Goal: Task Accomplishment & Management: Use online tool/utility

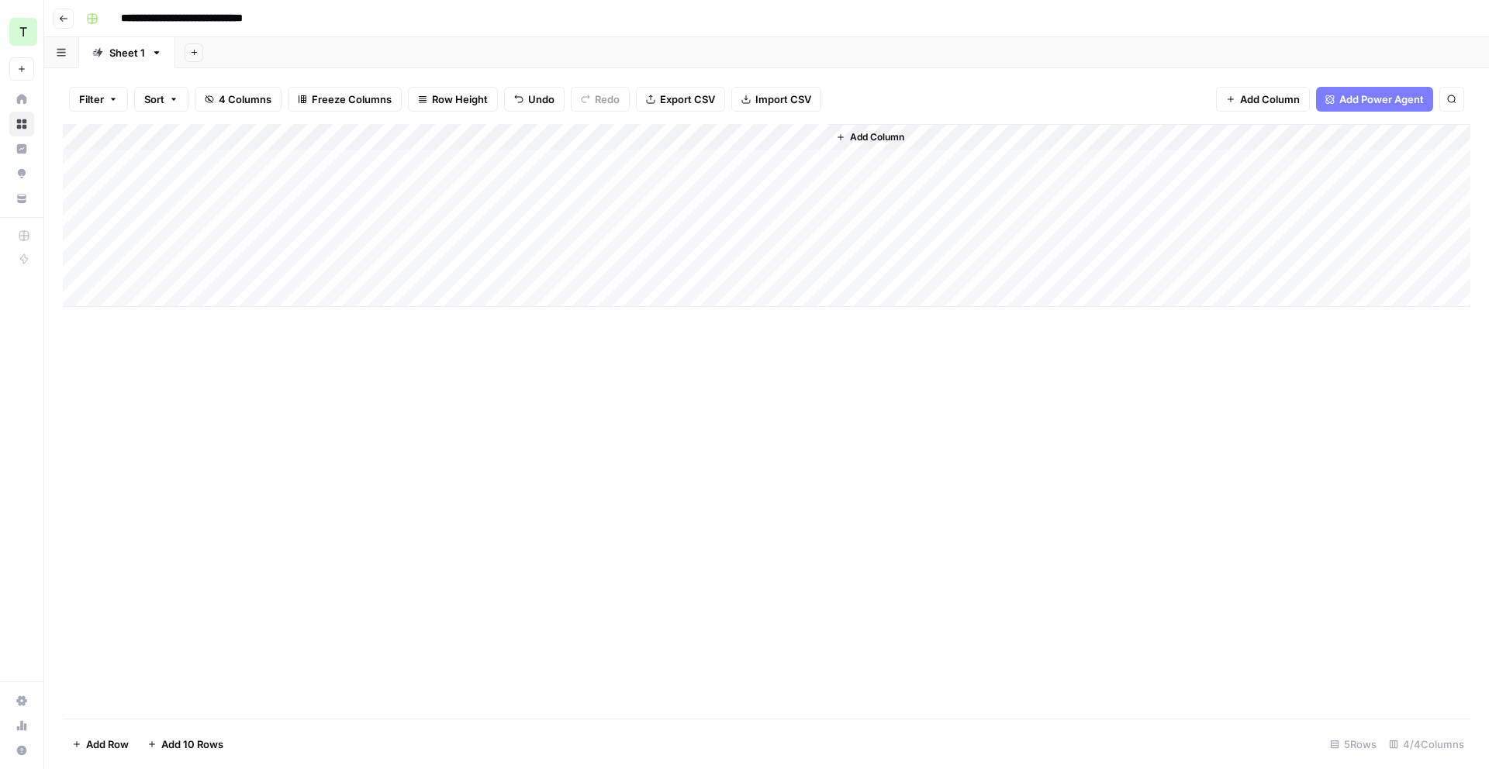
click at [845, 416] on div "Add Column" at bounding box center [767, 421] width 1408 height 595
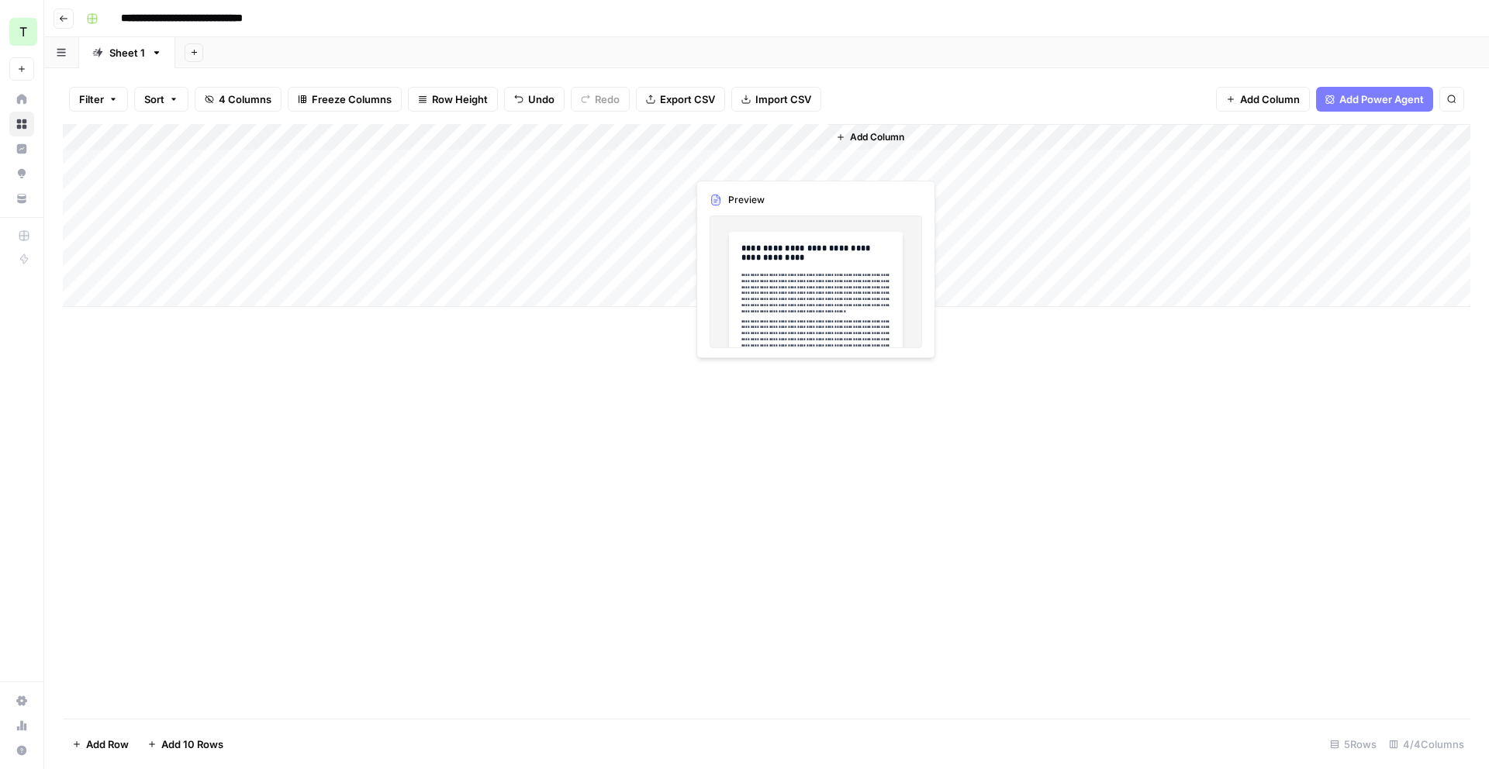
click at [811, 161] on div "Add Column" at bounding box center [767, 215] width 1408 height 183
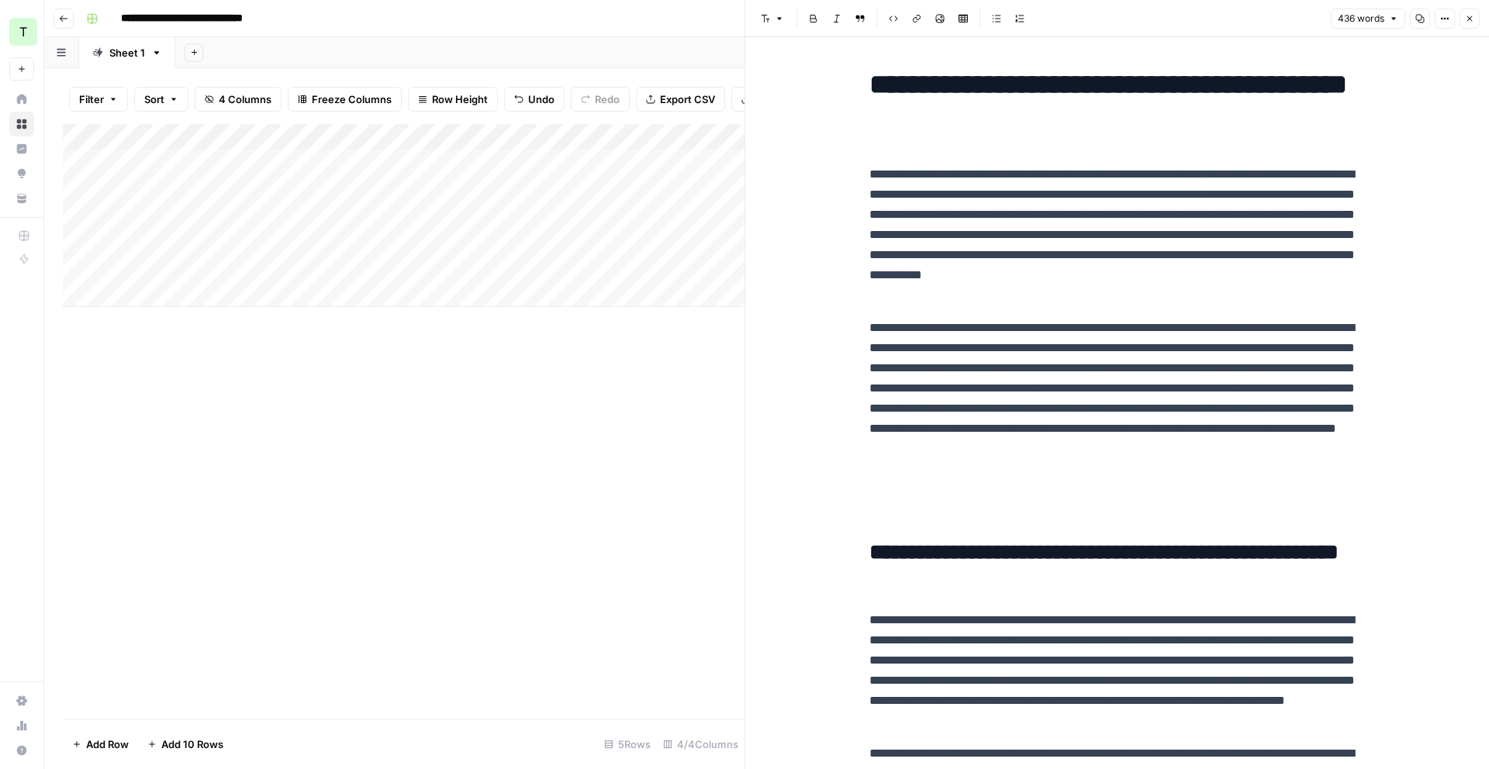
click at [592, 420] on div "Add Column" at bounding box center [404, 421] width 682 height 595
click at [534, 357] on div "Add Column" at bounding box center [404, 421] width 682 height 595
click at [1469, 18] on icon "button" at bounding box center [1469, 18] width 9 height 9
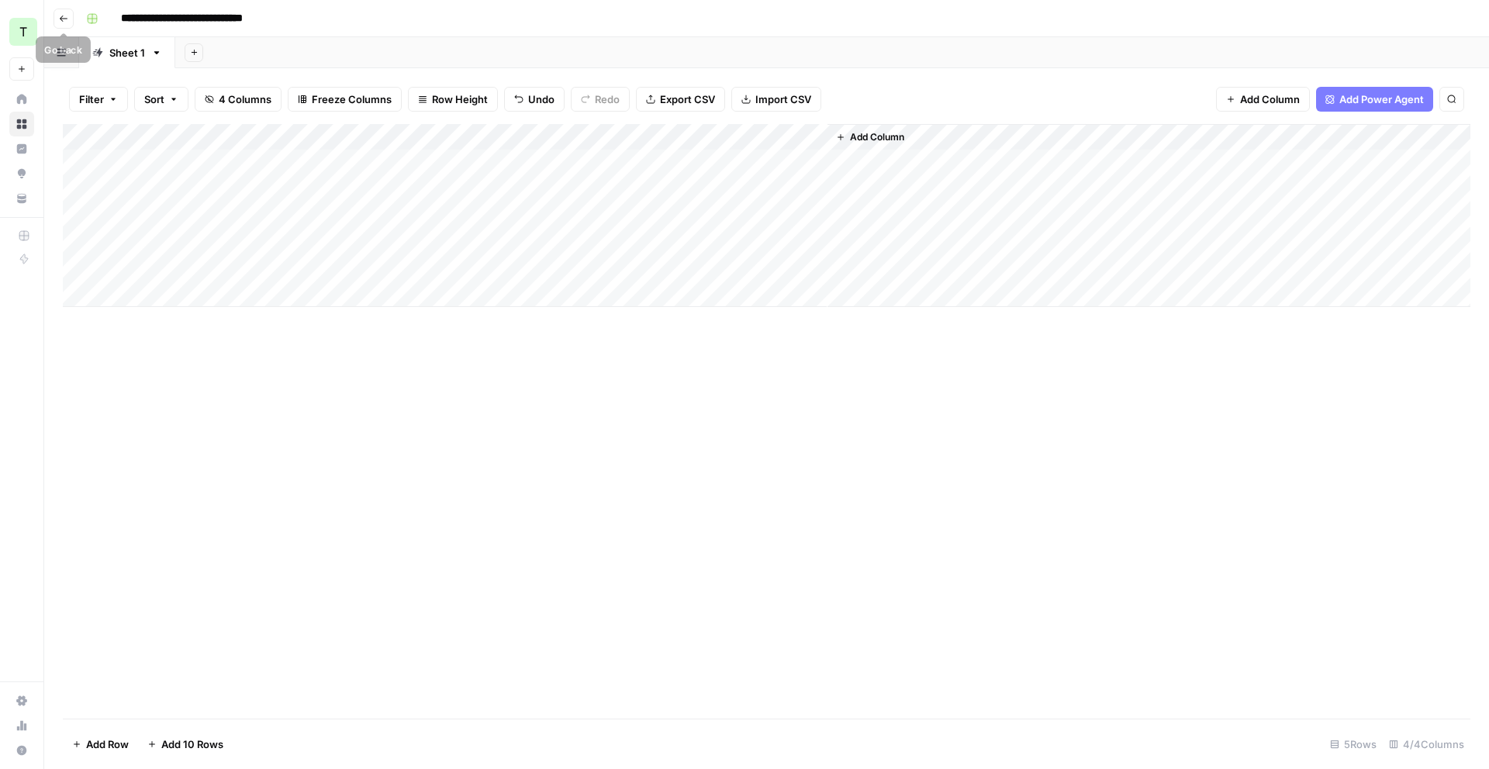
click at [64, 18] on icon "button" at bounding box center [64, 19] width 8 height 6
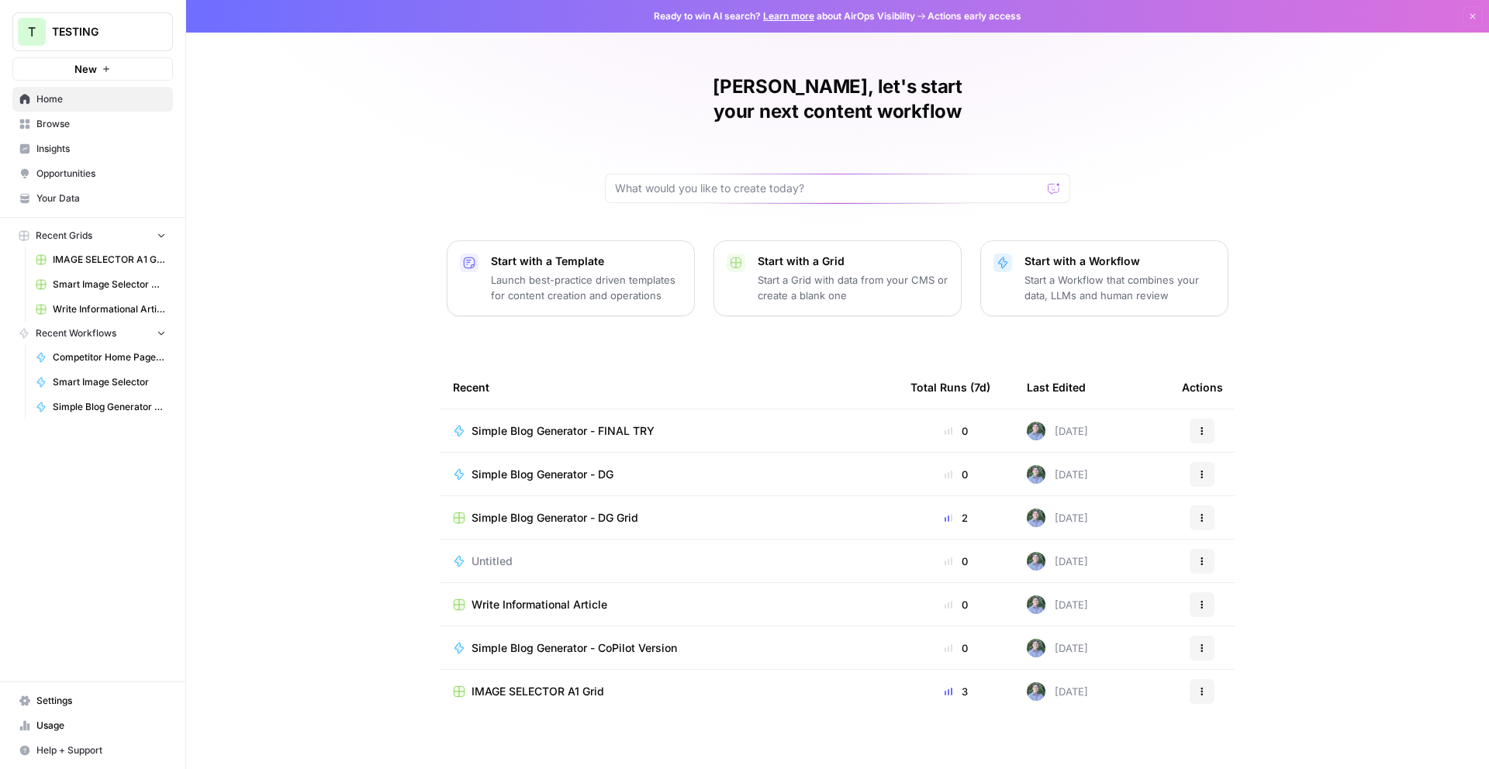
click at [566, 424] on span "Simple Blog Generator - FINAL TRY" at bounding box center [563, 432] width 183 height 16
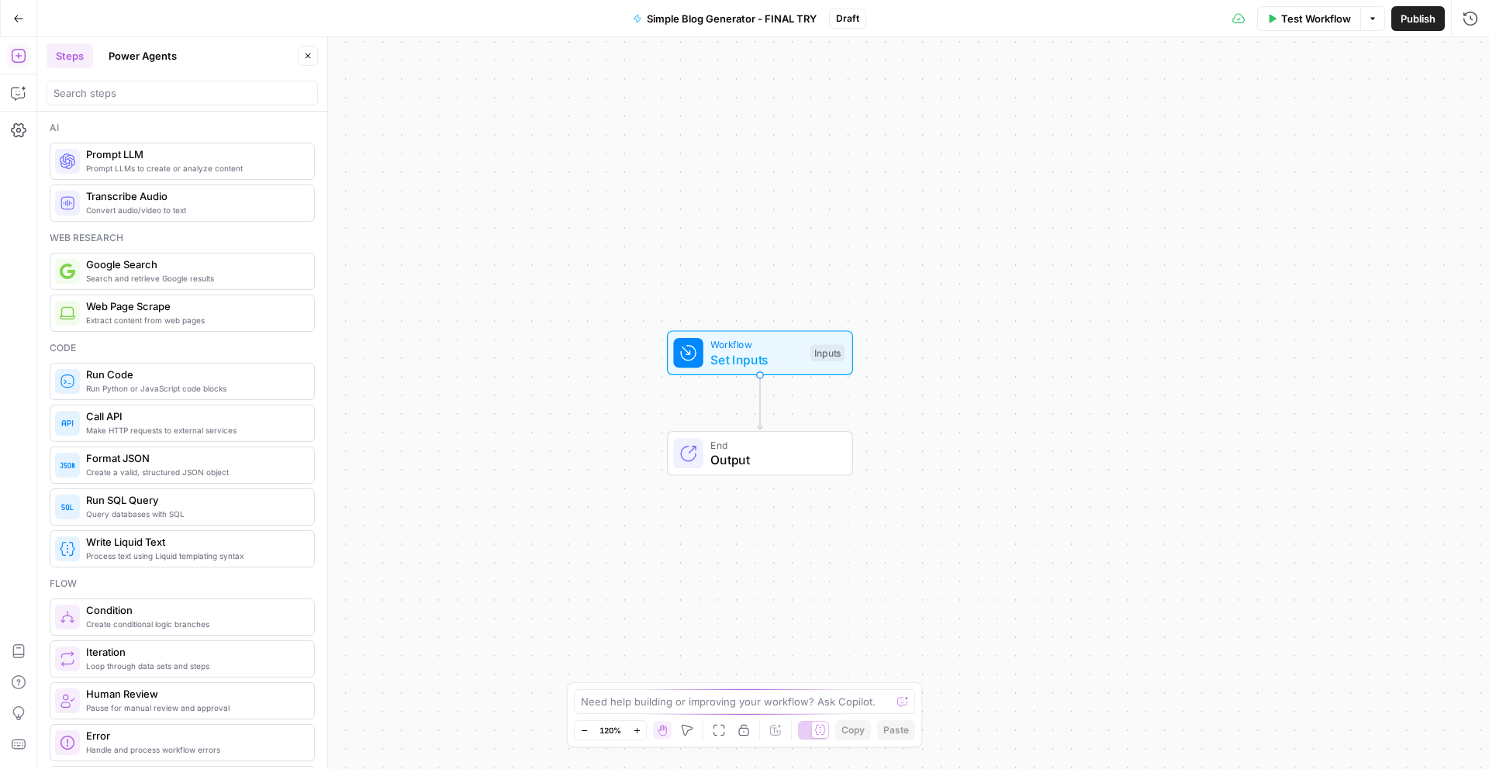
click at [10, 16] on button "Go Back" at bounding box center [19, 19] width 28 height 28
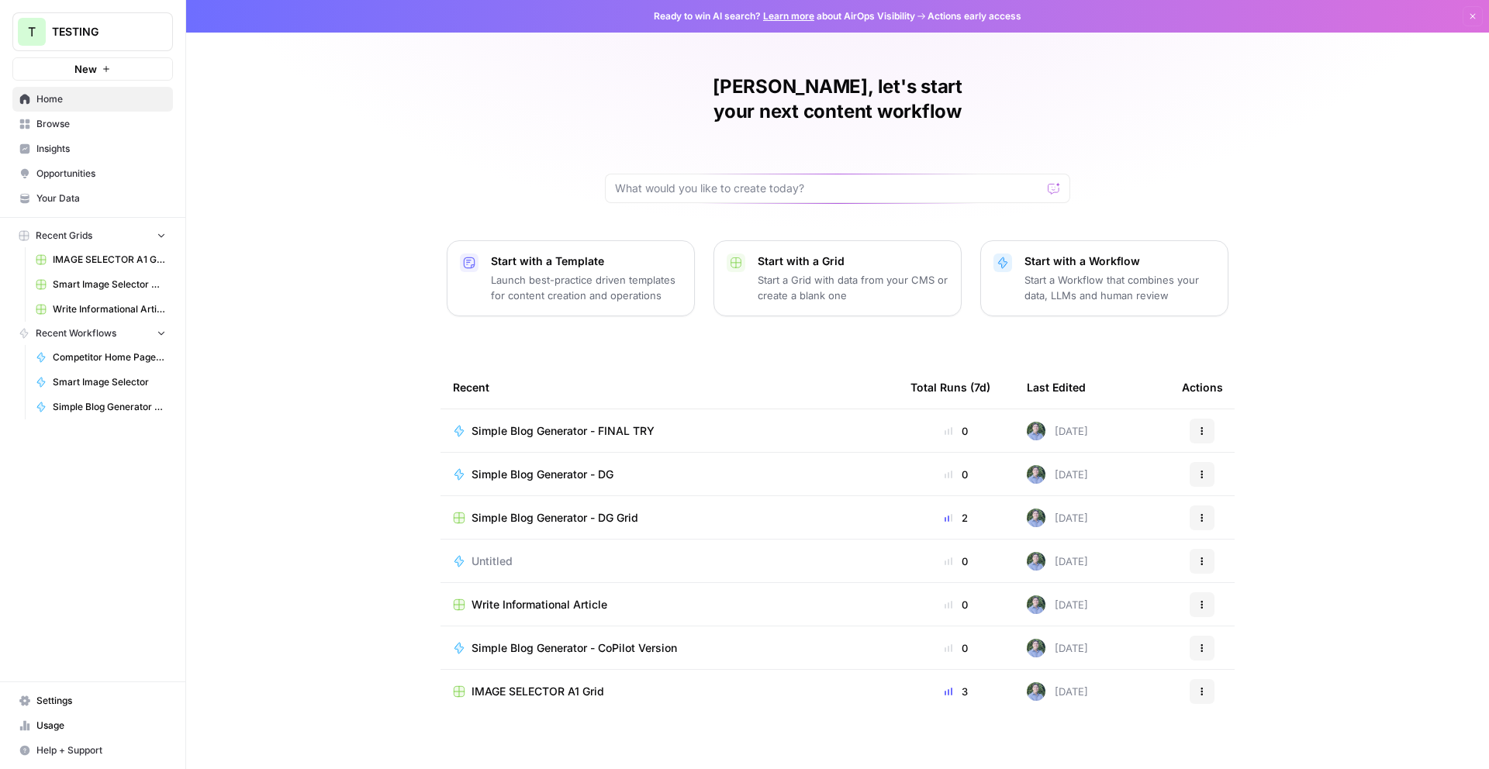
click at [126, 26] on span "TESTING" at bounding box center [99, 32] width 94 height 16
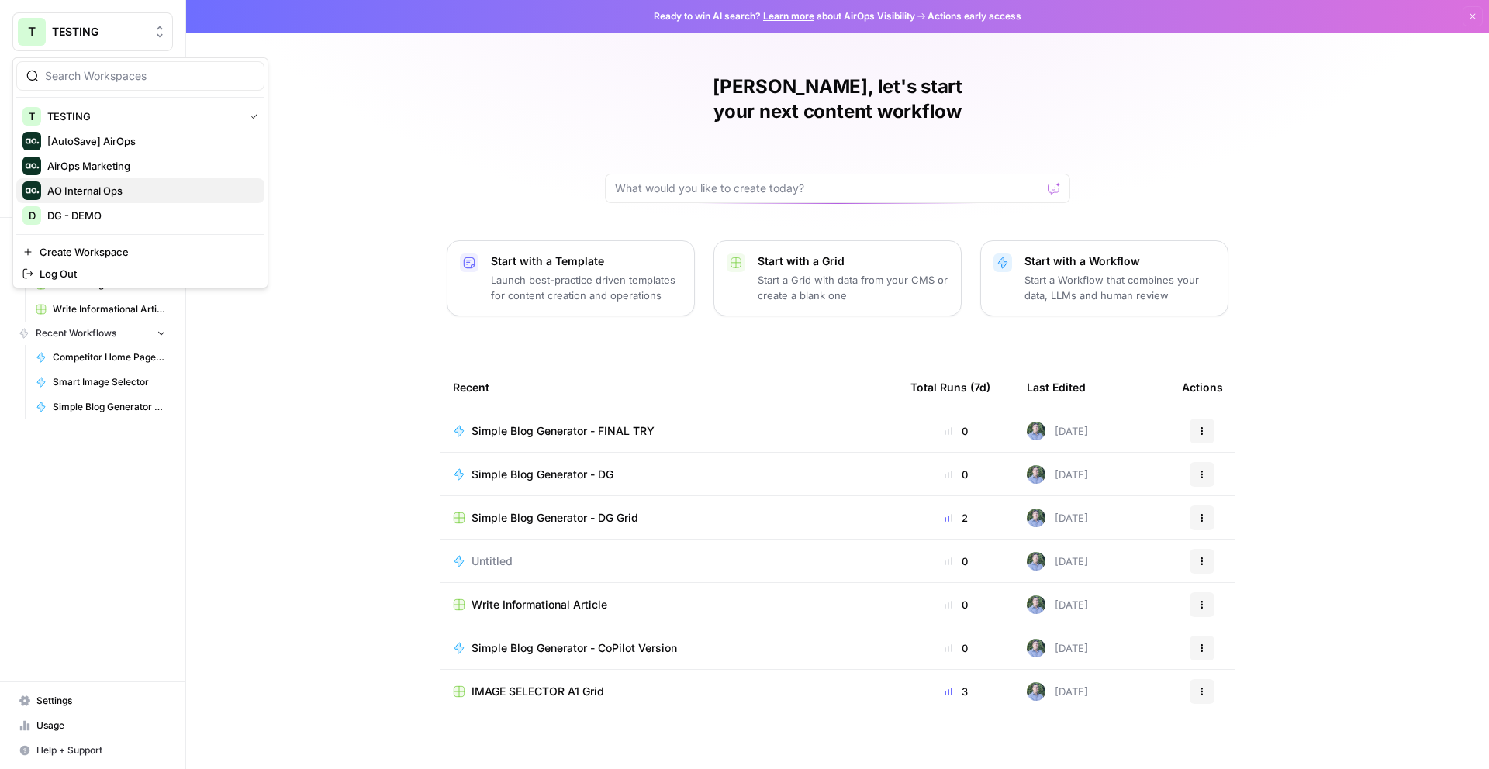
click at [133, 185] on span "AO Internal Ops" at bounding box center [149, 191] width 205 height 16
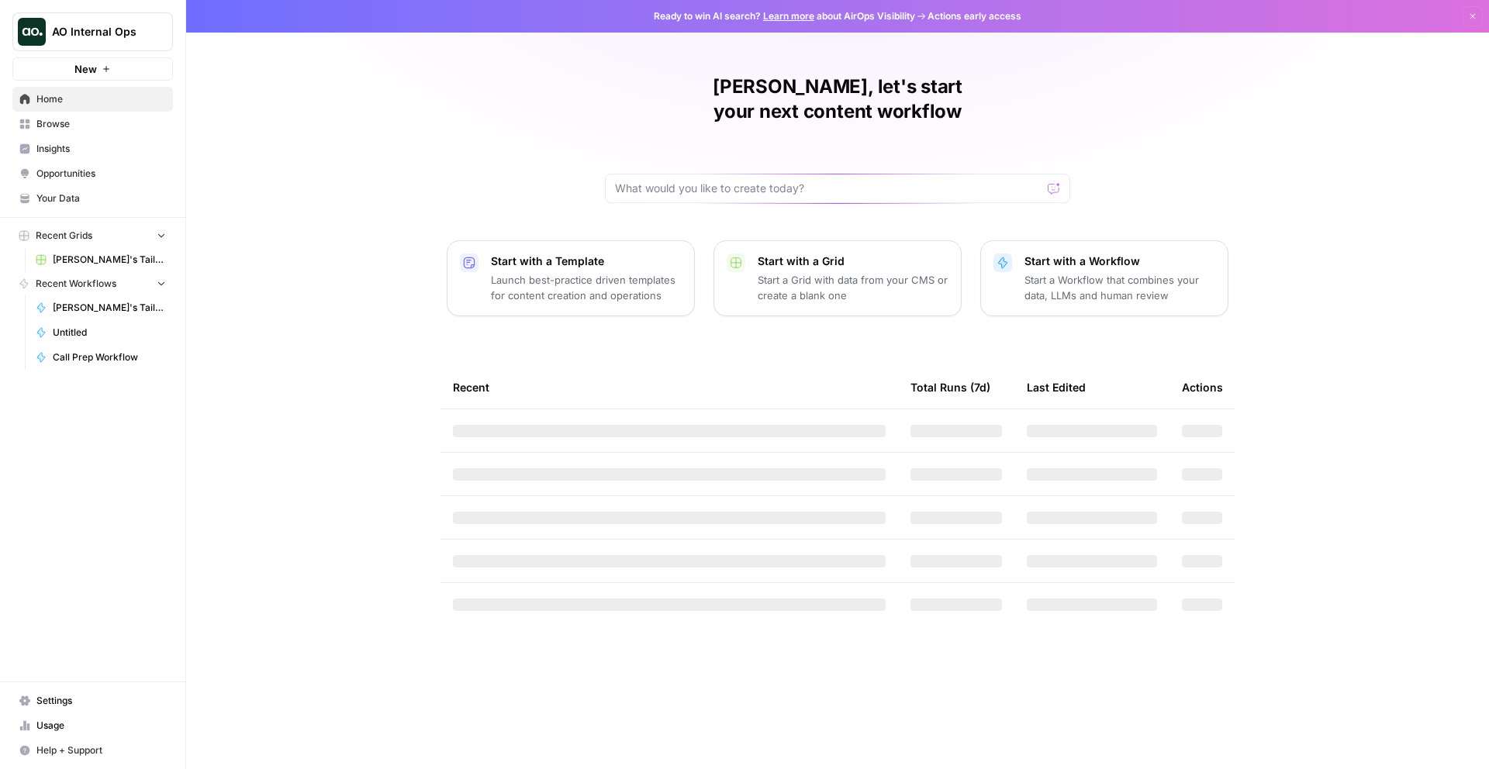
click at [123, 254] on span "[PERSON_NAME]'s Tailored Email Workflow Grid" at bounding box center [109, 260] width 113 height 14
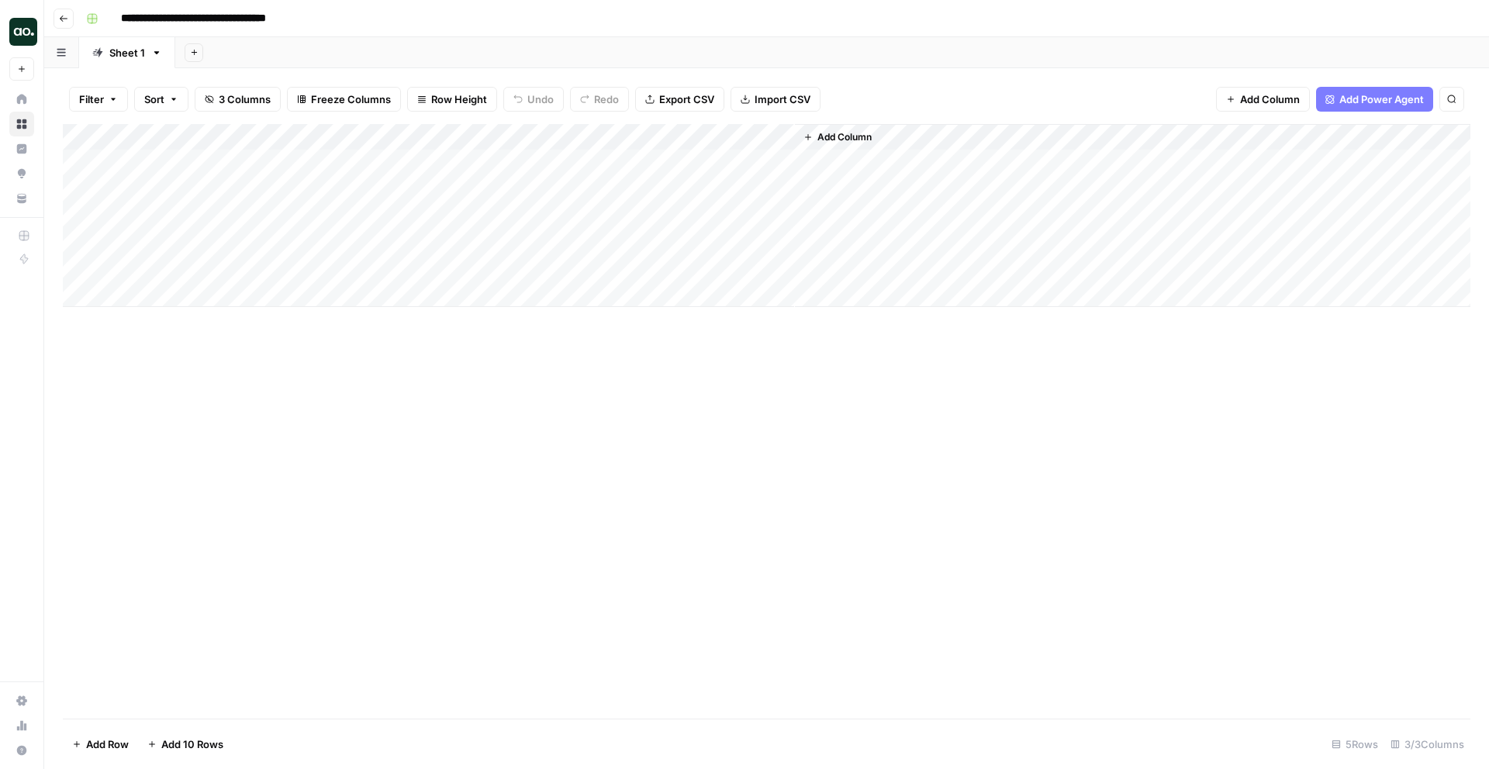
click at [264, 165] on div "Add Column" at bounding box center [767, 215] width 1408 height 183
click at [448, 158] on div "Add Column" at bounding box center [767, 215] width 1408 height 183
click at [700, 155] on div "Add Column" at bounding box center [767, 215] width 1408 height 183
click at [762, 138] on div "Add Column" at bounding box center [767, 215] width 1408 height 183
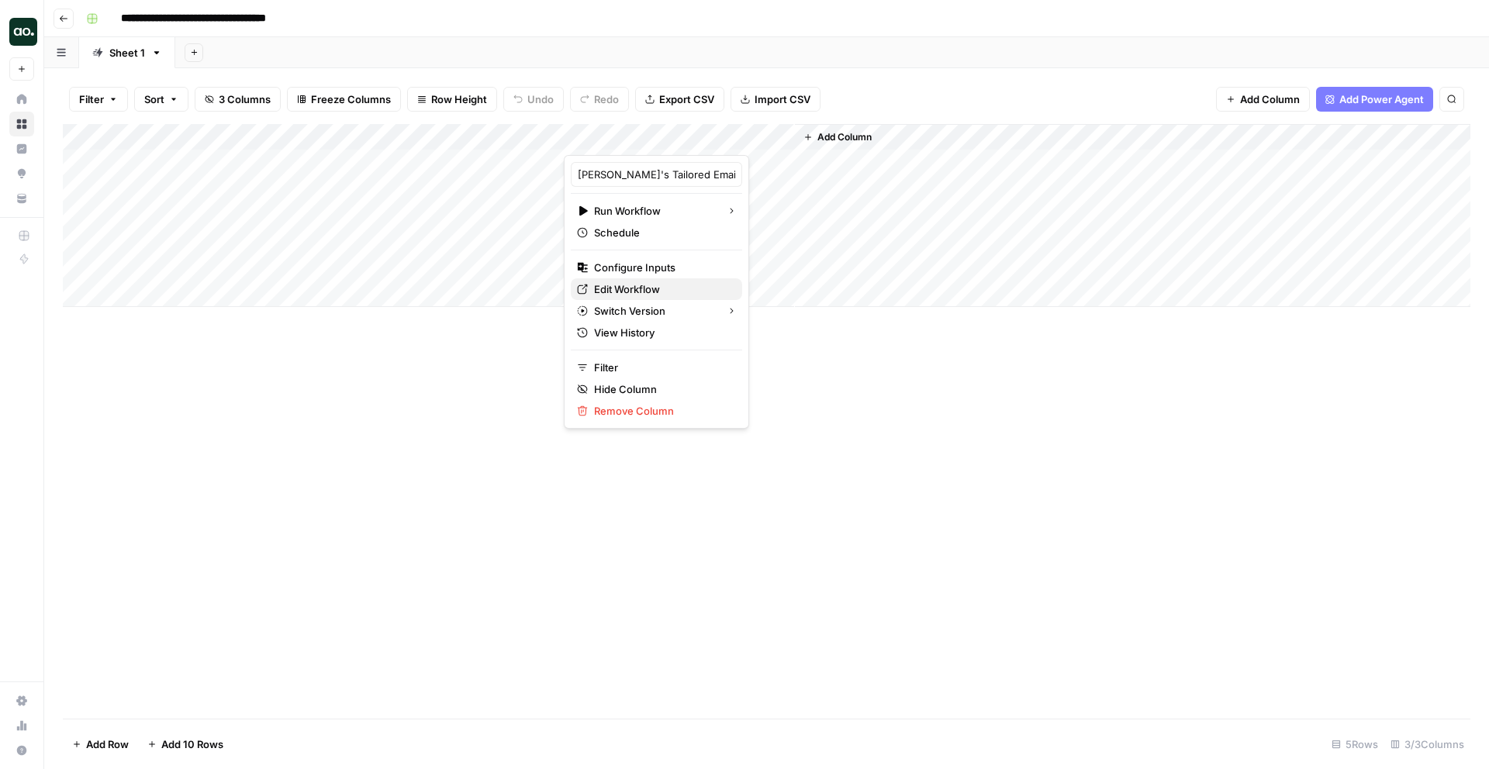
click at [645, 286] on span "Edit Workflow" at bounding box center [662, 290] width 136 height 16
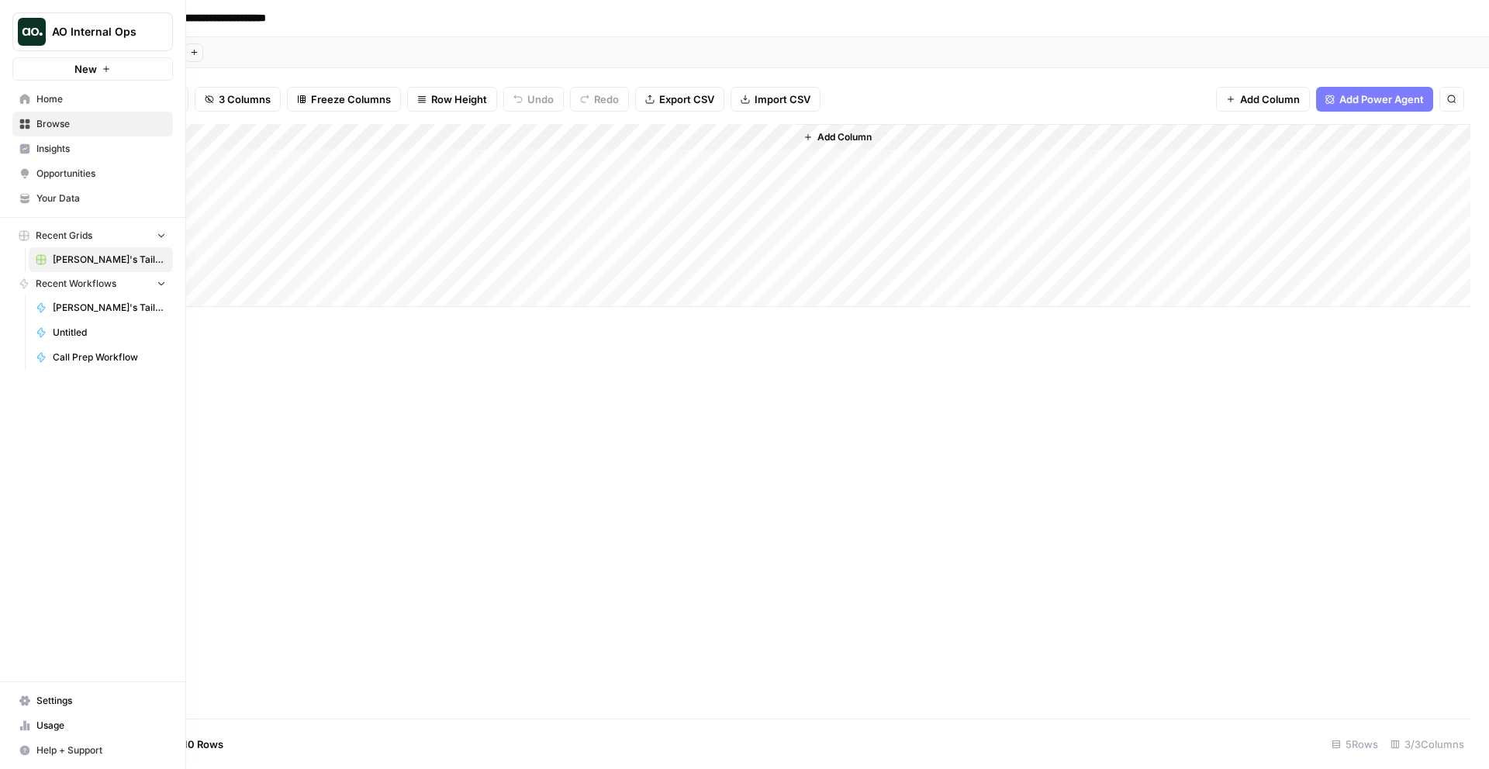
click at [60, 130] on span "Browse" at bounding box center [101, 124] width 130 height 14
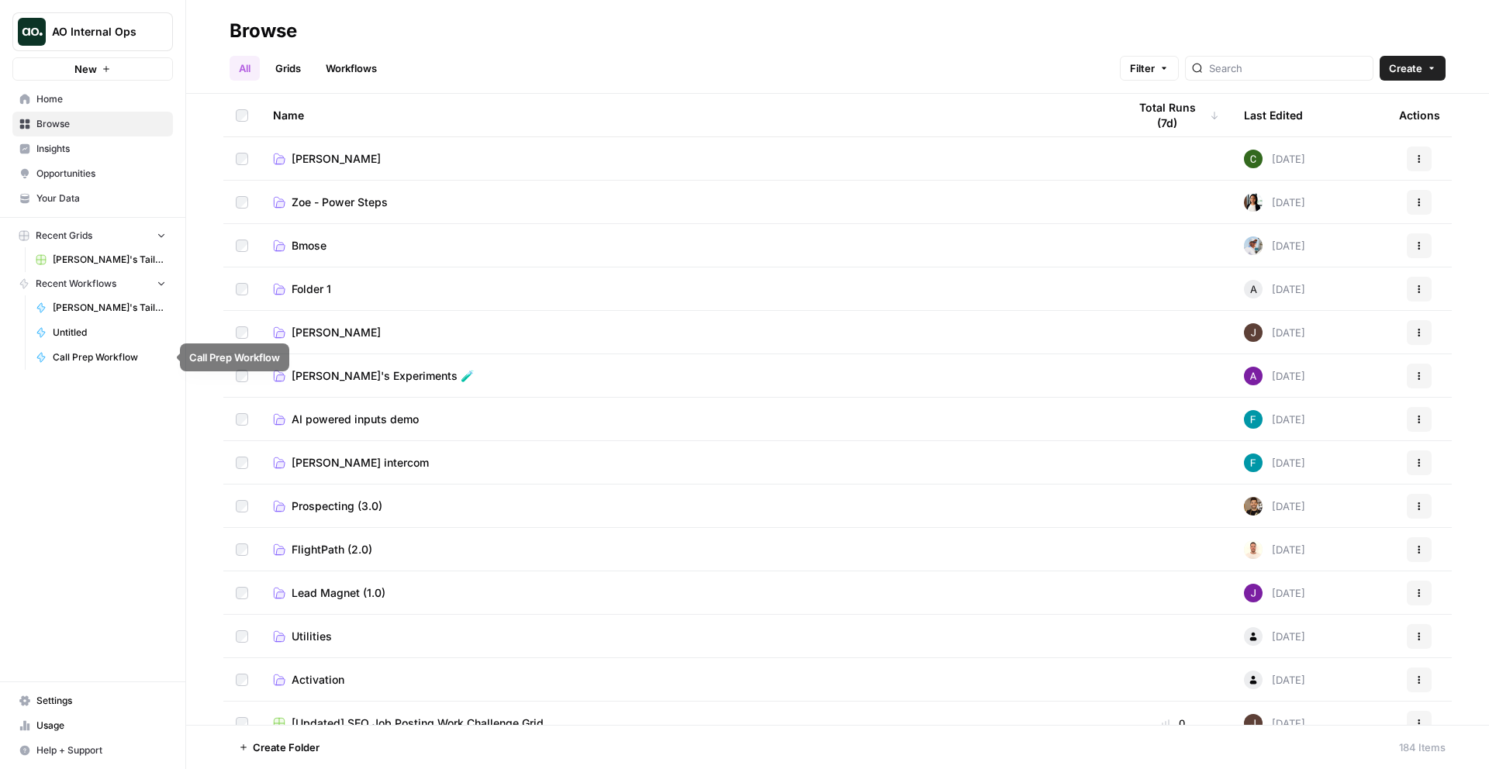
click at [112, 342] on link "Untitled" at bounding box center [101, 332] width 144 height 25
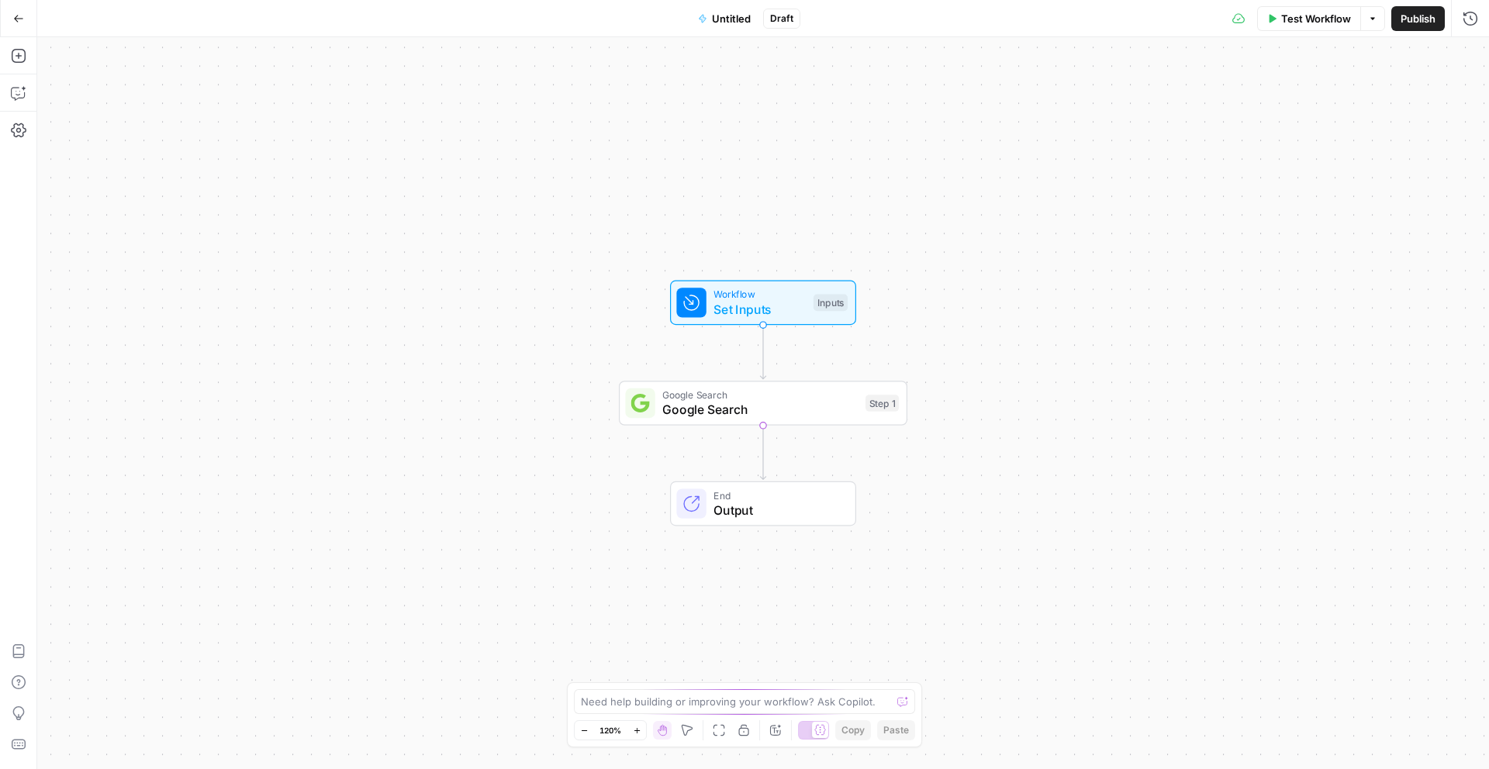
click at [17, 18] on icon "button" at bounding box center [18, 18] width 9 height 7
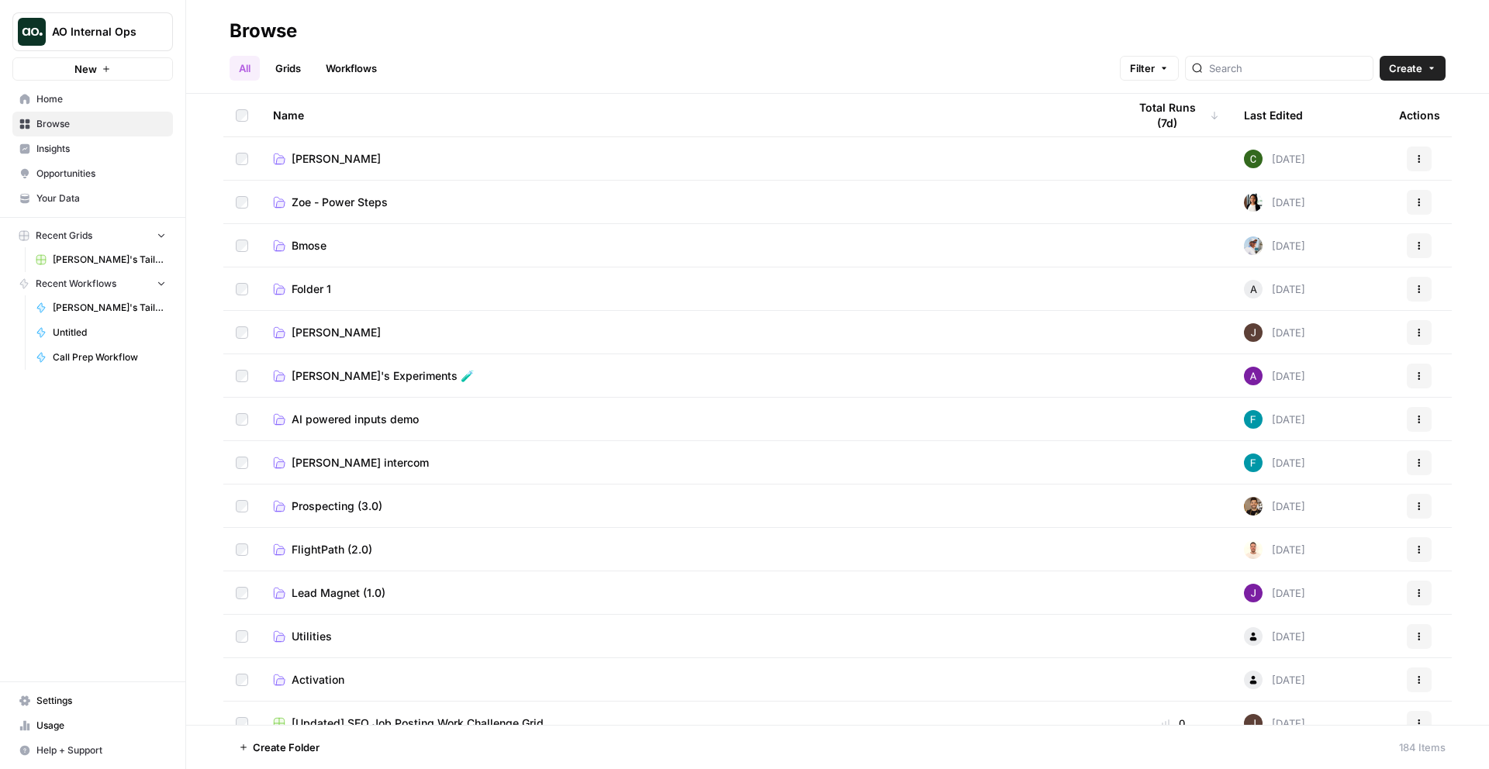
click at [132, 33] on span "AO Internal Ops" at bounding box center [99, 32] width 94 height 16
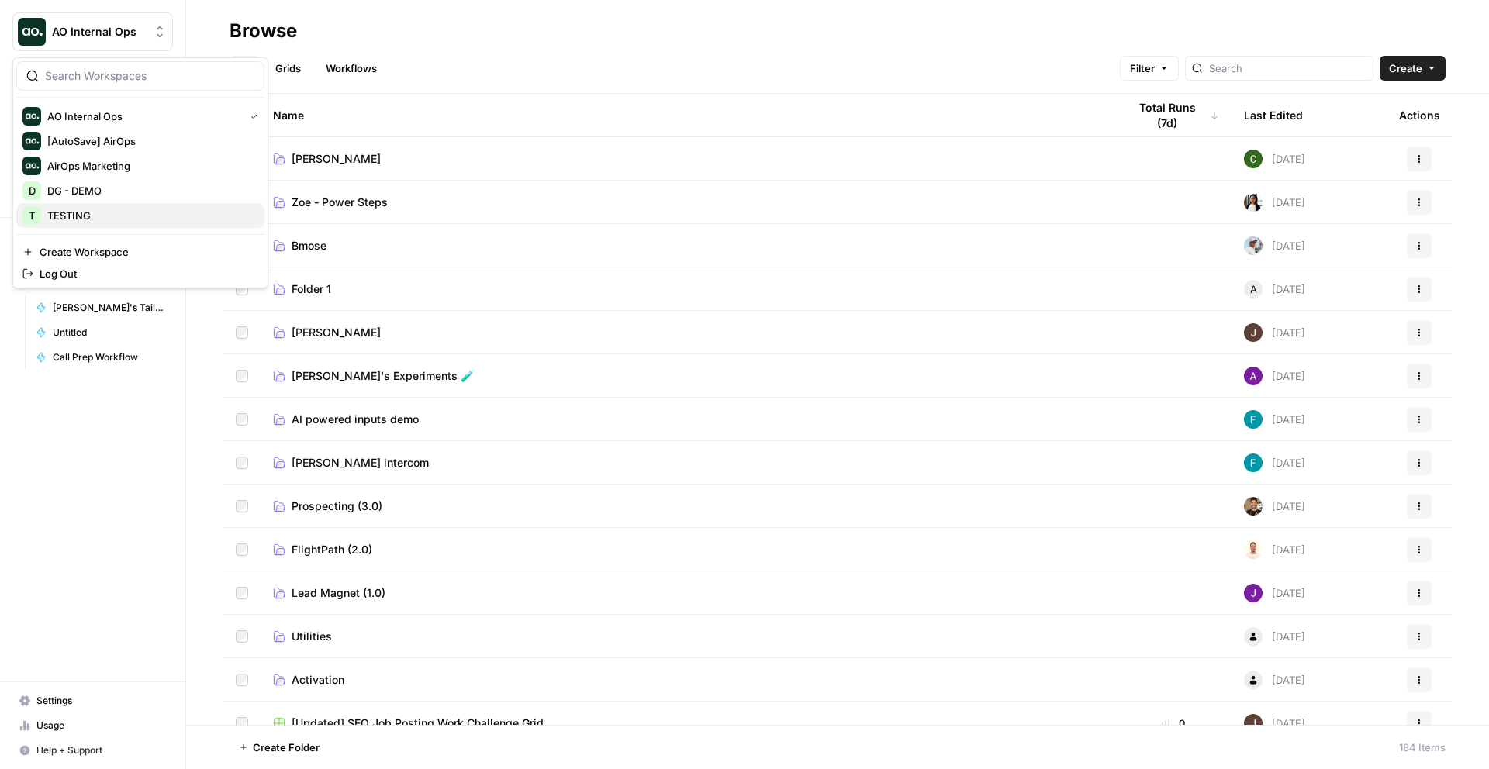
click at [119, 215] on span "TESTING" at bounding box center [149, 216] width 205 height 16
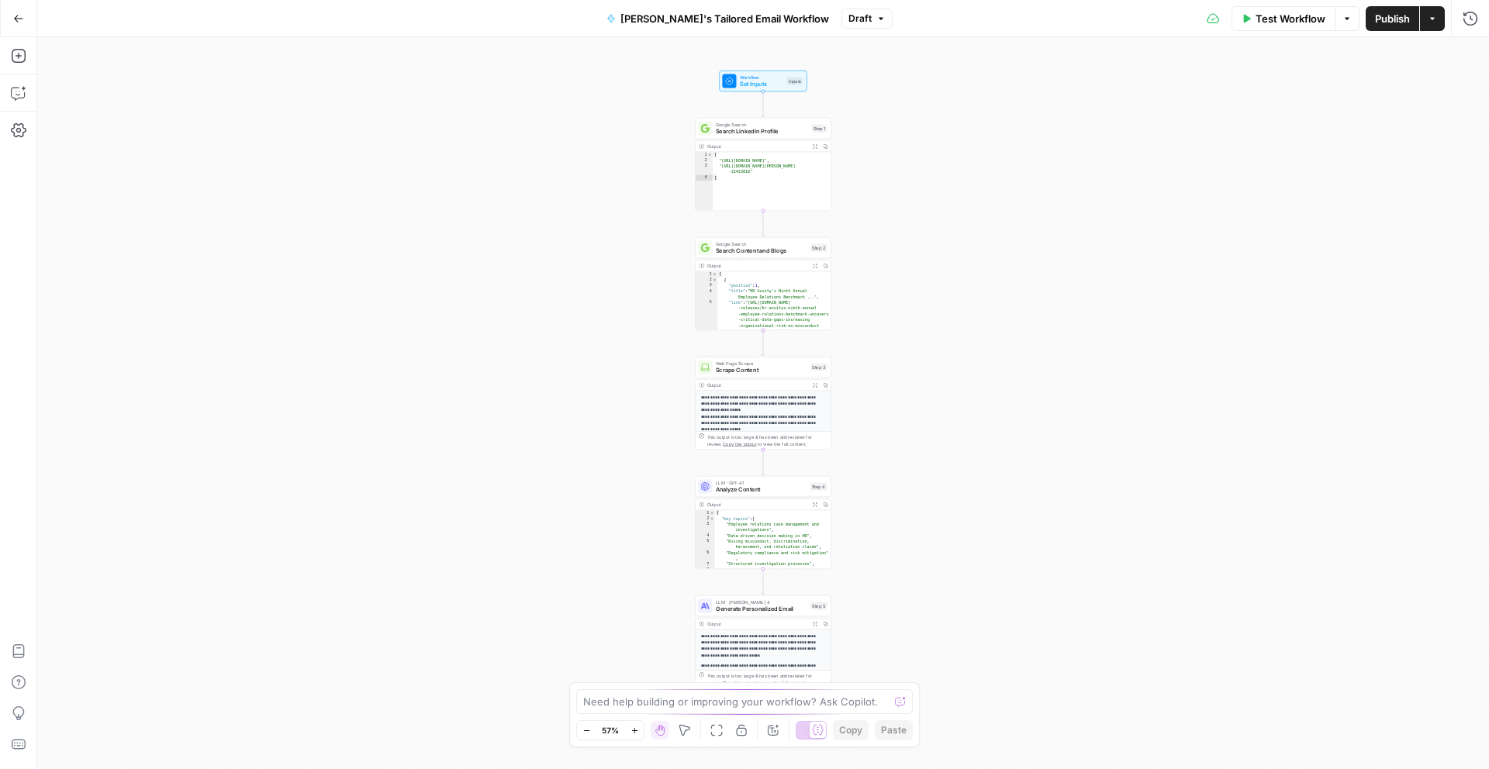
scroll to position [246, 0]
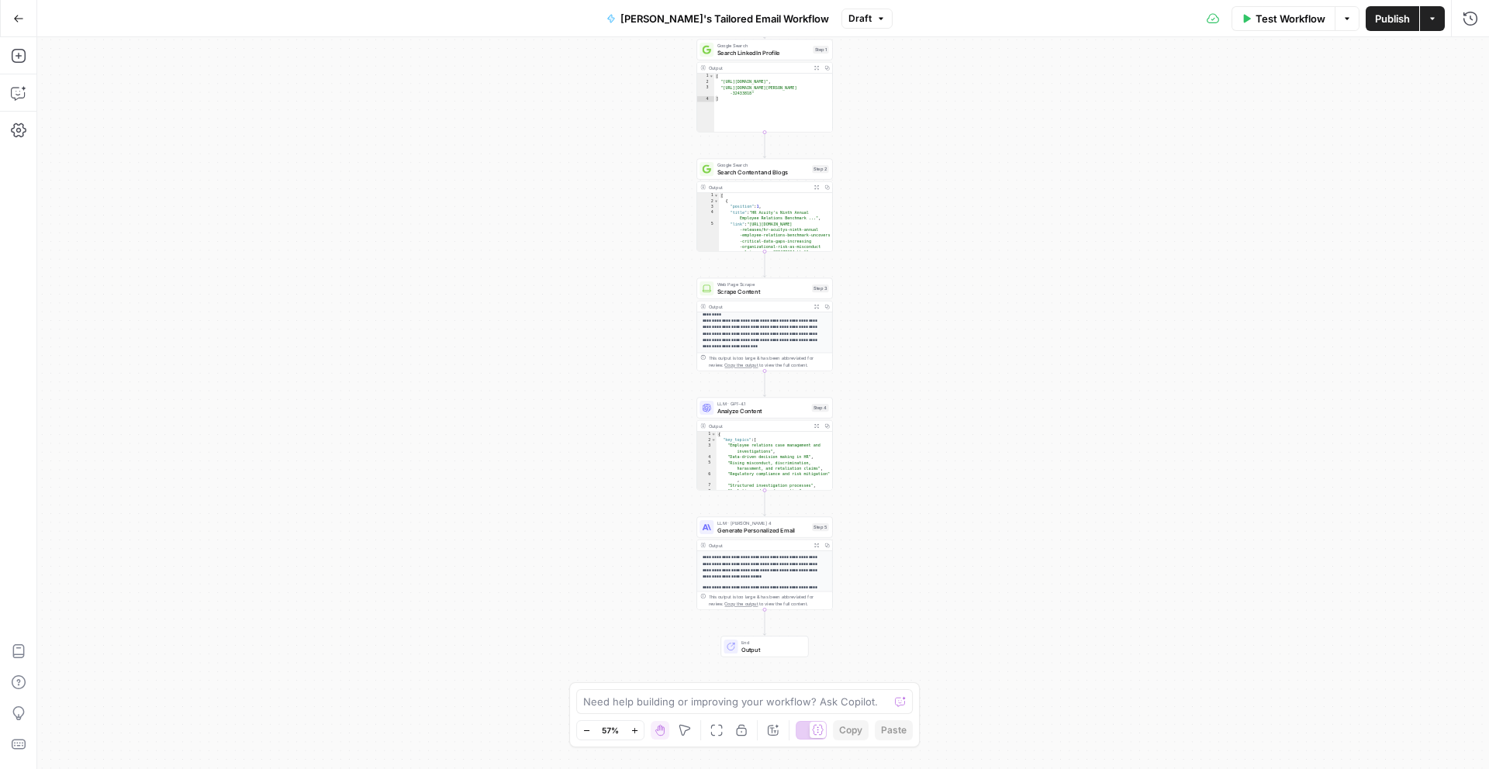
drag, startPoint x: 655, startPoint y: 167, endPoint x: 659, endPoint y: 150, distance: 17.7
click at [659, 150] on div "Workflow Set Inputs Inputs Google Search Search LinkedIn Profile Step 1 Output …" at bounding box center [763, 403] width 1452 height 732
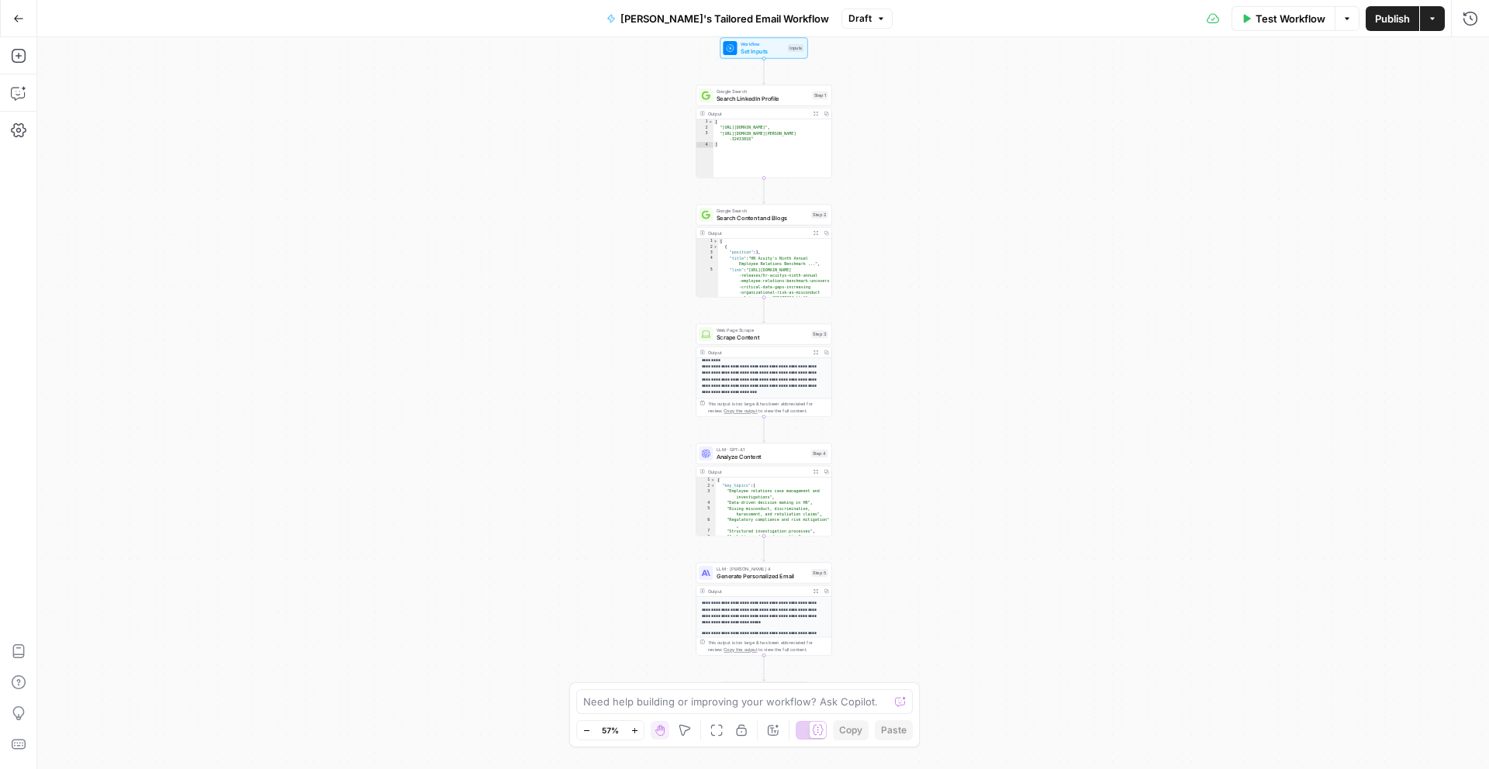
drag, startPoint x: 669, startPoint y: 135, endPoint x: 670, endPoint y: 182, distance: 47.3
click at [670, 182] on div "Workflow Set Inputs Inputs Google Search Search LinkedIn Profile Step 1 Output …" at bounding box center [763, 403] width 1452 height 732
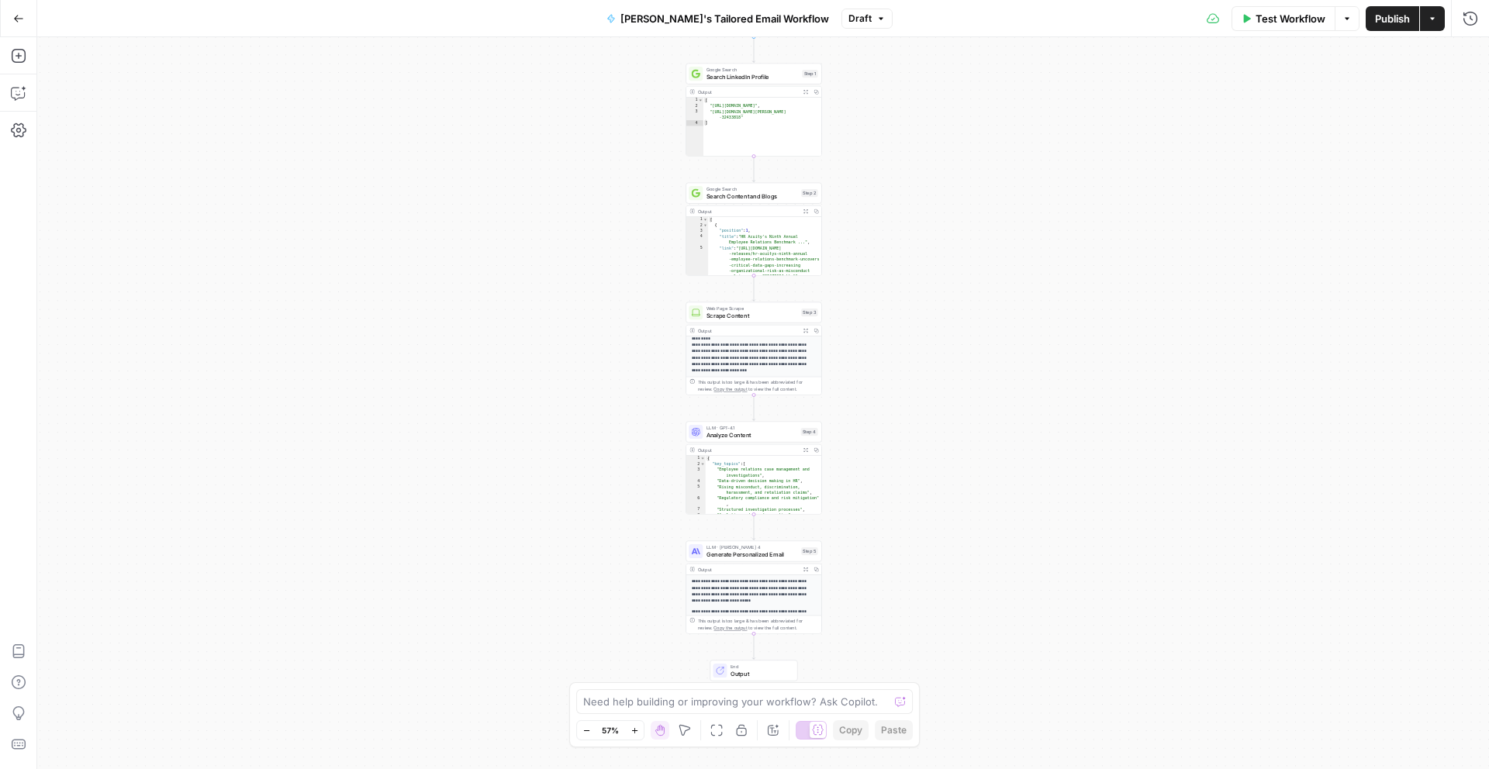
drag, startPoint x: 660, startPoint y: 233, endPoint x: 650, endPoint y: 211, distance: 23.9
click at [650, 211] on div "Workflow Set Inputs Inputs Google Search Search LinkedIn Profile Step 1 Output …" at bounding box center [763, 403] width 1452 height 732
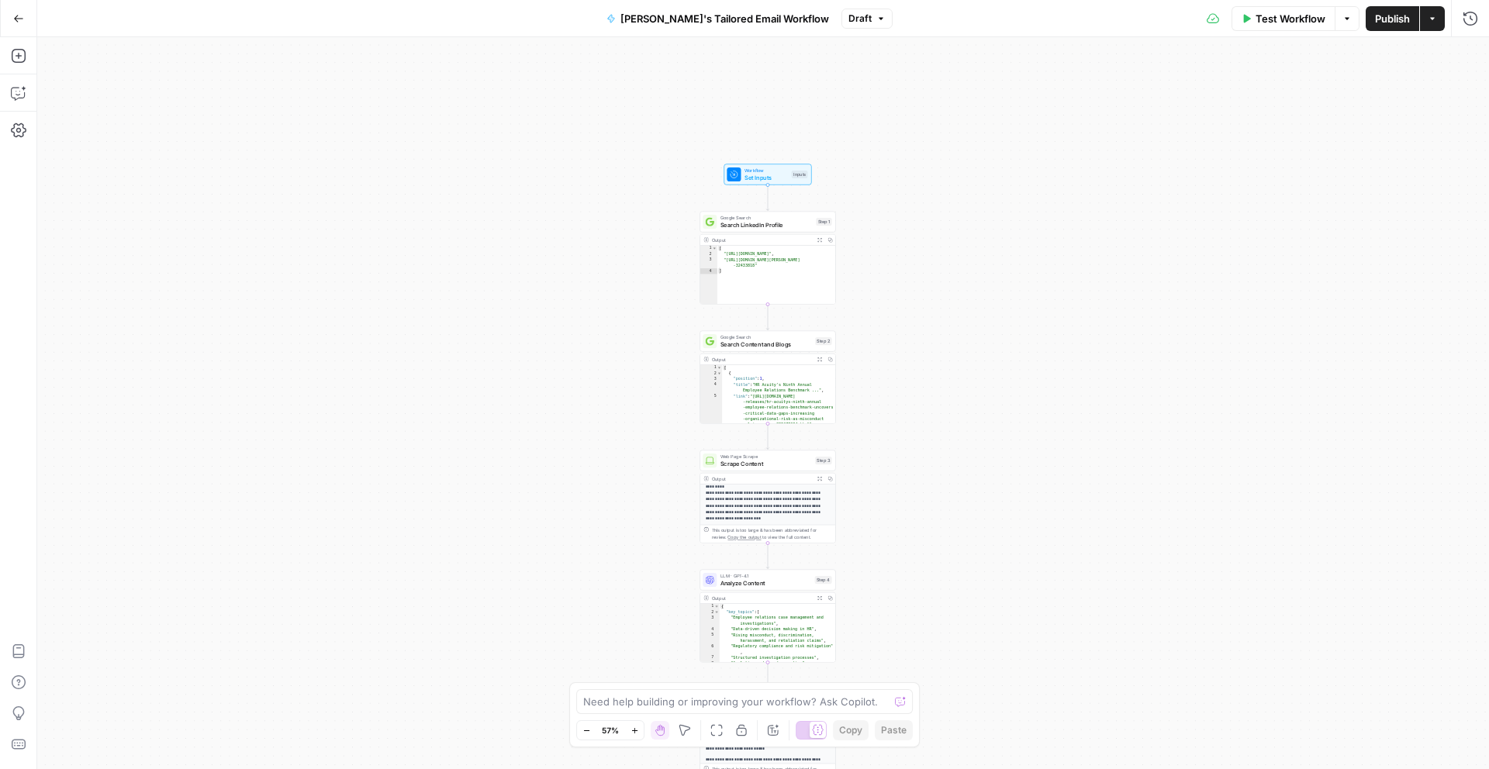
drag, startPoint x: 1008, startPoint y: 112, endPoint x: 1022, endPoint y: 258, distance: 147.2
click at [1022, 258] on div "Workflow Set Inputs Inputs Google Search Search LinkedIn Profile Step 1 Output …" at bounding box center [763, 403] width 1452 height 732
click at [1392, 24] on span "Publish" at bounding box center [1392, 19] width 35 height 16
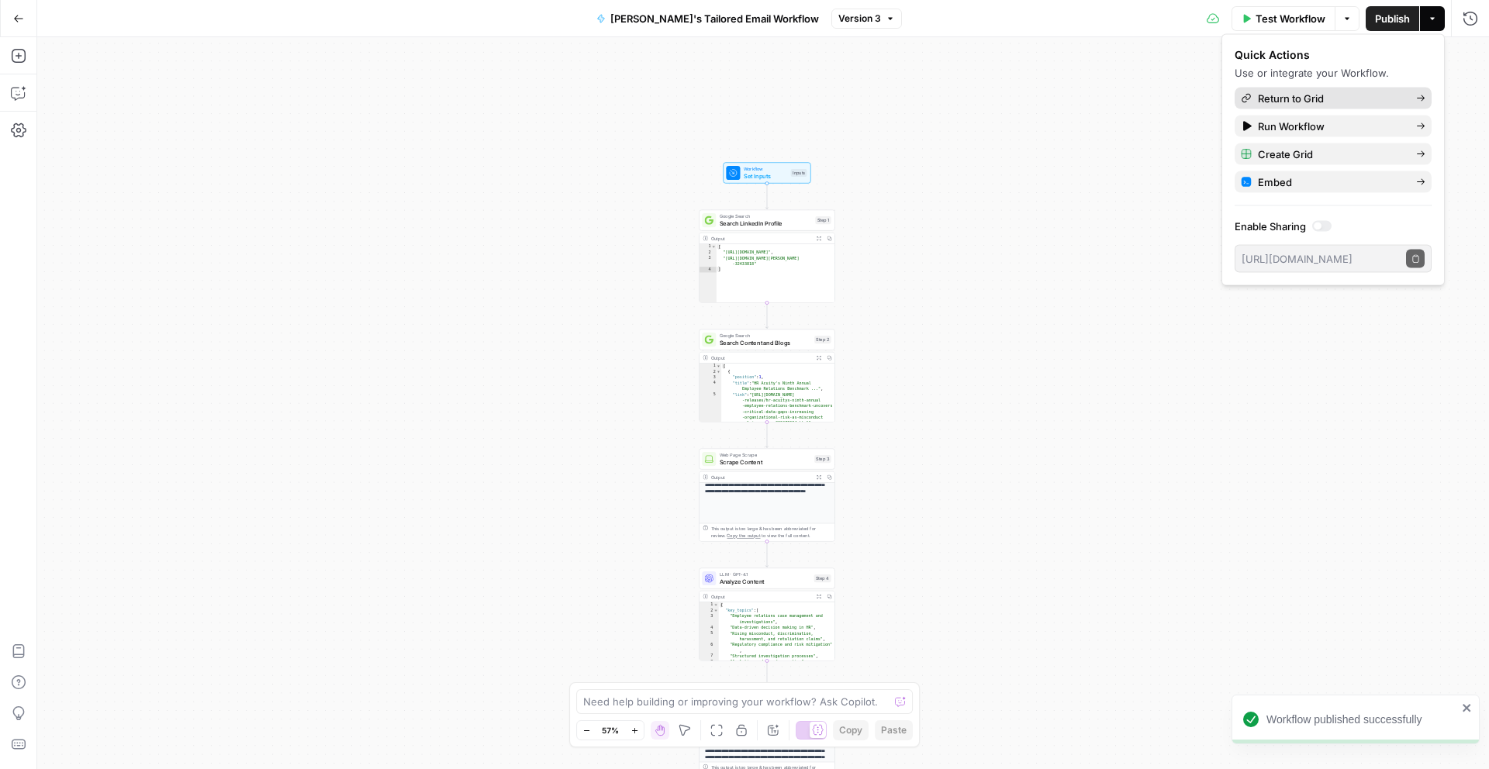
click at [1340, 94] on span "Return to Grid" at bounding box center [1331, 99] width 146 height 16
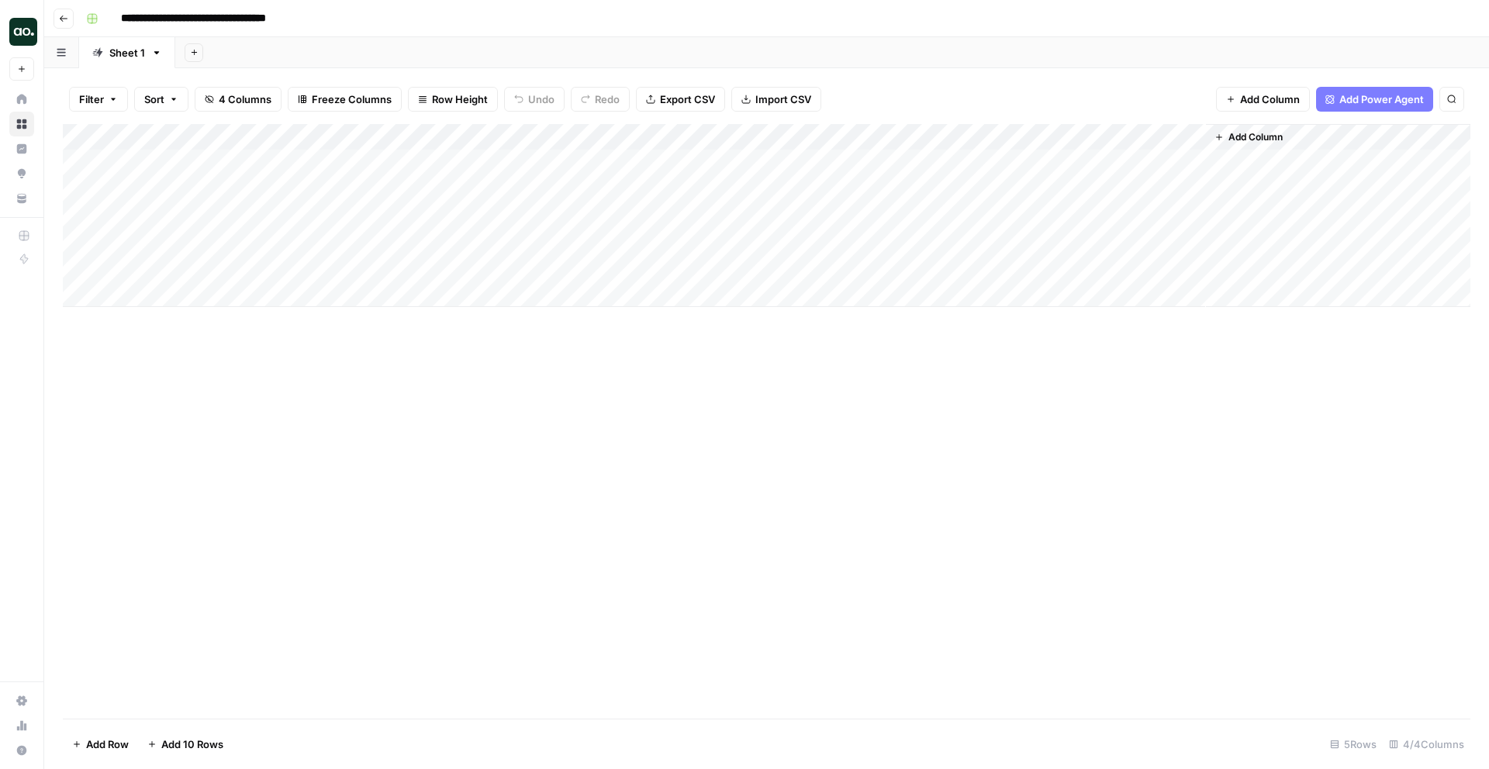
click at [214, 196] on div "Add Column" at bounding box center [767, 215] width 1408 height 183
type textarea "**********"
click at [518, 189] on div "Add Column" at bounding box center [767, 215] width 1408 height 183
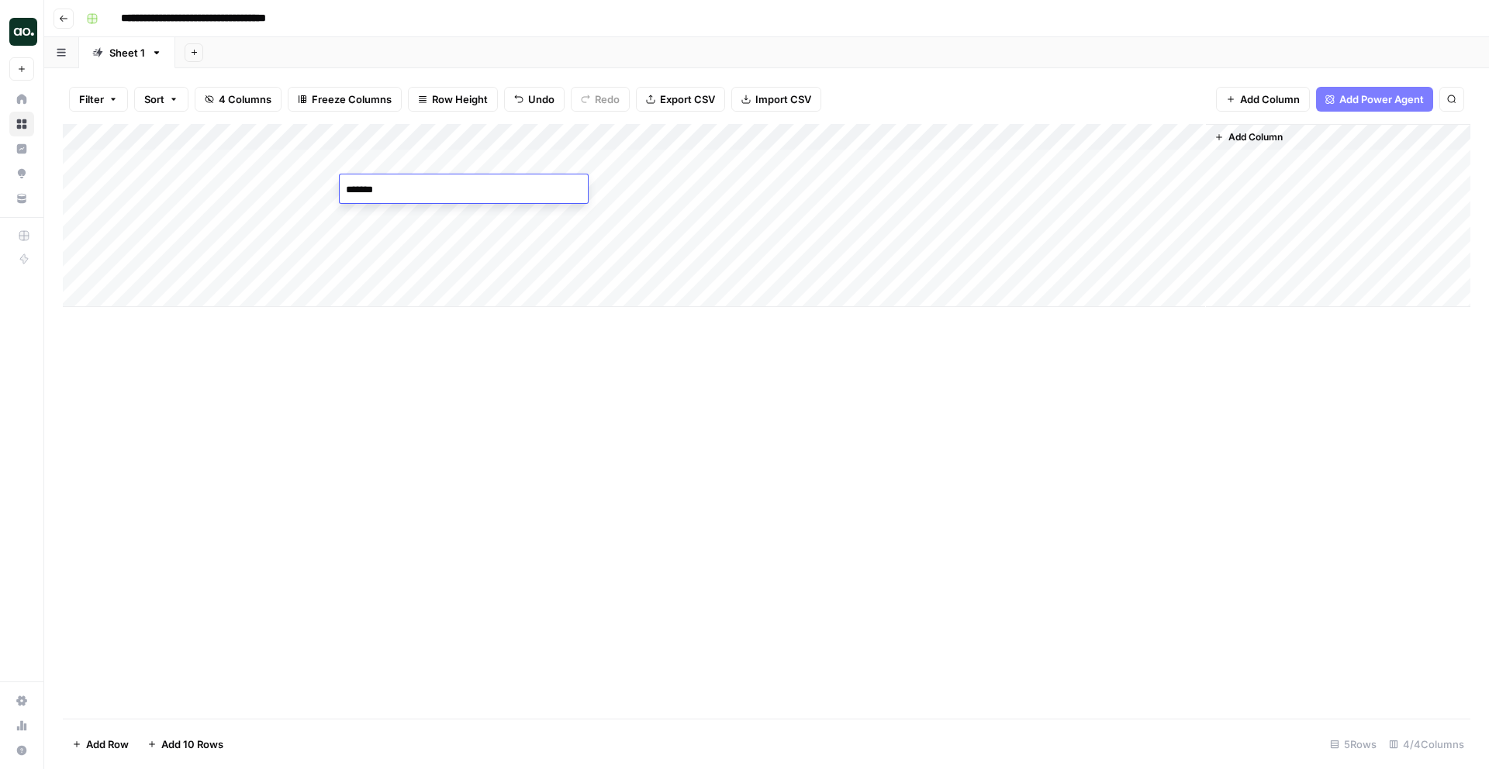
type textarea "*******"
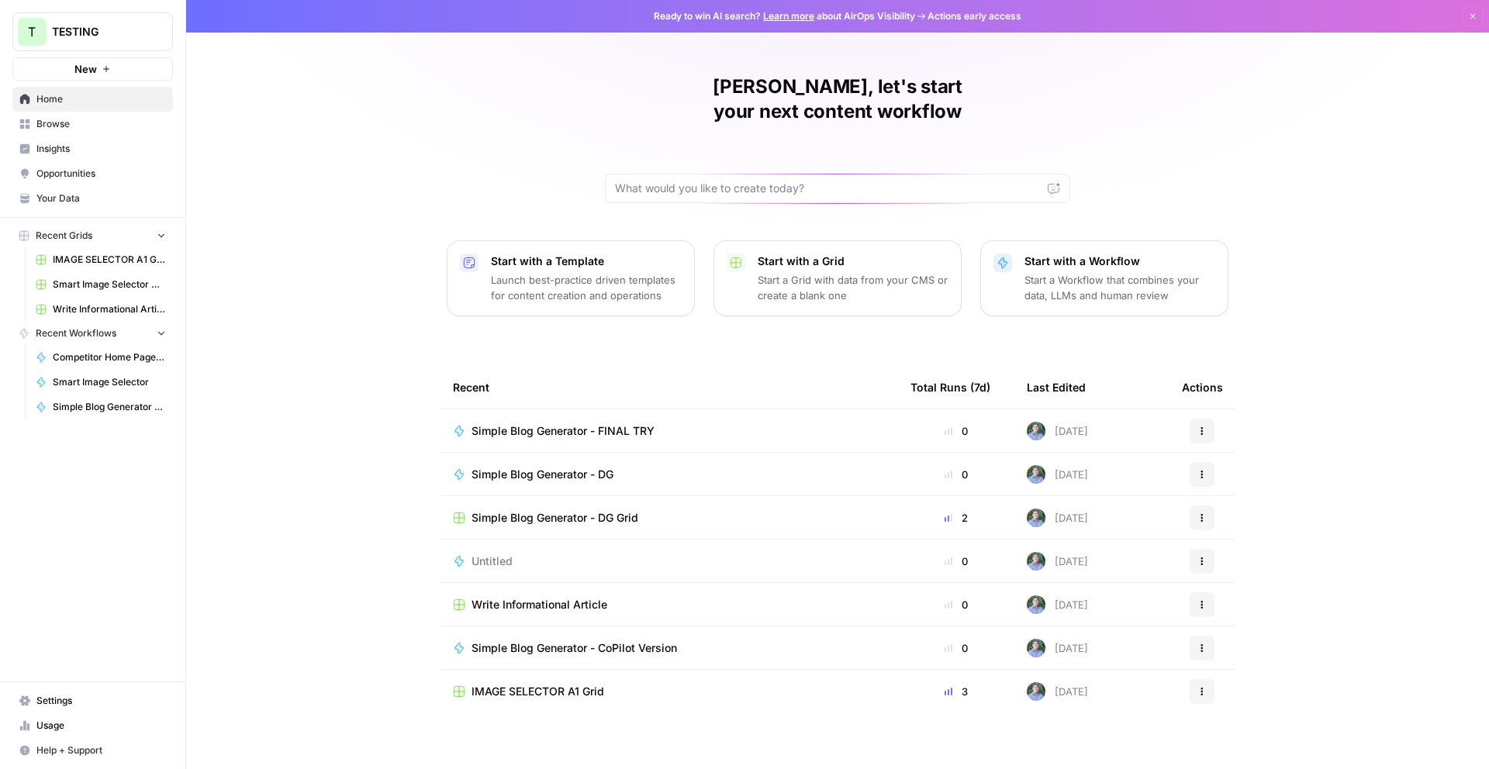
click at [540, 467] on span "Simple Blog Generator - DG" at bounding box center [543, 475] width 142 height 16
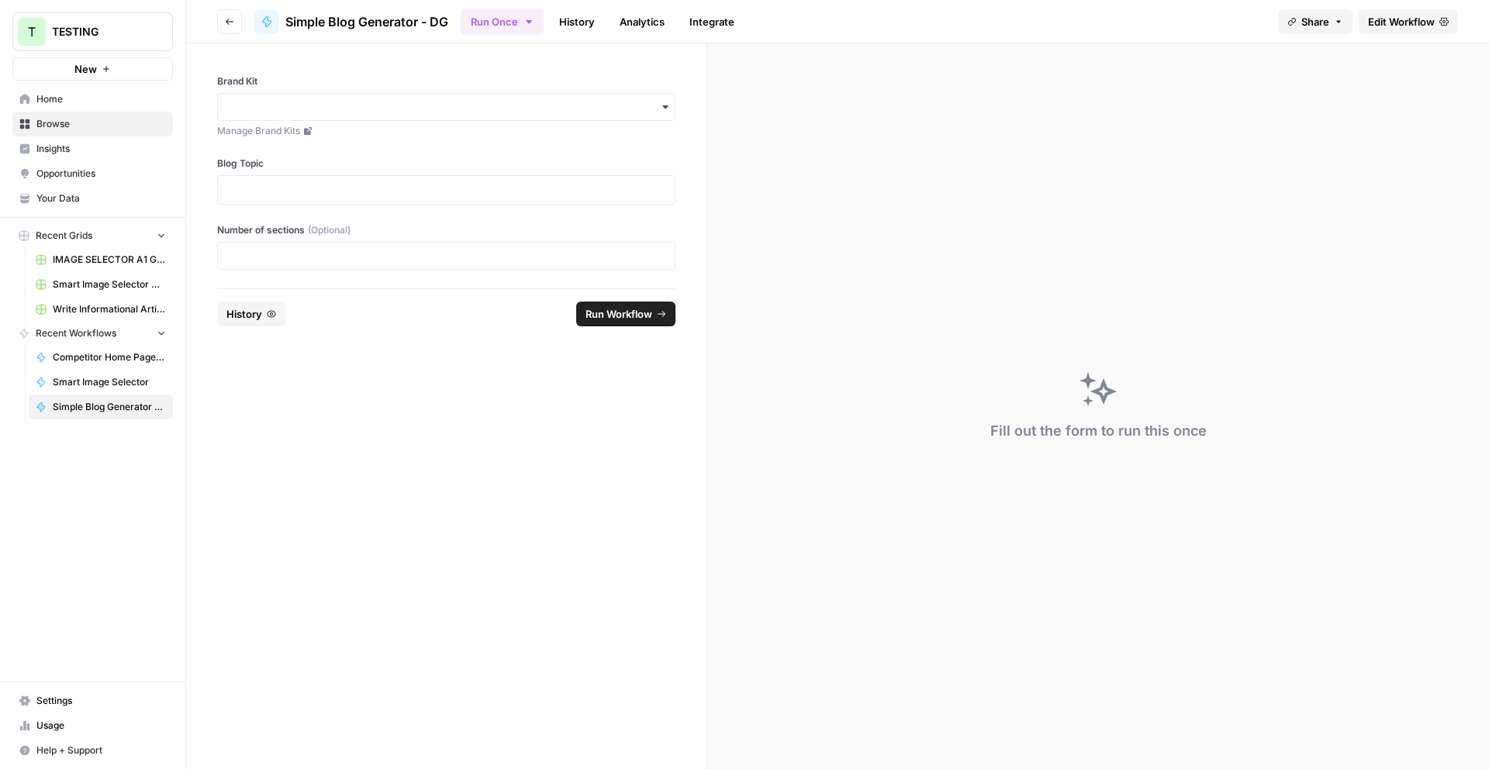
click at [1398, 25] on span "Edit Workflow" at bounding box center [1401, 22] width 67 height 16
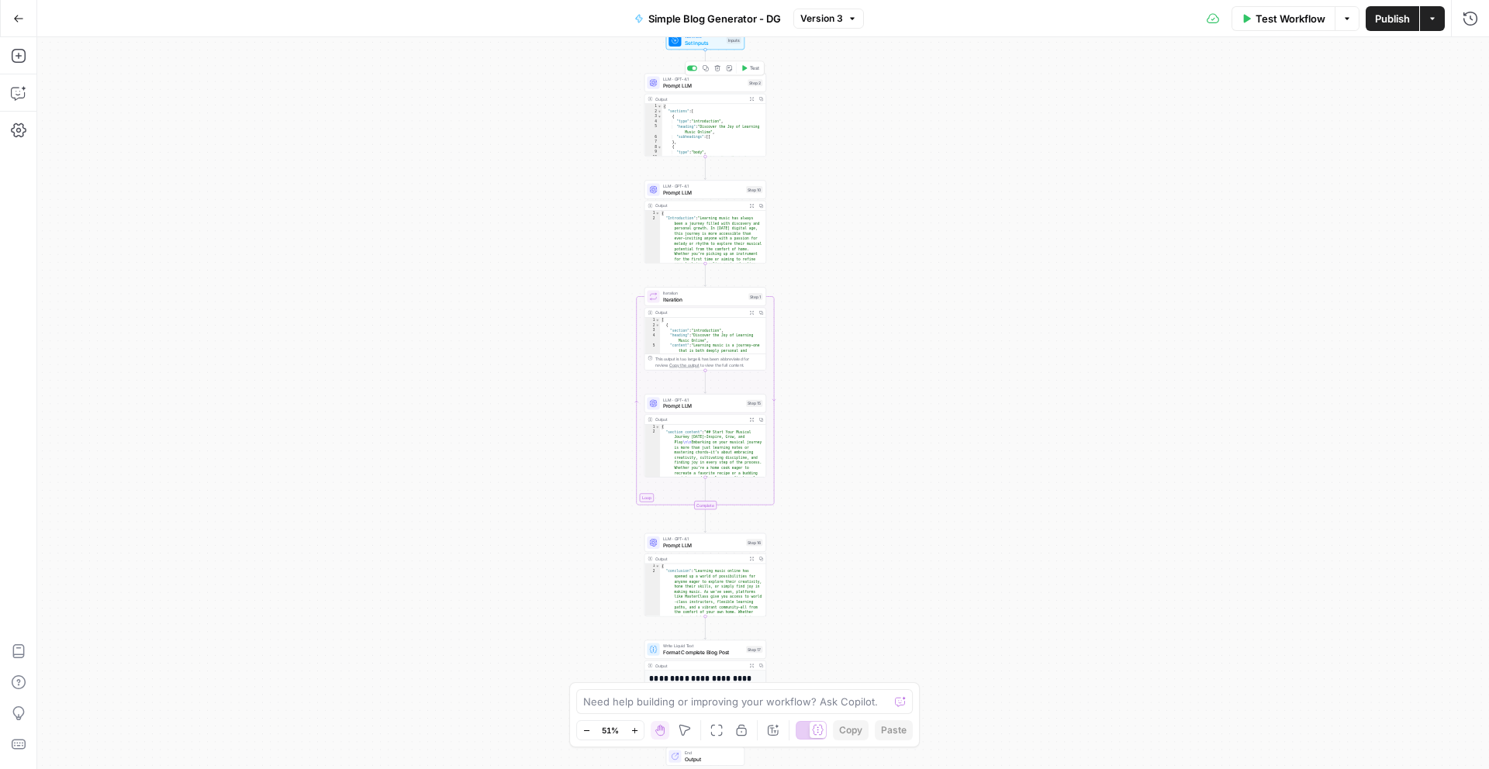
type textarea "*"
click at [730, 105] on div "{ "sections" : [ { "type" : "introduction" , "heading" : "Discover the Joy of L…" at bounding box center [714, 141] width 104 height 74
click at [714, 80] on span "LLM · GPT-4.1" at bounding box center [703, 79] width 81 height 6
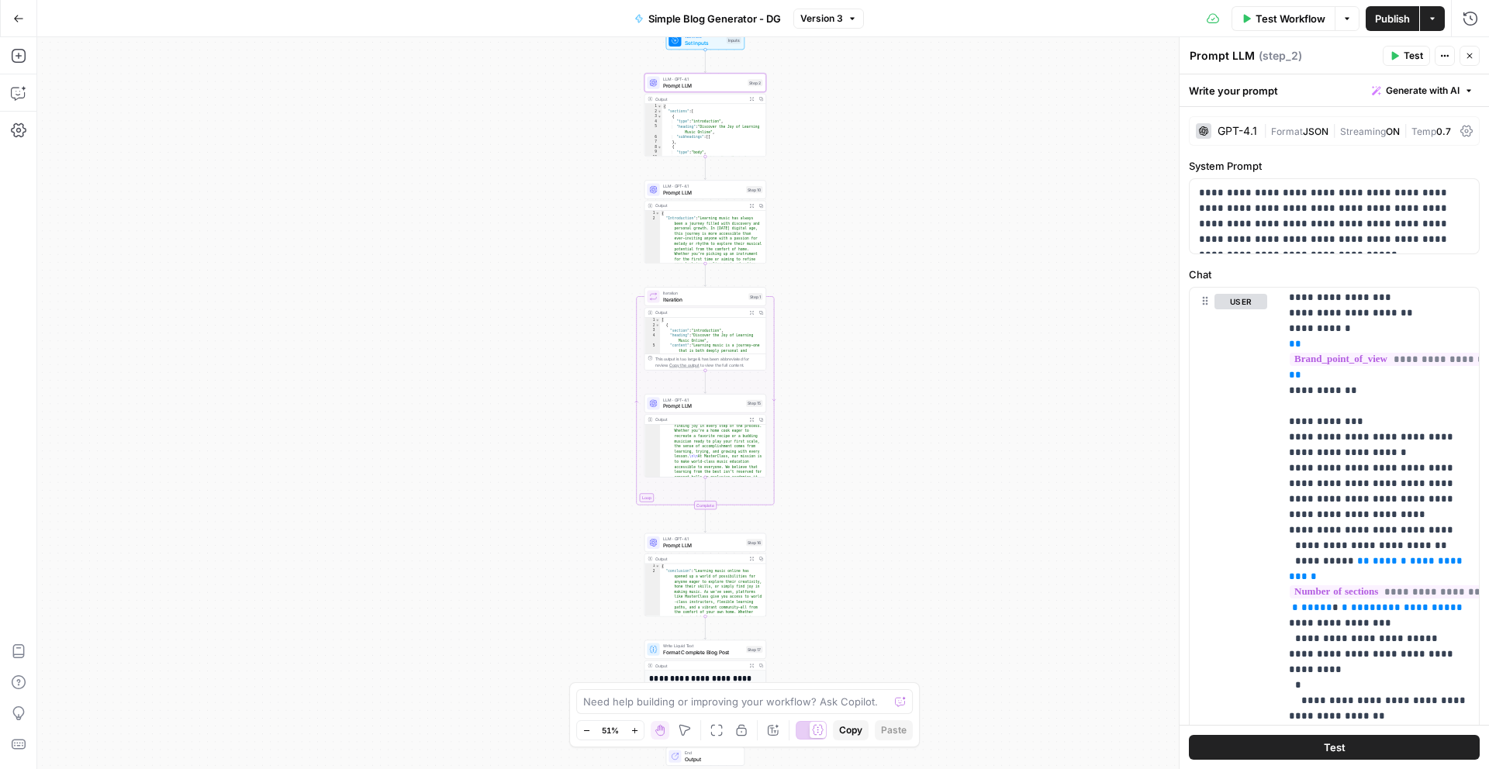
scroll to position [77, 0]
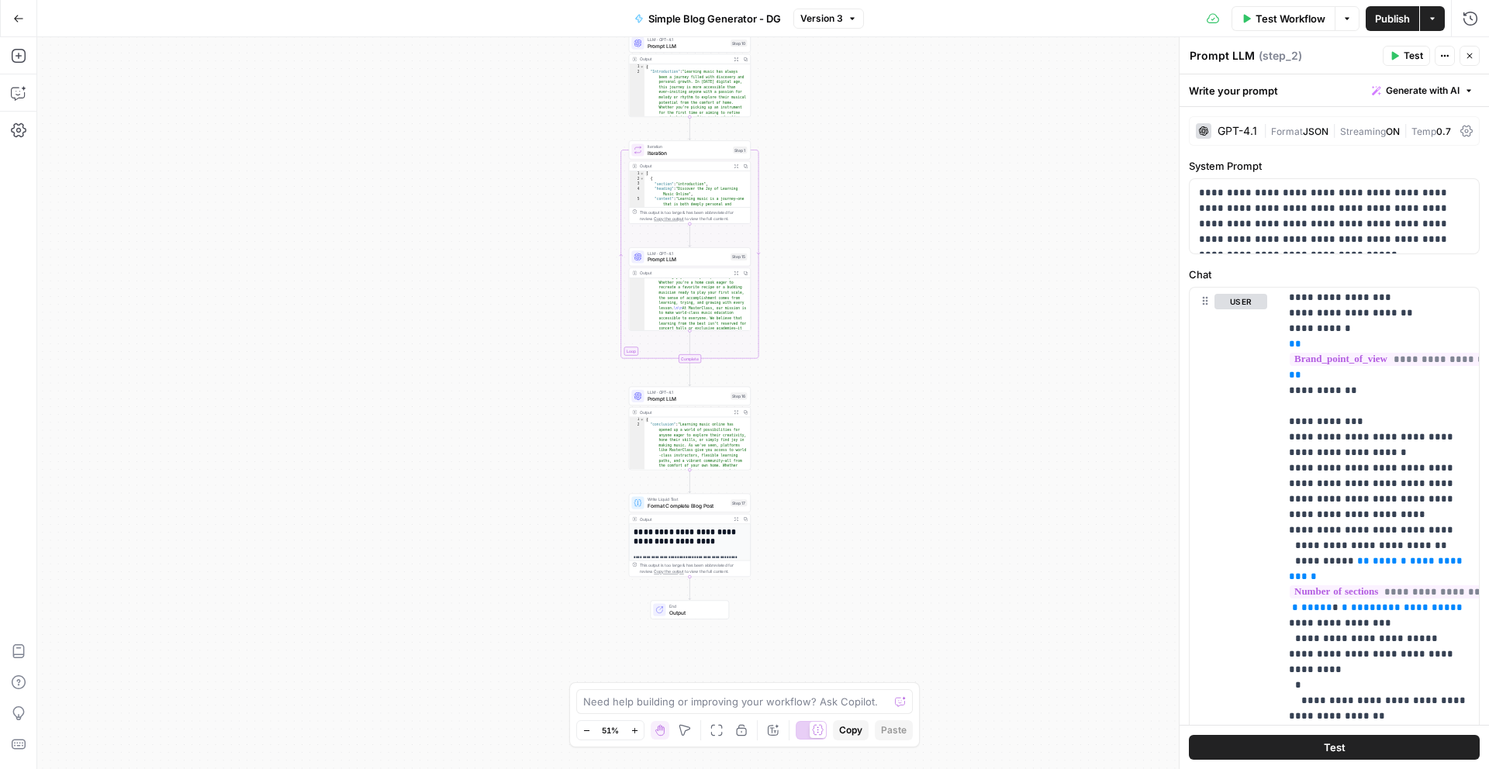
drag, startPoint x: 806, startPoint y: 611, endPoint x: 791, endPoint y: 467, distance: 145.0
click at [791, 467] on div "Workflow Set Inputs Inputs LLM · GPT-4.1 Prompt LLM Step 2 Output Expand Output…" at bounding box center [763, 403] width 1452 height 732
click at [704, 506] on span "Format Complete Blog Post" at bounding box center [688, 506] width 80 height 8
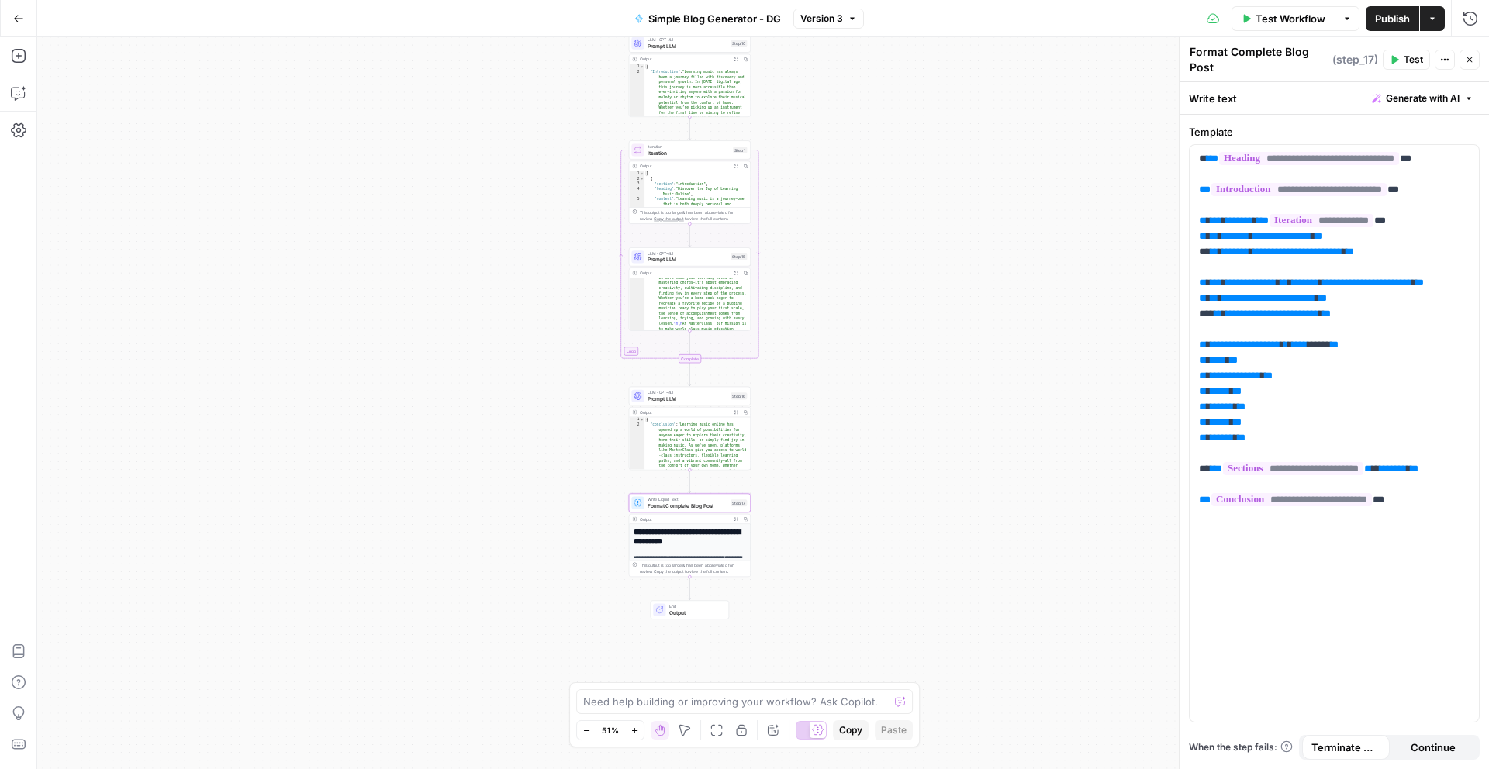
click at [704, 395] on span "Prompt LLM" at bounding box center [688, 399] width 80 height 8
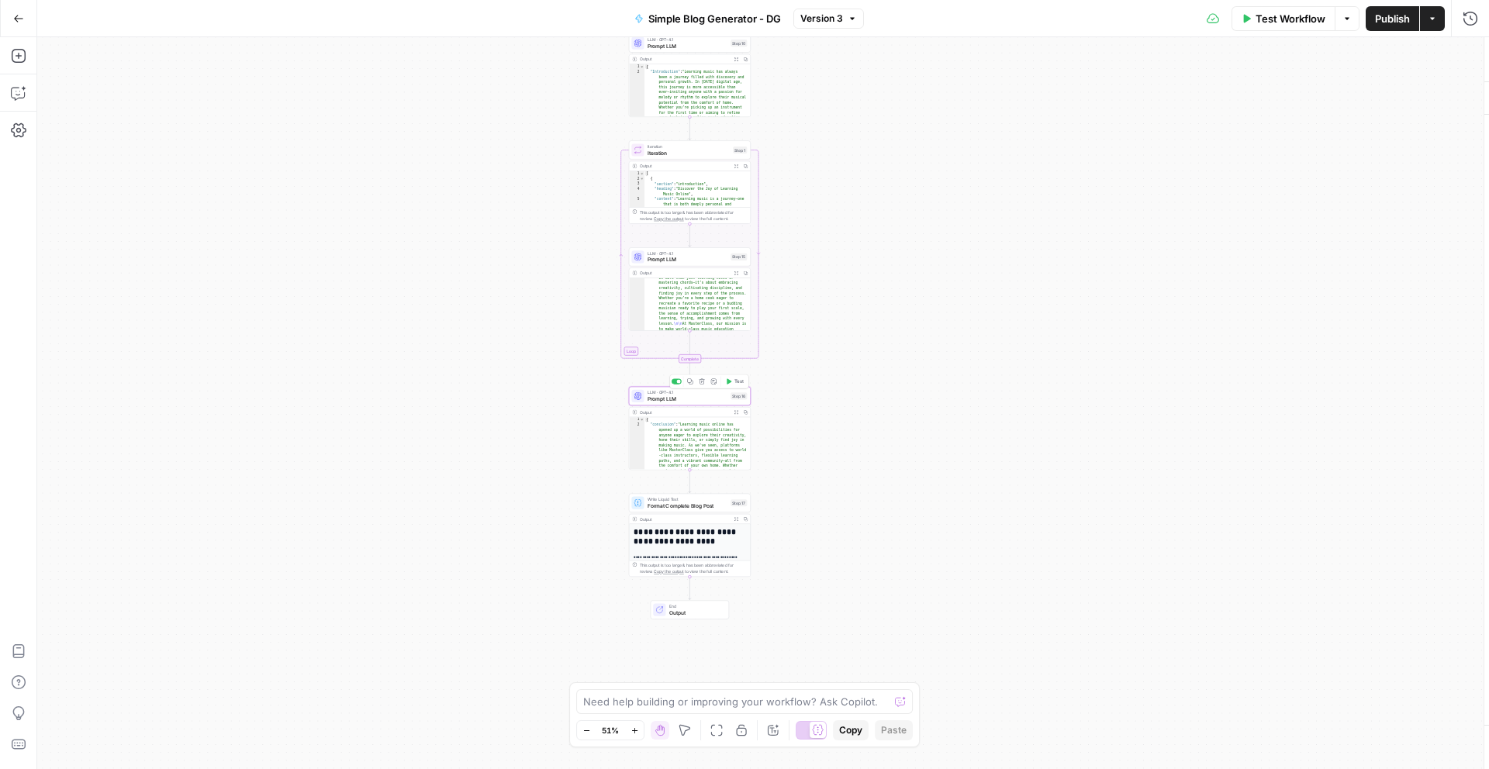
type textarea "Prompt LLM"
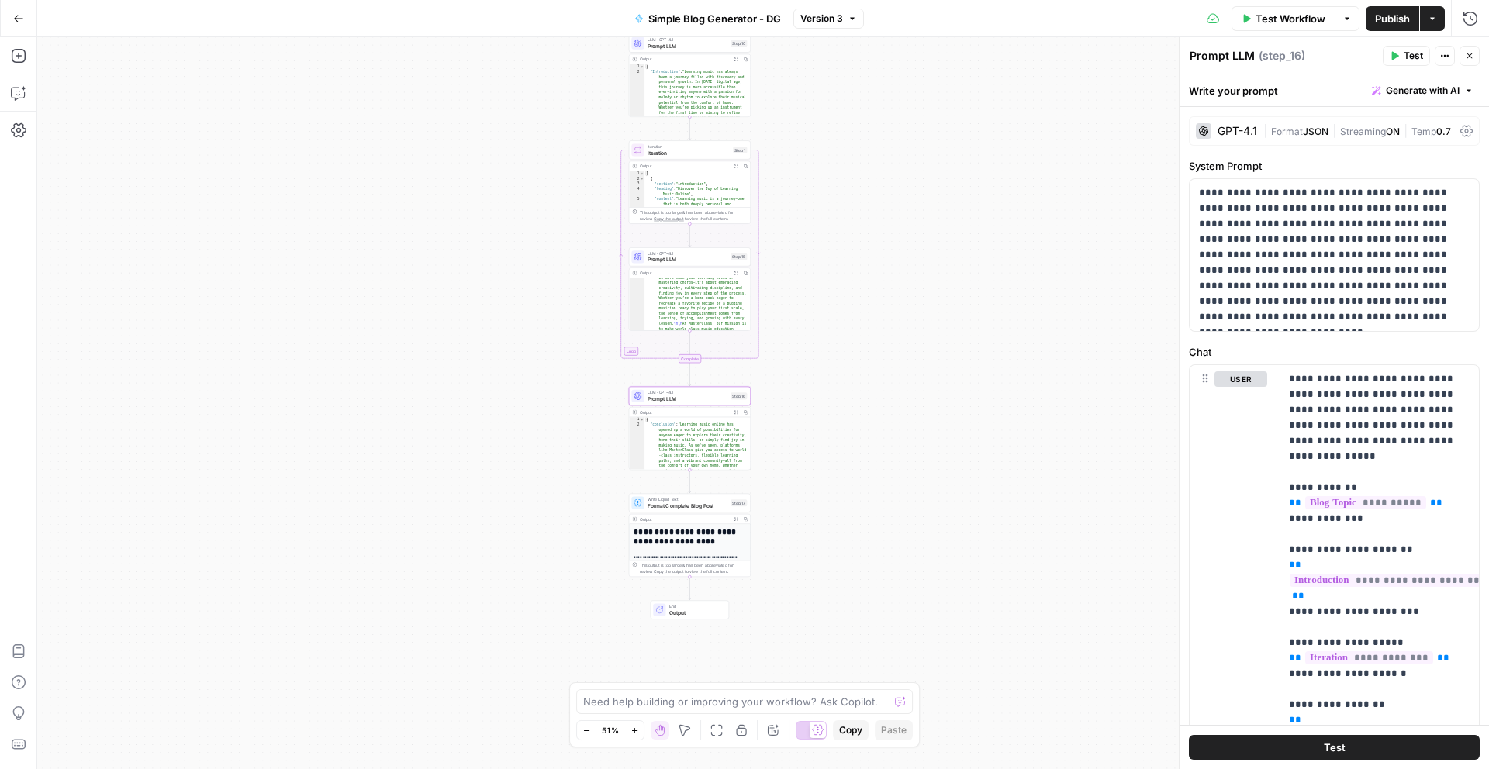
click at [1343, 24] on button "Options" at bounding box center [1347, 18] width 25 height 25
click at [1433, 13] on button "Actions" at bounding box center [1432, 18] width 25 height 25
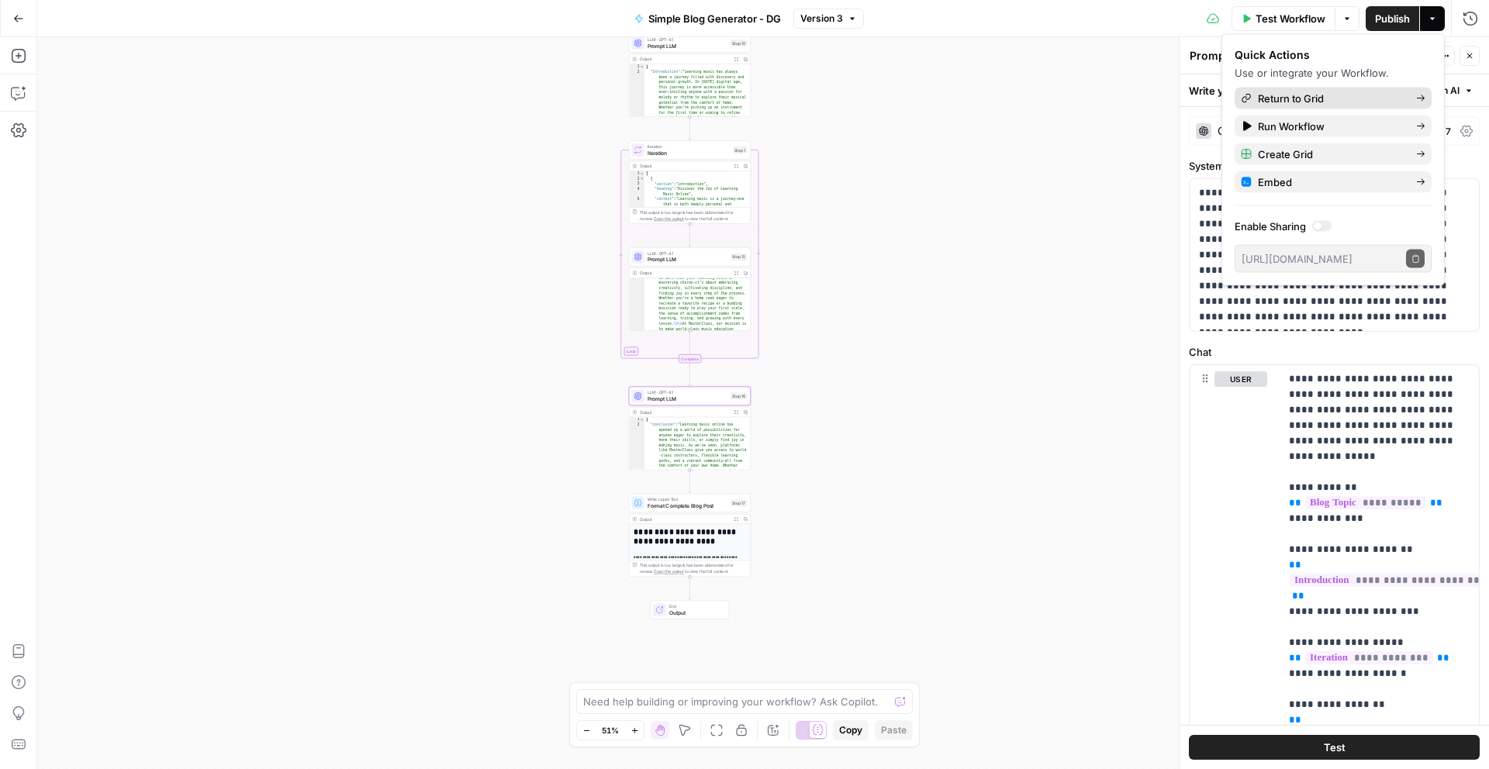
click at [1261, 99] on span "Return to Grid" at bounding box center [1331, 99] width 146 height 16
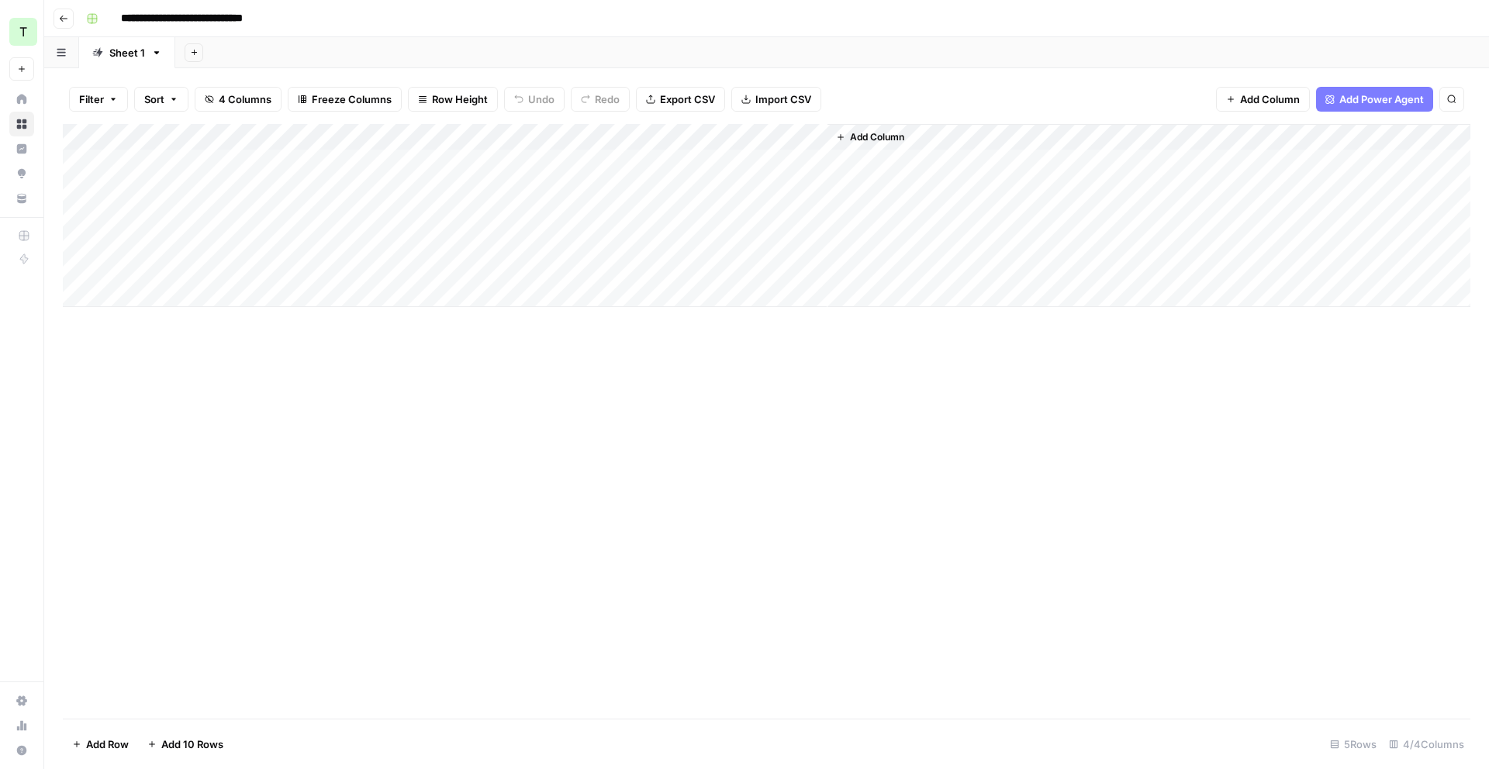
click at [813, 161] on div "Add Column" at bounding box center [767, 215] width 1408 height 183
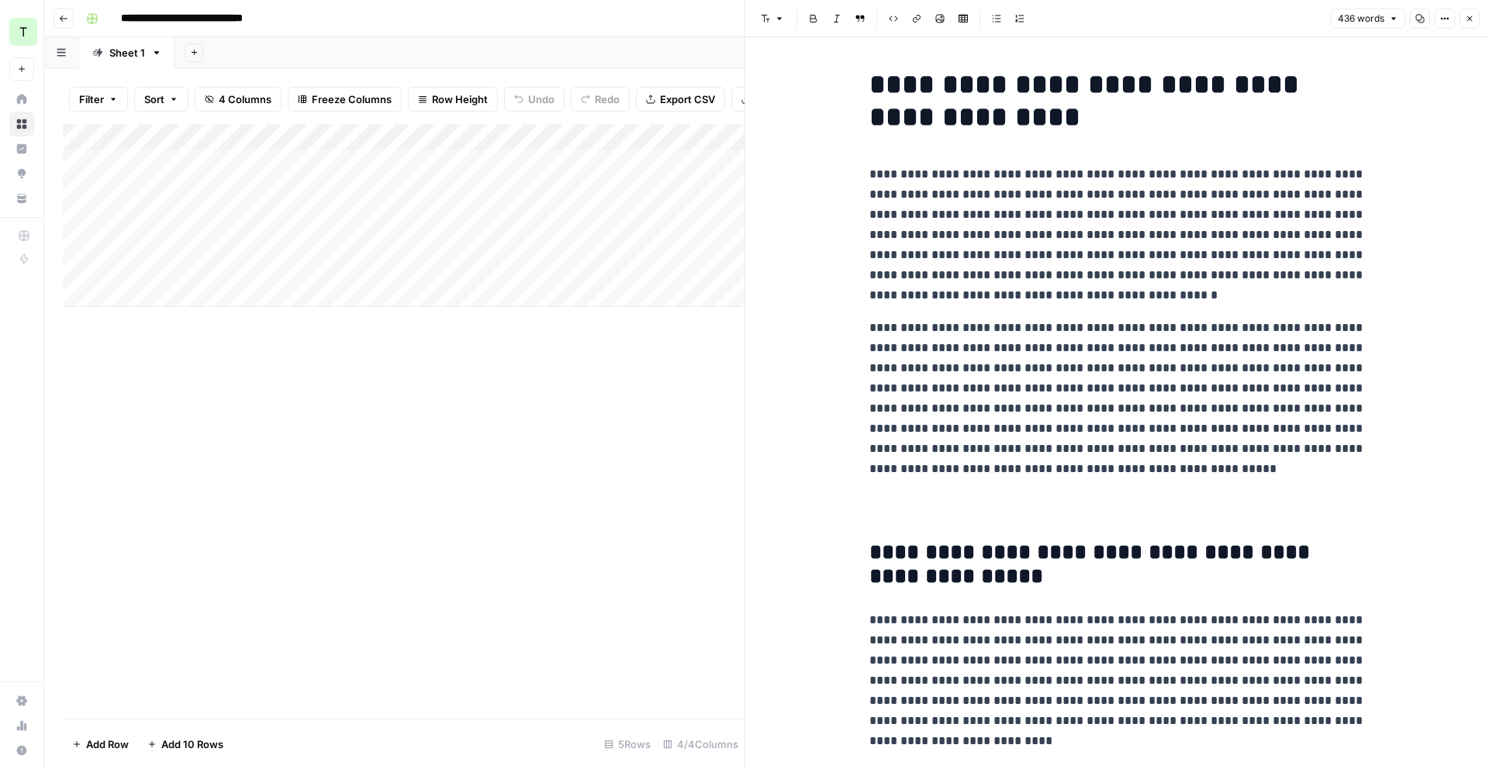
click at [558, 343] on div "Add Column" at bounding box center [404, 421] width 682 height 595
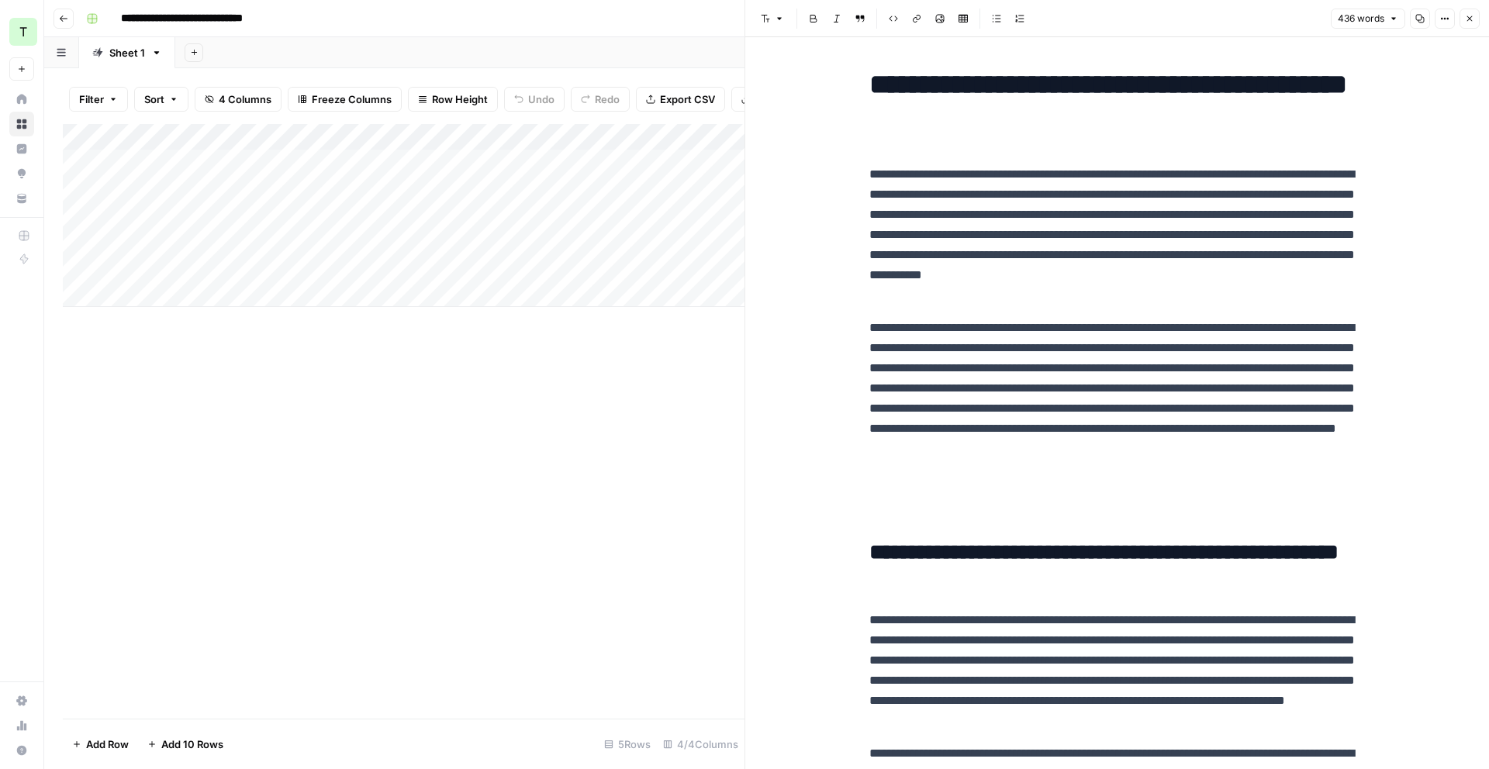
click at [670, 19] on div "**********" at bounding box center [777, 18] width 1394 height 25
click at [1468, 23] on button "Close" at bounding box center [1470, 19] width 20 height 20
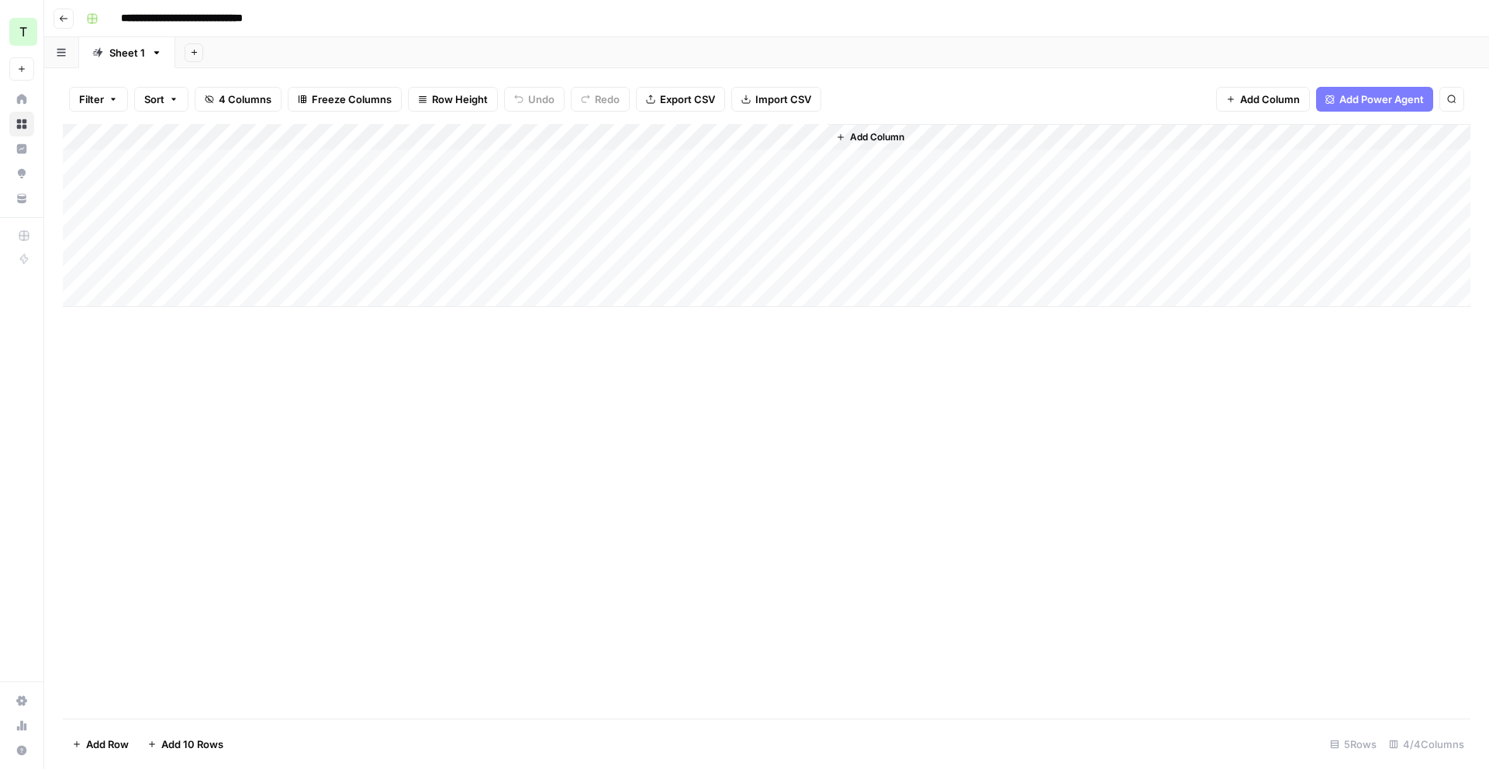
click at [813, 135] on div "Add Column" at bounding box center [767, 215] width 1408 height 183
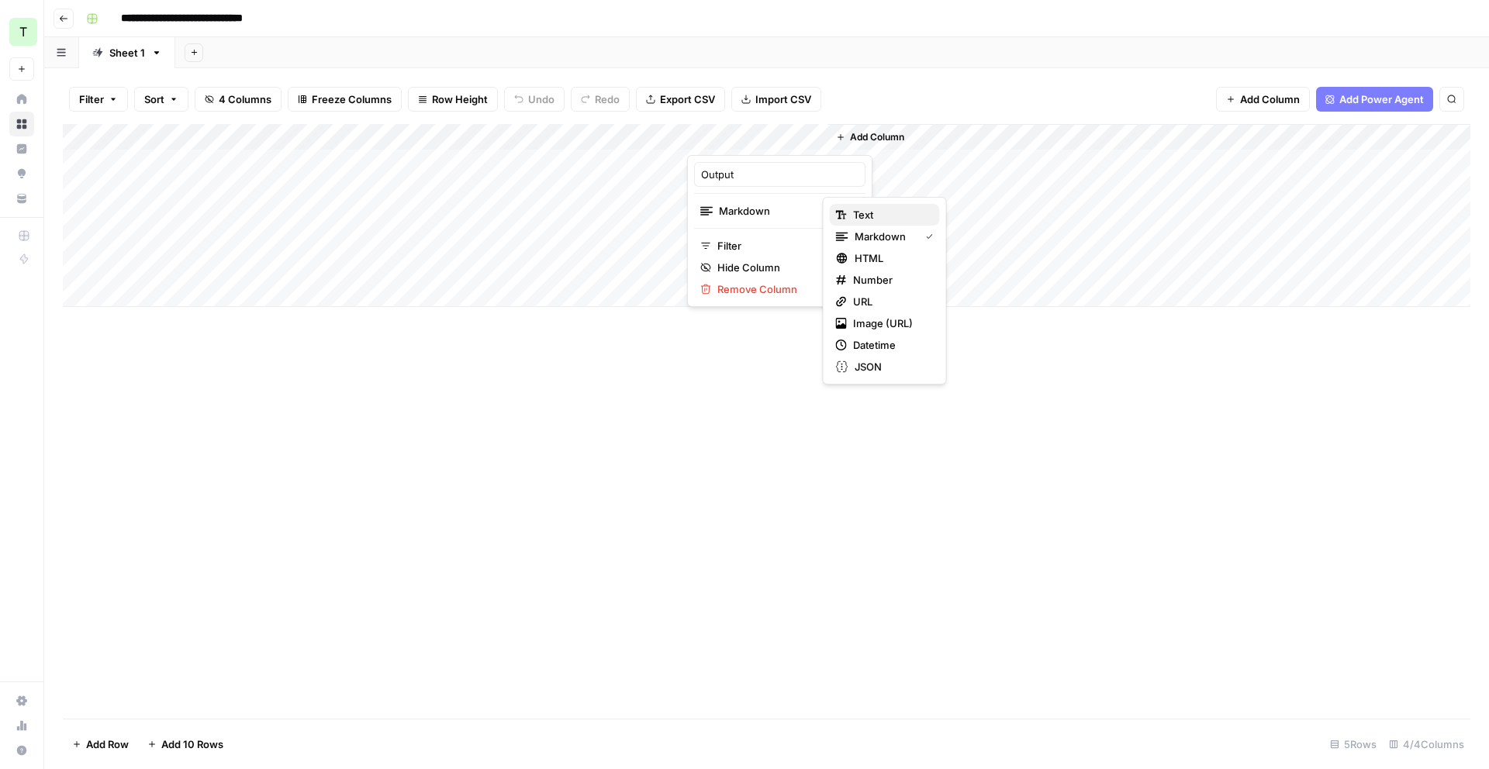
click at [914, 221] on span "Text" at bounding box center [890, 215] width 74 height 16
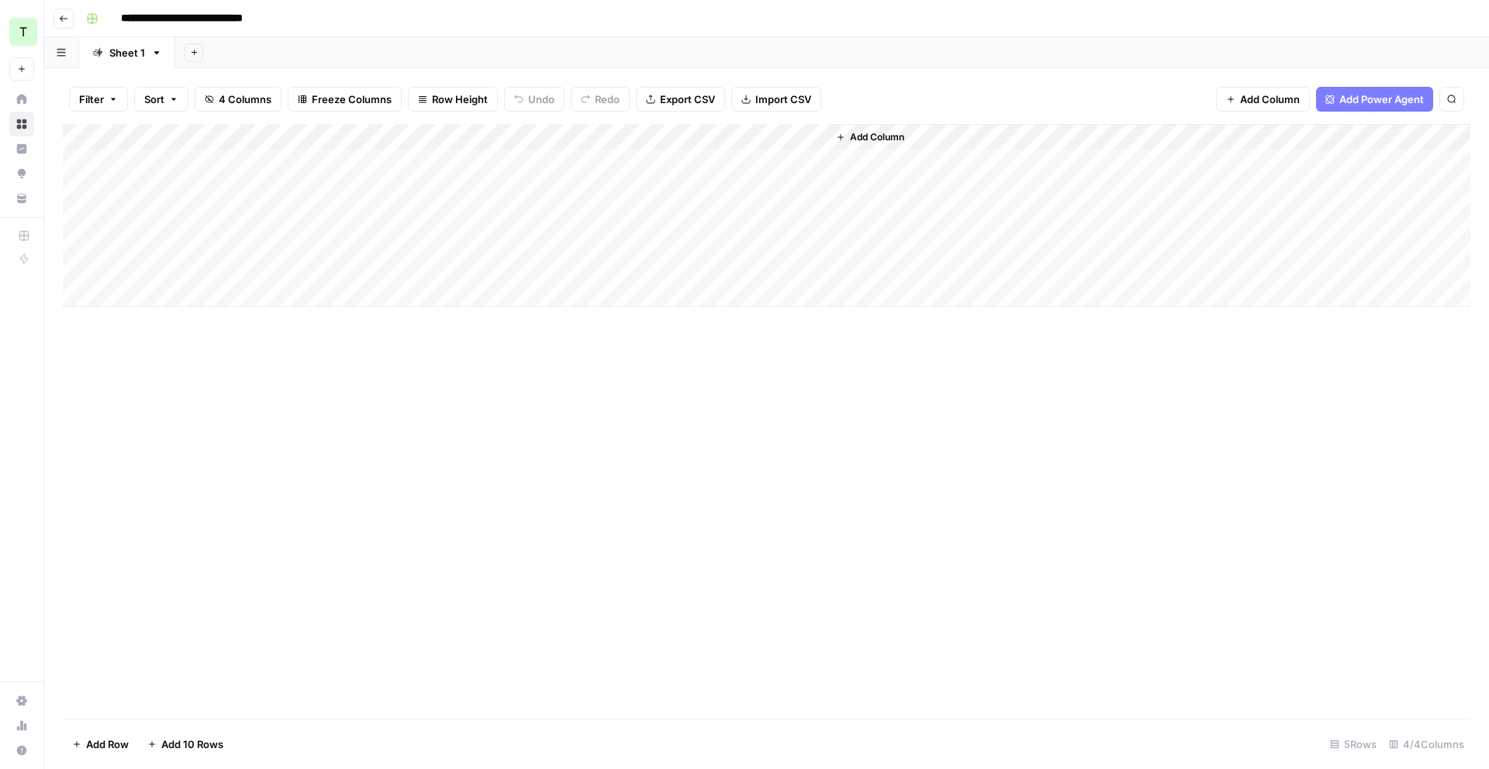
click at [814, 161] on div "Add Column" at bounding box center [767, 215] width 1408 height 183
click at [799, 161] on div "Add Column" at bounding box center [767, 215] width 1408 height 183
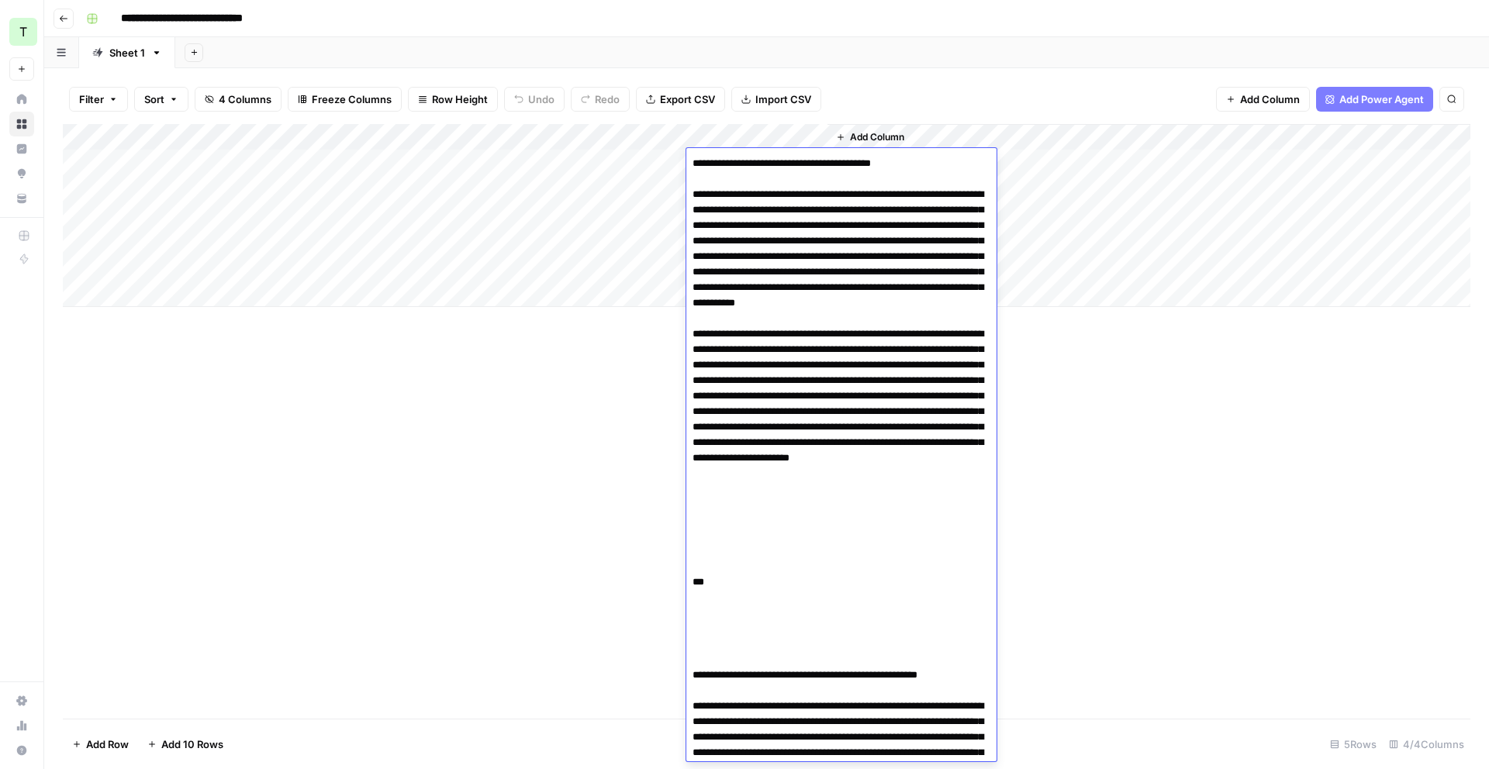
scroll to position [468, 0]
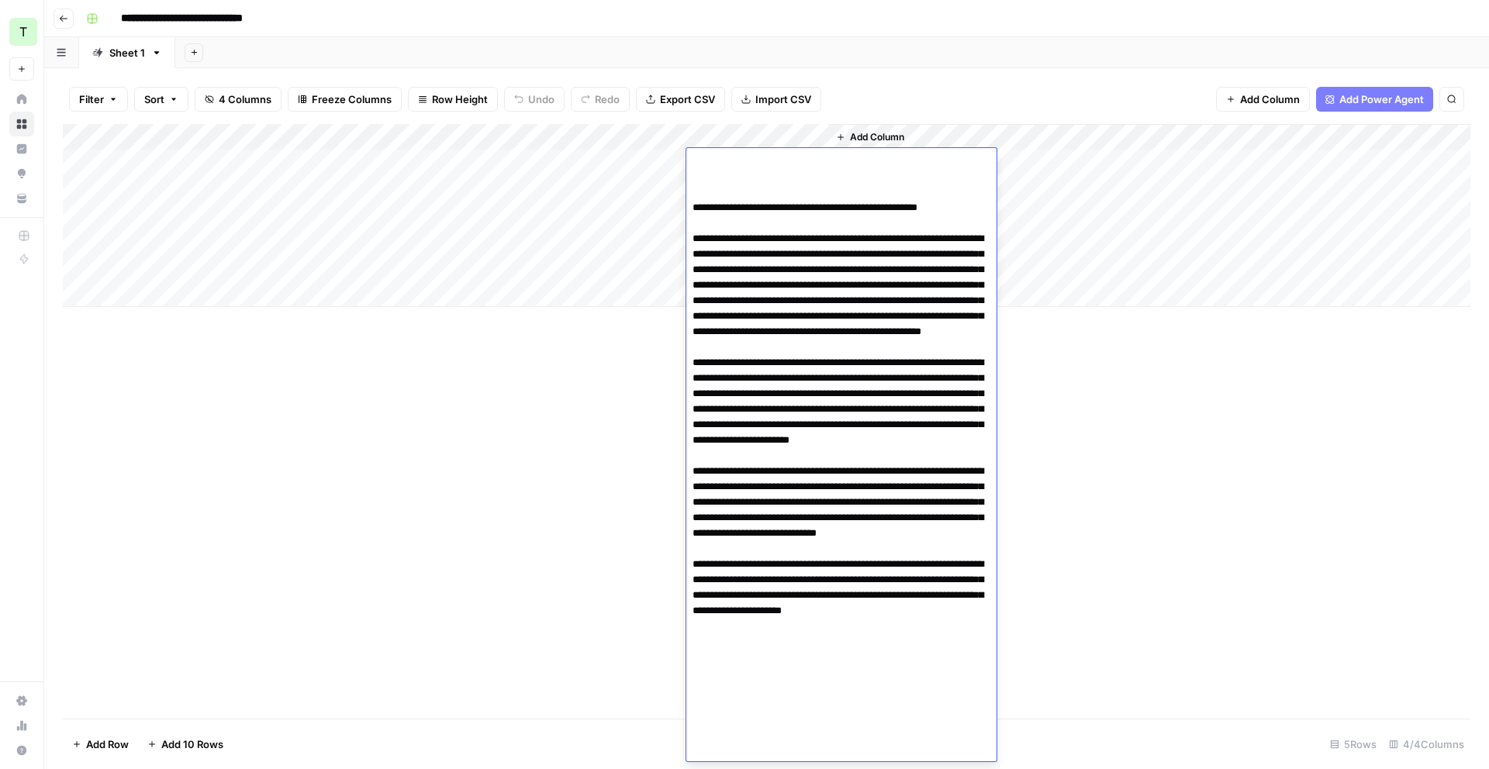
click at [575, 416] on div "Add Column" at bounding box center [767, 421] width 1408 height 595
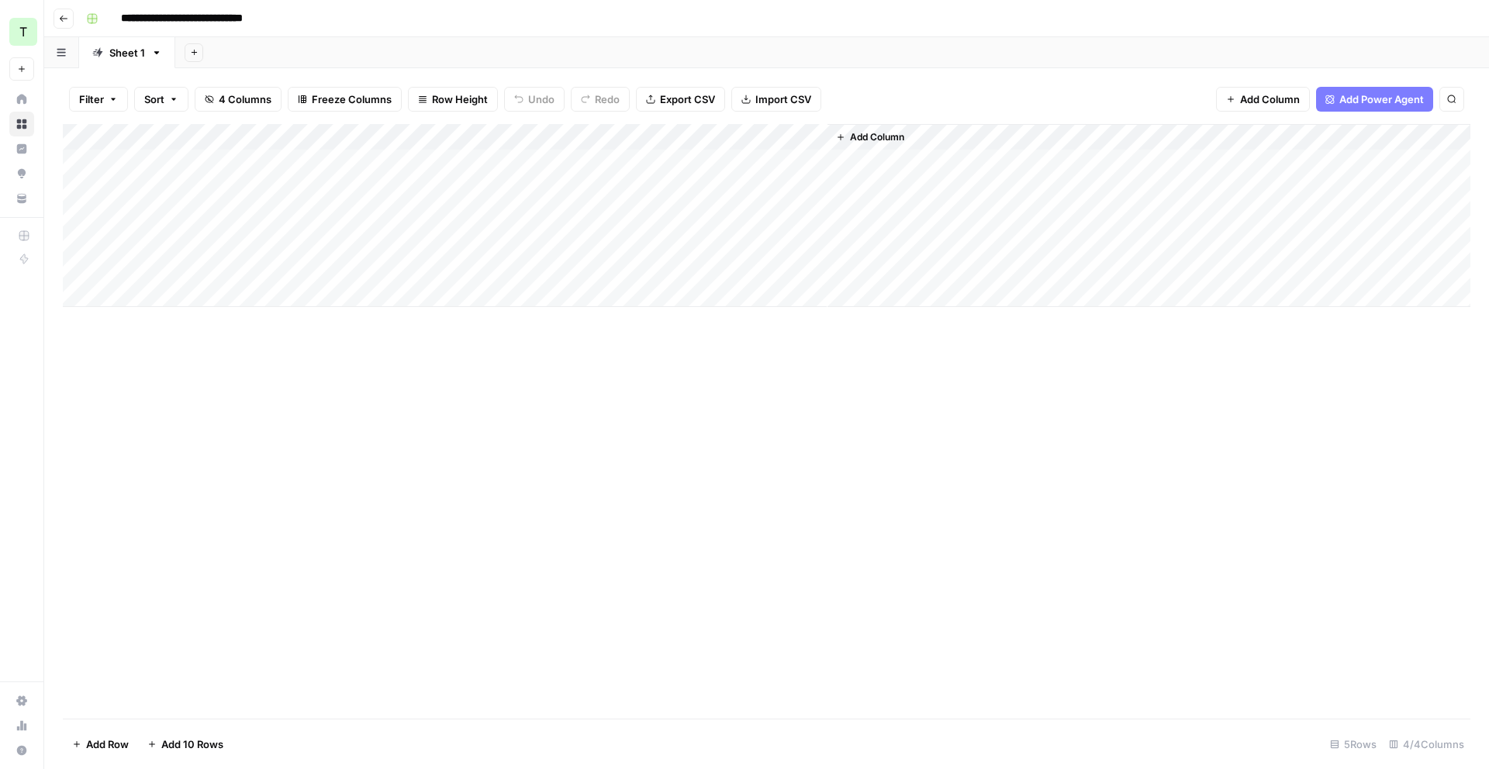
click at [753, 168] on div "Add Column" at bounding box center [767, 215] width 1408 height 183
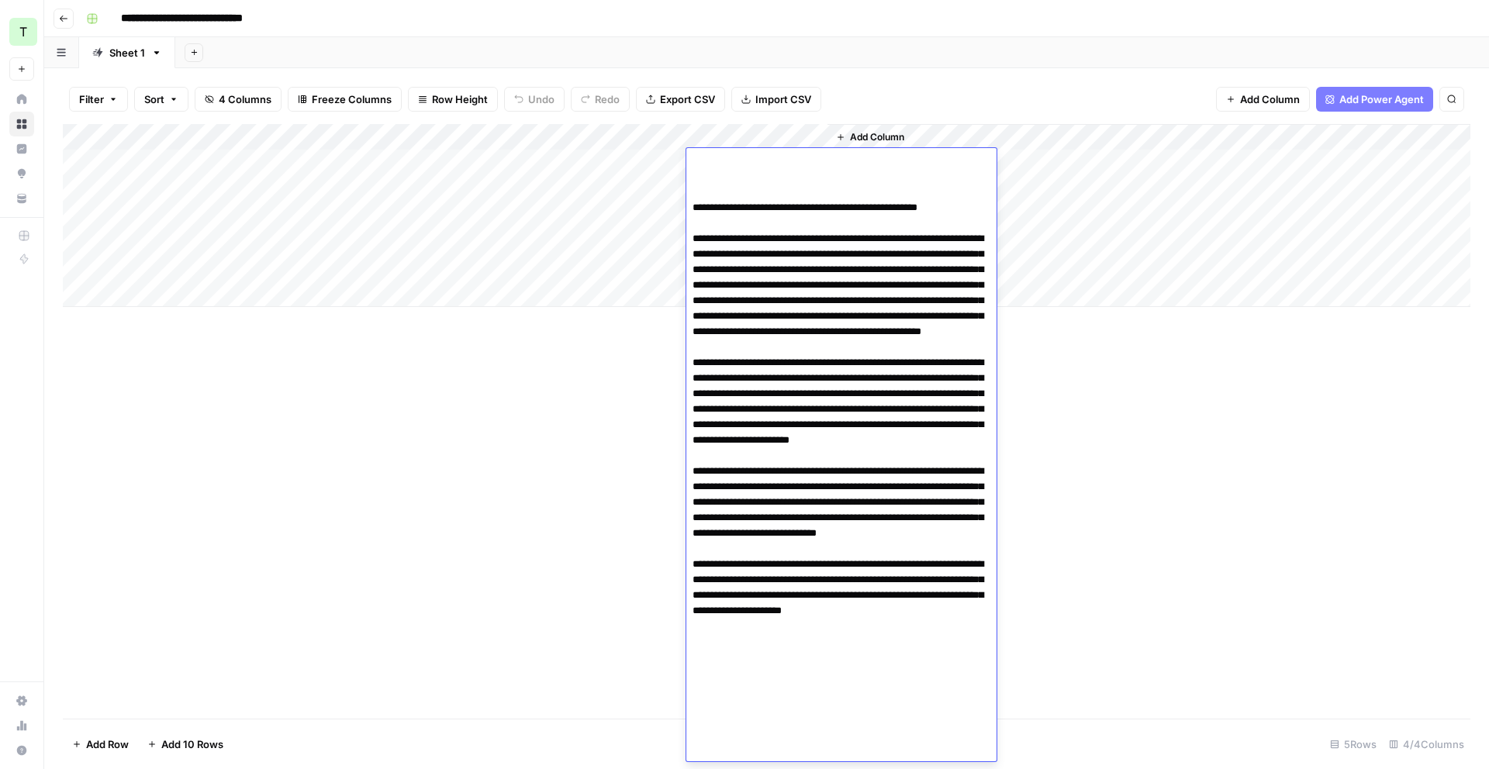
scroll to position [0, 0]
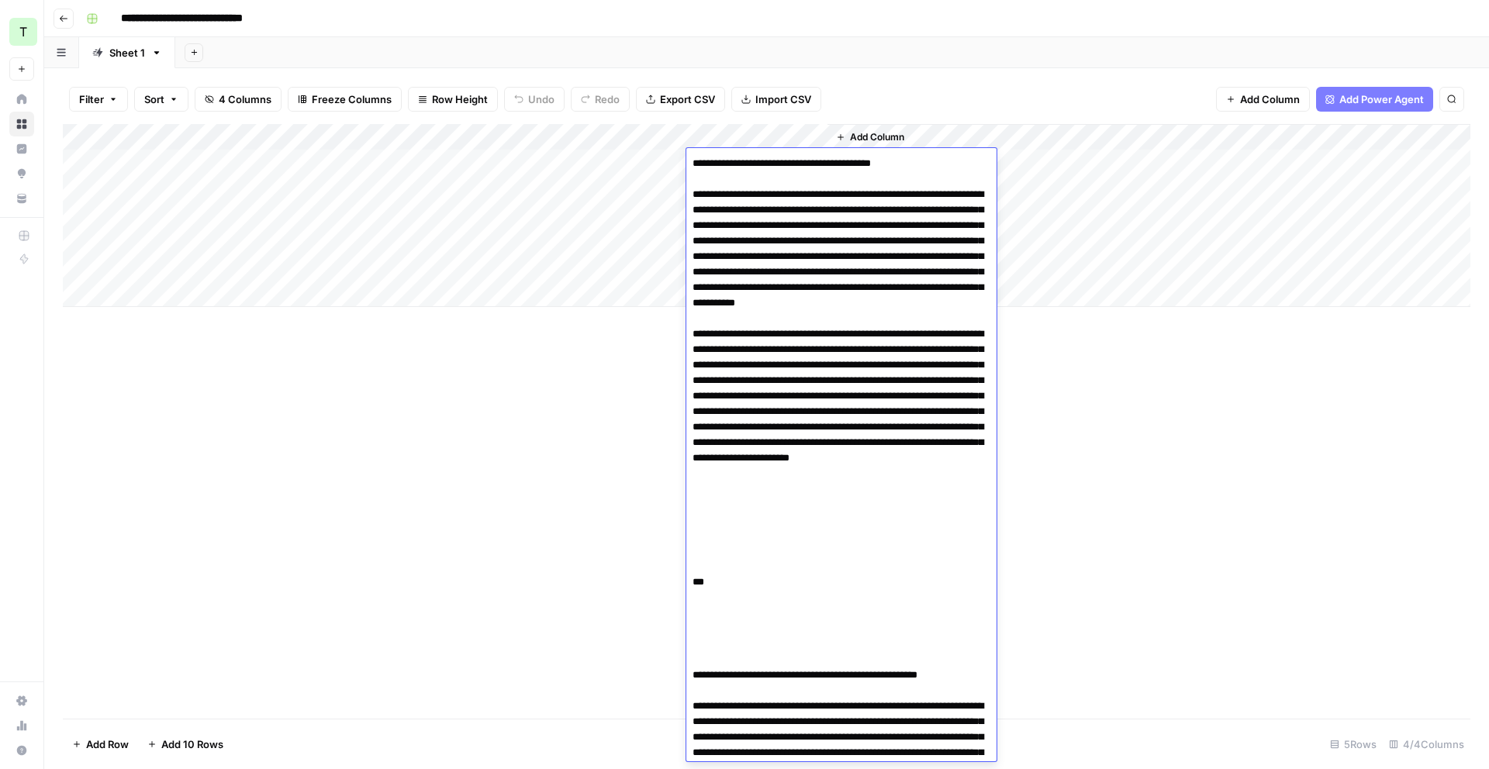
click at [813, 137] on div "Add Column" at bounding box center [767, 215] width 1408 height 183
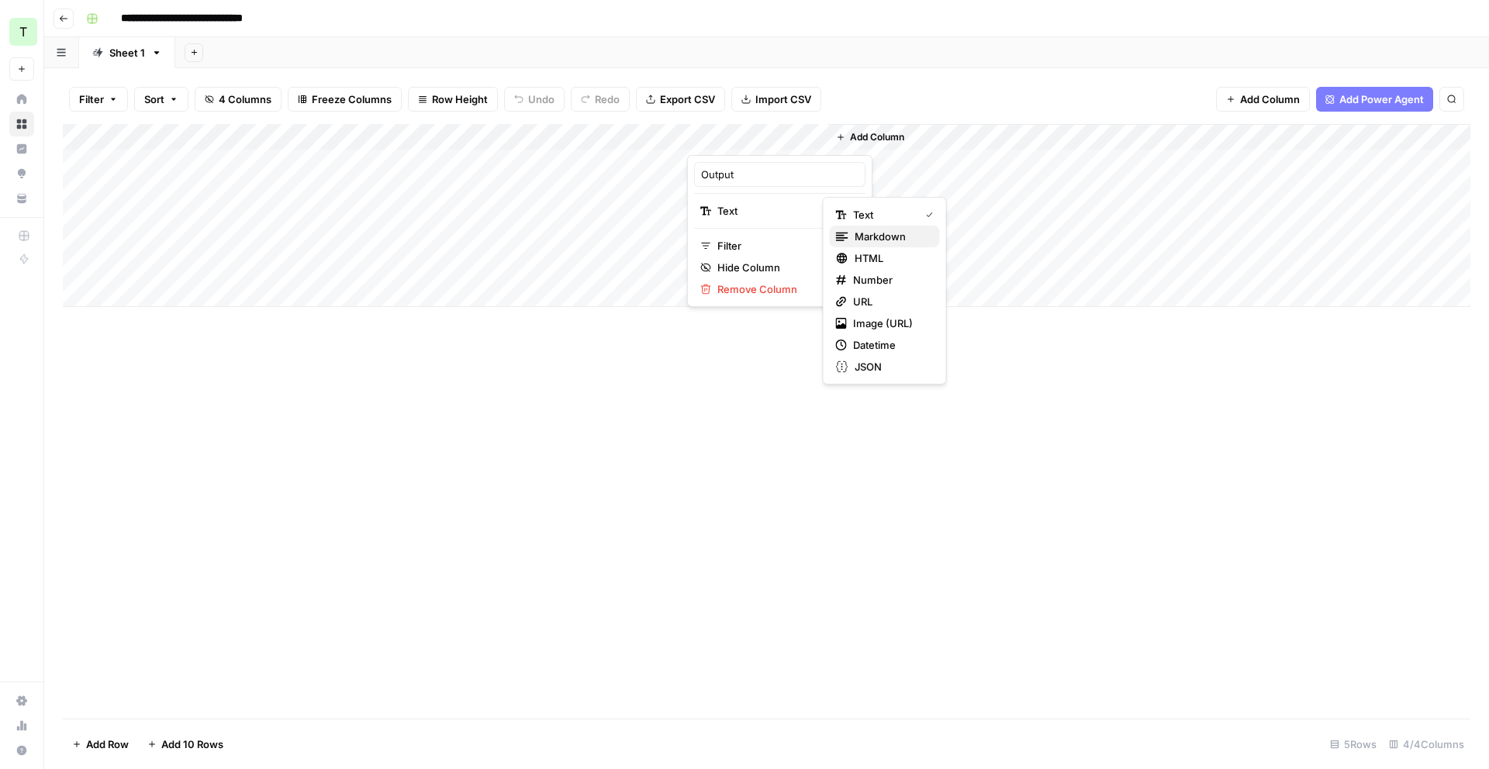
click at [866, 235] on span "Markdown" at bounding box center [891, 237] width 73 height 16
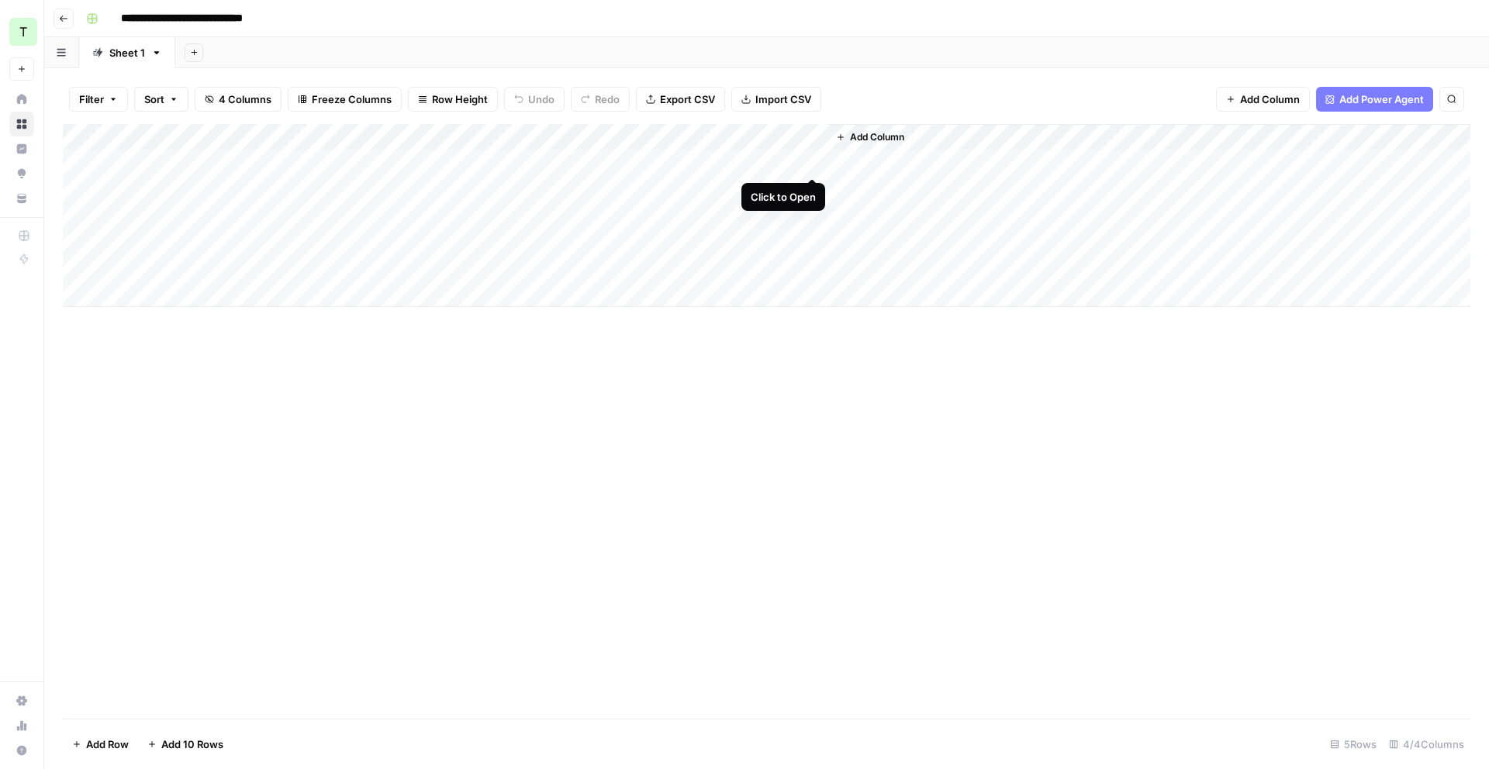
click at [814, 159] on div "Add Column" at bounding box center [767, 215] width 1408 height 183
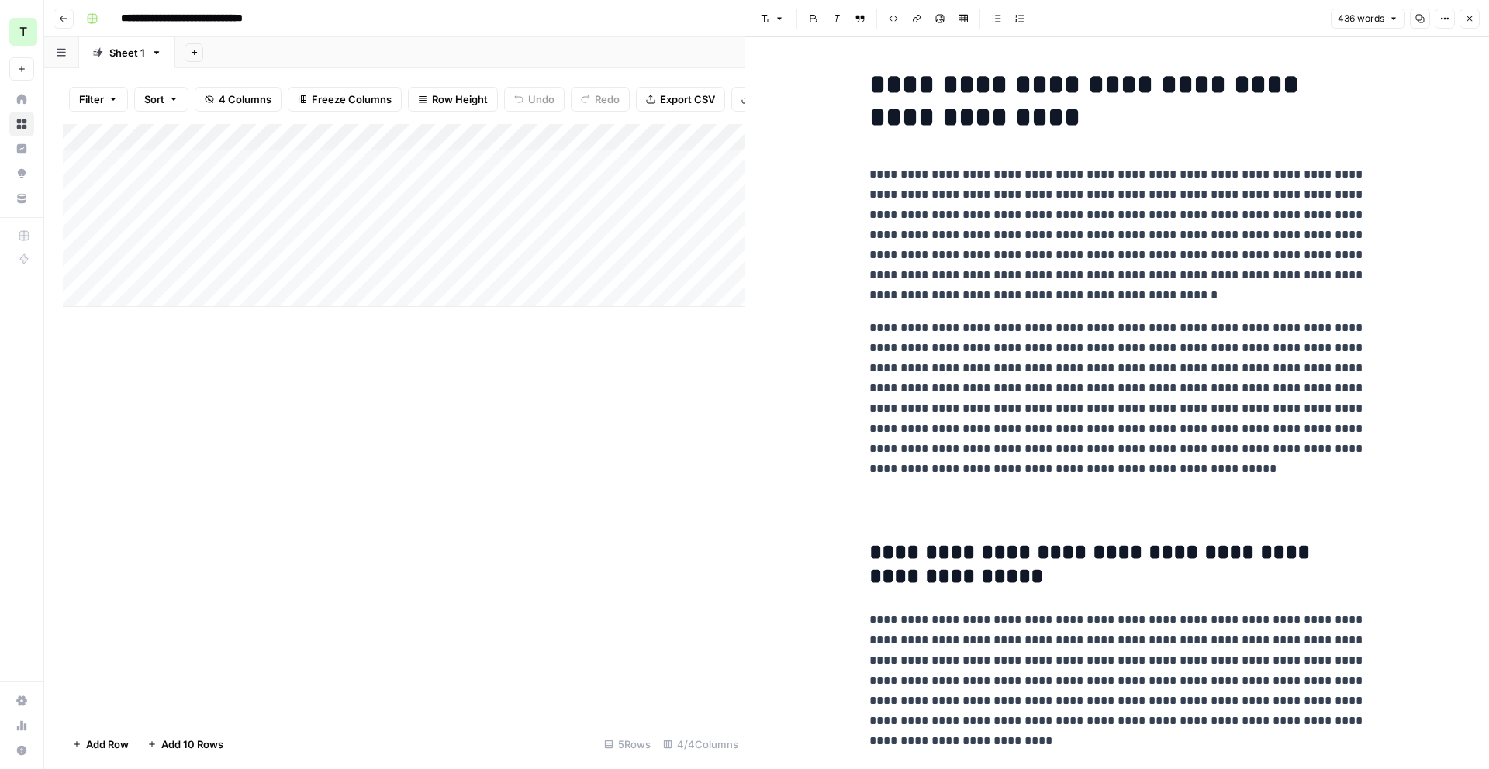
click at [602, 607] on div "Add Column" at bounding box center [404, 421] width 682 height 595
click at [1471, 20] on icon "button" at bounding box center [1469, 18] width 9 height 9
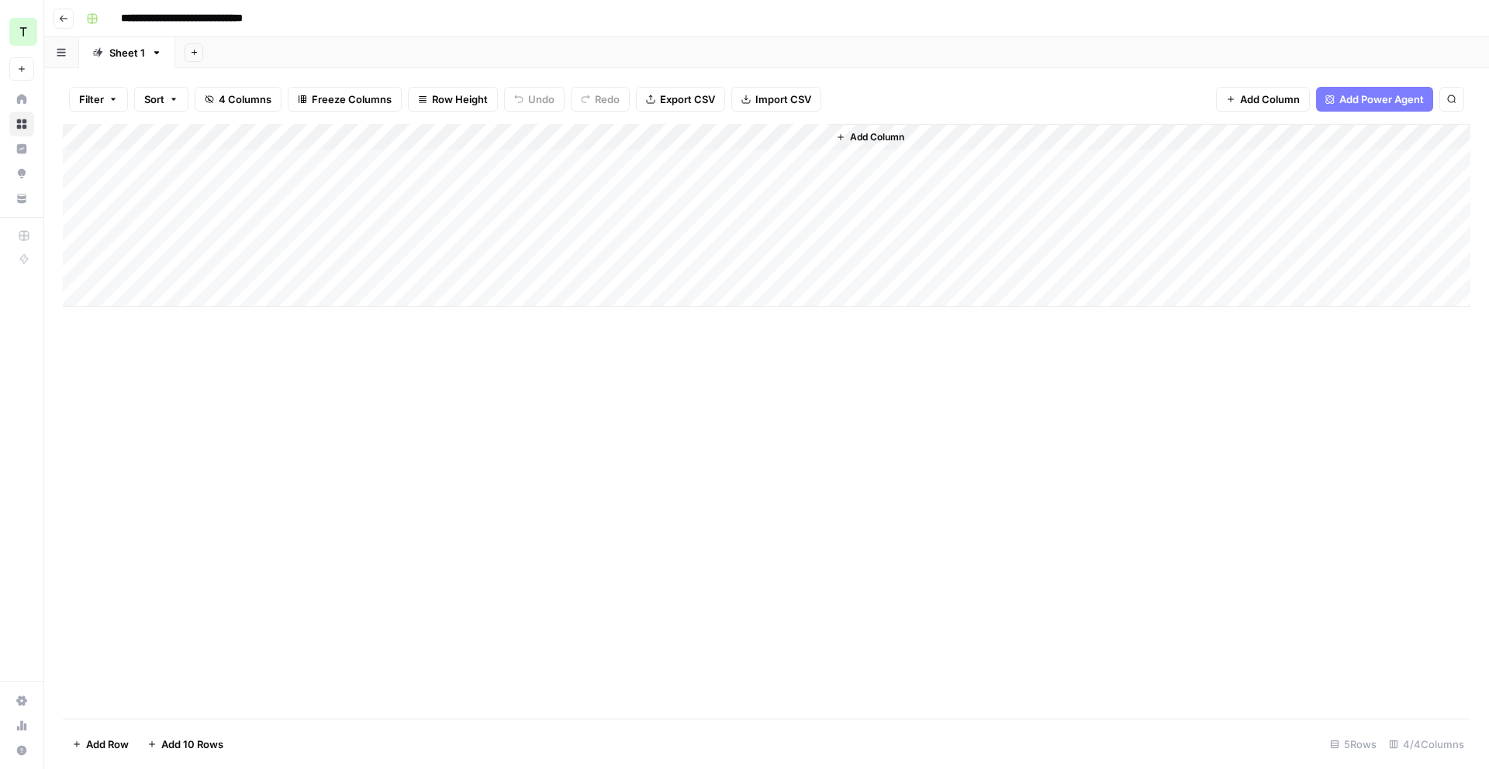
click at [655, 137] on div "Add Column" at bounding box center [767, 215] width 1408 height 183
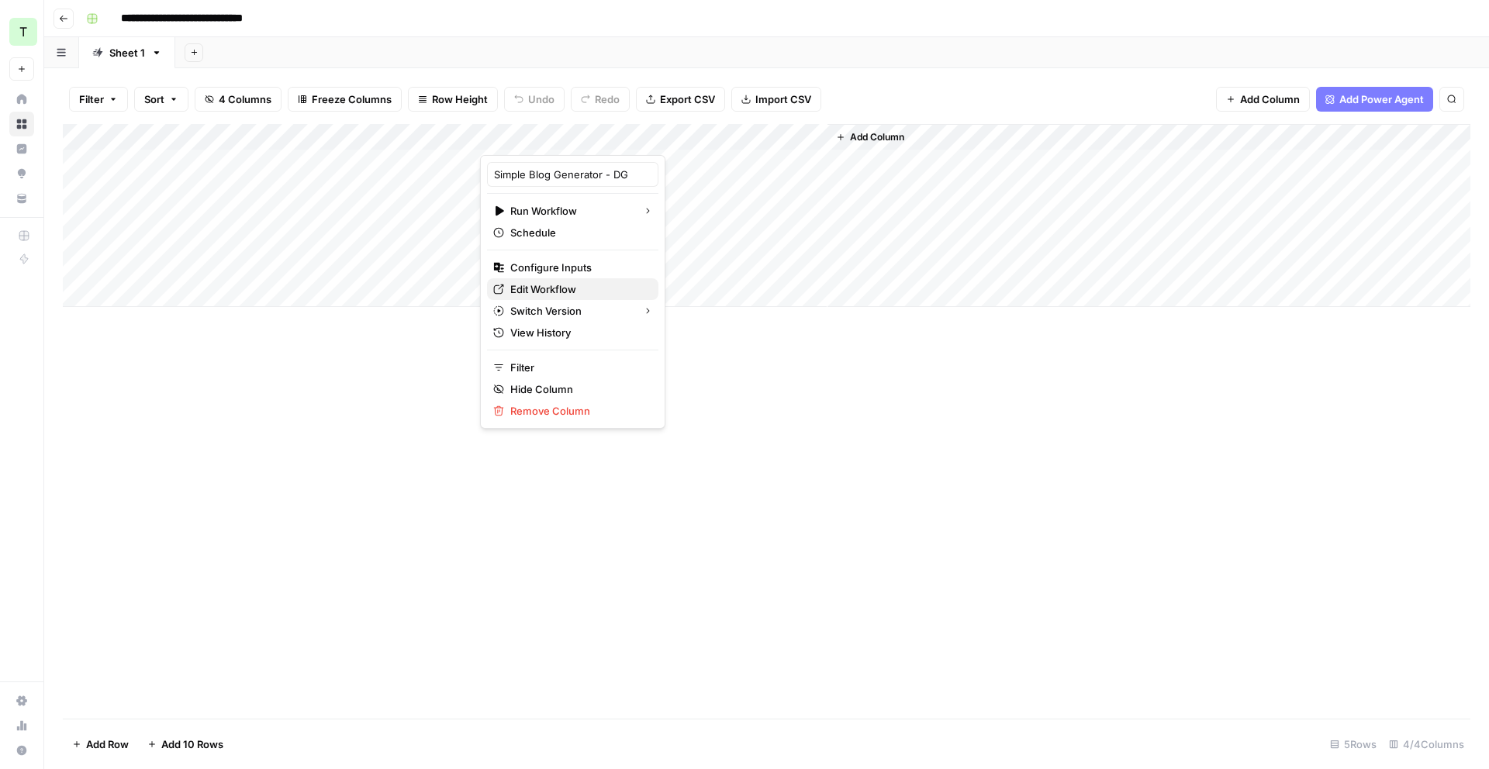
click at [559, 292] on span "Edit Workflow" at bounding box center [578, 290] width 136 height 16
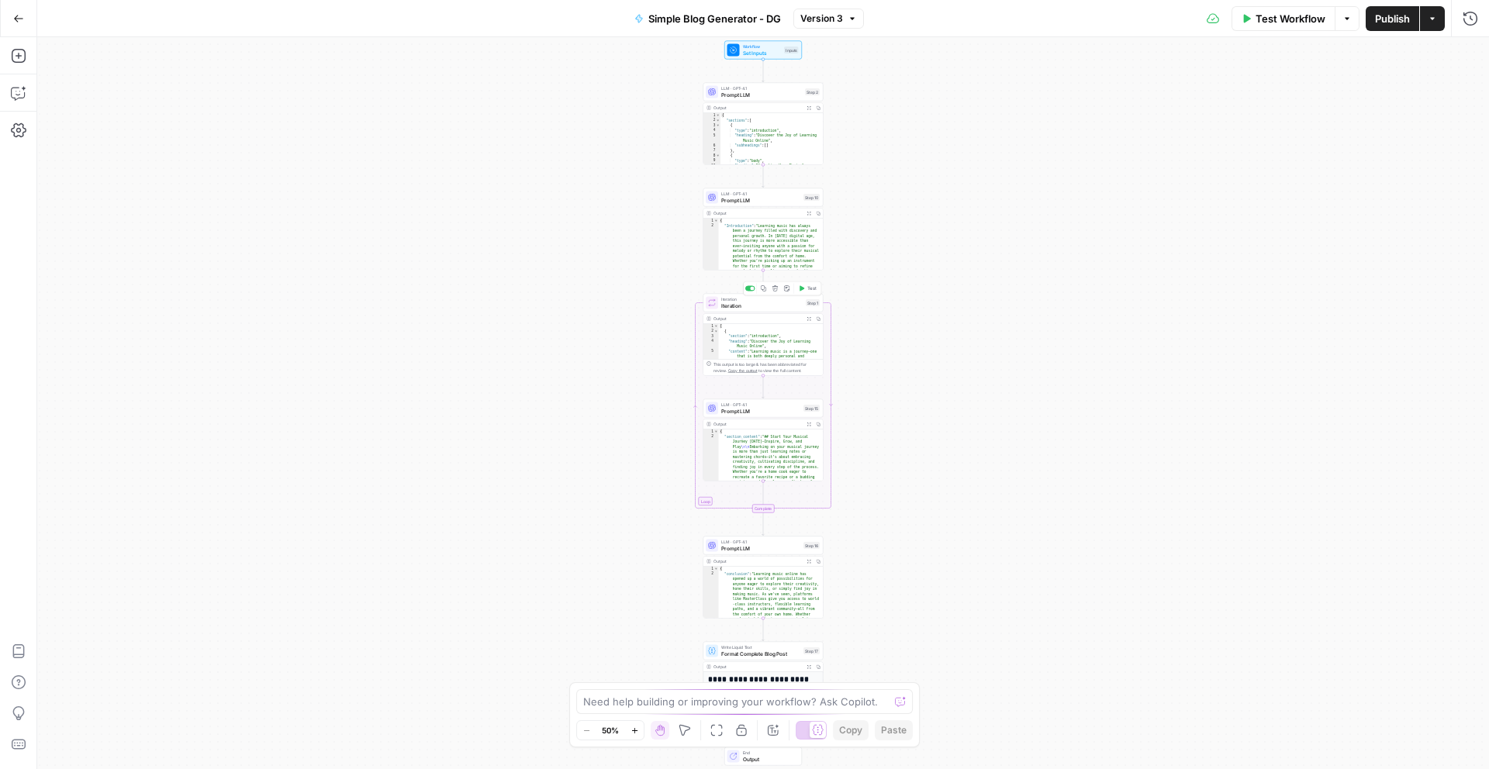
click at [772, 303] on span "Iteration" at bounding box center [761, 306] width 81 height 8
click at [777, 99] on div "LLM · GPT-4.1 Prompt LLM Step 2 Copy step Delete step Add Note Test" at bounding box center [764, 92] width 120 height 19
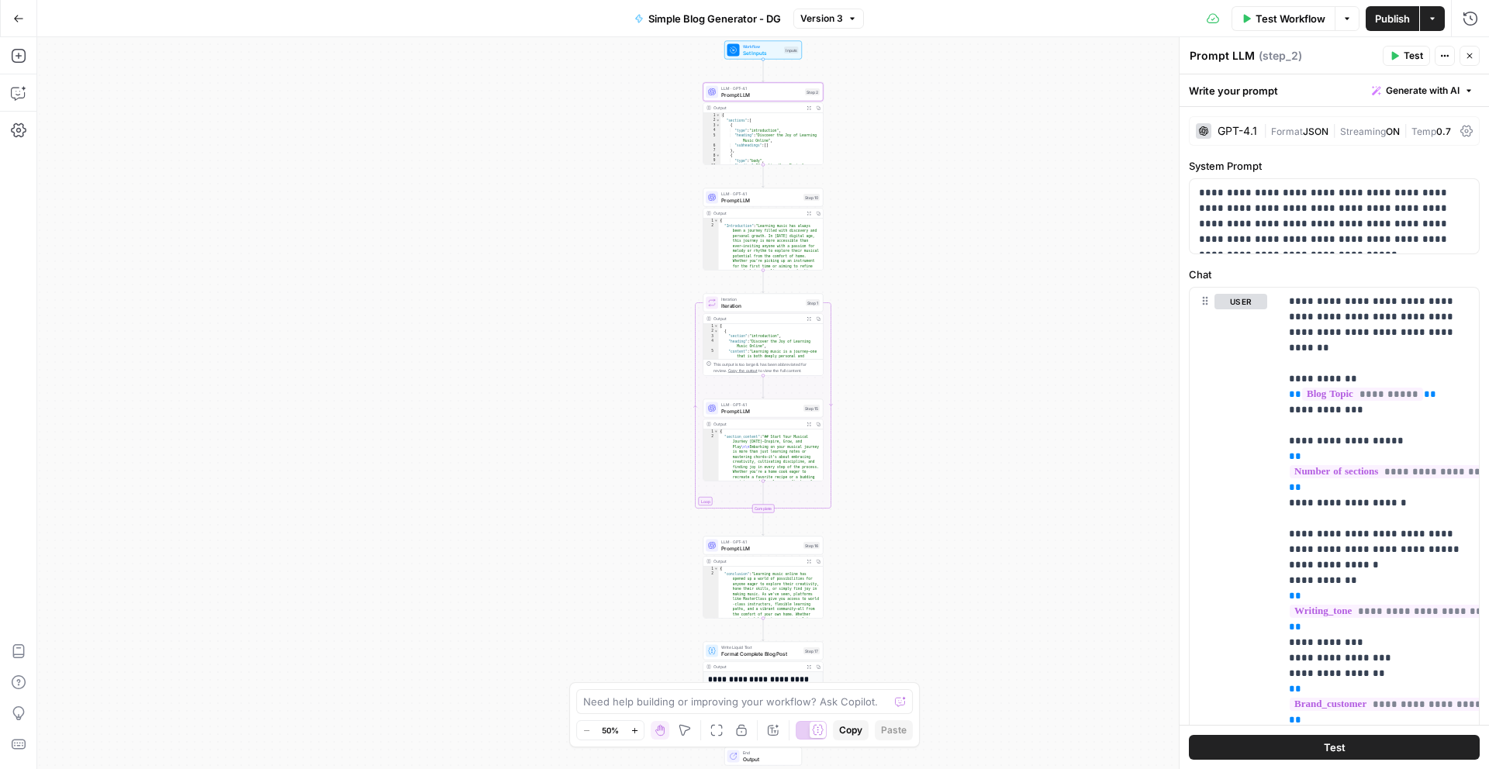
click at [808, 109] on icon "button" at bounding box center [809, 107] width 5 height 5
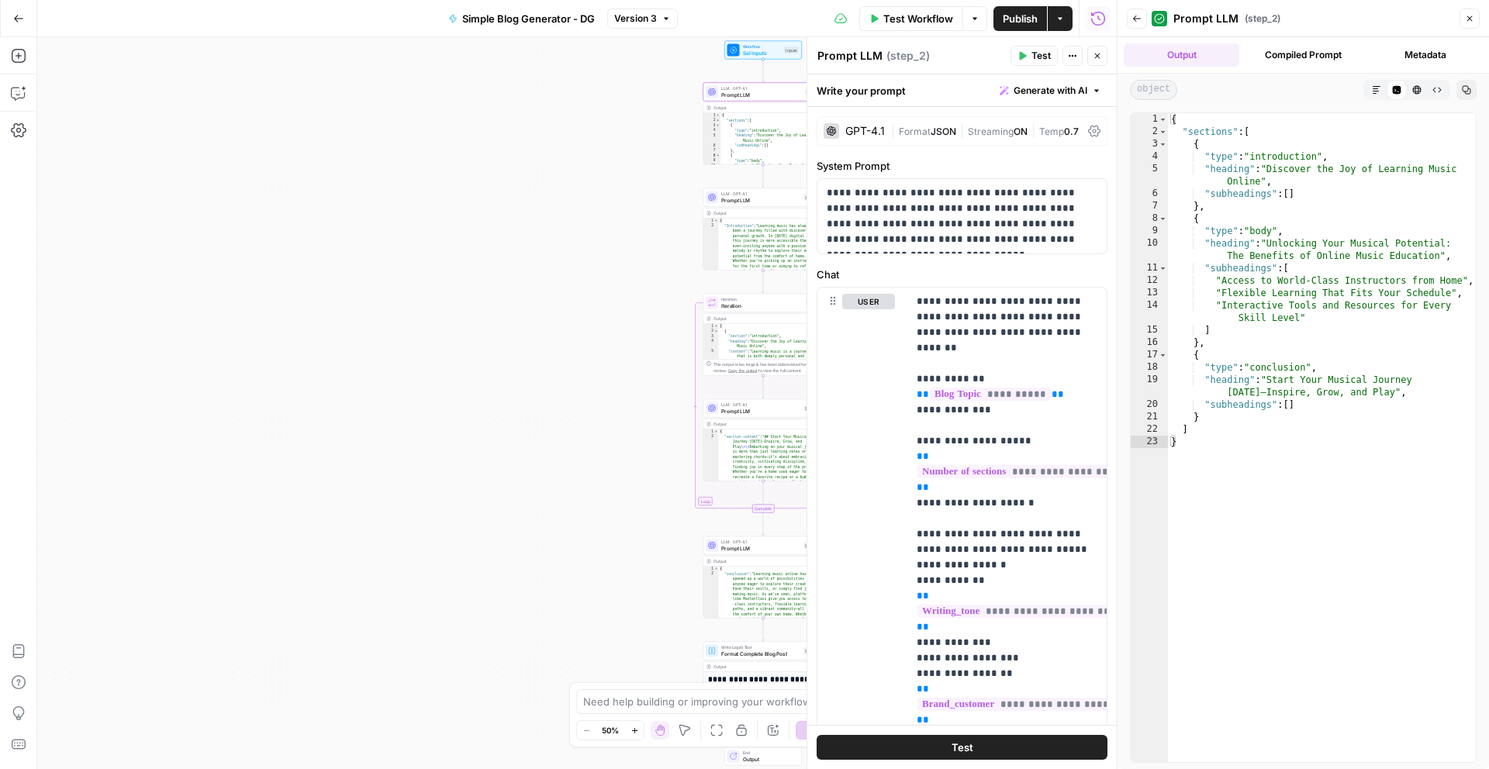
click at [1467, 21] on icon "button" at bounding box center [1469, 18] width 9 height 9
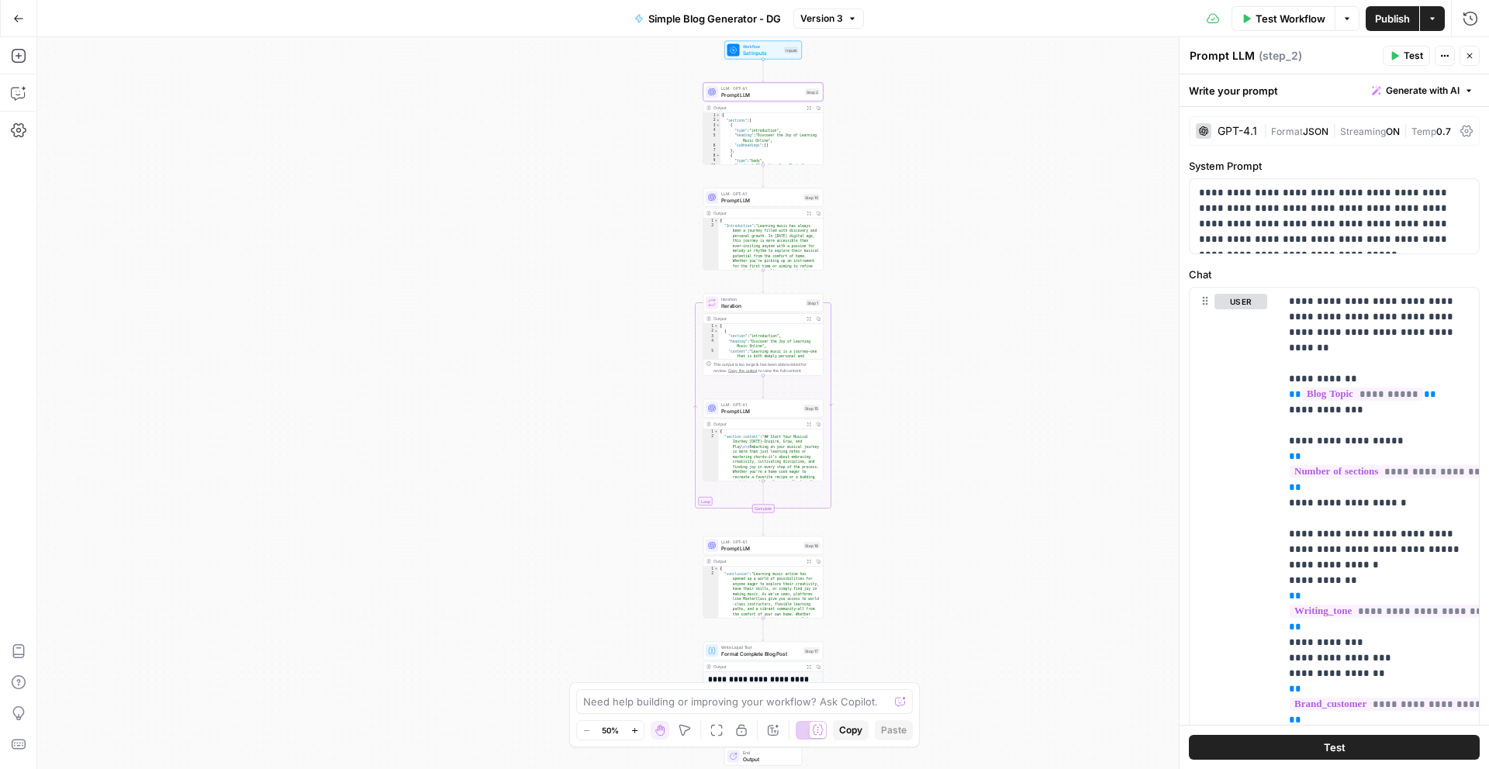
click at [759, 295] on div "Copy step Delete step Add Note Test" at bounding box center [782, 289] width 78 height 14
click at [766, 306] on span "Iteration" at bounding box center [761, 306] width 81 height 8
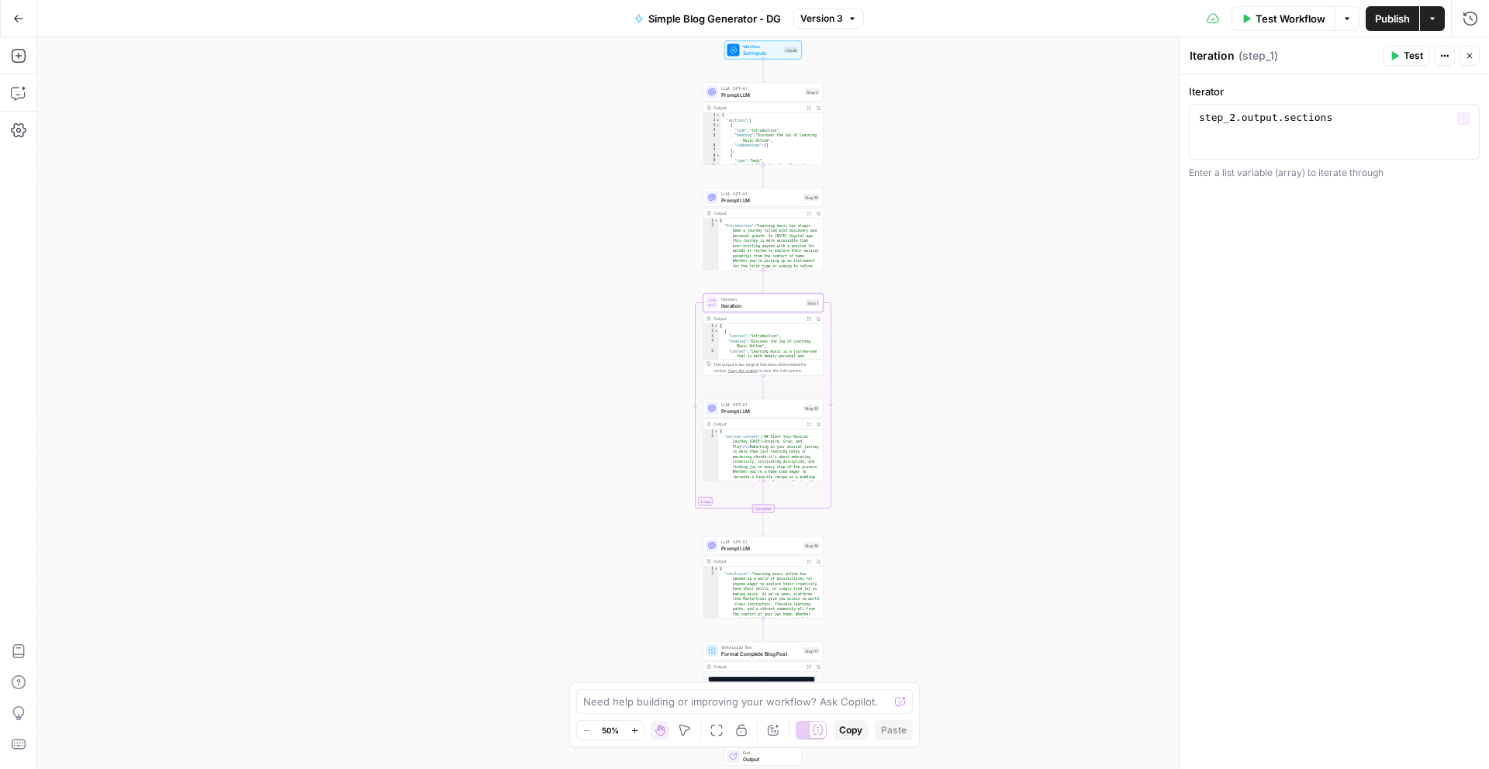
click at [1350, 109] on div "1 step_2 . output . sections XXXXXXXXXXXXXXXXXXXXXXXXXXXXXXXXXXXXXXXXXXXXXXXXXX…" at bounding box center [1334, 132] width 291 height 56
click at [1466, 118] on icon "button" at bounding box center [1464, 119] width 8 height 7
type textarea "**********"
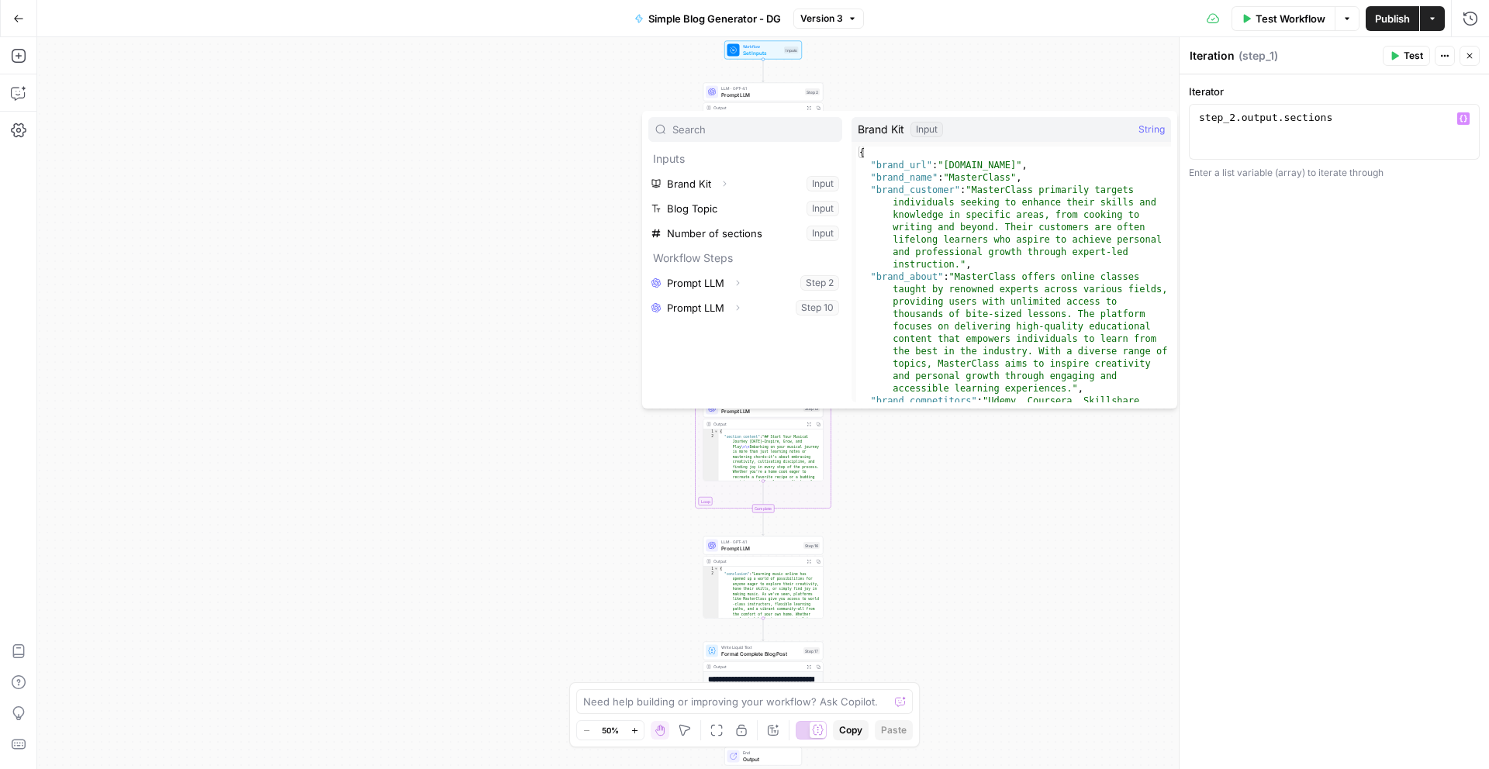
click at [1327, 137] on div "step_2 . output . sections" at bounding box center [1334, 146] width 277 height 70
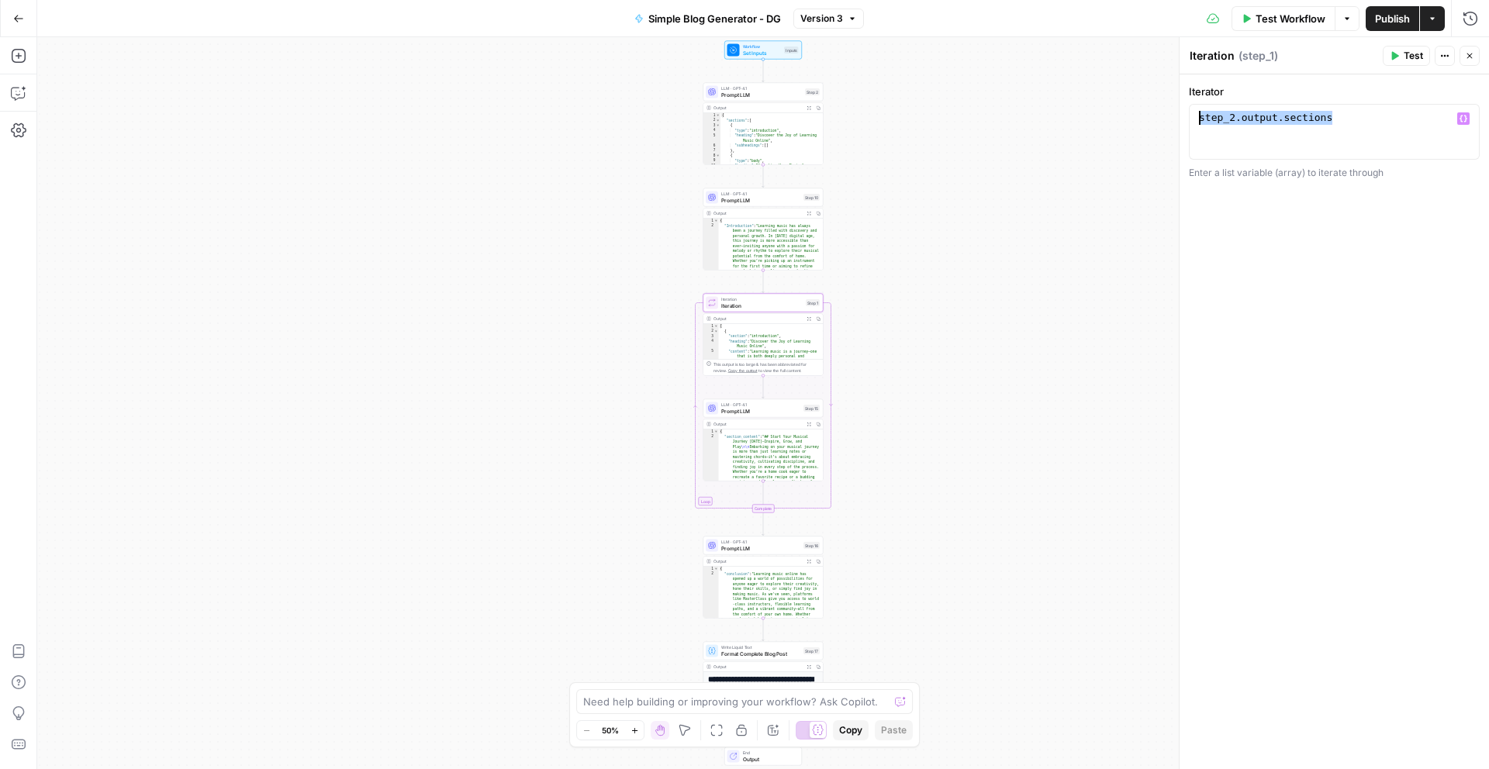
drag, startPoint x: 1361, startPoint y: 119, endPoint x: 1115, endPoint y: 116, distance: 246.7
click at [1115, 116] on body "T TESTING New Home Browse Insights Opportunities Your Data Recent Grids IMAGE S…" at bounding box center [744, 384] width 1489 height 769
click at [1463, 116] on icon "button" at bounding box center [1464, 119] width 8 height 8
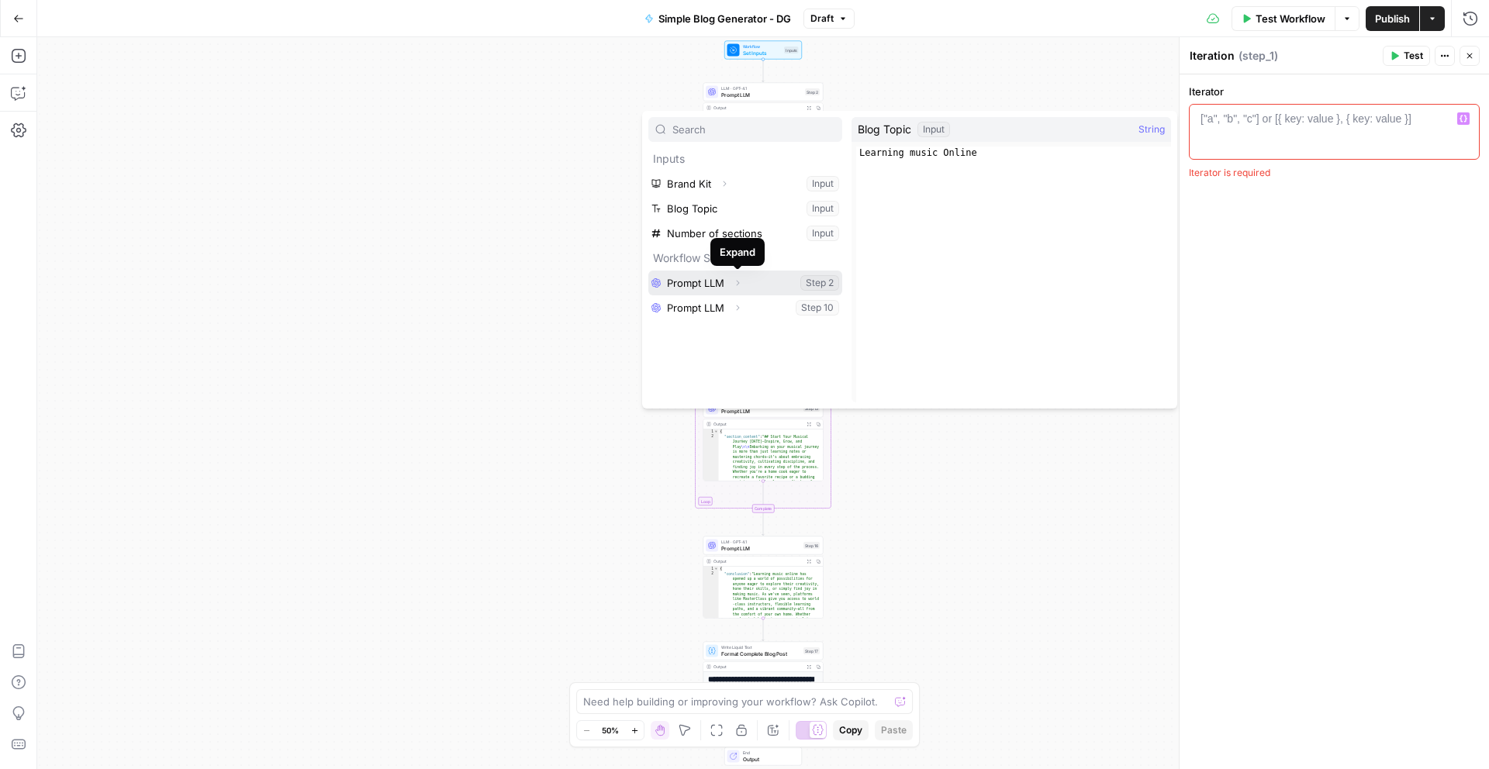
click at [737, 283] on icon "button" at bounding box center [737, 282] width 9 height 9
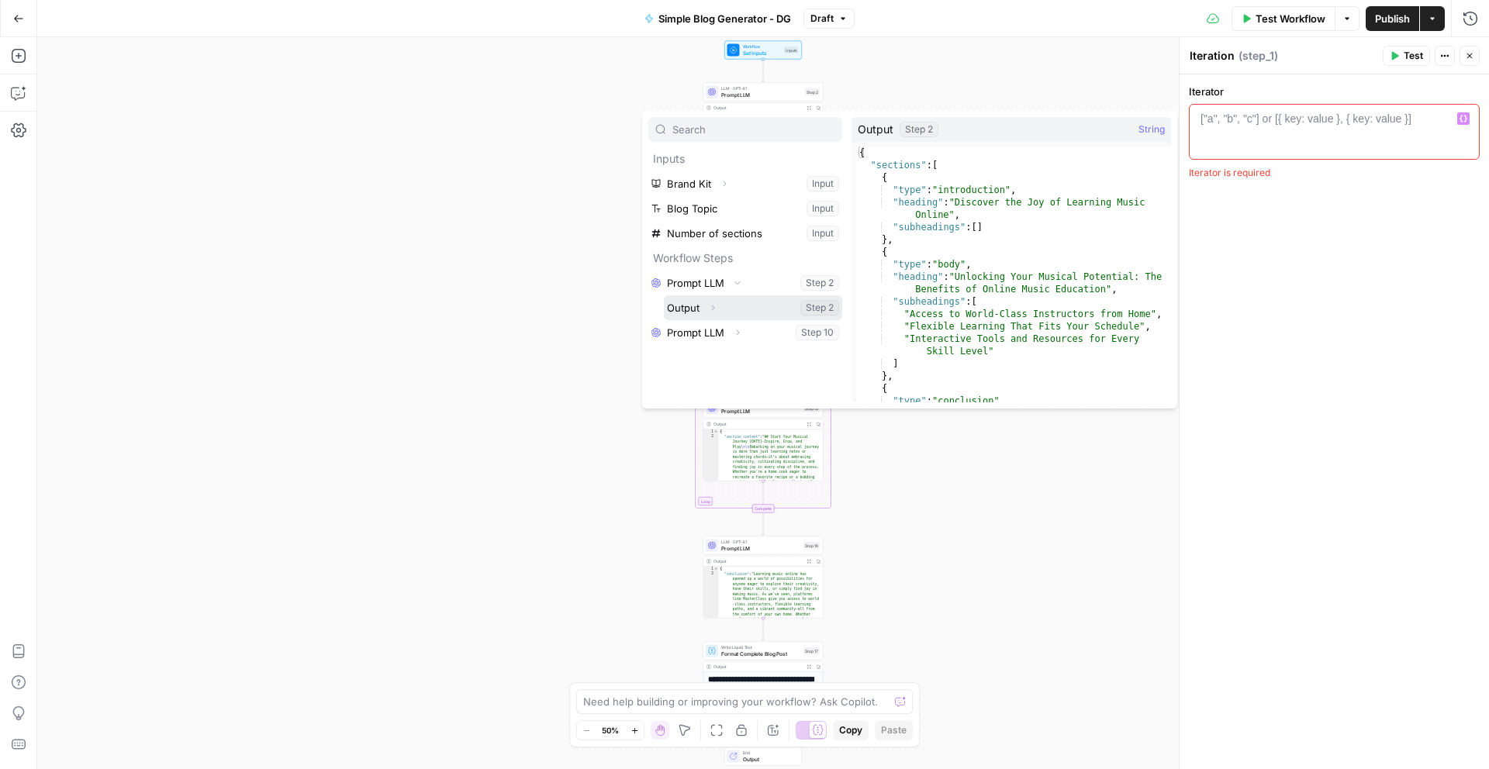
click at [714, 305] on icon "button" at bounding box center [712, 307] width 9 height 9
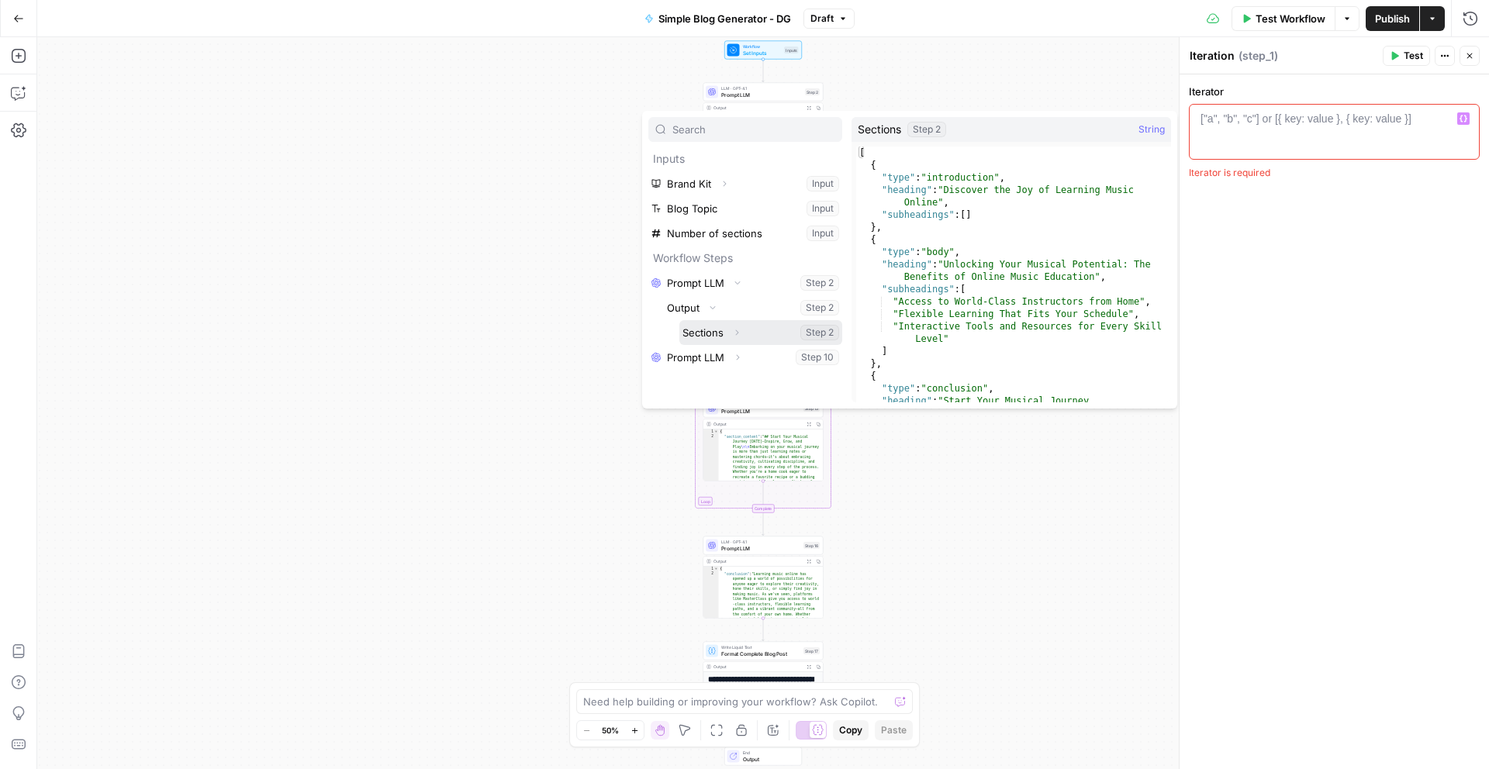
click at [740, 328] on icon "button" at bounding box center [736, 332] width 9 height 9
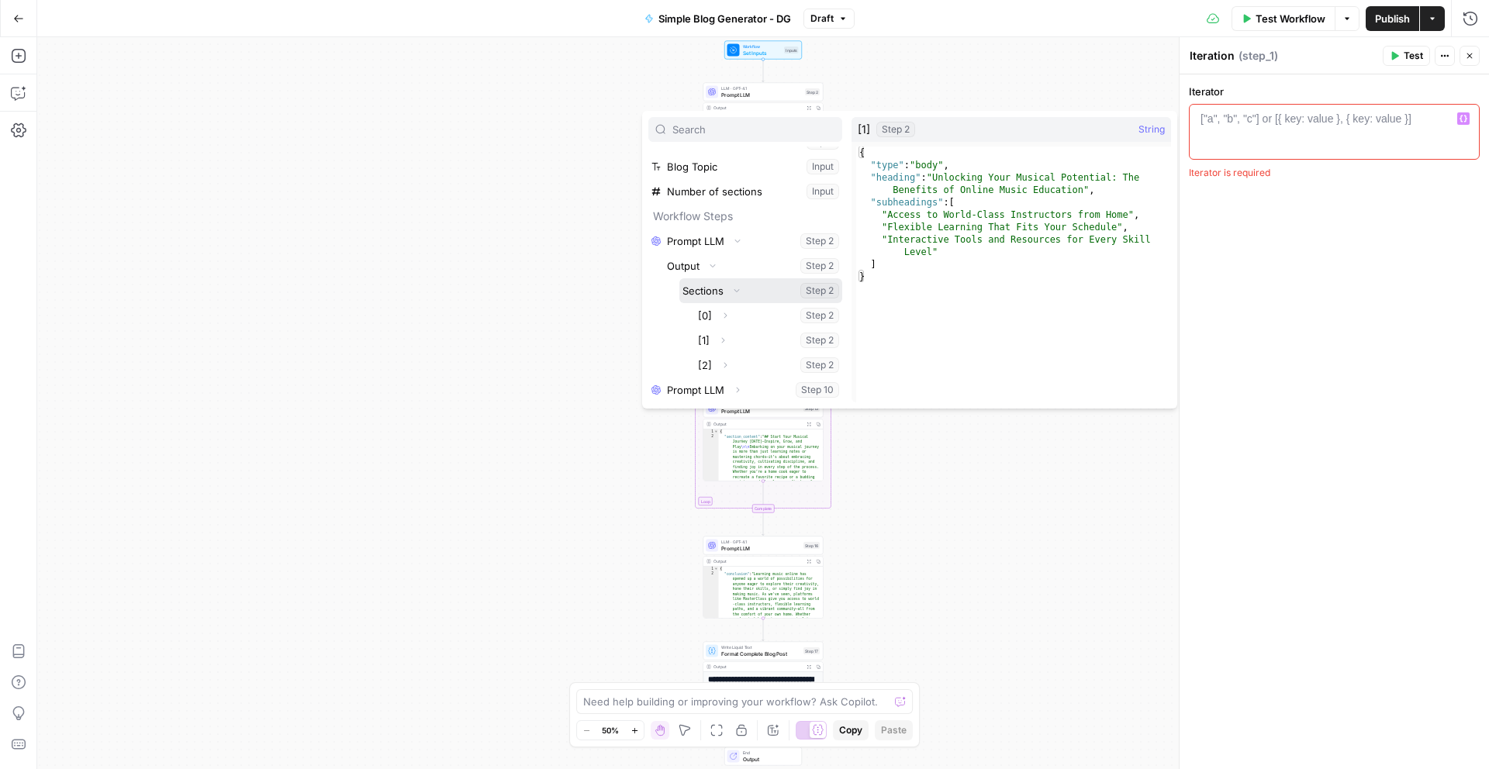
scroll to position [41, 0]
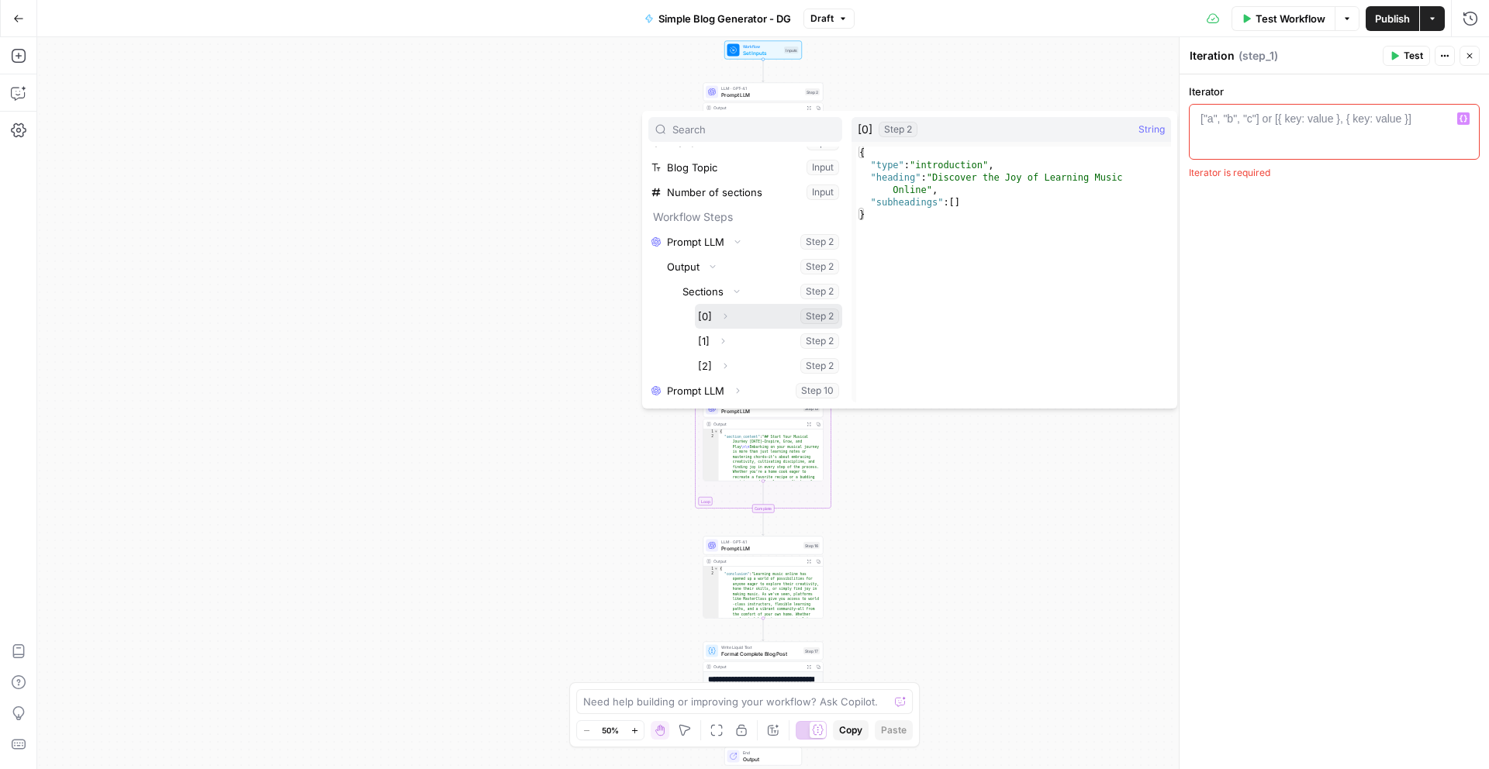
click at [741, 323] on button "Select variable [0]" at bounding box center [768, 316] width 147 height 25
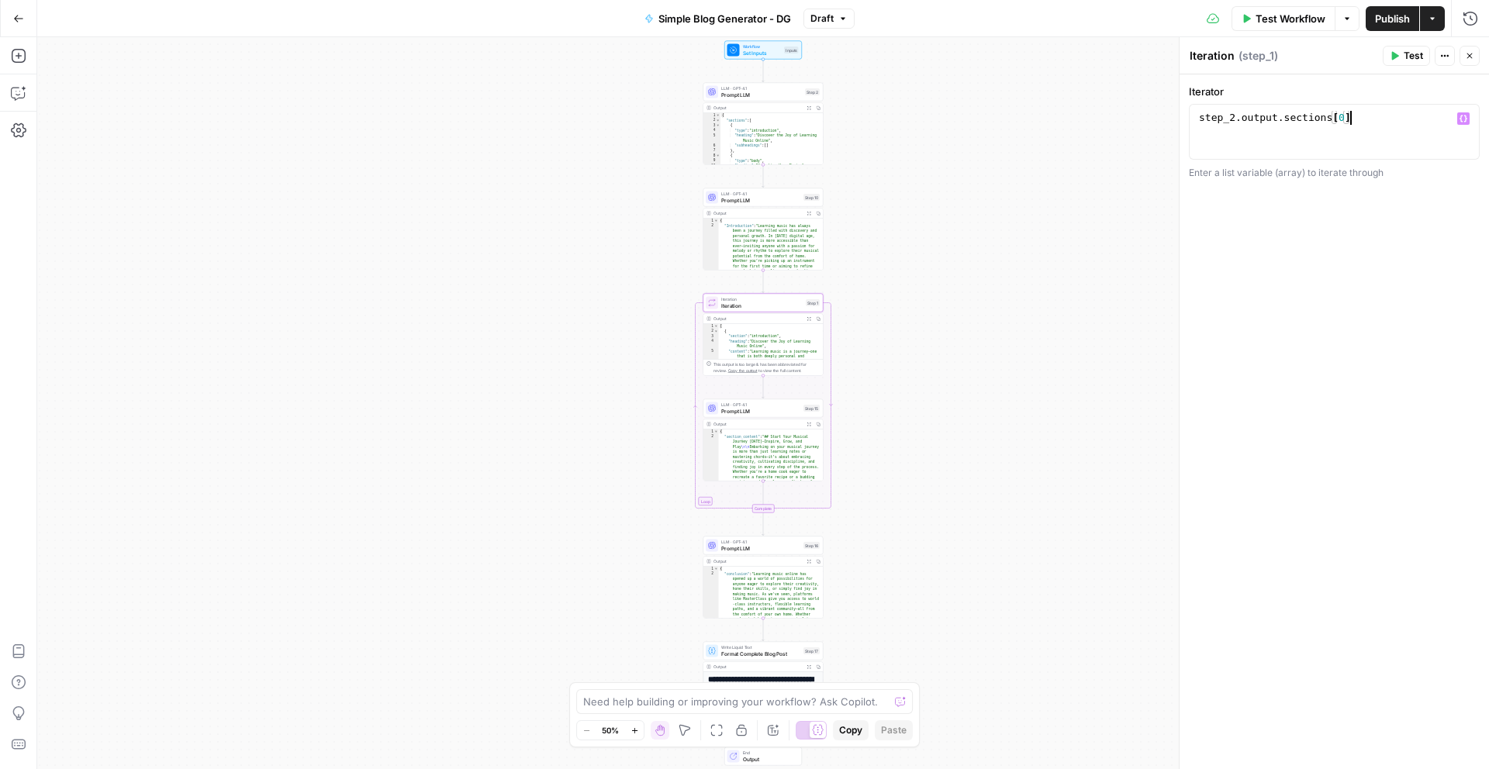
click at [1398, 57] on icon "button" at bounding box center [1394, 55] width 9 height 9
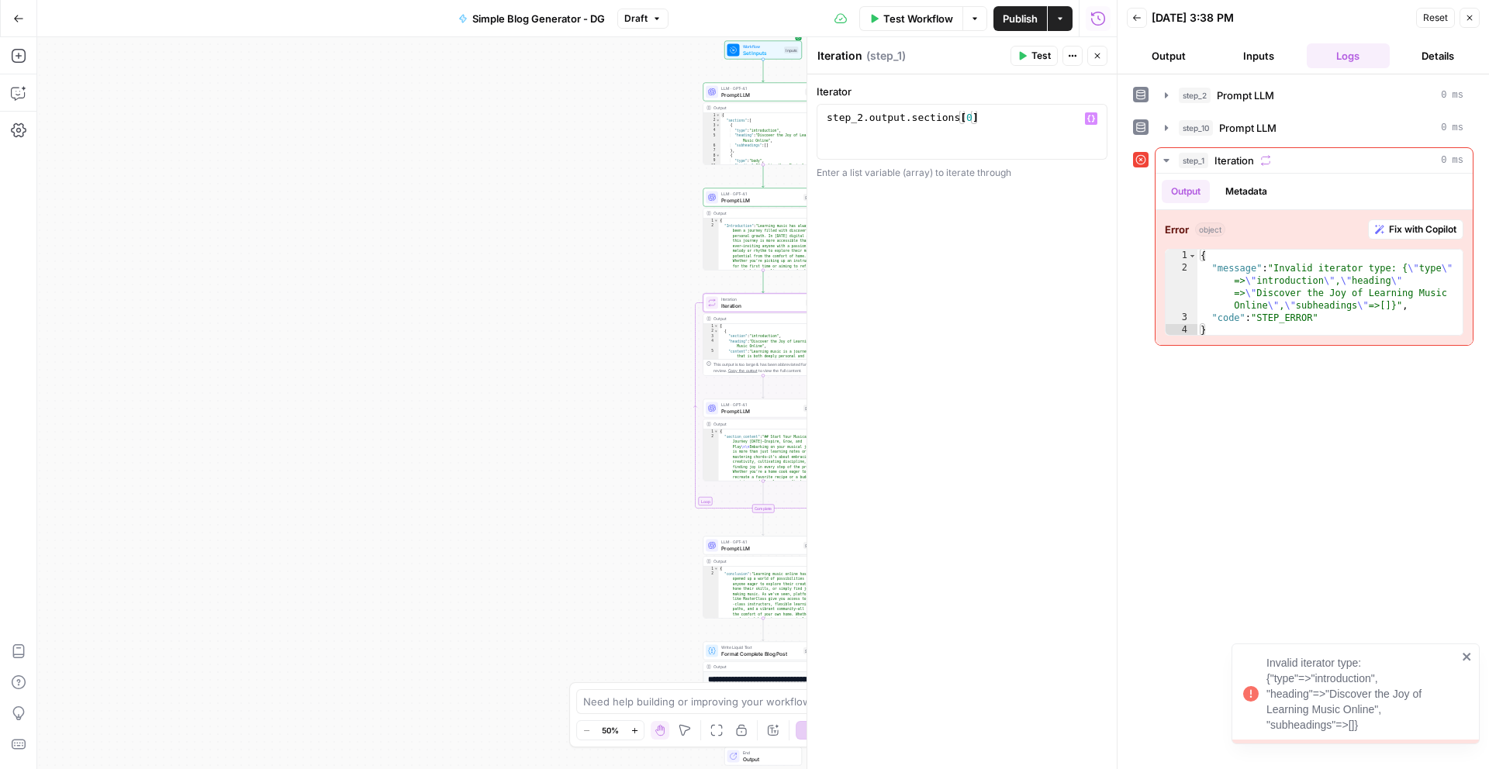
click at [971, 119] on div "step_2 . output . sections [ 0 ]" at bounding box center [962, 146] width 277 height 70
click at [1054, 116] on div "step_2 . output . sections [ ]" at bounding box center [962, 146] width 277 height 70
type textarea "**********"
click at [1047, 58] on span "Test" at bounding box center [1041, 56] width 19 height 14
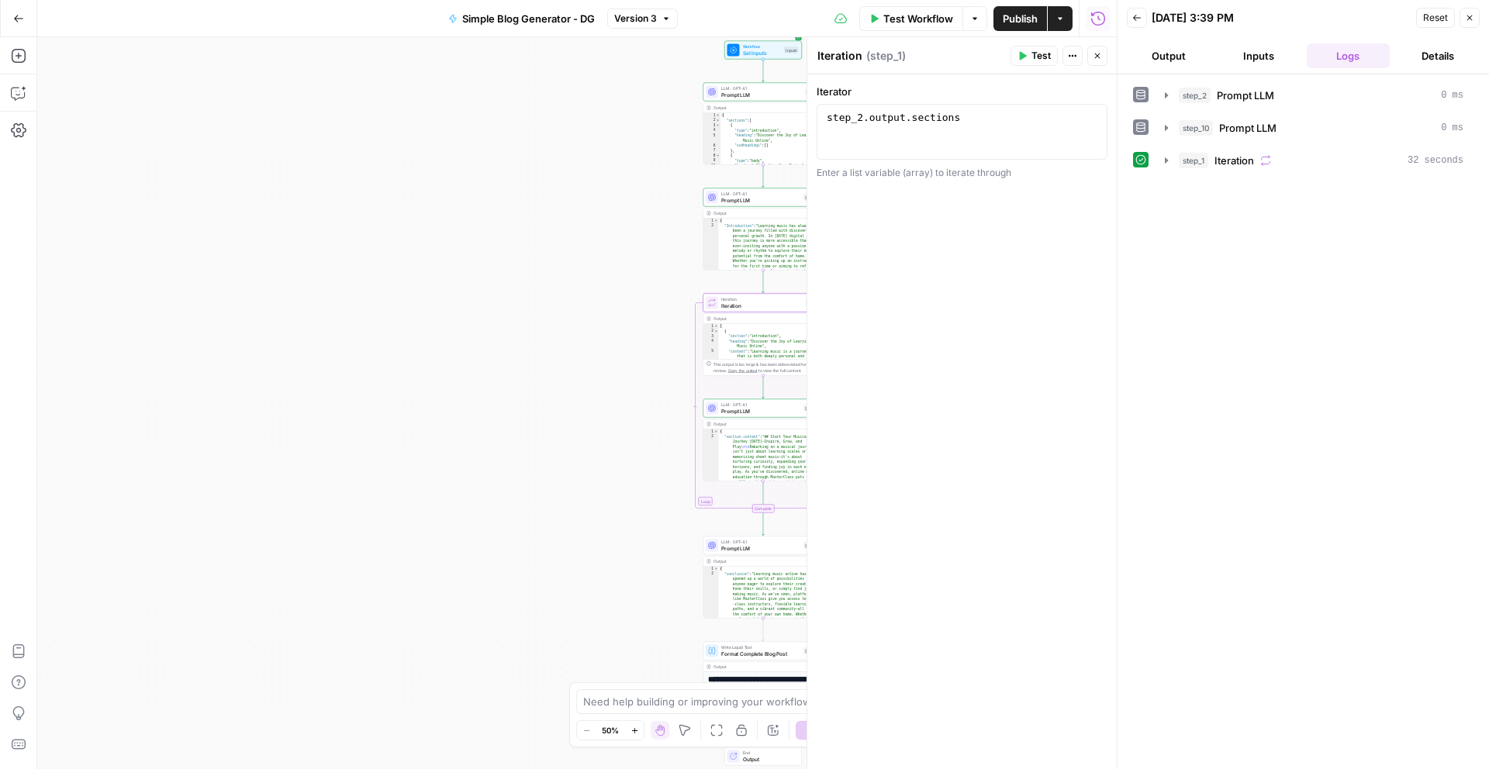
click at [1471, 23] on button "Close" at bounding box center [1470, 18] width 20 height 20
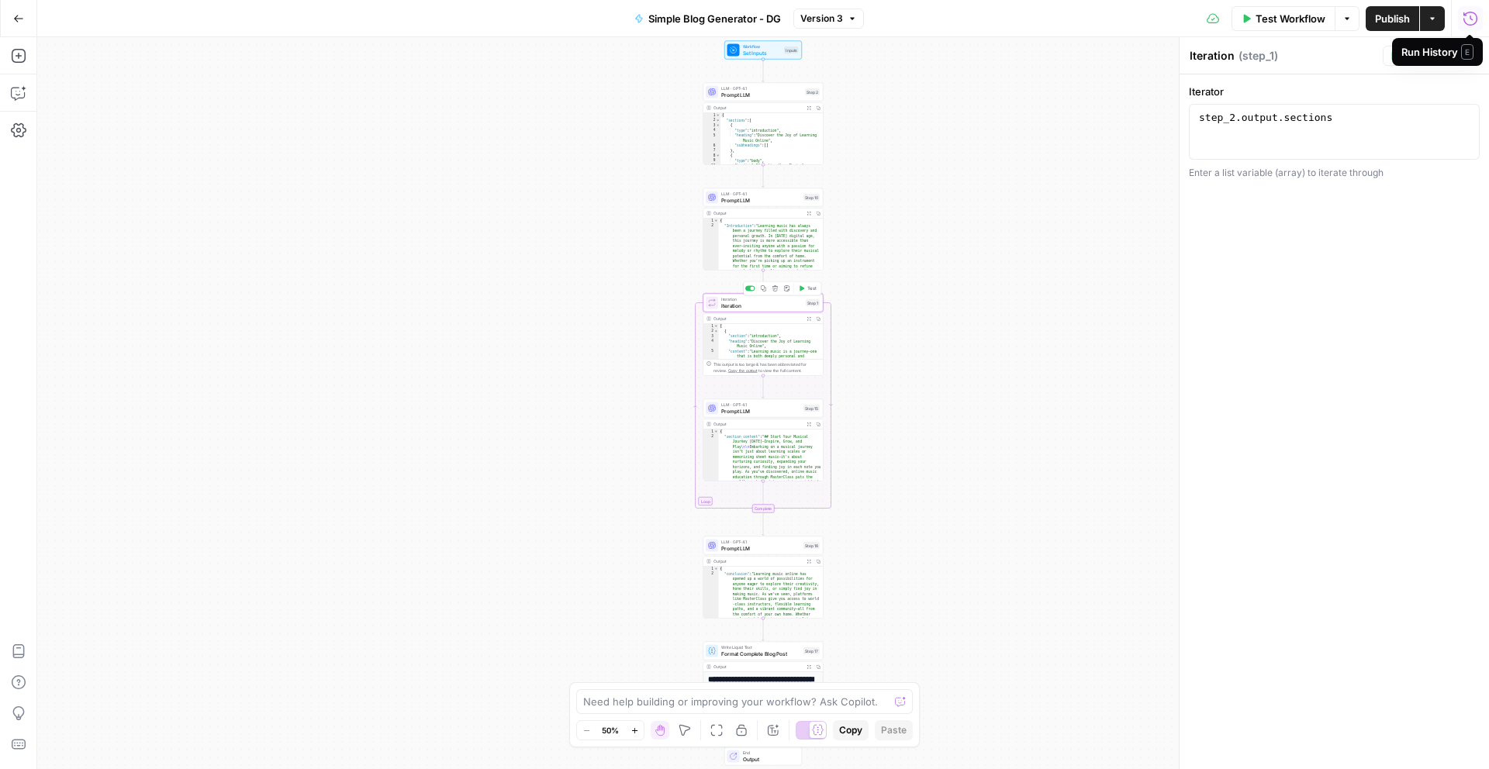
click at [790, 304] on span "Iteration" at bounding box center [761, 306] width 81 height 8
click at [786, 550] on span "Prompt LLM" at bounding box center [760, 549] width 79 height 8
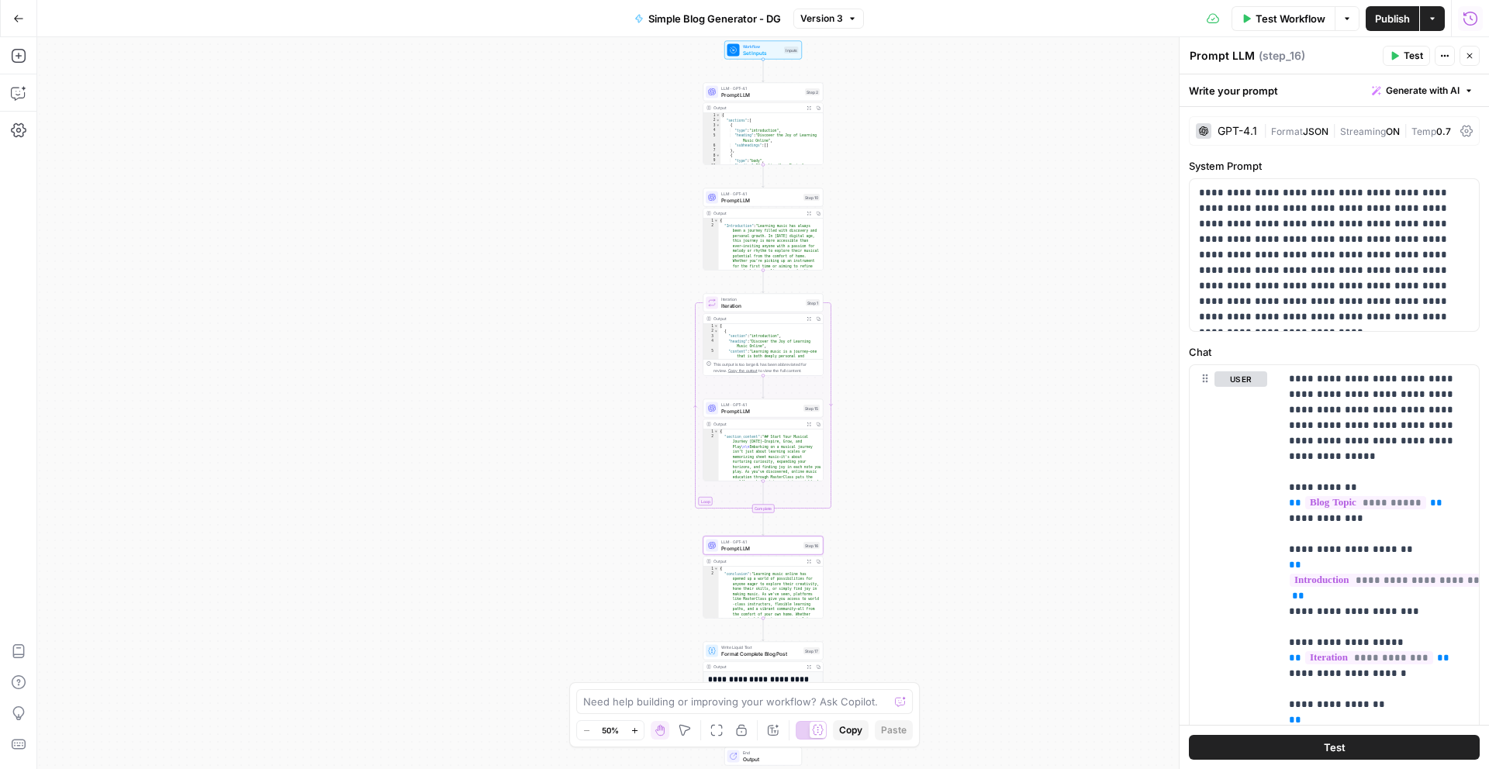
click at [904, 144] on div "Workflow Set Inputs Inputs LLM · GPT-4.1 Prompt LLM Step 2 Output Expand Output…" at bounding box center [763, 403] width 1452 height 732
click at [24, 16] on button "Go Back" at bounding box center [19, 19] width 28 height 28
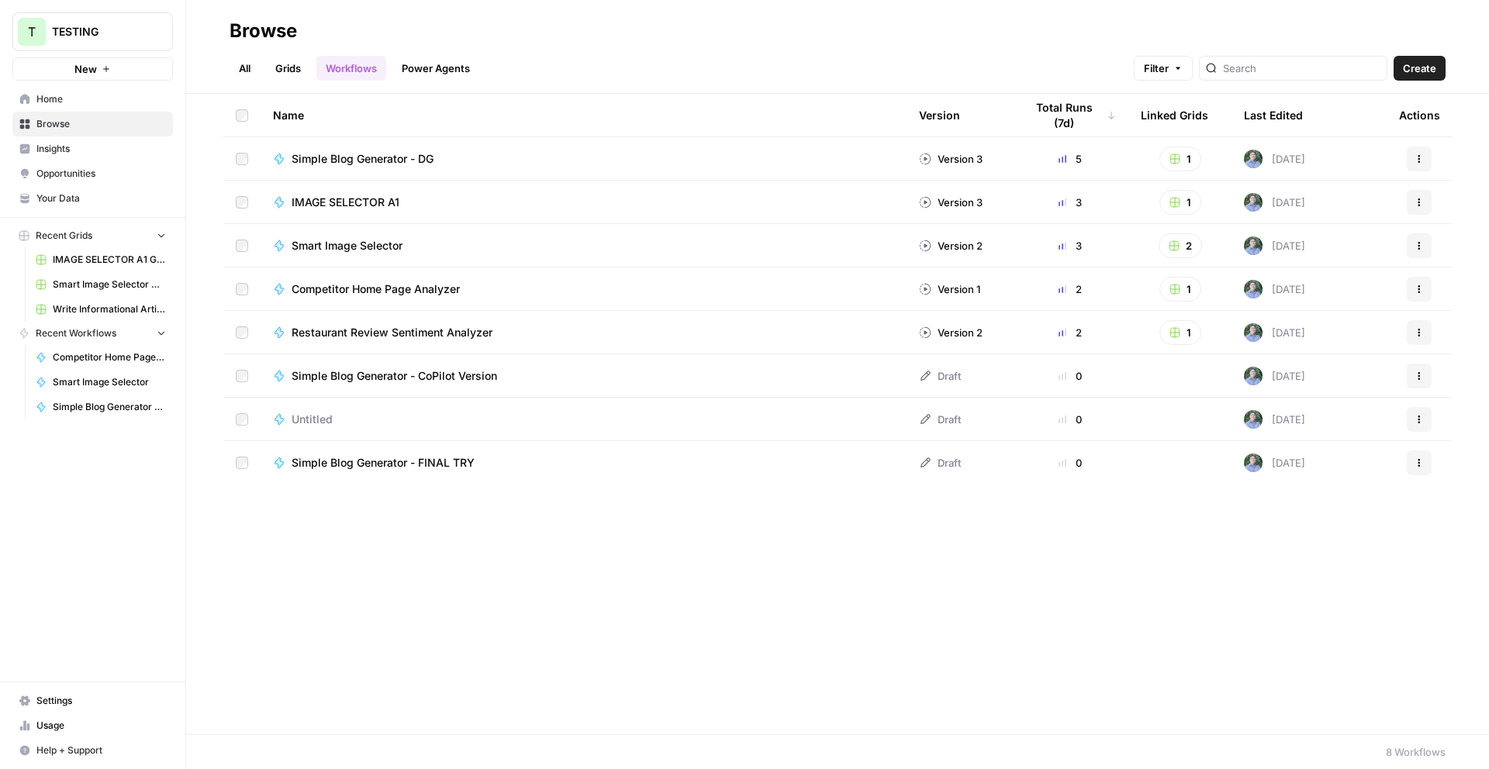
click at [88, 46] on button "T TESTING" at bounding box center [92, 31] width 161 height 39
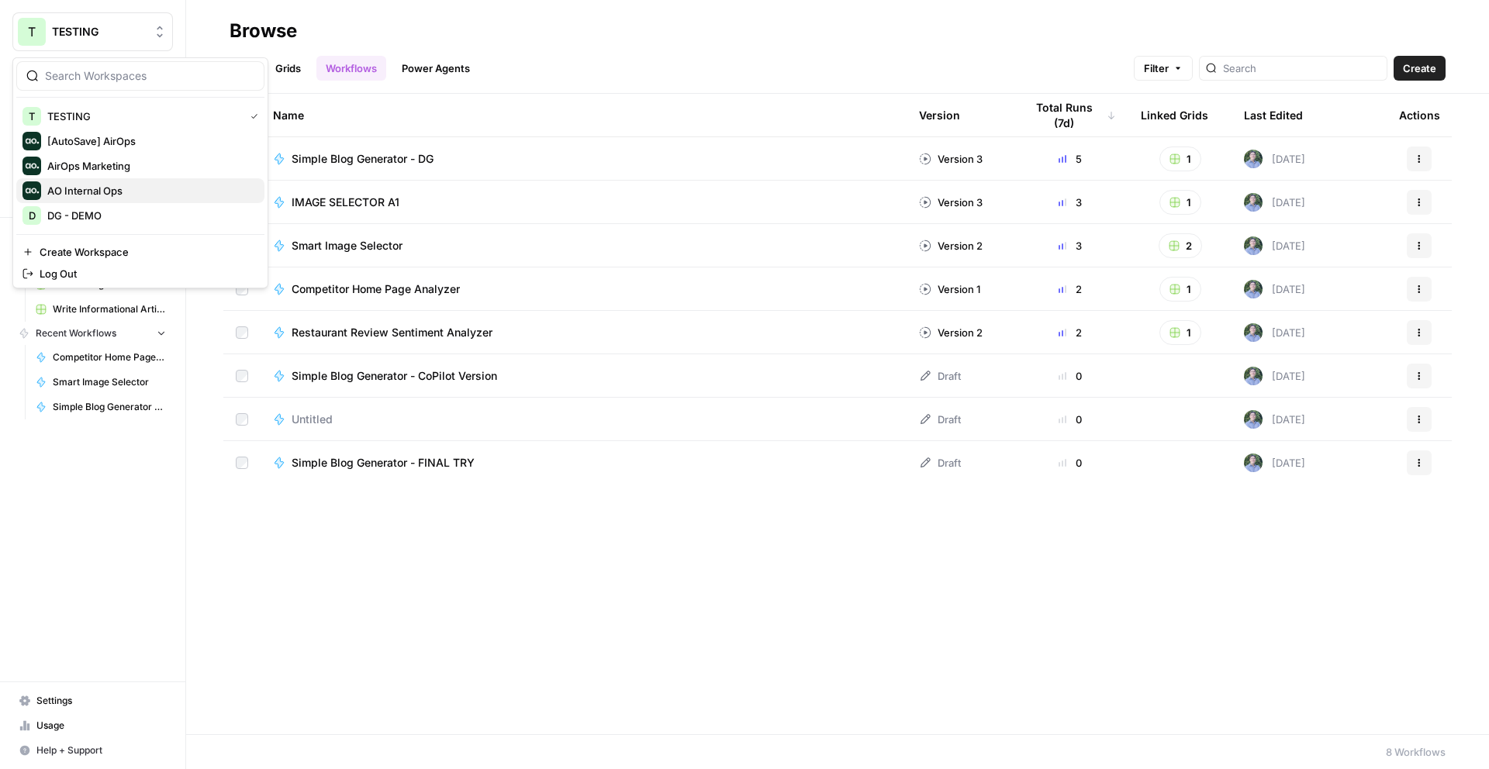
click at [121, 188] on span "AO Internal Ops" at bounding box center [149, 191] width 205 height 16
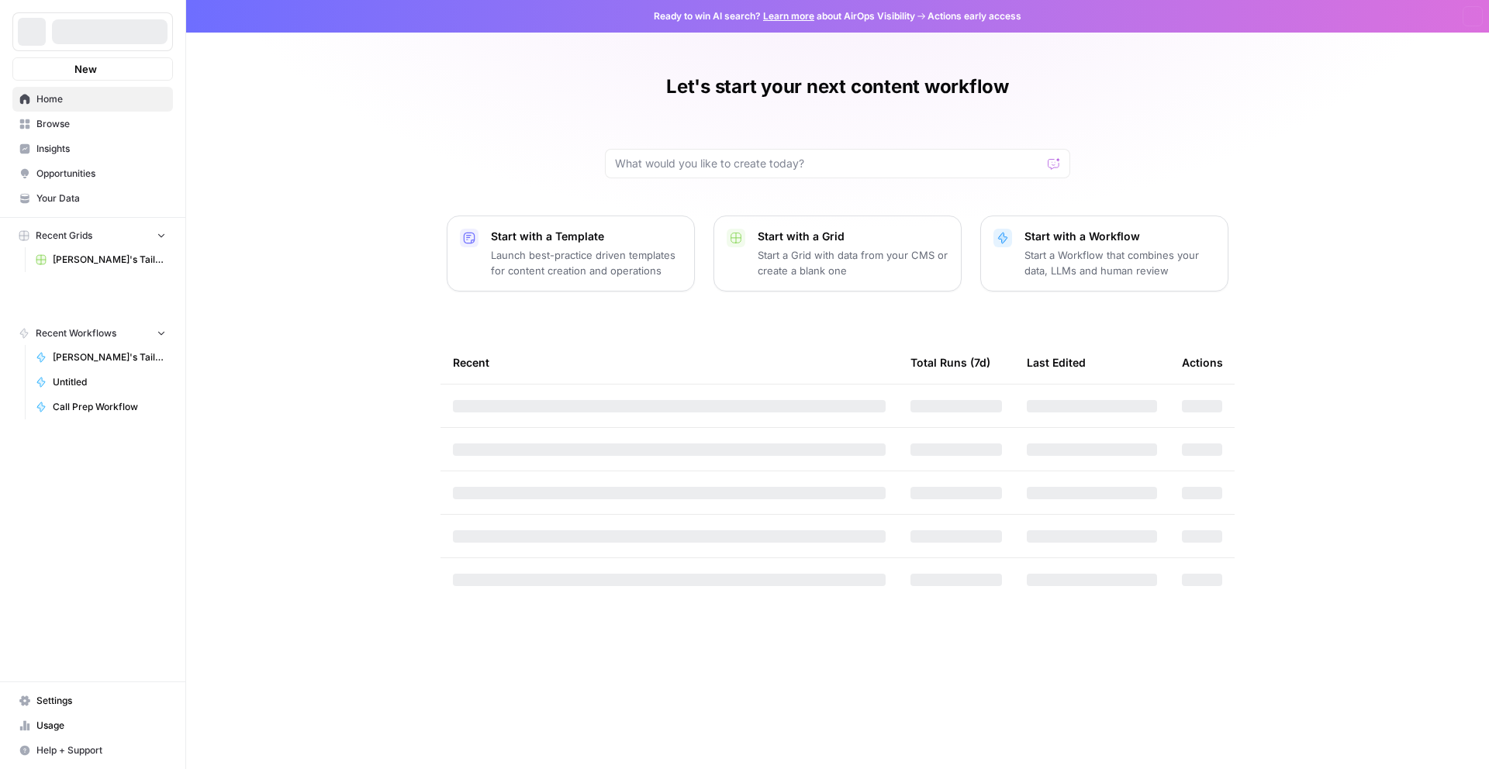
click at [152, 198] on span "Your Data" at bounding box center [101, 199] width 130 height 14
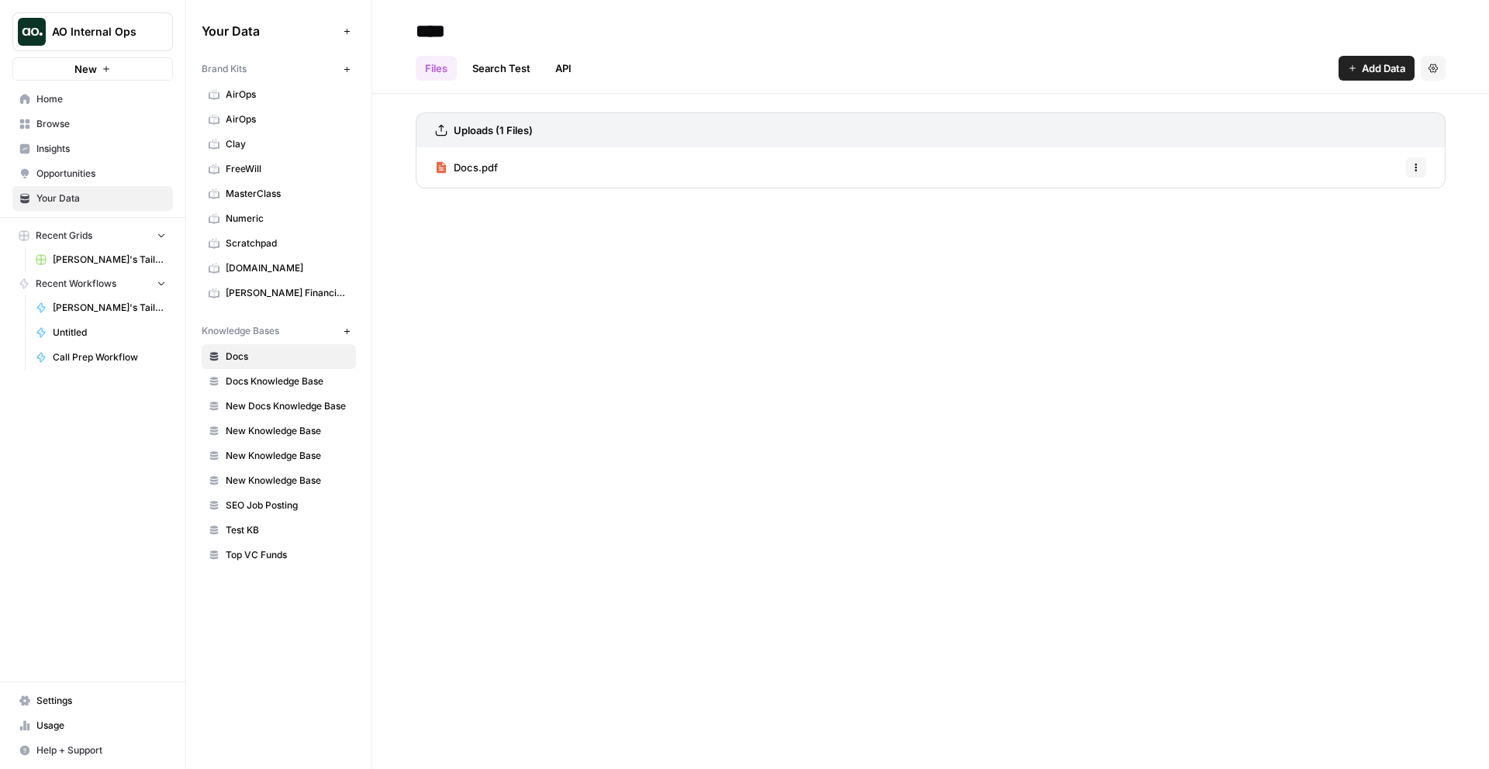
click at [124, 260] on span "[PERSON_NAME]'s Tailored Email Workflow Grid" at bounding box center [109, 260] width 113 height 14
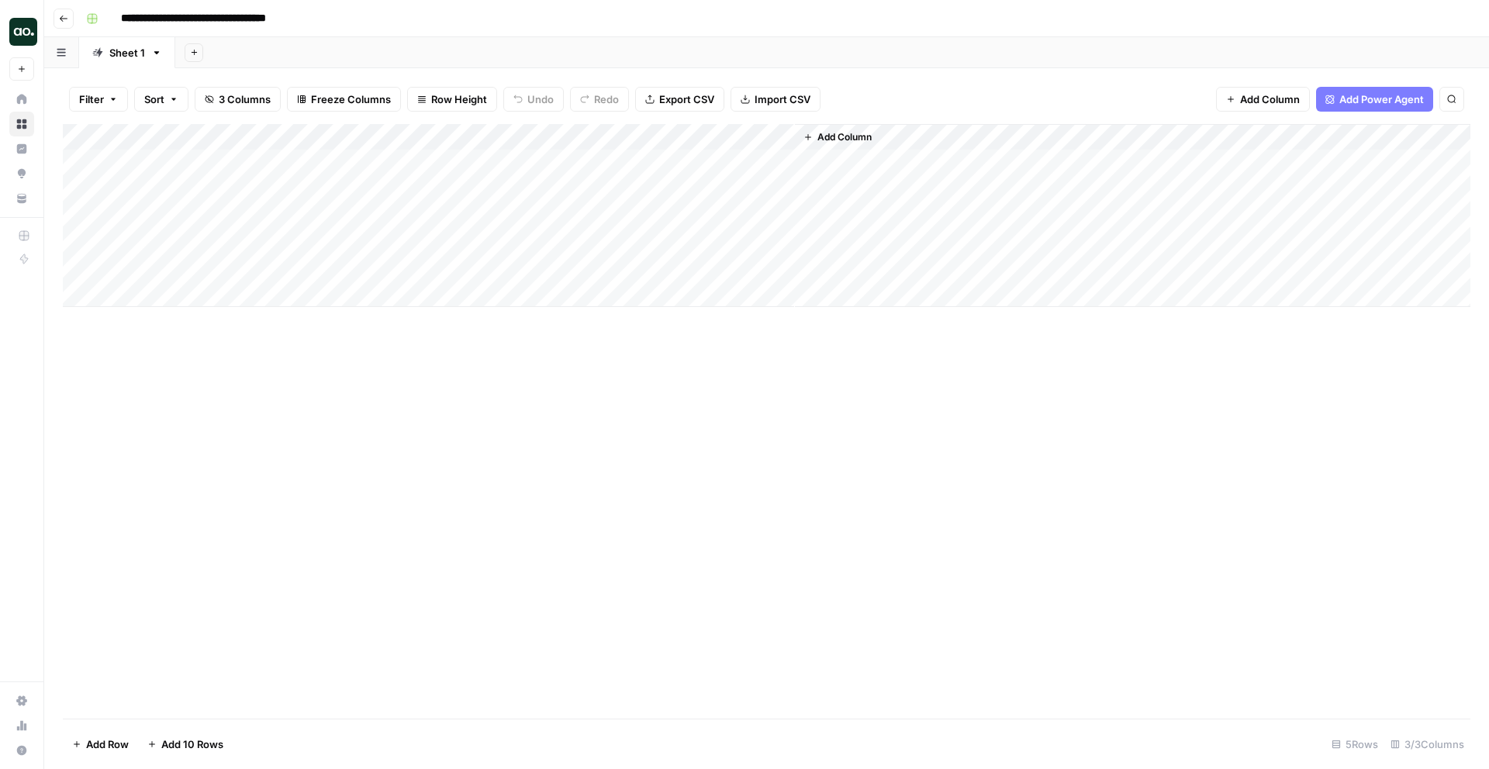
click at [534, 177] on div "Add Column" at bounding box center [767, 215] width 1408 height 183
click at [365, 163] on div "Add Column" at bounding box center [767, 215] width 1408 height 183
click at [761, 137] on div "Add Column" at bounding box center [767, 215] width 1408 height 183
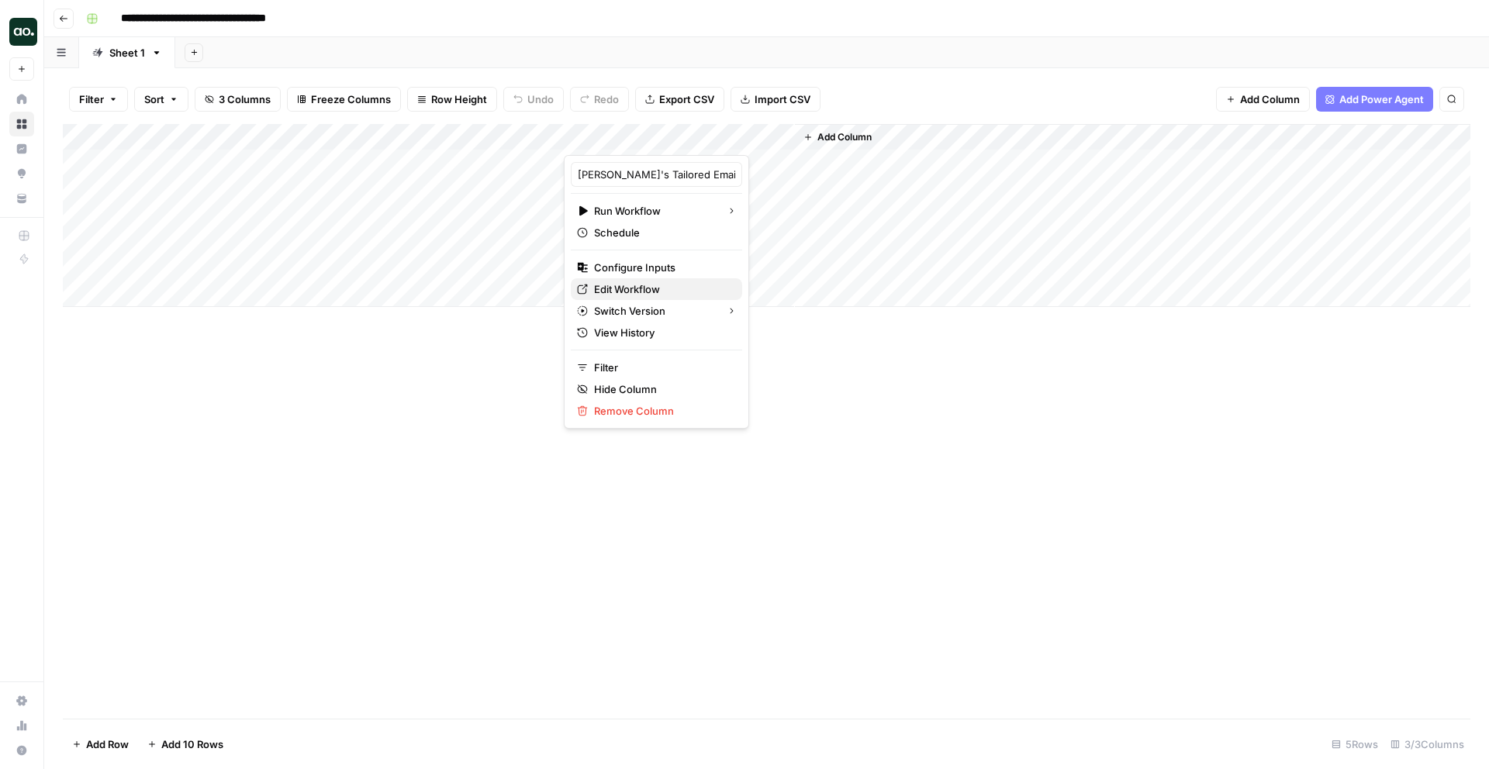
click at [631, 285] on span "Edit Workflow" at bounding box center [662, 290] width 136 height 16
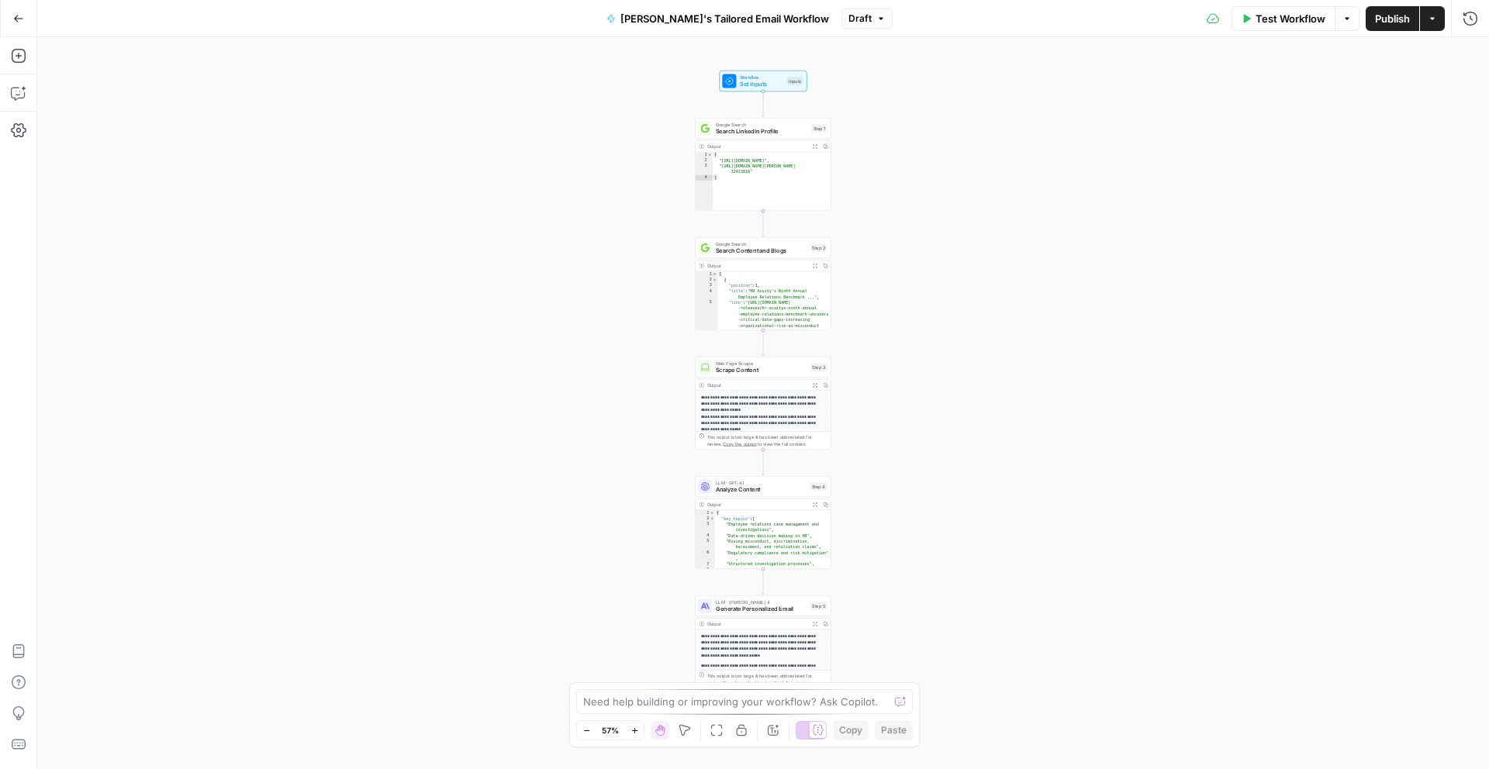
click at [768, 80] on span "Set Inputs" at bounding box center [761, 84] width 43 height 9
click at [1472, 54] on icon "button" at bounding box center [1469, 55] width 9 height 9
click at [1347, 21] on icon "button" at bounding box center [1347, 18] width 9 height 9
click at [1433, 16] on icon "button" at bounding box center [1432, 18] width 9 height 9
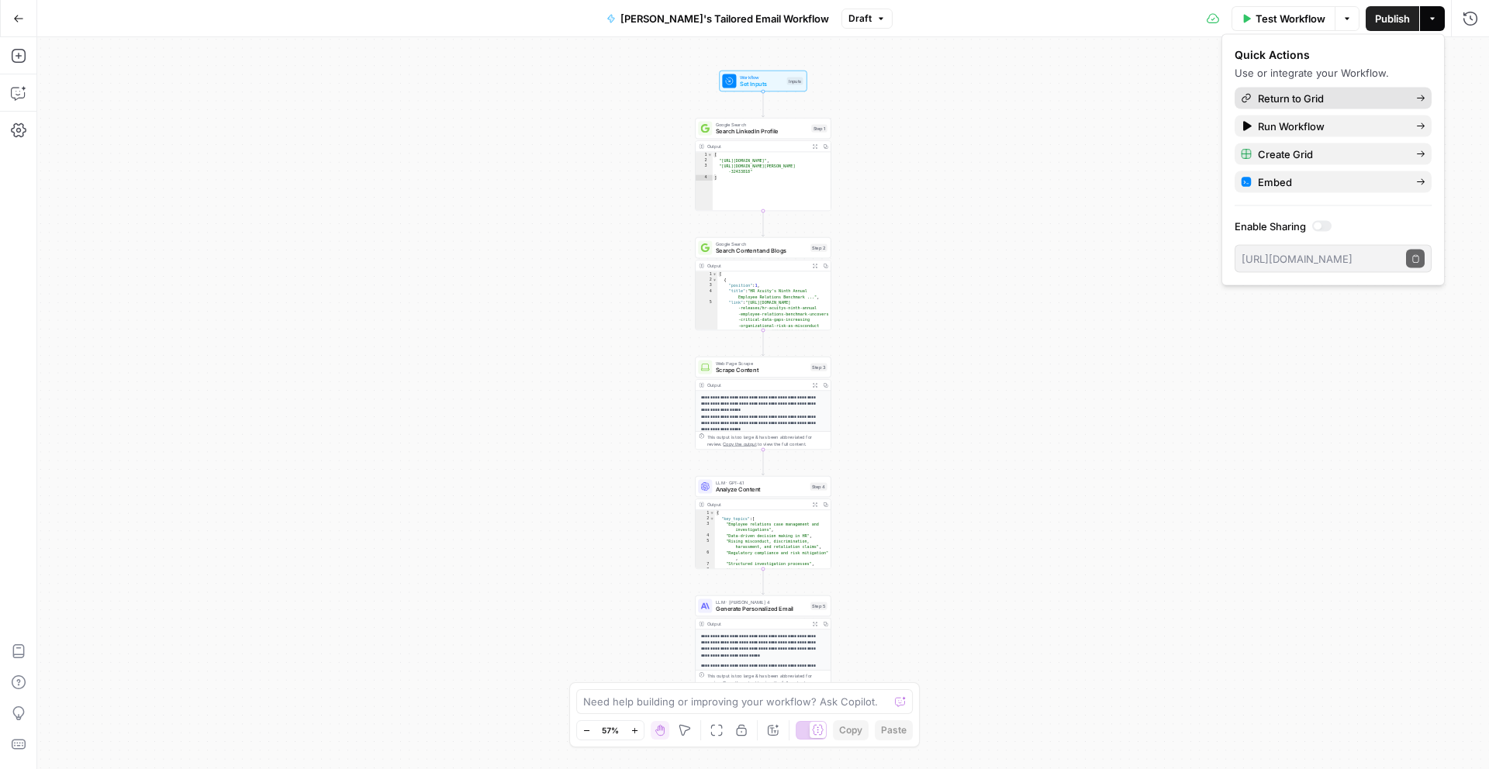
click at [1291, 95] on span "Return to Grid" at bounding box center [1331, 99] width 146 height 16
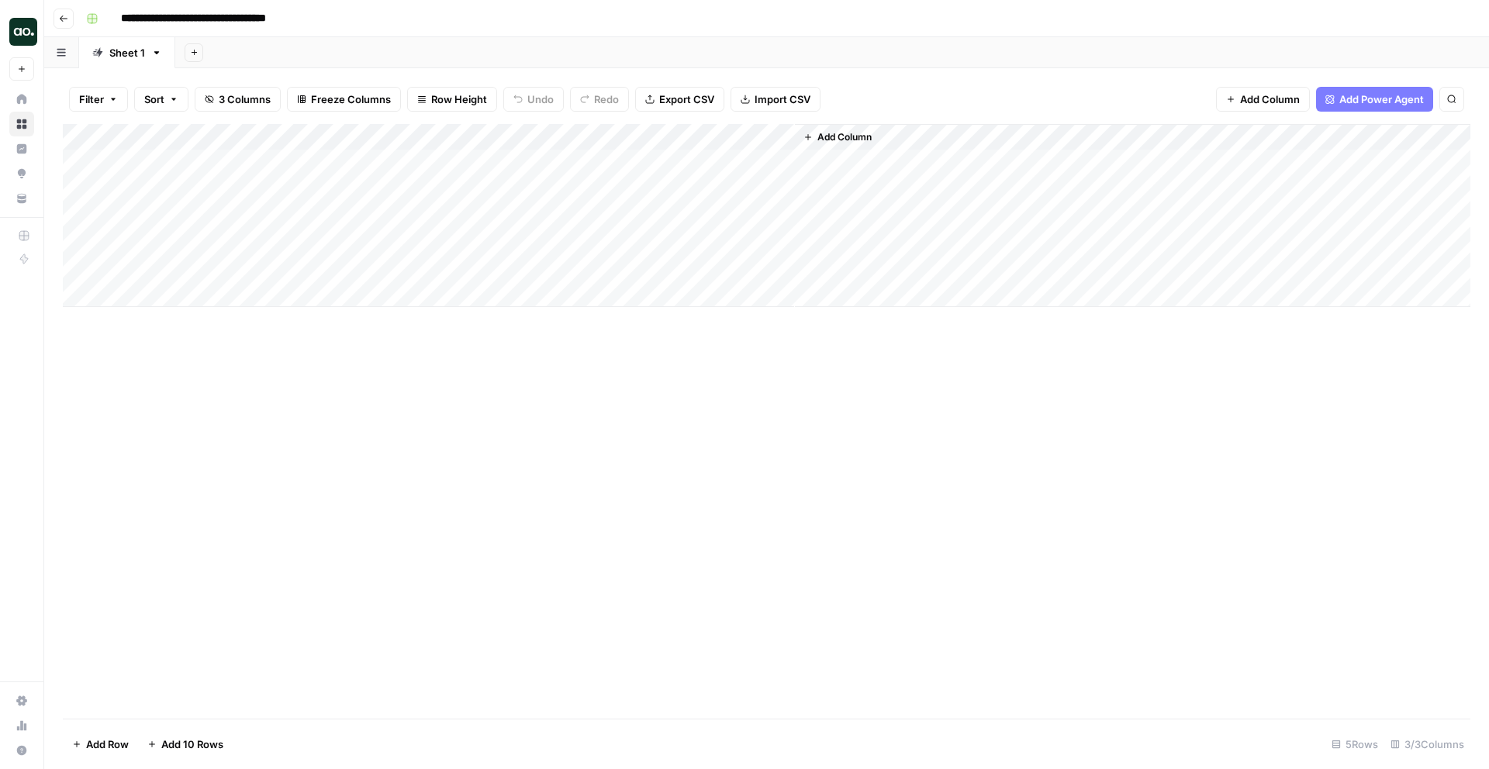
click at [761, 137] on div "Add Column" at bounding box center [767, 215] width 1408 height 183
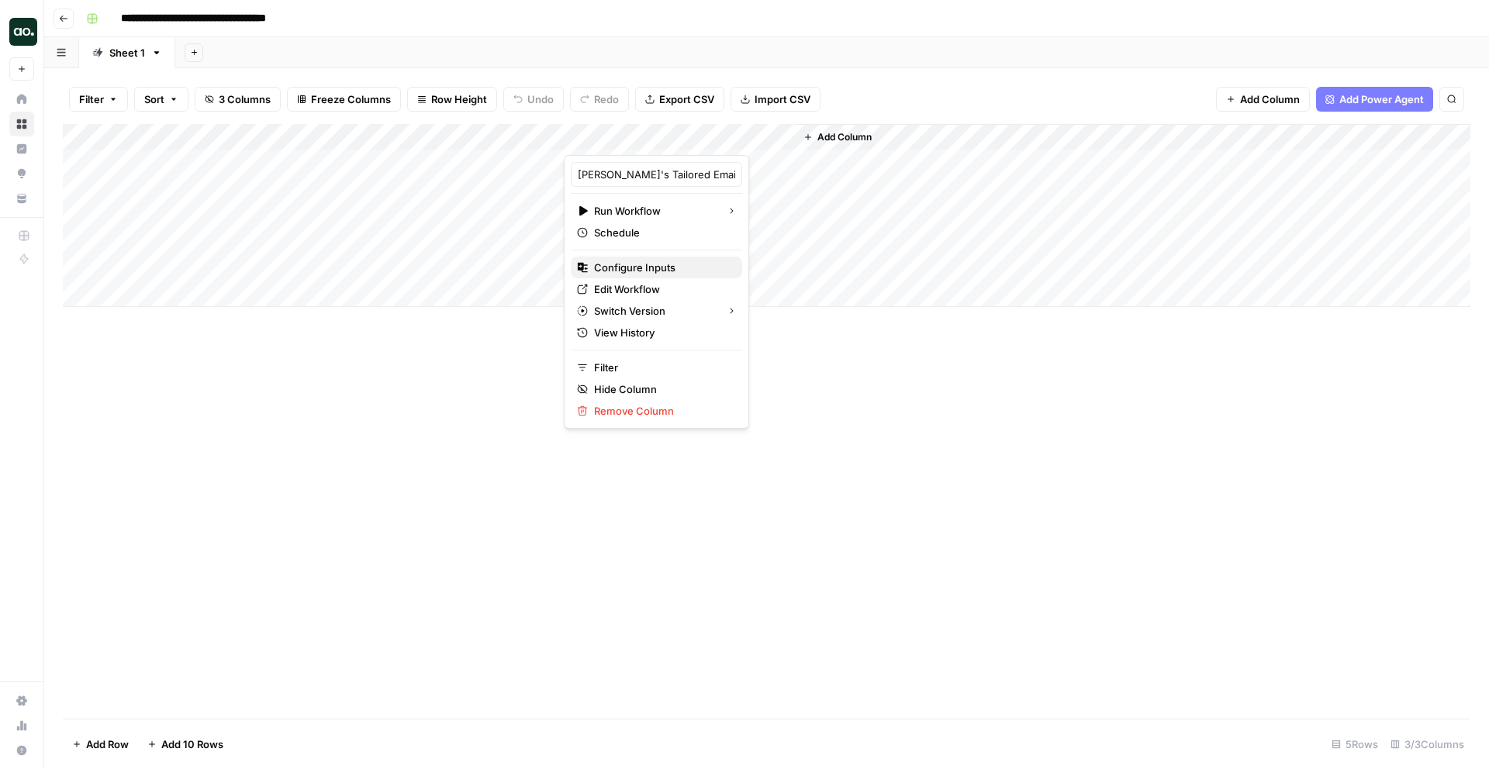
click at [664, 264] on span "Configure Inputs" at bounding box center [662, 268] width 136 height 16
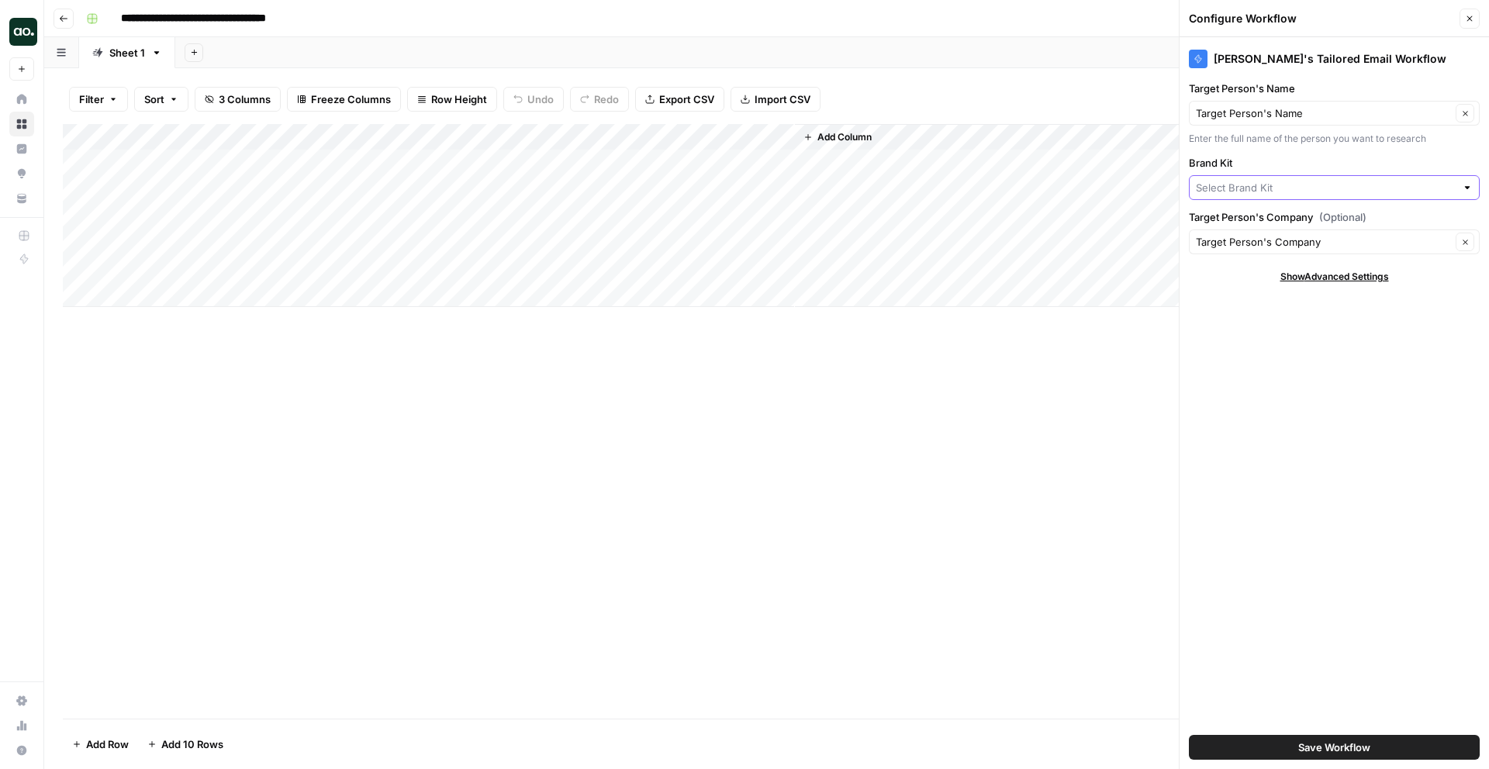
click at [1231, 188] on input "Brand Kit" at bounding box center [1326, 188] width 260 height 16
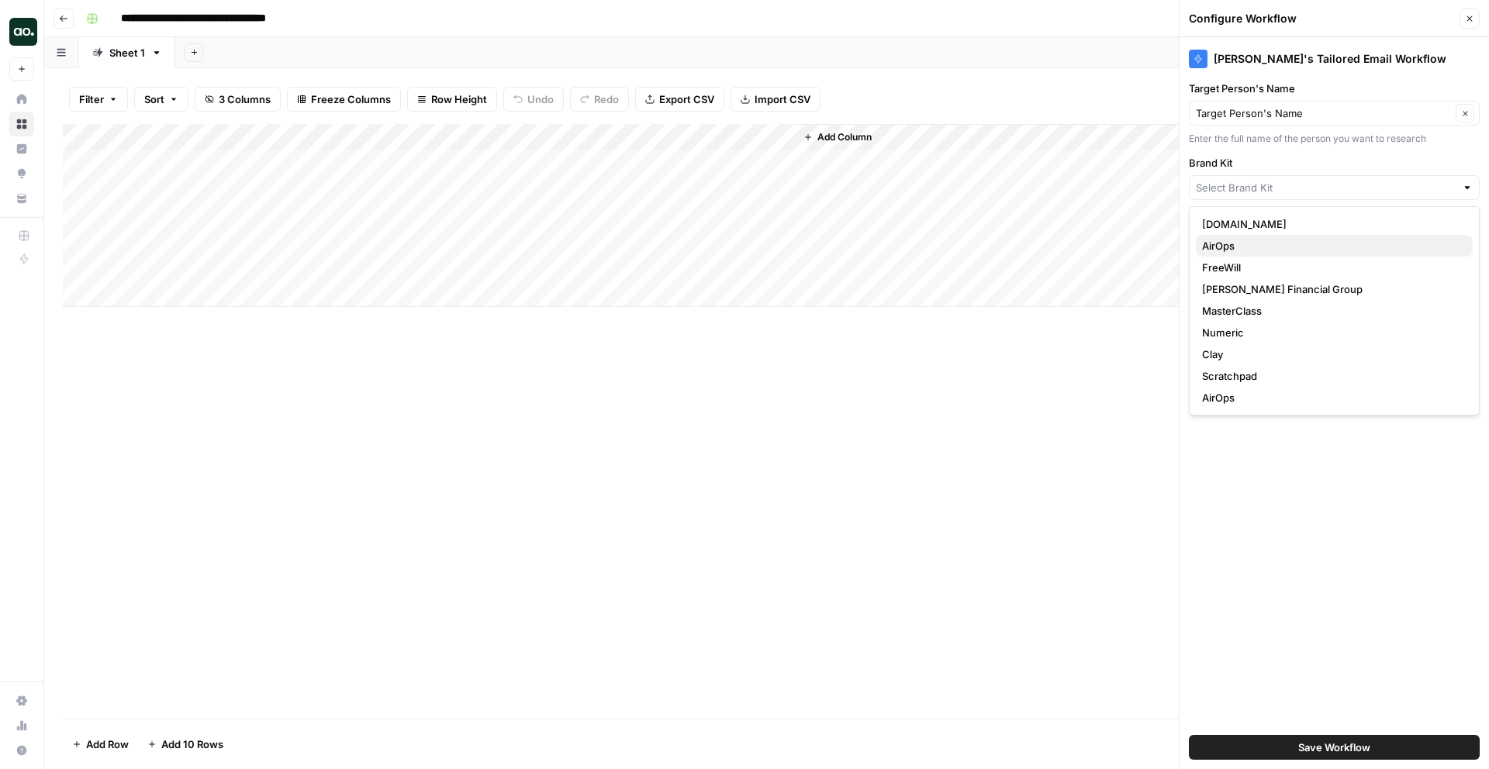
click at [1234, 249] on span "AirOps" at bounding box center [1331, 246] width 258 height 16
type input "AirOps"
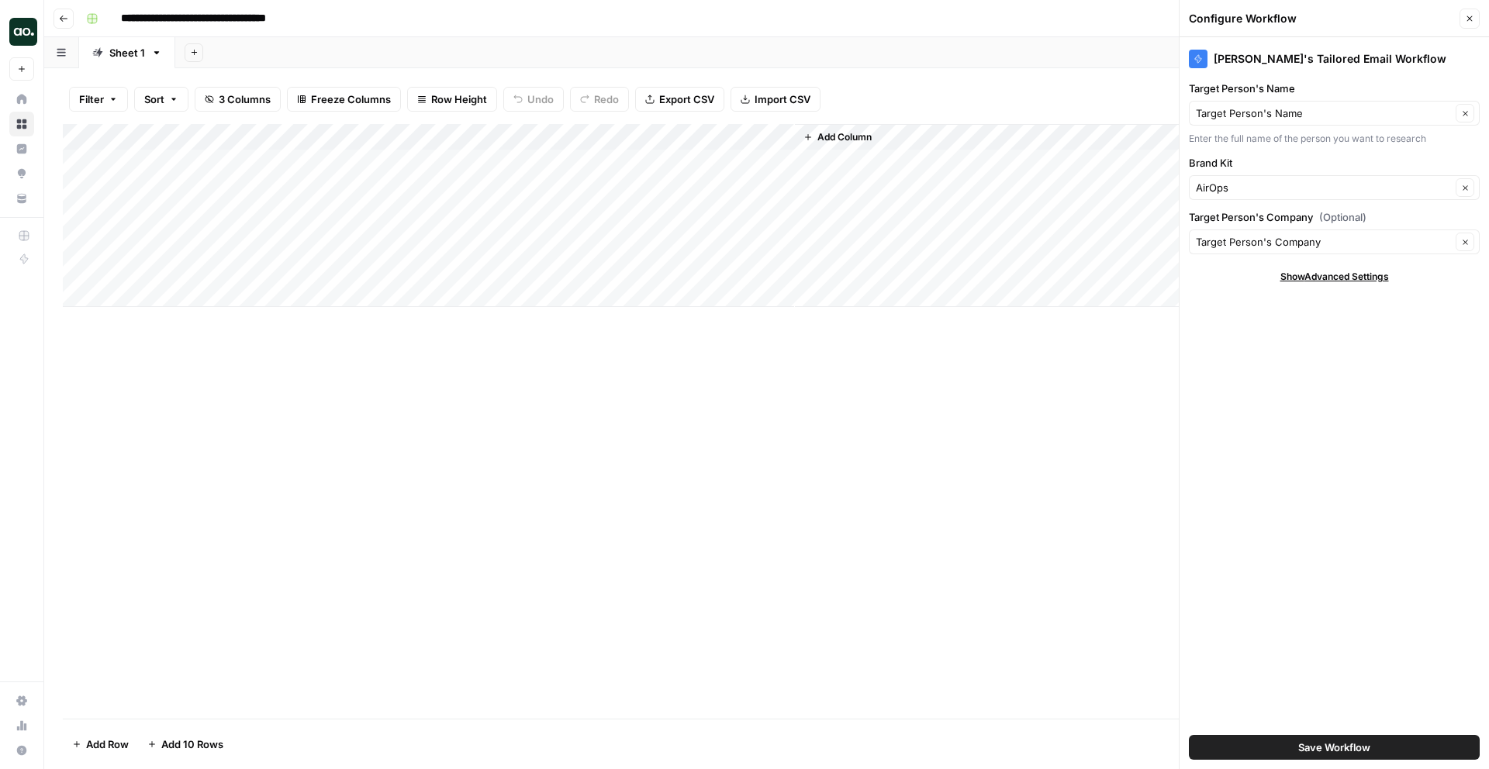
click at [1258, 745] on button "Save Workflow" at bounding box center [1334, 747] width 291 height 25
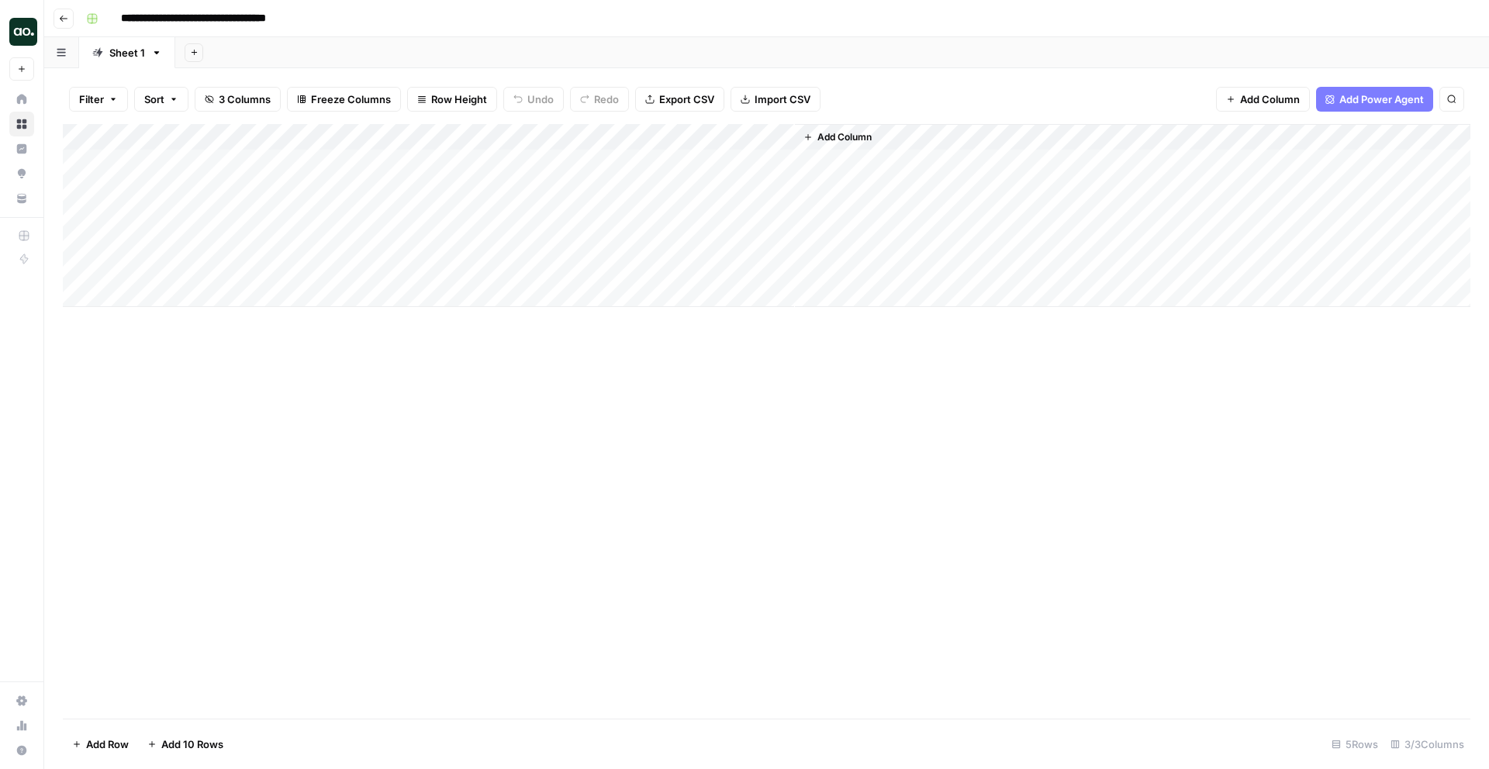
click at [762, 135] on div "Add Column" at bounding box center [767, 215] width 1408 height 183
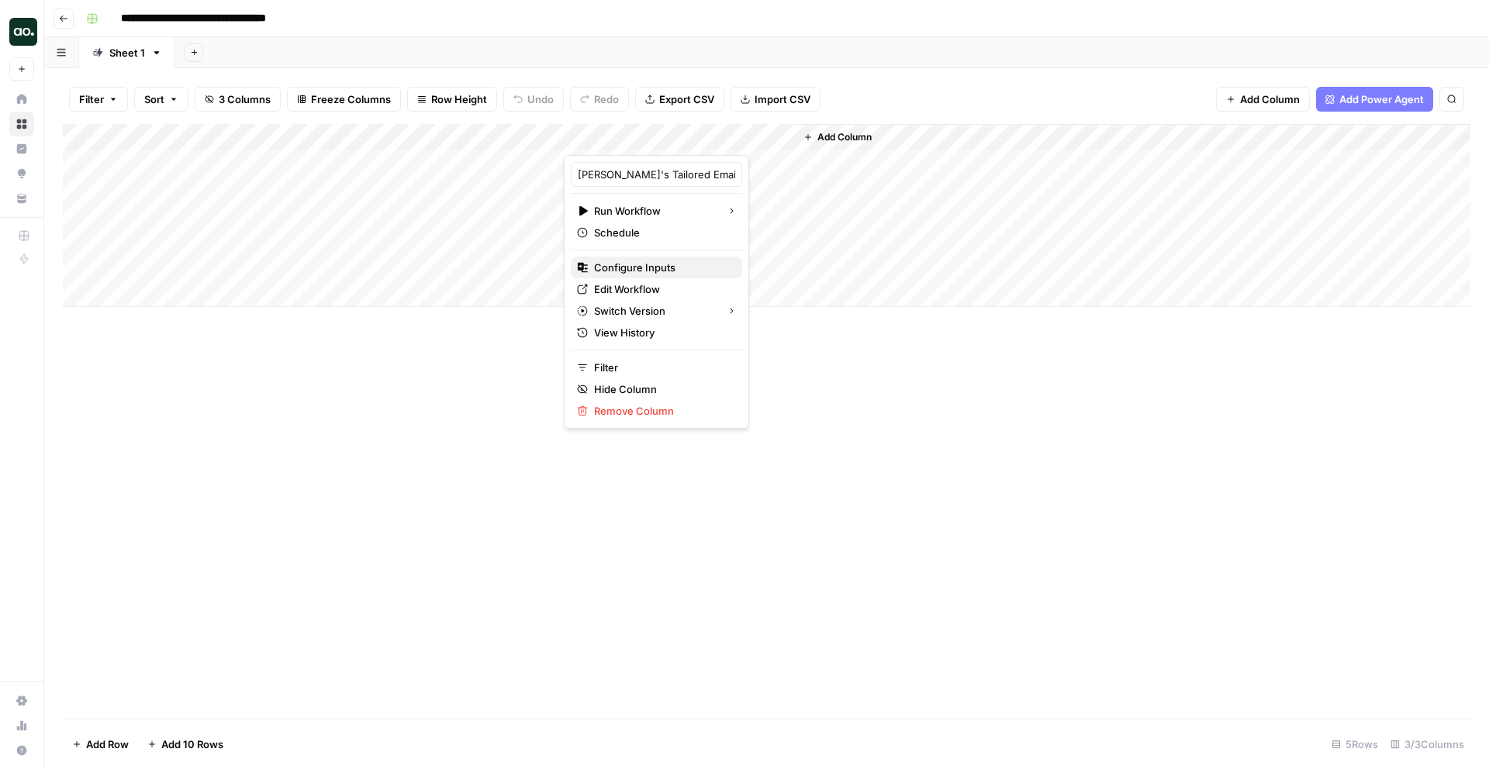
click at [676, 268] on span "Configure Inputs" at bounding box center [662, 268] width 136 height 16
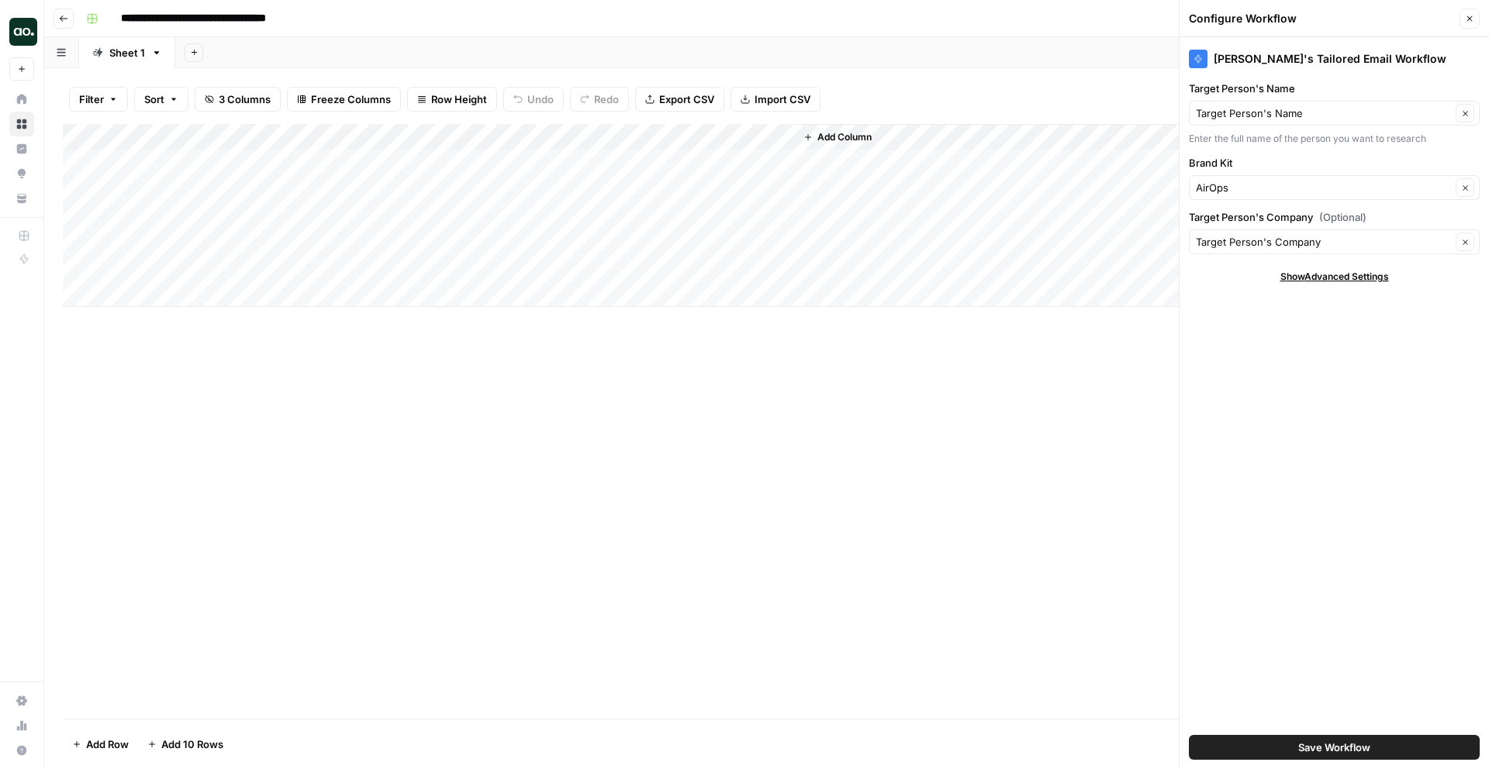
click at [681, 163] on div "Add Column" at bounding box center [767, 215] width 1408 height 183
click at [870, 162] on div "Add Column" at bounding box center [767, 215] width 1408 height 183
click at [1464, 21] on button "Close" at bounding box center [1470, 19] width 20 height 20
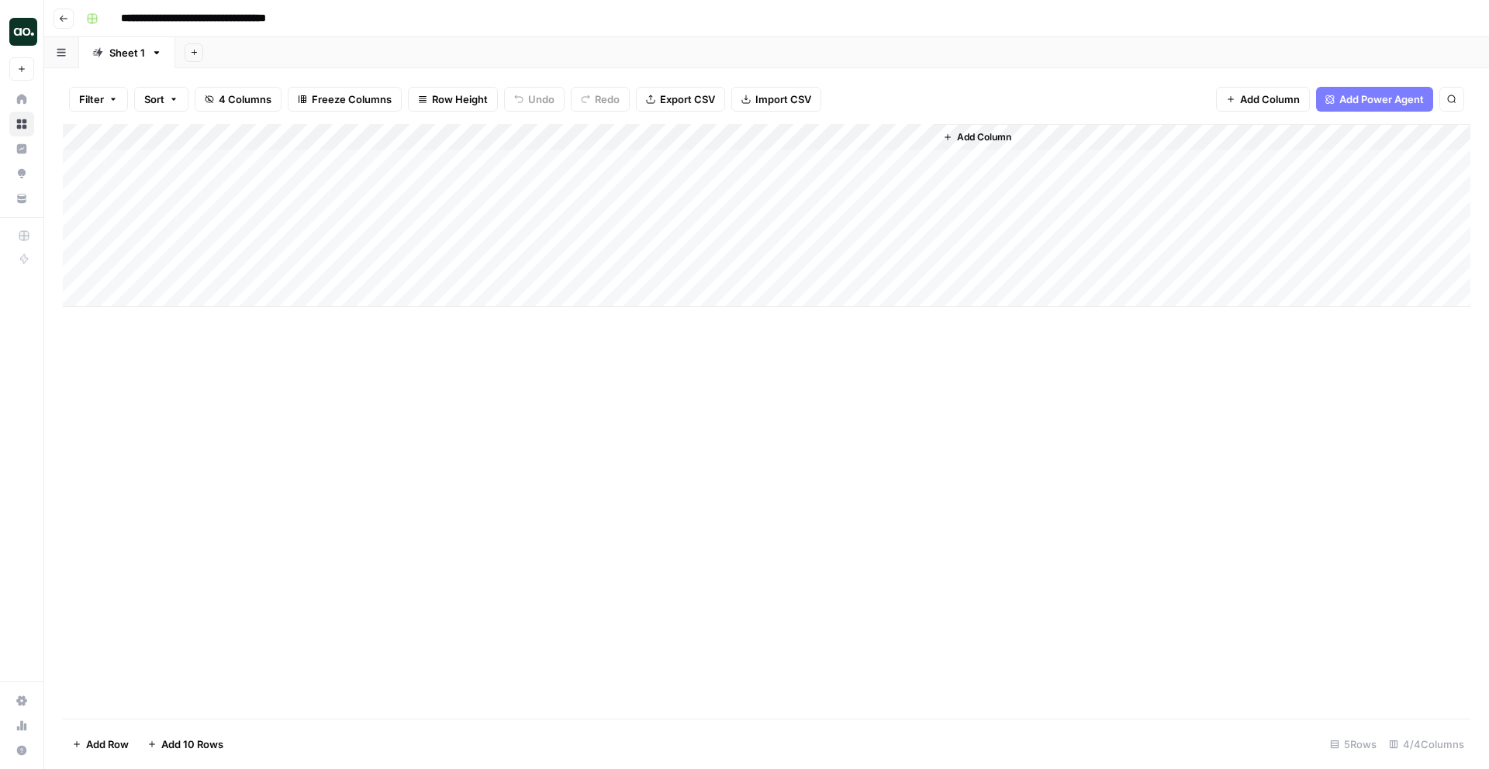
drag, startPoint x: 933, startPoint y: 132, endPoint x: 1162, endPoint y: 150, distance: 229.5
click at [1162, 150] on div "Add Column" at bounding box center [1202, 215] width 537 height 183
drag, startPoint x: 933, startPoint y: 136, endPoint x: 1205, endPoint y: 156, distance: 273.0
click at [1205, 156] on div "Add Column" at bounding box center [767, 215] width 1408 height 183
click at [1091, 164] on div "Add Column" at bounding box center [767, 215] width 1408 height 183
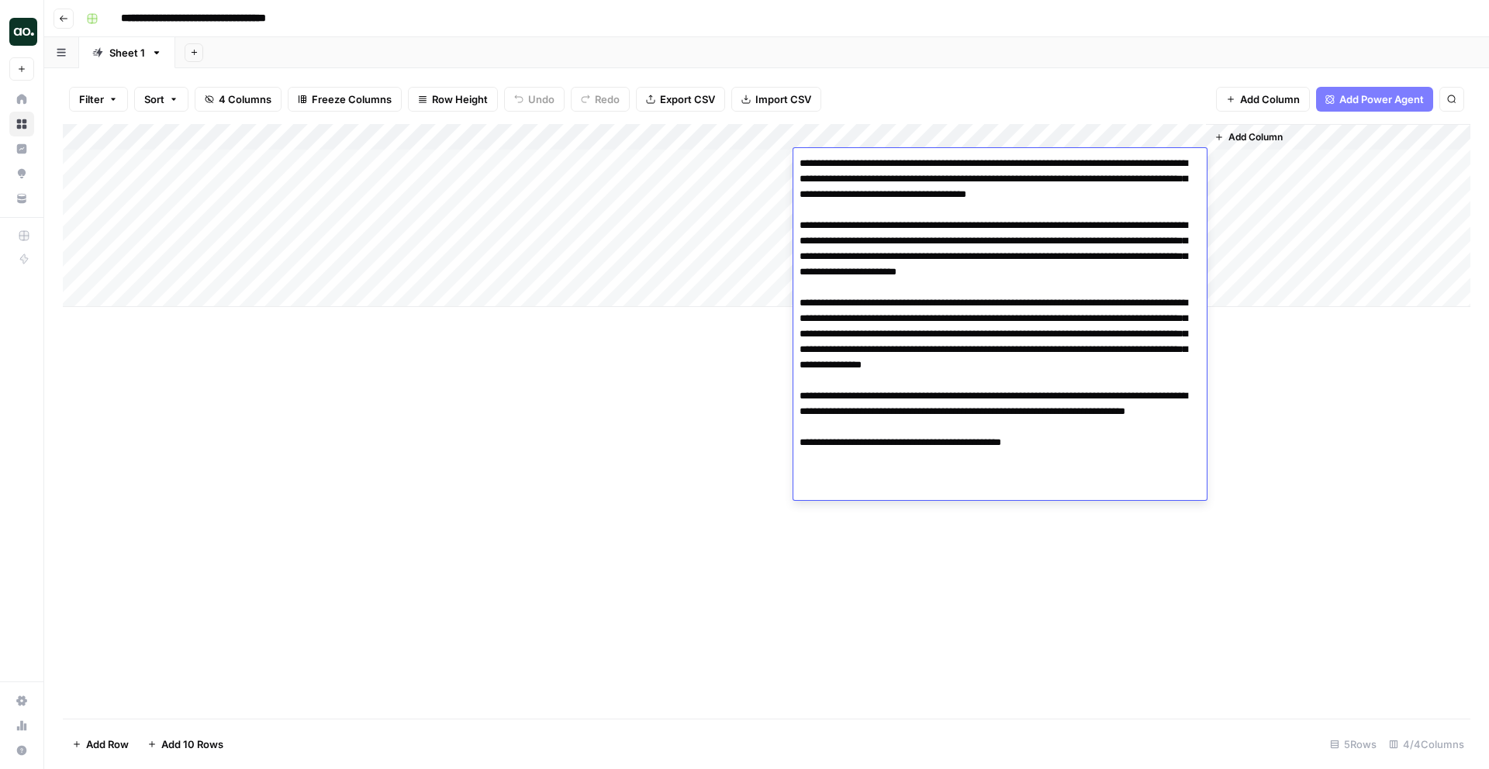
drag, startPoint x: 881, startPoint y: 216, endPoint x: 987, endPoint y: 310, distance: 141.7
click at [987, 310] on textarea at bounding box center [999, 334] width 413 height 363
drag, startPoint x: 935, startPoint y: 337, endPoint x: 1116, endPoint y: 410, distance: 194.9
click at [1116, 410] on textarea at bounding box center [999, 334] width 413 height 363
click at [1027, 486] on textarea at bounding box center [999, 334] width 413 height 363
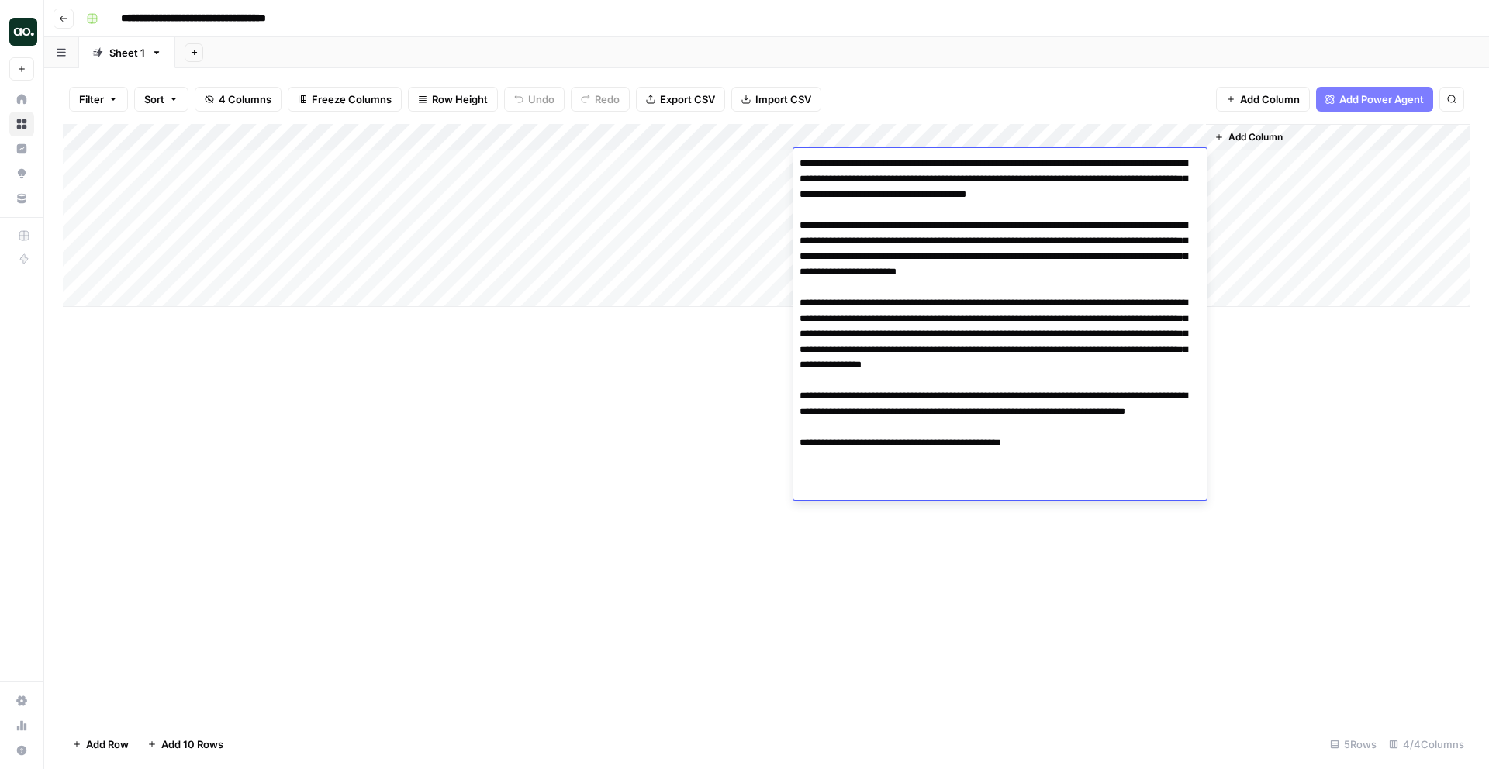
drag, startPoint x: 974, startPoint y: 481, endPoint x: 802, endPoint y: 421, distance: 182.3
click at [802, 421] on textarea at bounding box center [999, 334] width 413 height 363
click at [893, 375] on textarea at bounding box center [999, 334] width 413 height 363
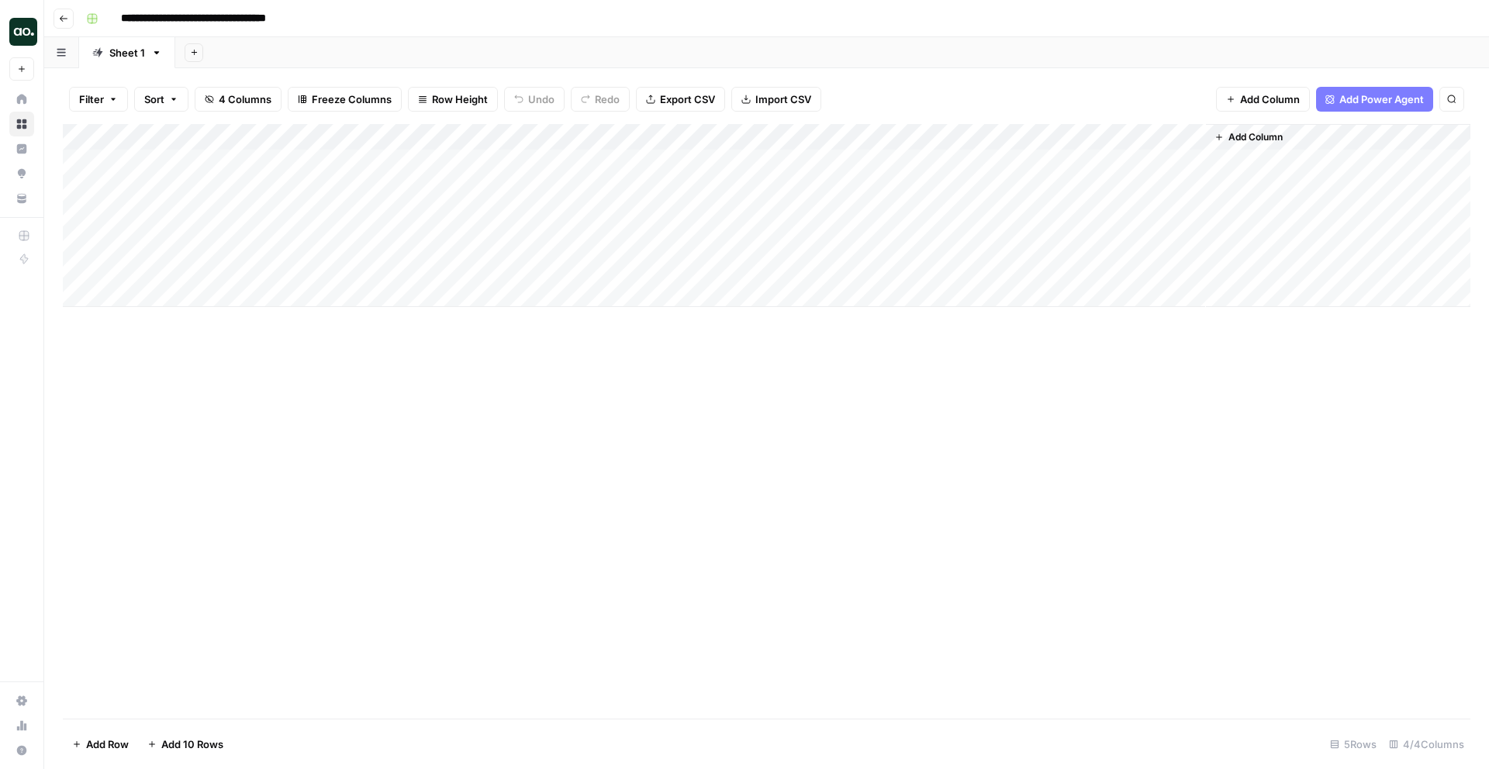
click at [596, 414] on div "Add Column" at bounding box center [767, 421] width 1408 height 595
click at [759, 130] on div "Add Column" at bounding box center [767, 215] width 1408 height 183
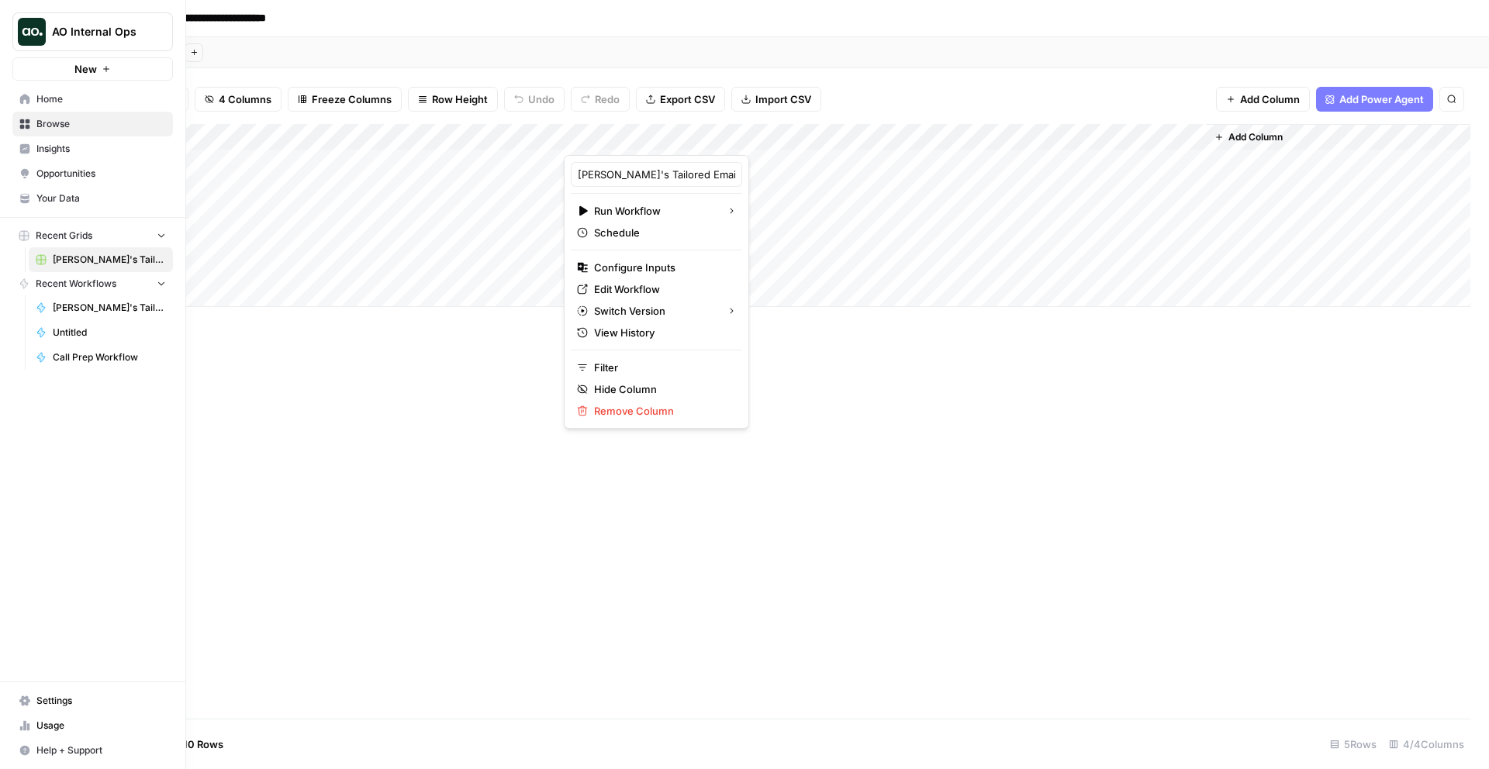
click at [89, 191] on link "Your Data" at bounding box center [92, 198] width 161 height 25
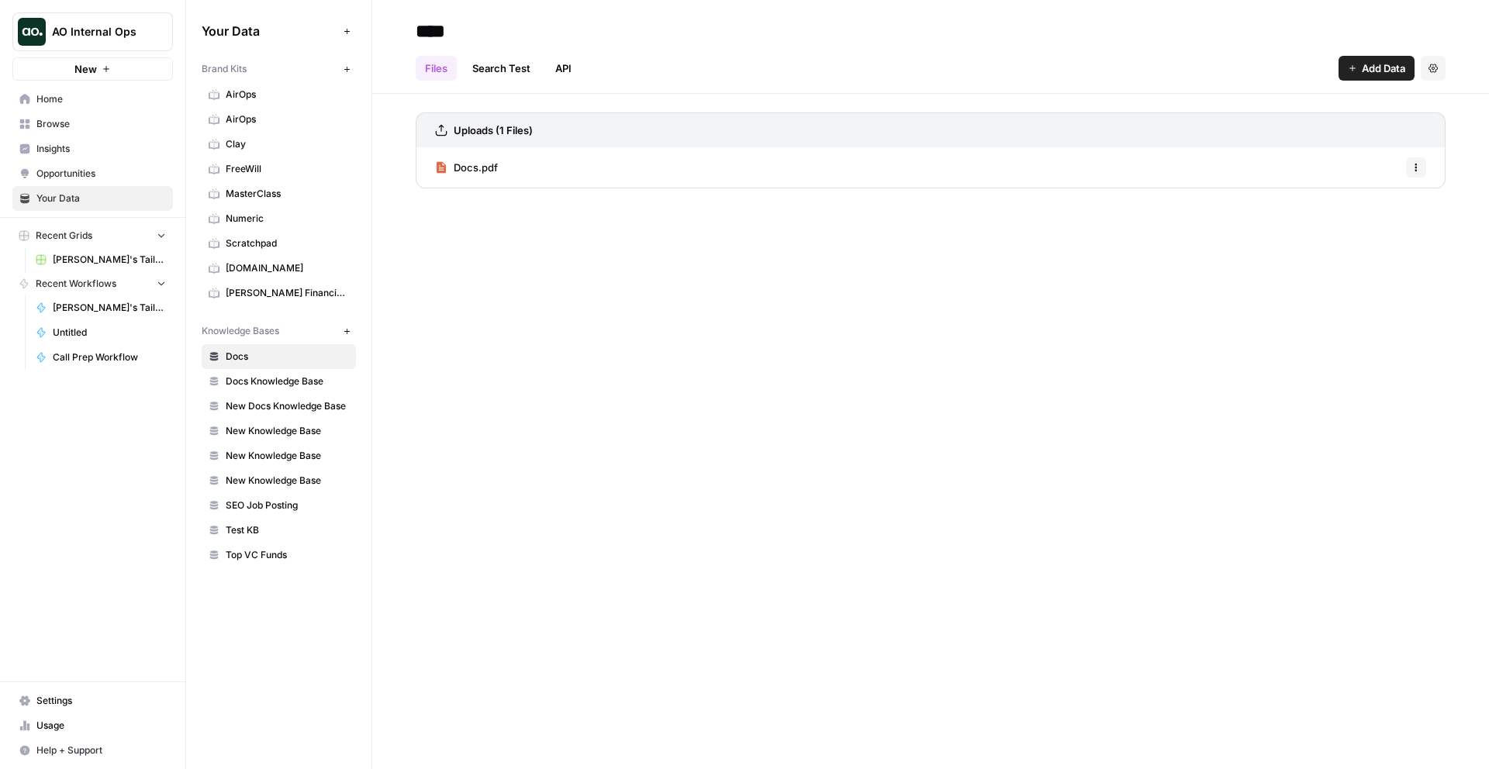
click at [271, 103] on link "AirOps" at bounding box center [279, 94] width 154 height 25
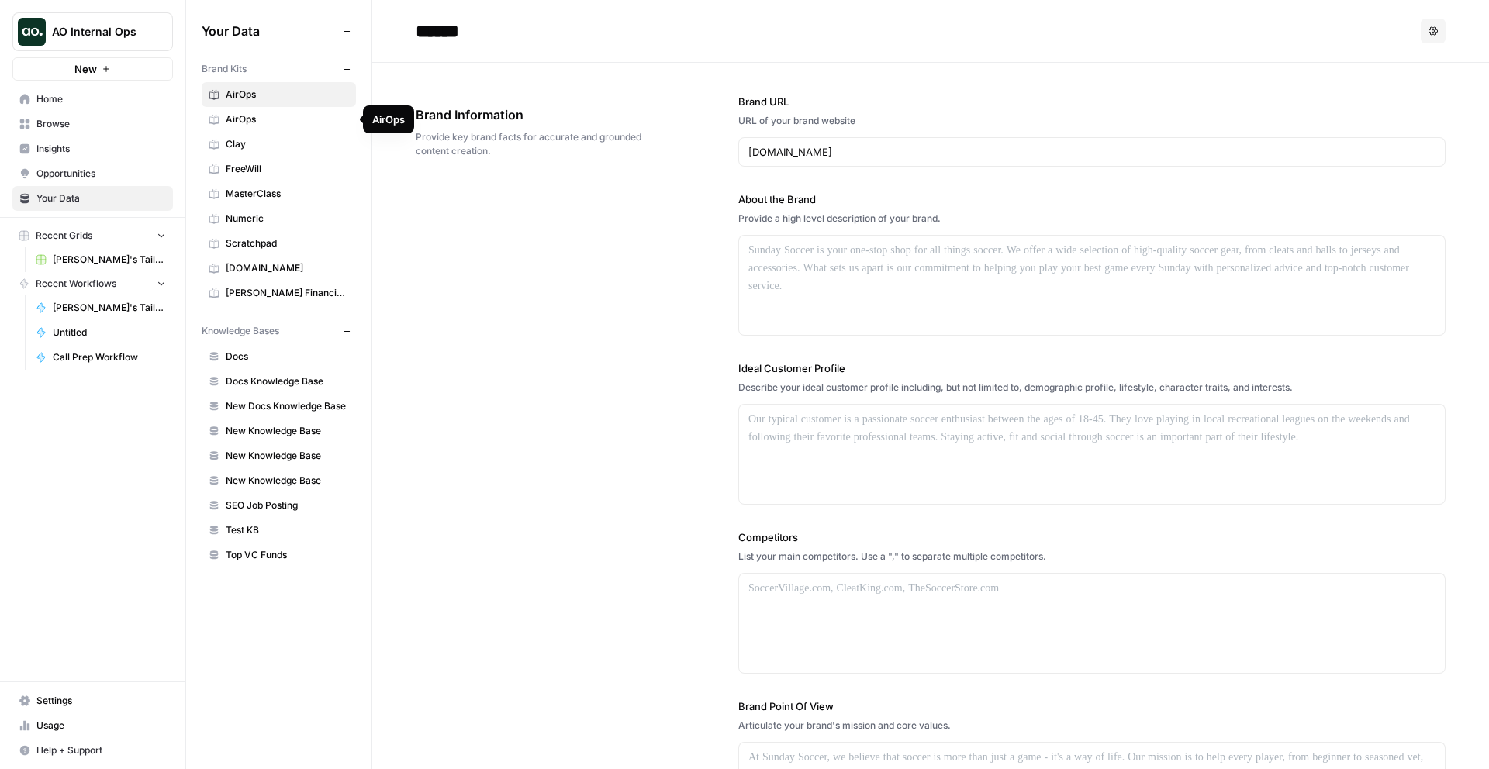
click at [268, 122] on span "AirOps" at bounding box center [287, 119] width 123 height 14
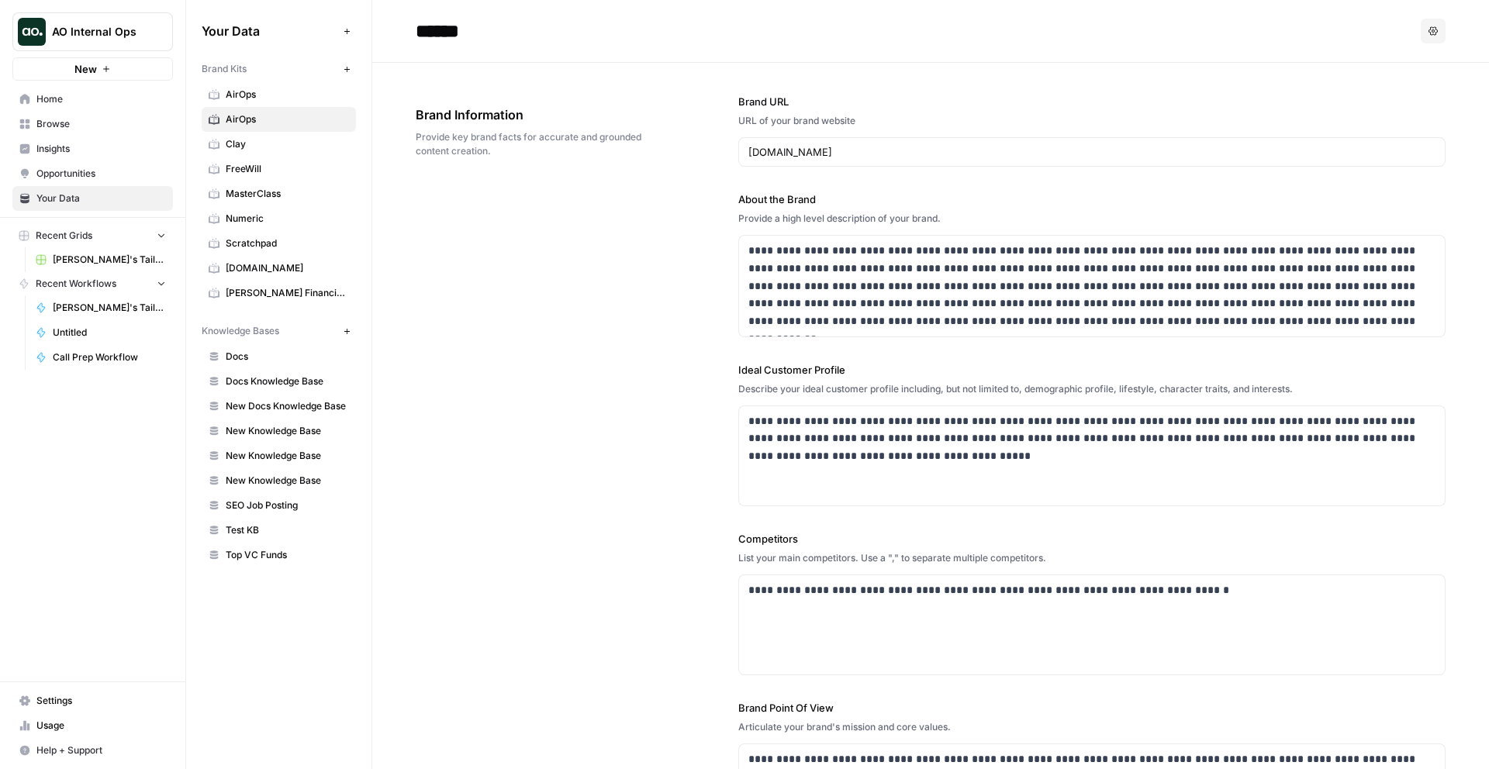
click at [126, 256] on span "[PERSON_NAME]'s Tailored Email Workflow Grid" at bounding box center [109, 260] width 113 height 14
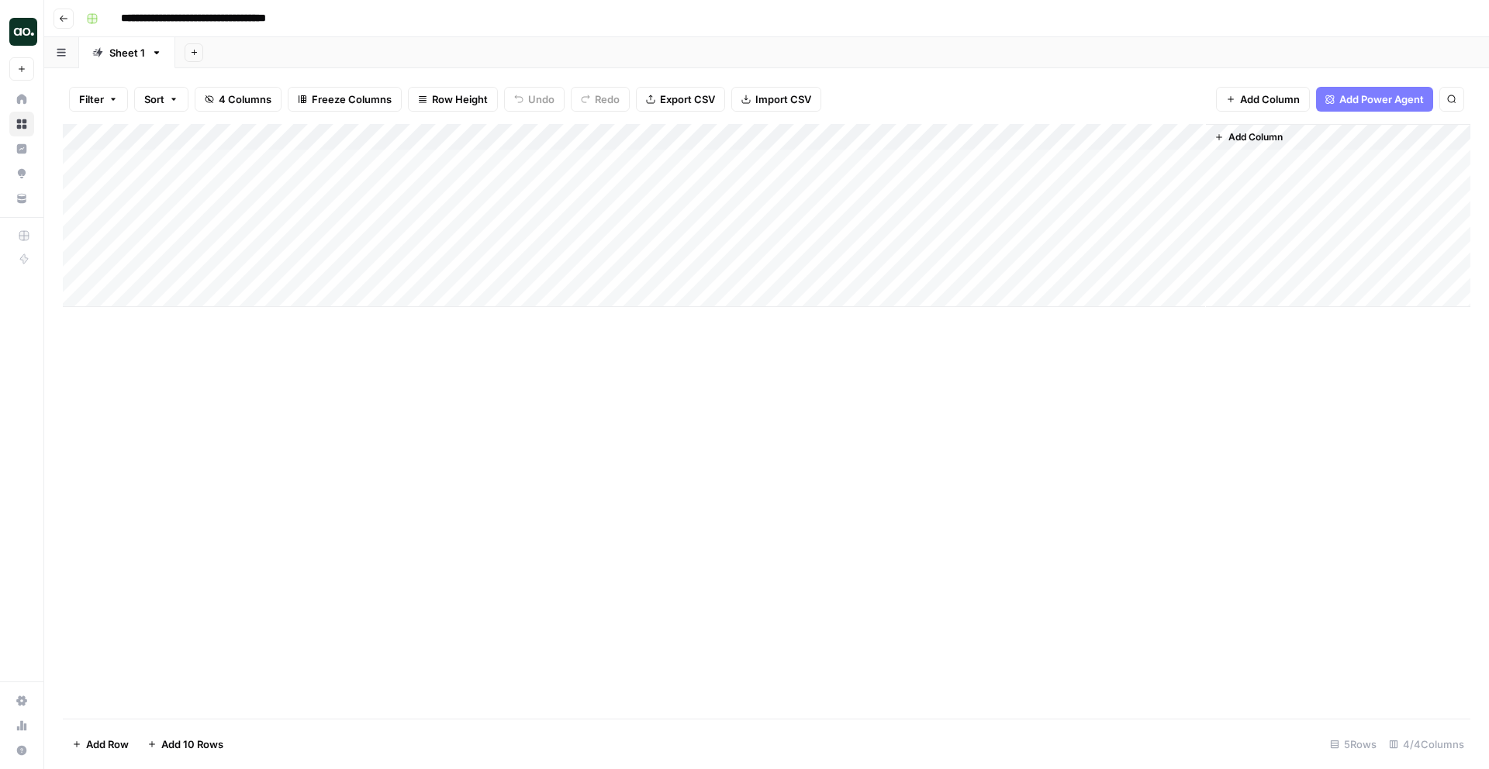
click at [760, 137] on div "Add Column" at bounding box center [767, 215] width 1408 height 183
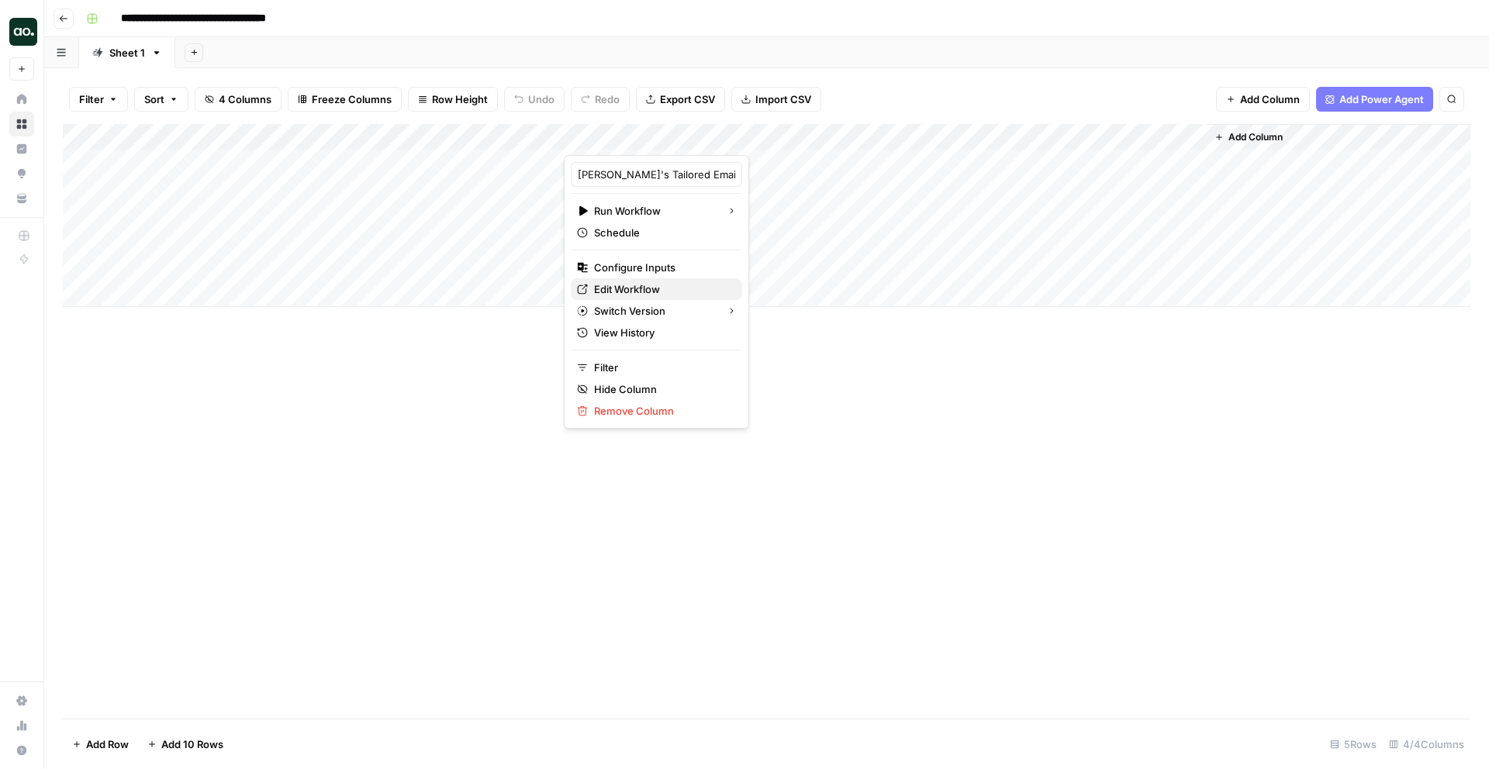
click at [664, 287] on span "Edit Workflow" at bounding box center [662, 290] width 136 height 16
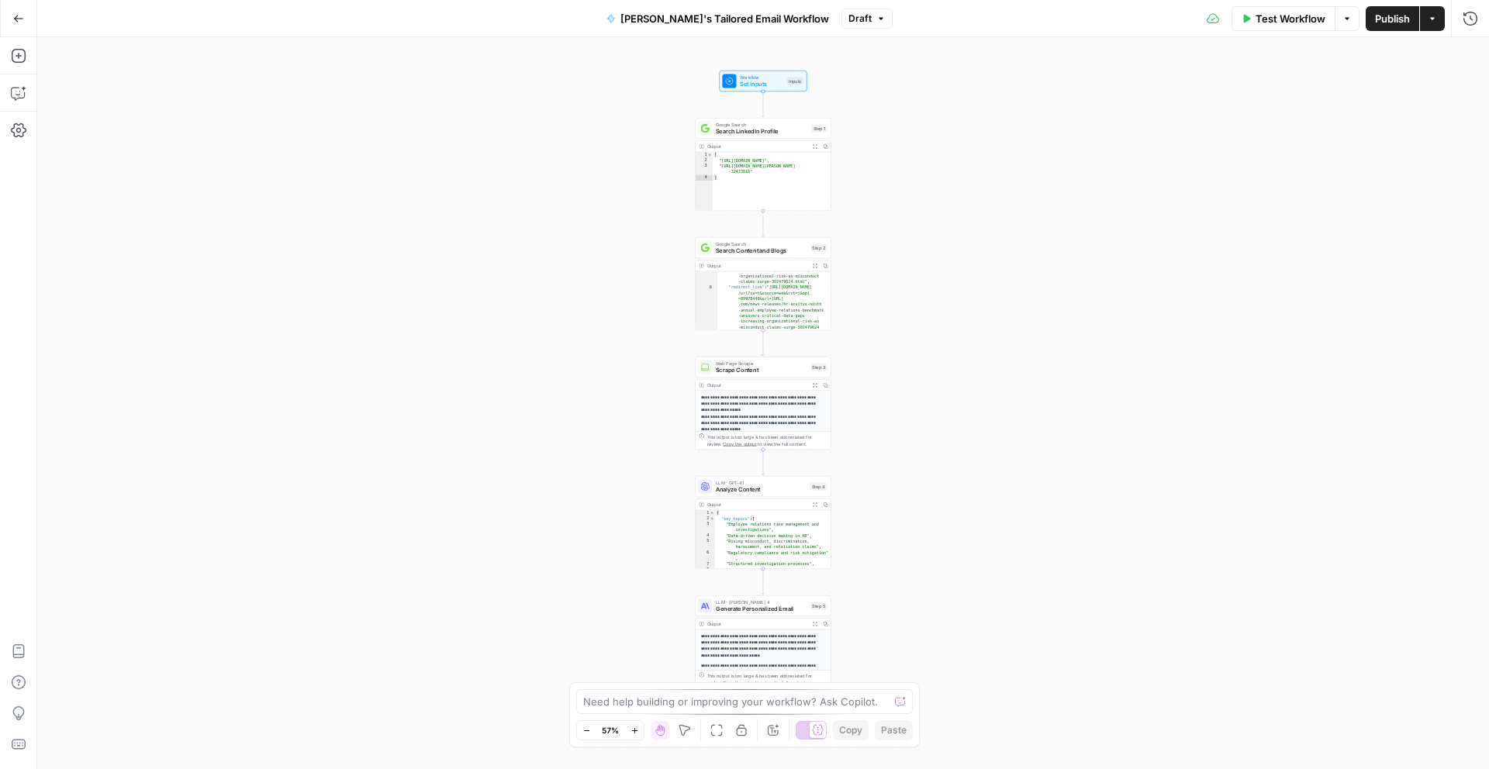
scroll to position [88, 0]
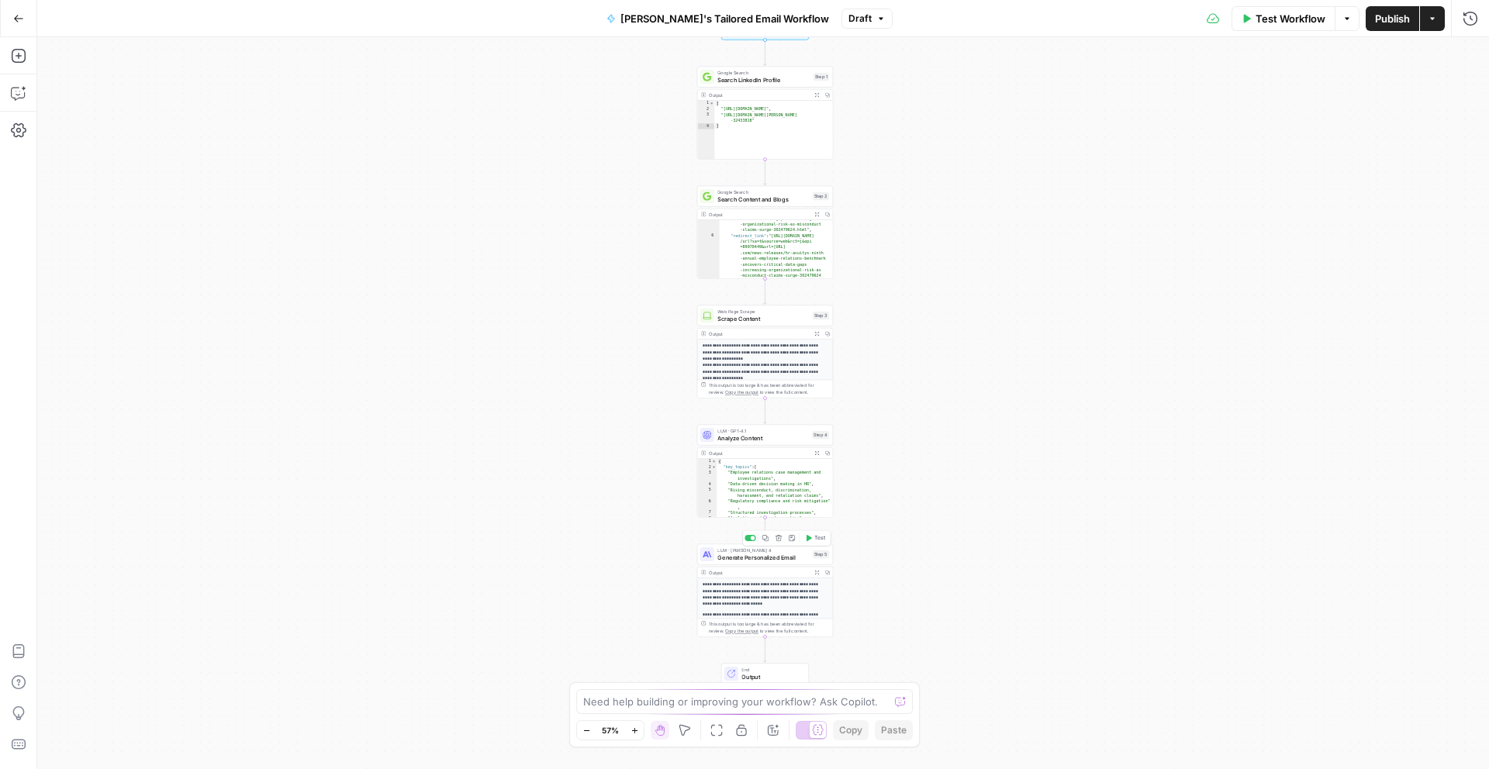
click at [775, 555] on span "Generate Personalized Email" at bounding box center [763, 557] width 92 height 9
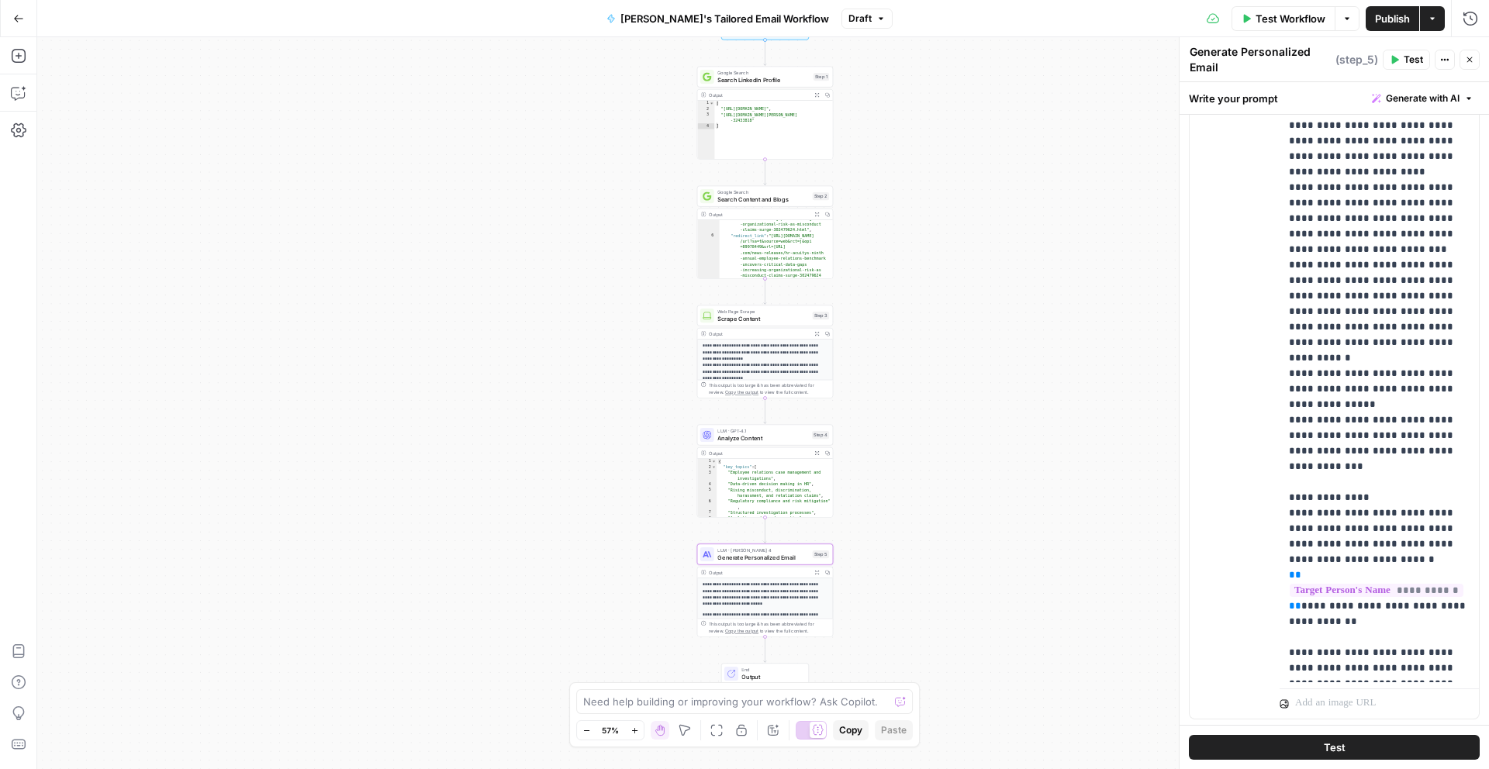
scroll to position [393, 0]
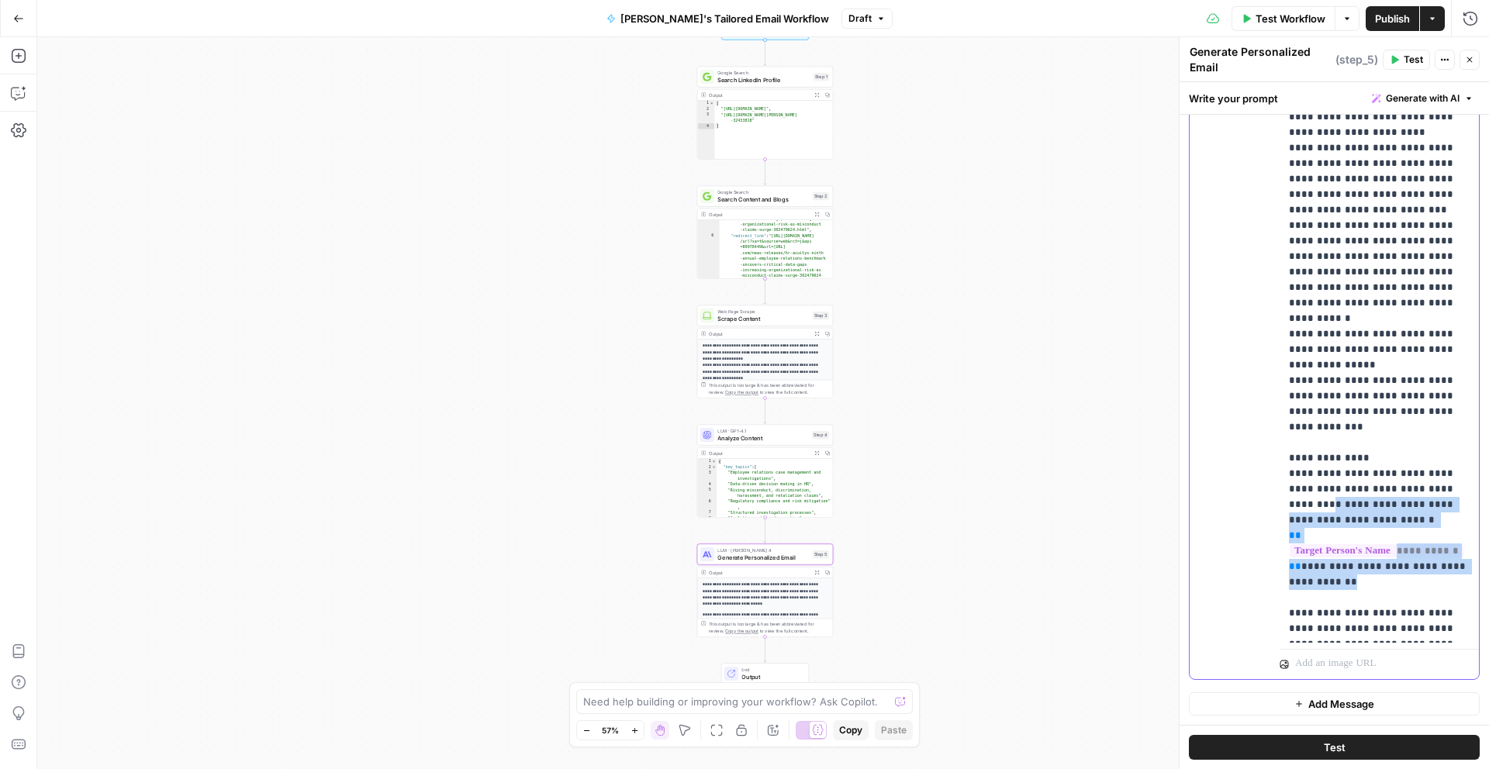
drag, startPoint x: 1336, startPoint y: 540, endPoint x: 1430, endPoint y: 442, distance: 135.0
click at [1430, 442] on p "**********" at bounding box center [1379, 195] width 181 height 884
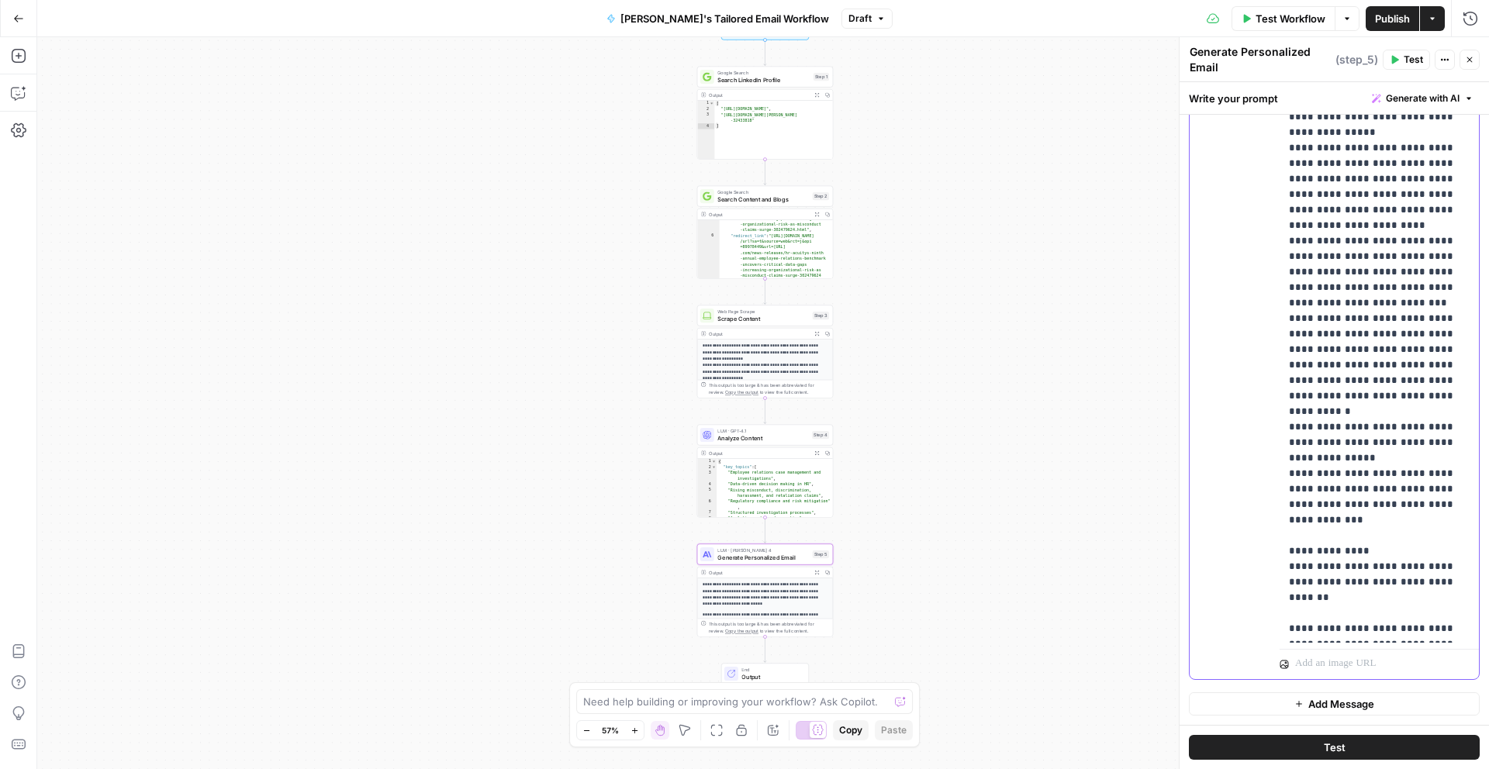
click at [1380, 621] on p "**********" at bounding box center [1379, 241] width 181 height 791
click at [1388, 626] on p "**********" at bounding box center [1379, 241] width 181 height 791
click at [1377, 751] on button "Test" at bounding box center [1334, 747] width 291 height 25
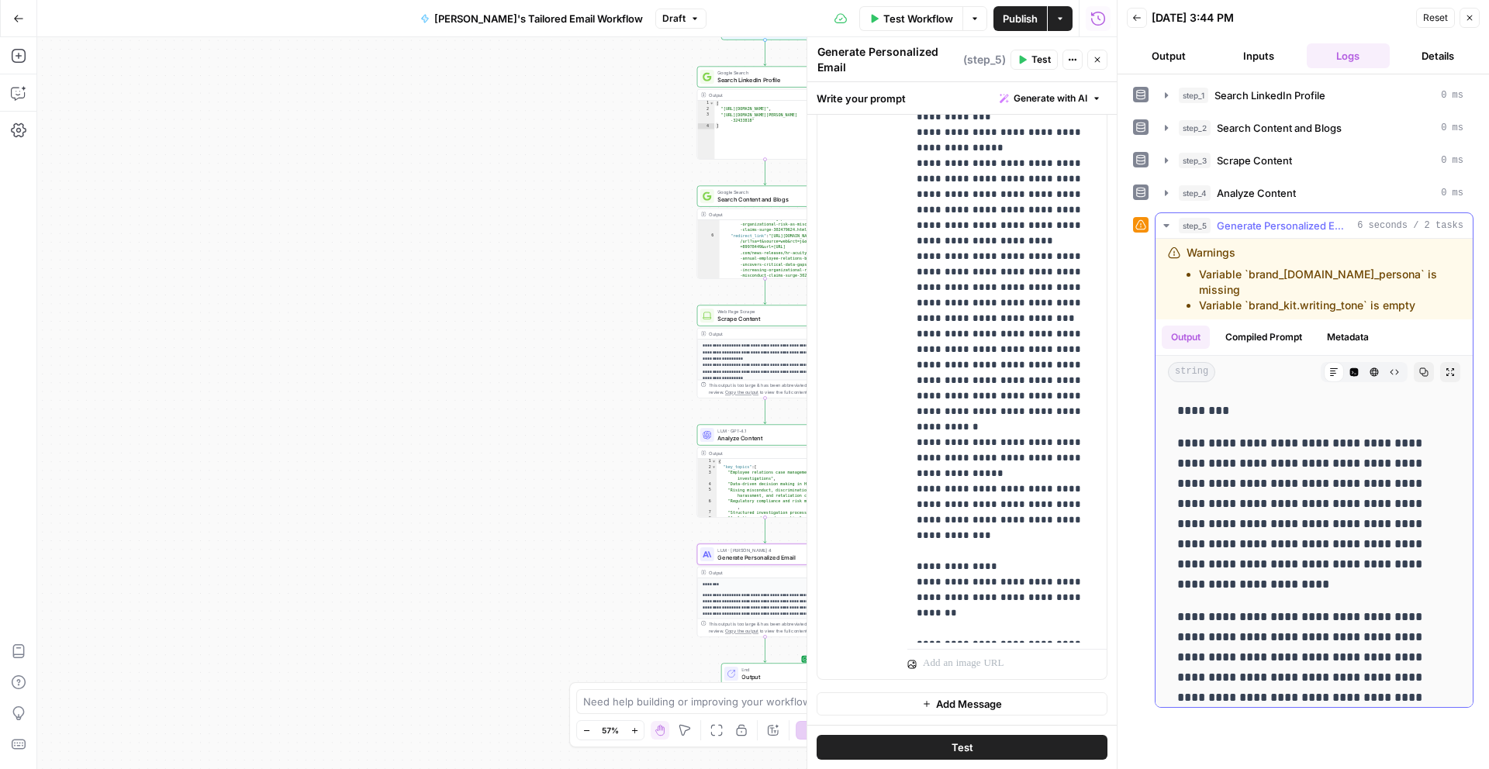
scroll to position [53, 0]
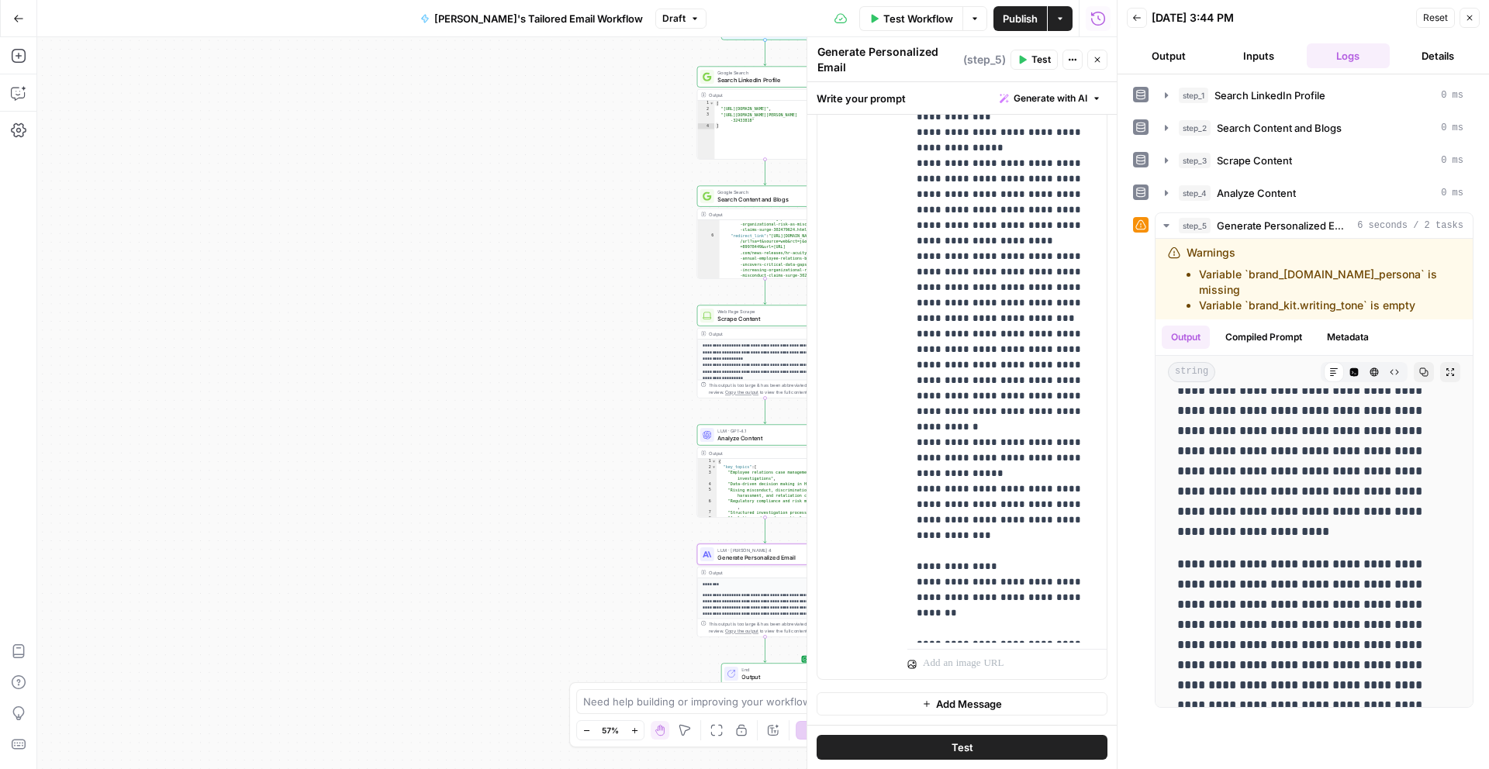
click at [1016, 23] on span "Publish" at bounding box center [1020, 19] width 35 height 16
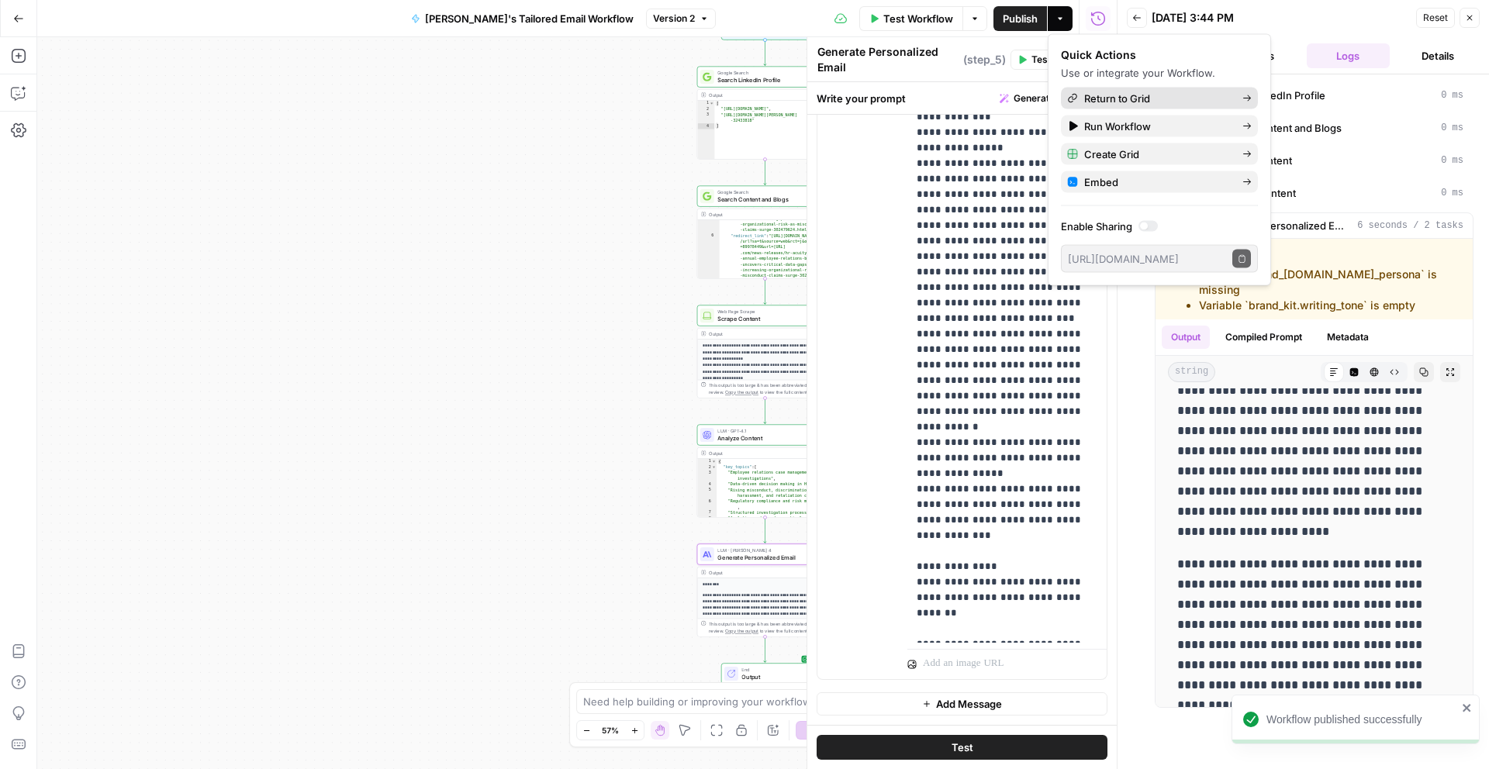
click at [1134, 99] on span "Return to Grid" at bounding box center [1157, 99] width 146 height 16
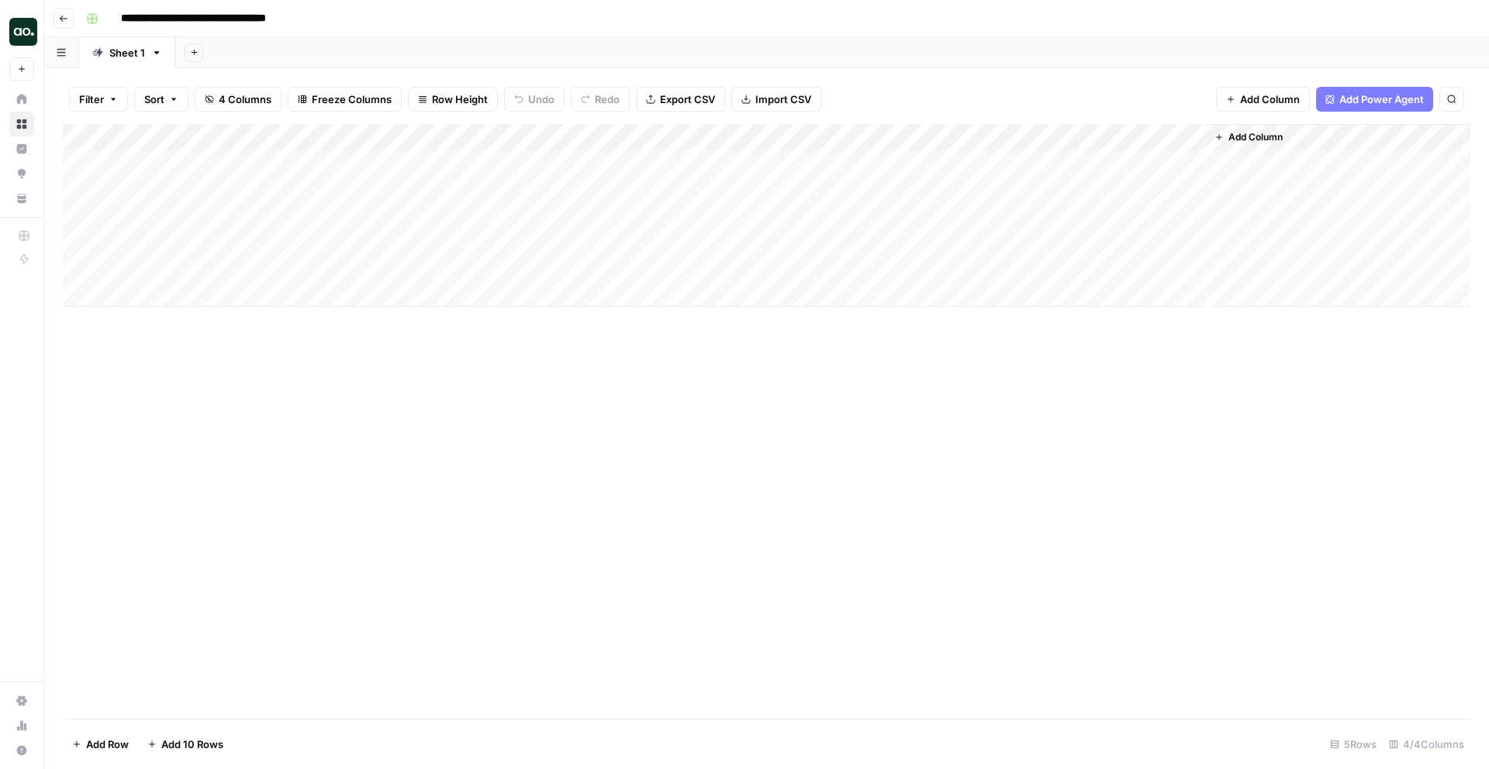
click at [1083, 164] on div "Add Column" at bounding box center [767, 215] width 1408 height 183
click at [1170, 148] on div "Add Column" at bounding box center [767, 215] width 1408 height 183
click at [967, 71] on div "Filter Sort 4 Columns Freeze Columns Row Height Undo Redo Export CSV Import CSV…" at bounding box center [766, 418] width 1445 height 701
click at [783, 164] on div "Add Column" at bounding box center [767, 215] width 1408 height 183
click at [1067, 168] on div "Add Column" at bounding box center [767, 215] width 1408 height 183
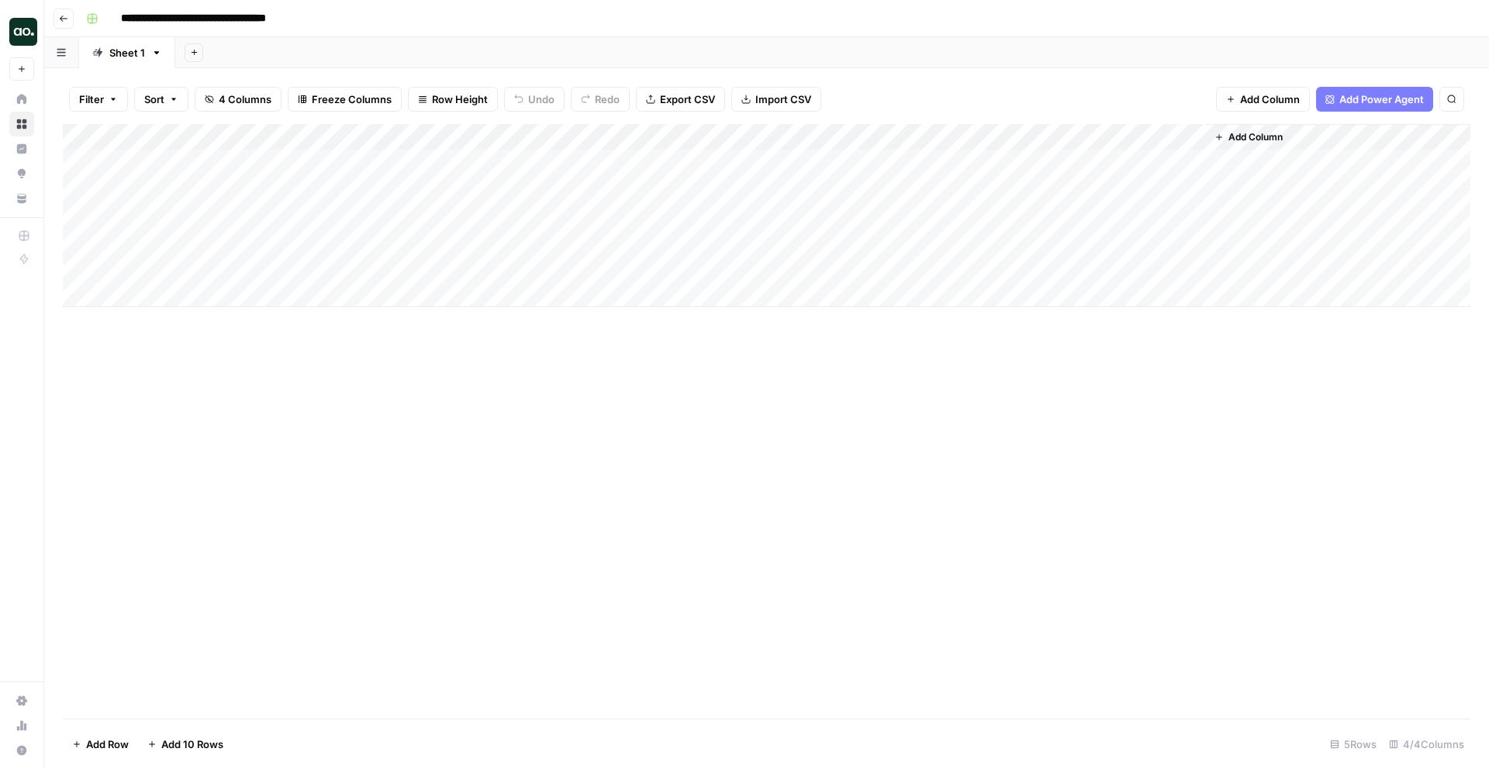
click at [1067, 168] on div "Add Column" at bounding box center [767, 215] width 1408 height 183
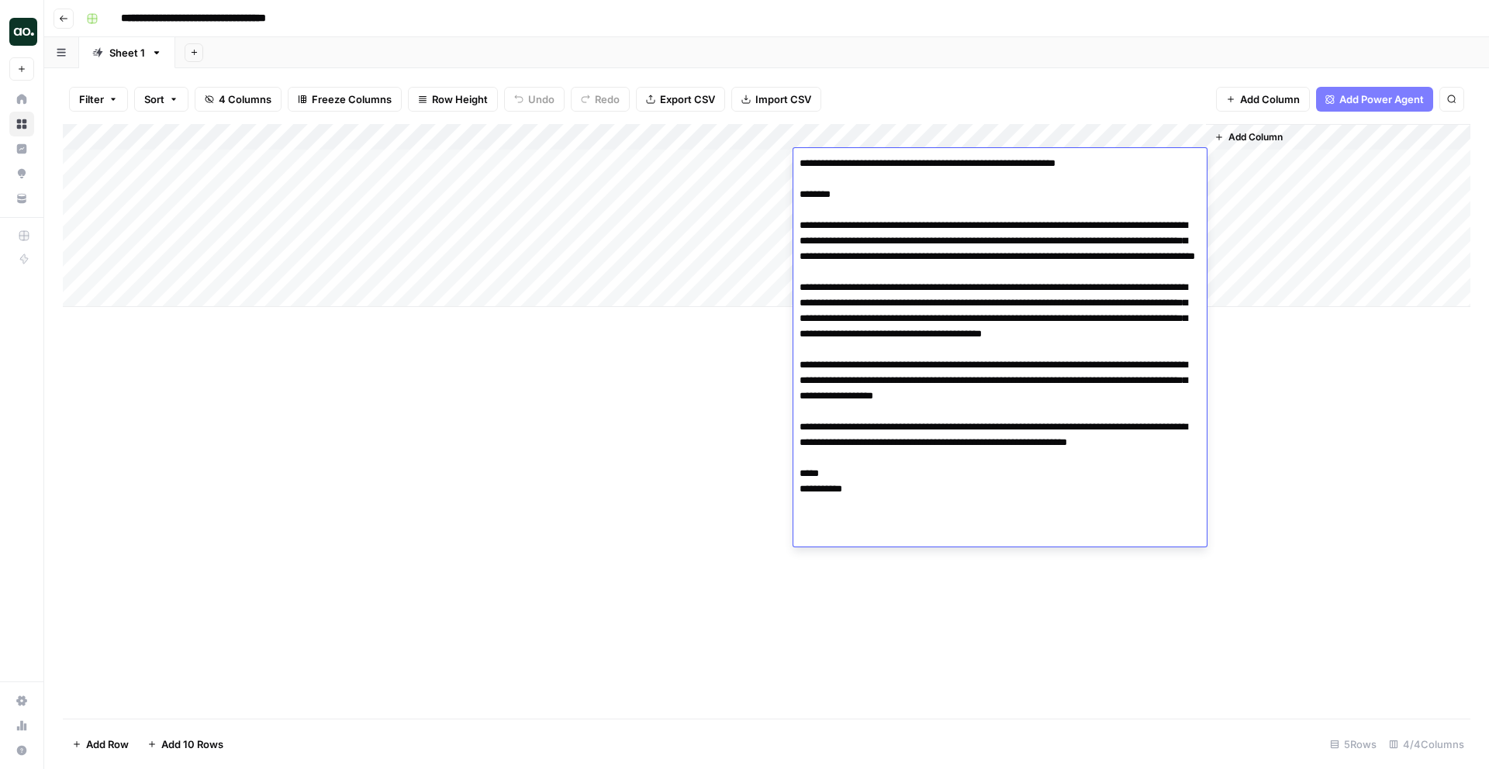
click at [645, 535] on div "Add Column" at bounding box center [767, 421] width 1408 height 595
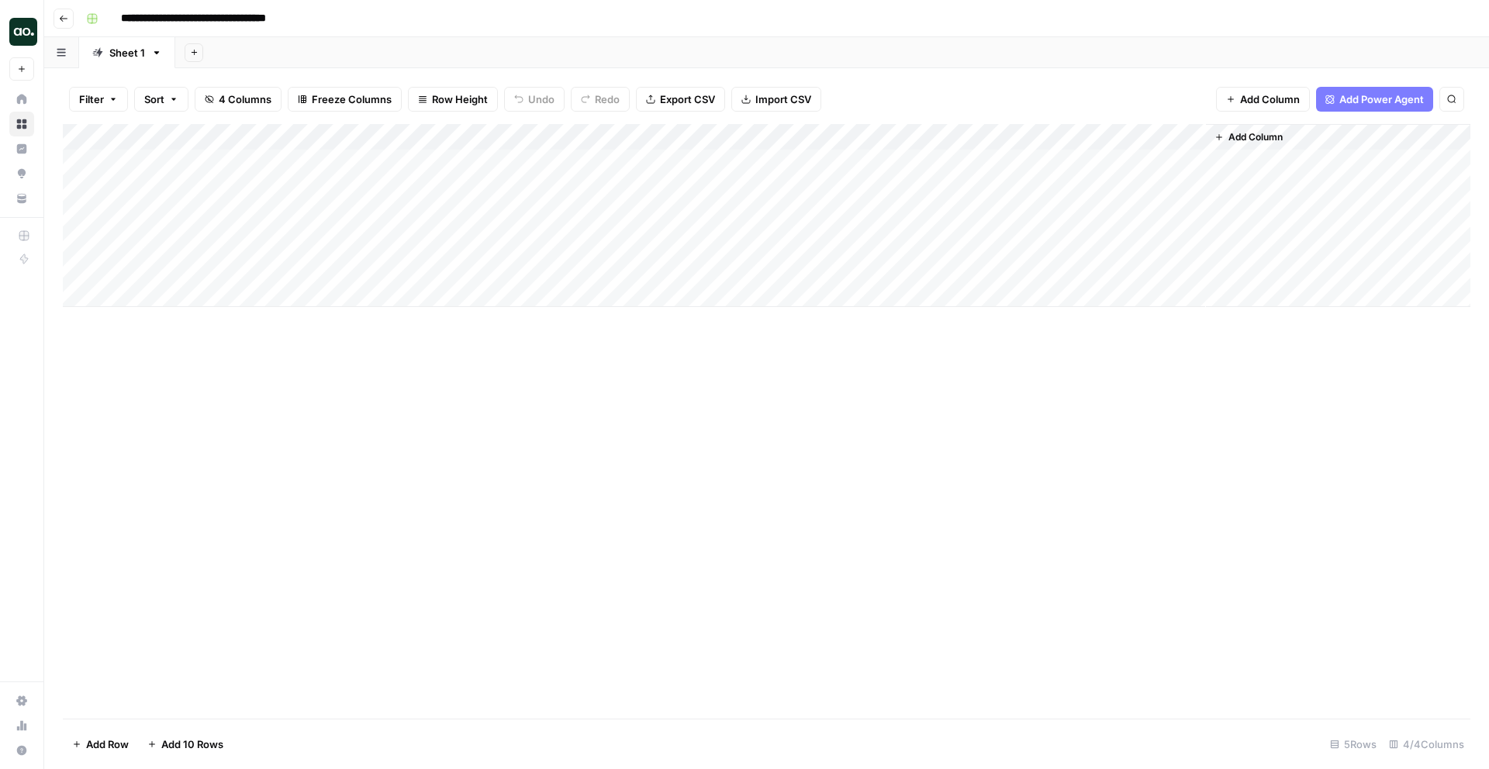
click at [865, 161] on div "Add Column" at bounding box center [767, 215] width 1408 height 183
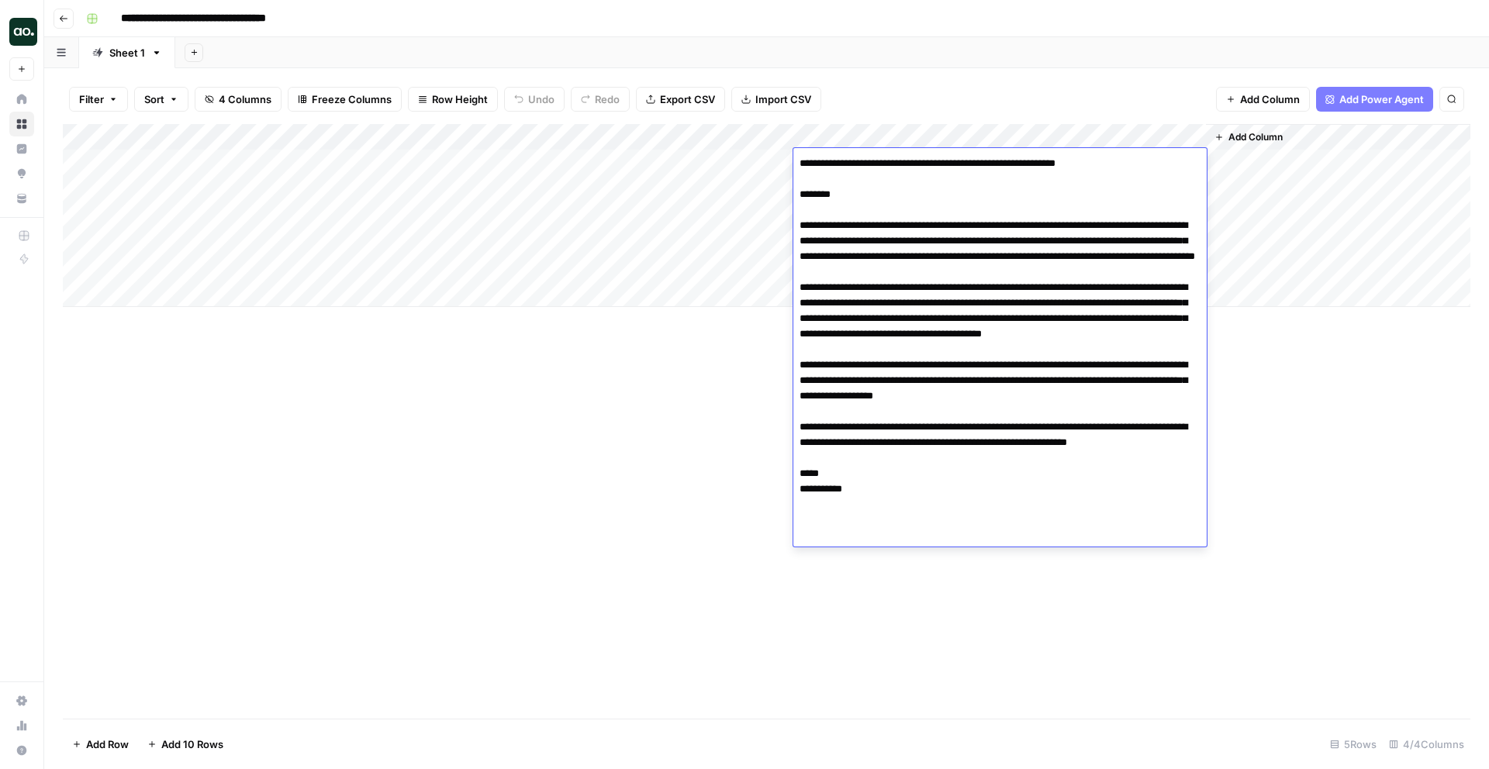
drag, startPoint x: 912, startPoint y: 492, endPoint x: 790, endPoint y: 230, distance: 288.4
click at [790, 230] on body "**********" at bounding box center [744, 384] width 1489 height 769
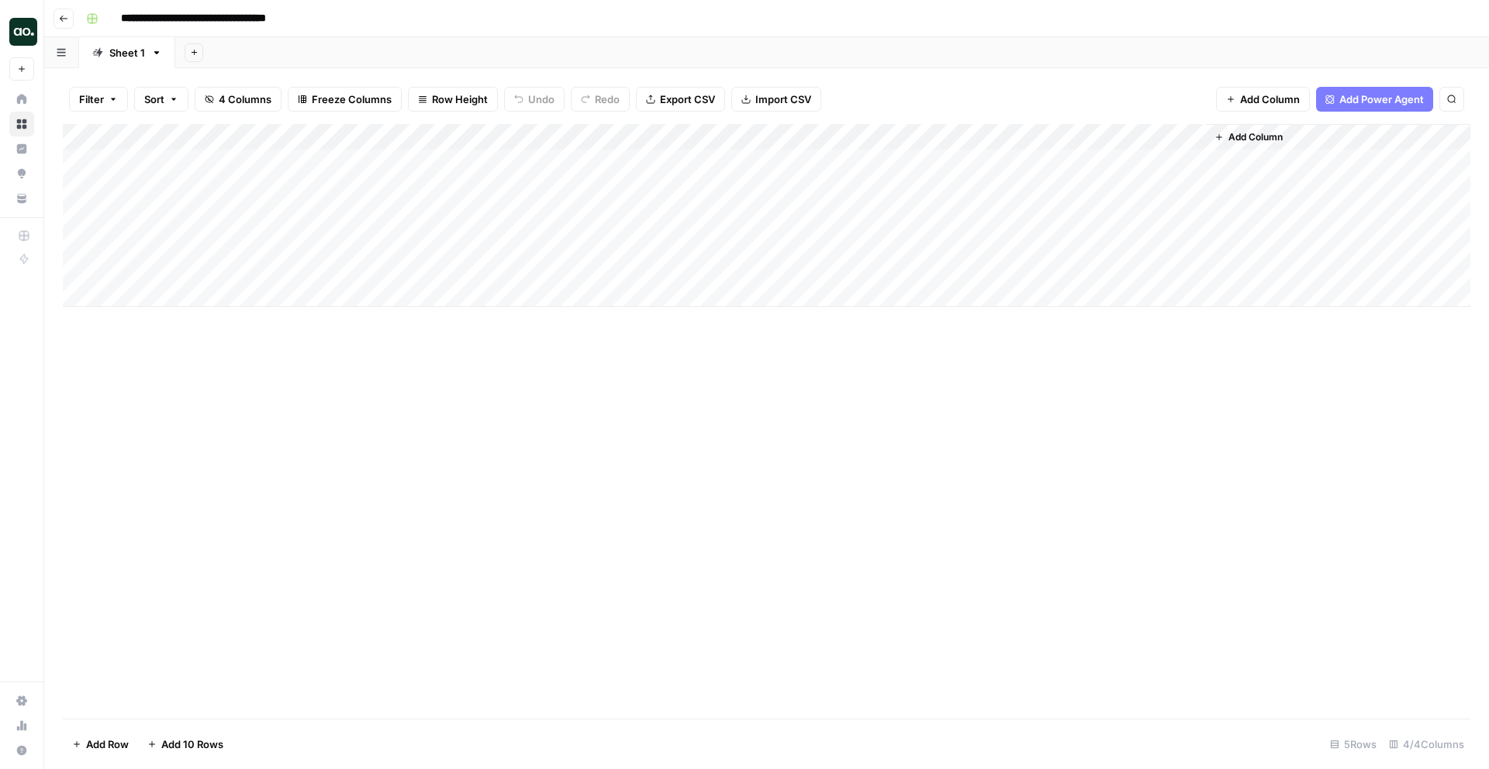
click at [477, 424] on div "Add Column" at bounding box center [767, 421] width 1408 height 595
click at [918, 154] on div "Add Column" at bounding box center [767, 215] width 1408 height 183
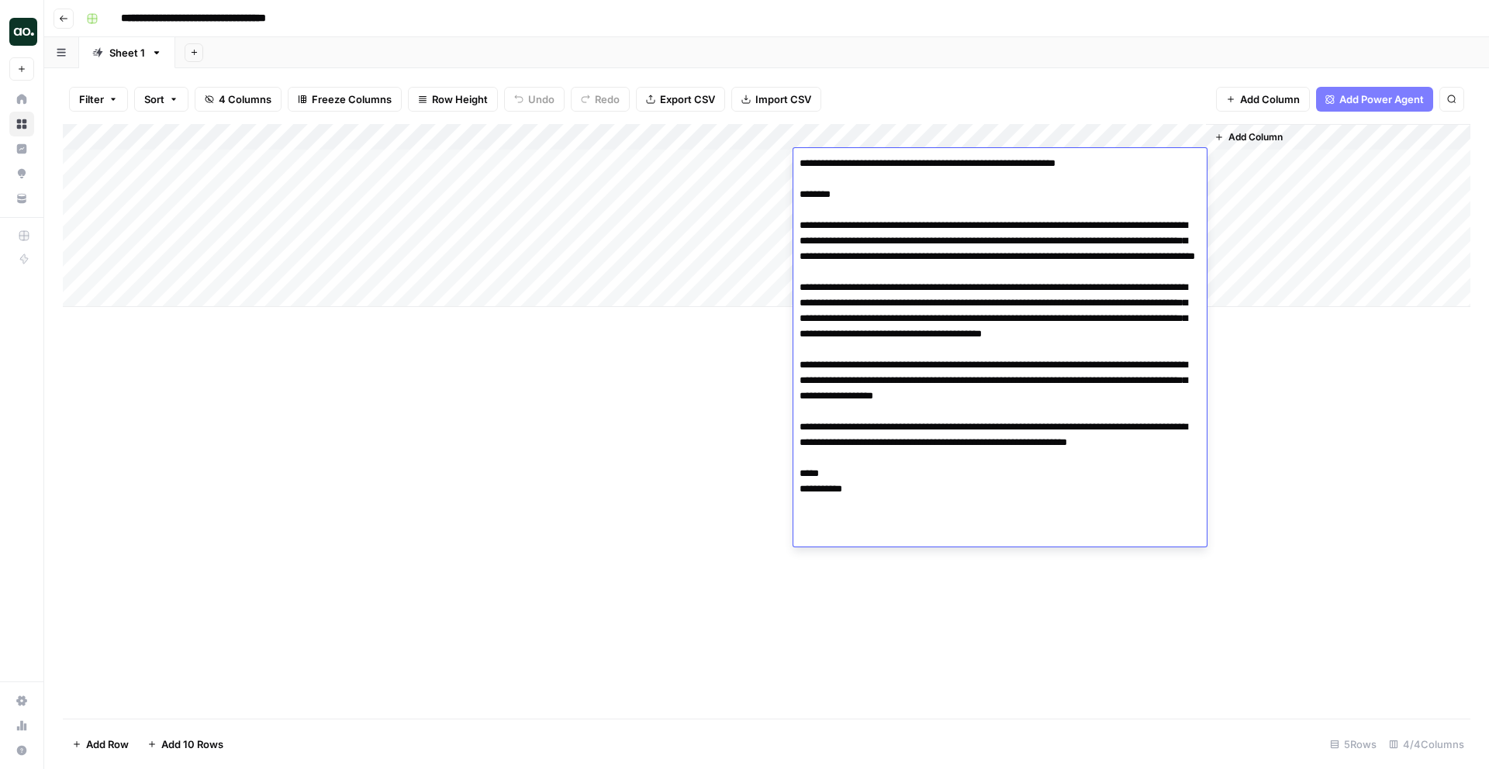
click at [474, 473] on div "Add Column" at bounding box center [767, 421] width 1408 height 595
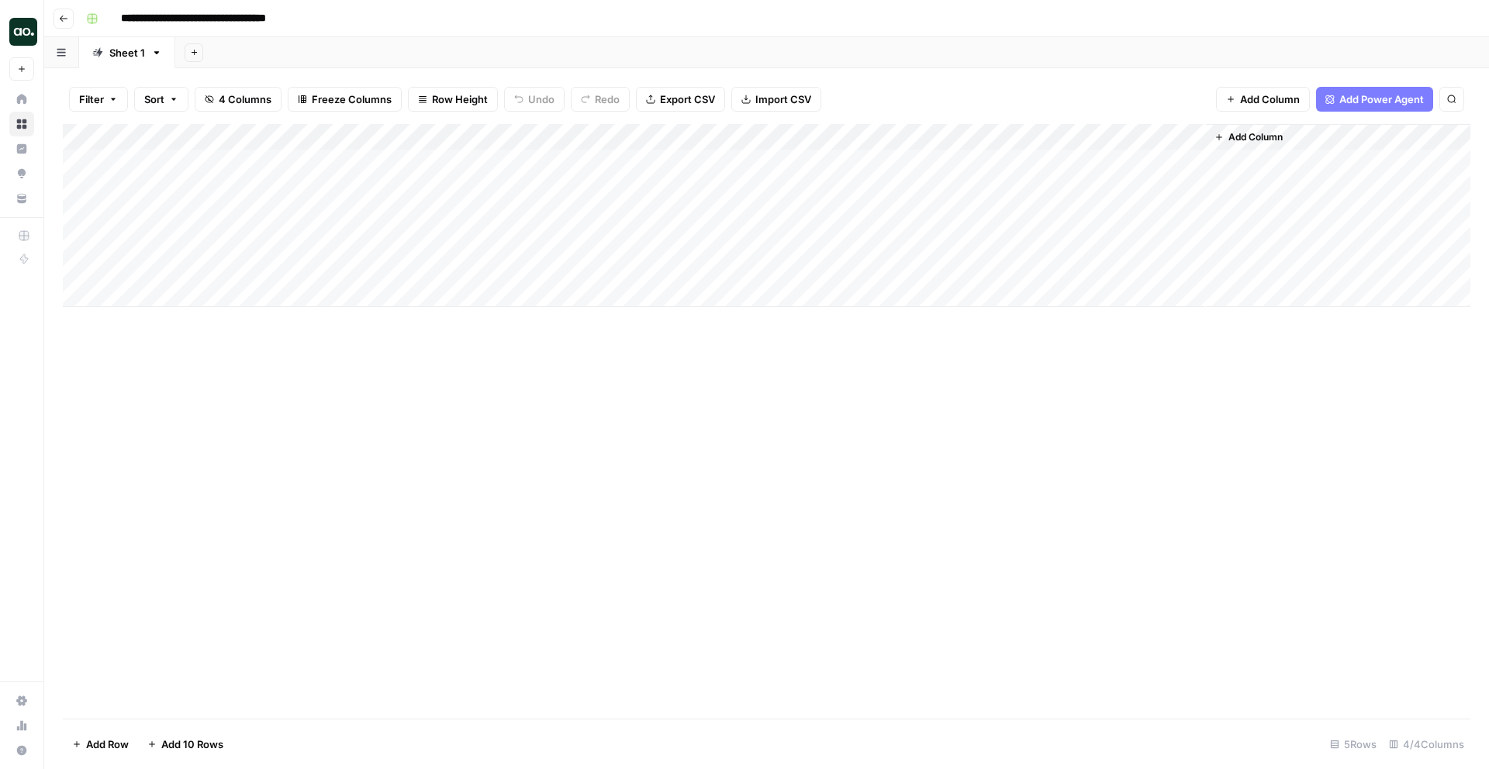
click at [762, 135] on div "Add Column" at bounding box center [767, 215] width 1408 height 183
click at [438, 482] on div "Add Column" at bounding box center [767, 421] width 1408 height 595
click at [393, 197] on div "Add Column" at bounding box center [767, 215] width 1408 height 183
click at [263, 188] on div "Add Column" at bounding box center [767, 215] width 1408 height 183
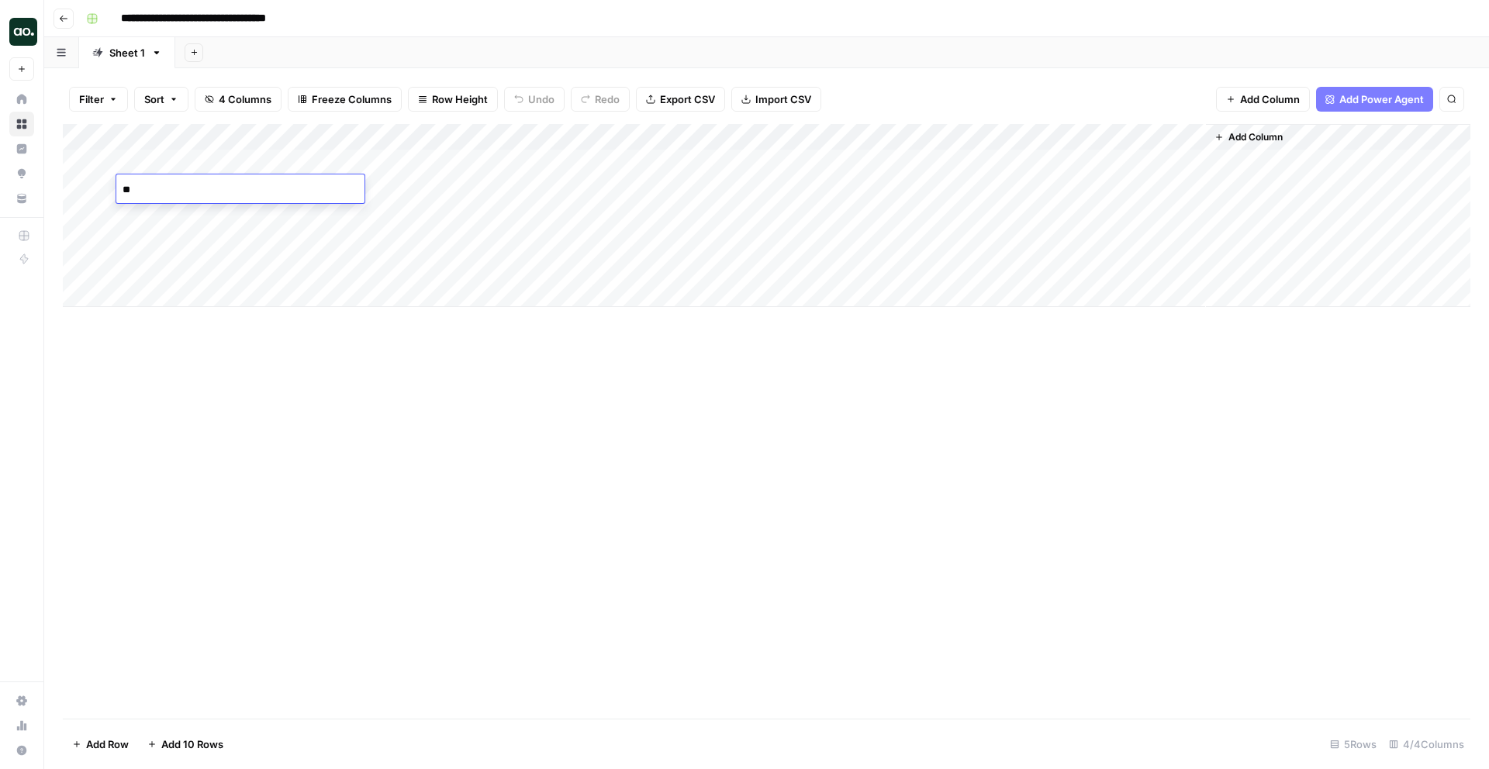
type textarea "*"
type textarea "*********"
click at [236, 194] on div "Add Column" at bounding box center [767, 215] width 1408 height 183
type textarea "*"
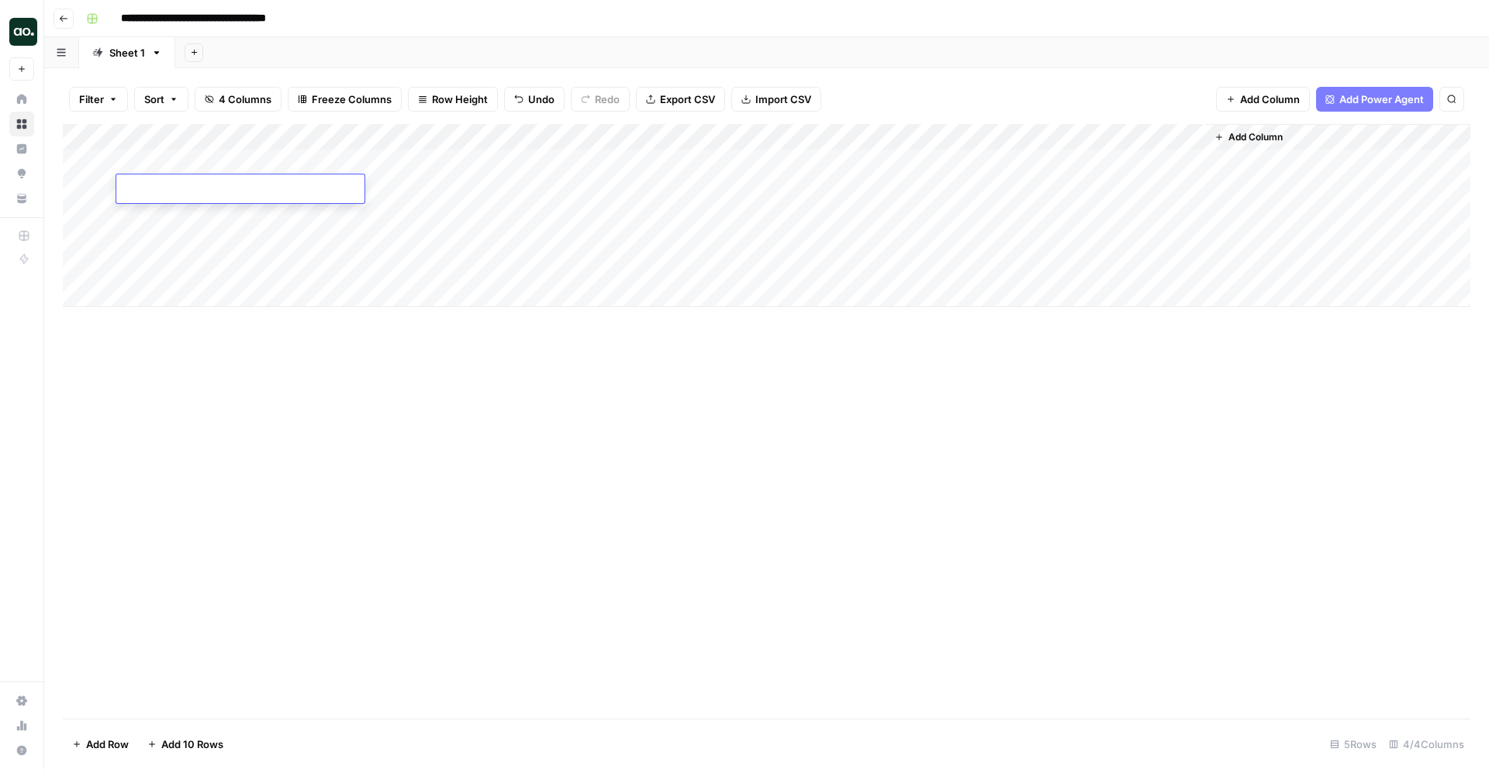
type textarea "**********"
type textarea "*********"
click at [590, 188] on div "Add Column" at bounding box center [767, 215] width 1408 height 183
click at [885, 186] on div "Add Column" at bounding box center [767, 215] width 1408 height 183
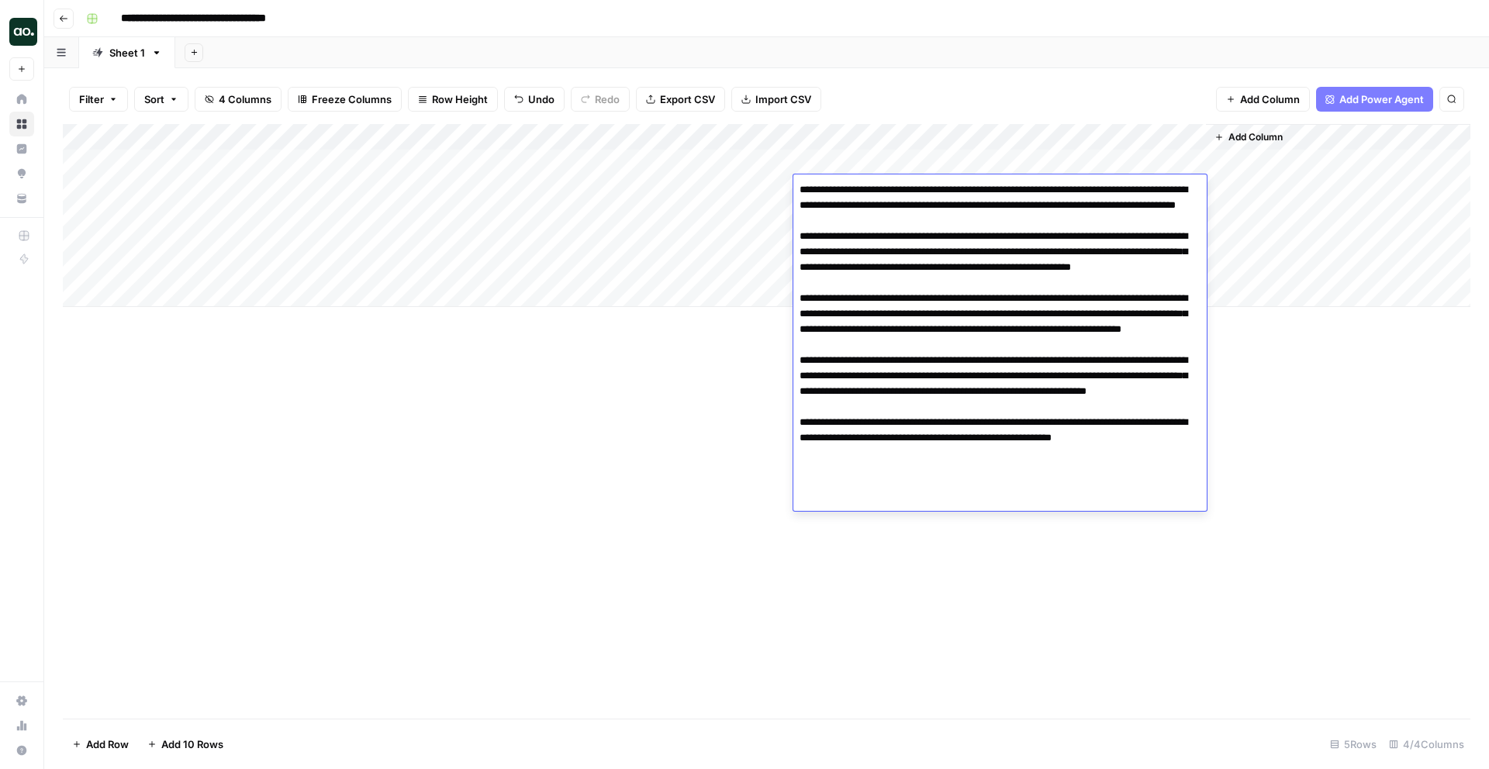
click at [684, 472] on div "Add Column" at bounding box center [767, 421] width 1408 height 595
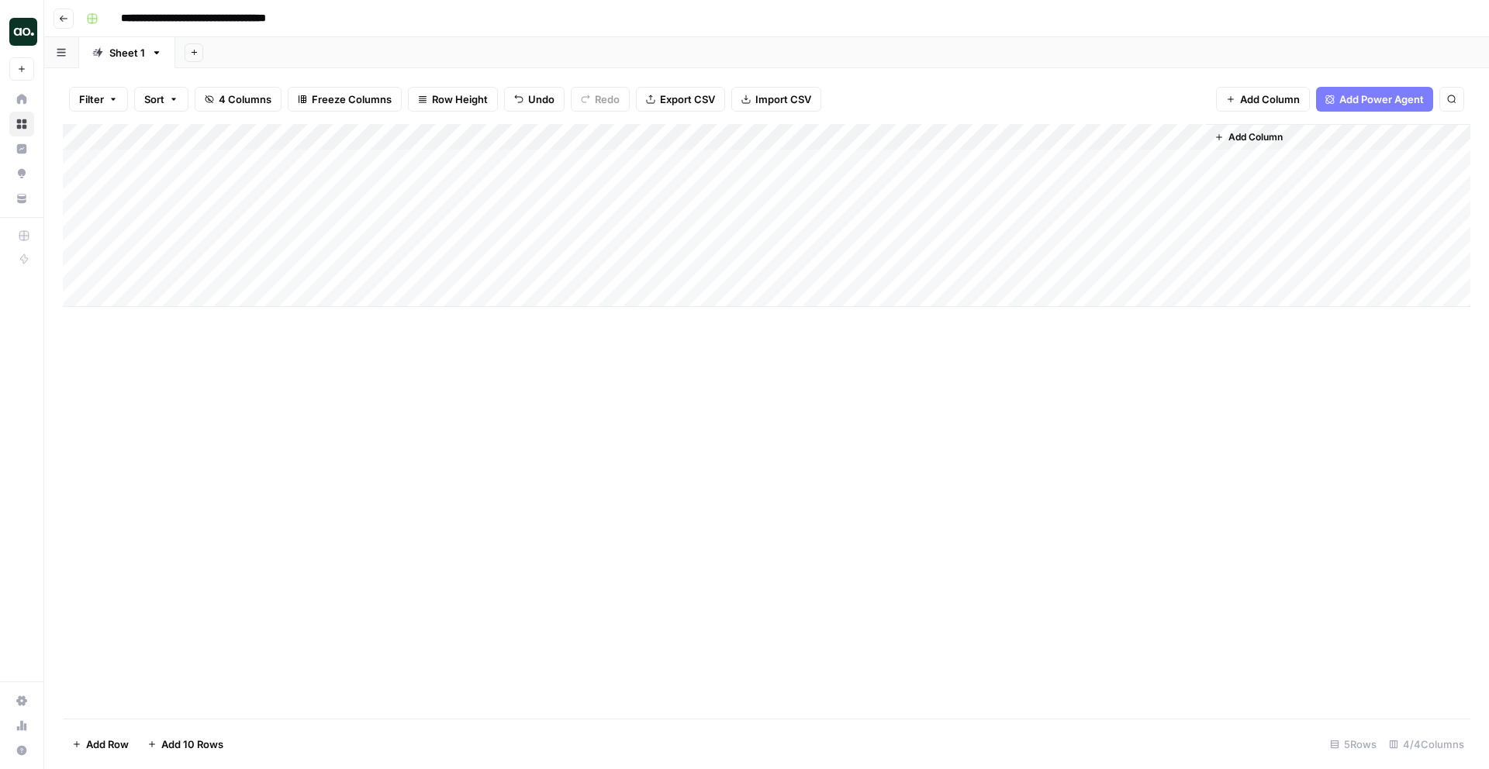
click at [764, 137] on div "Add Column" at bounding box center [767, 215] width 1408 height 183
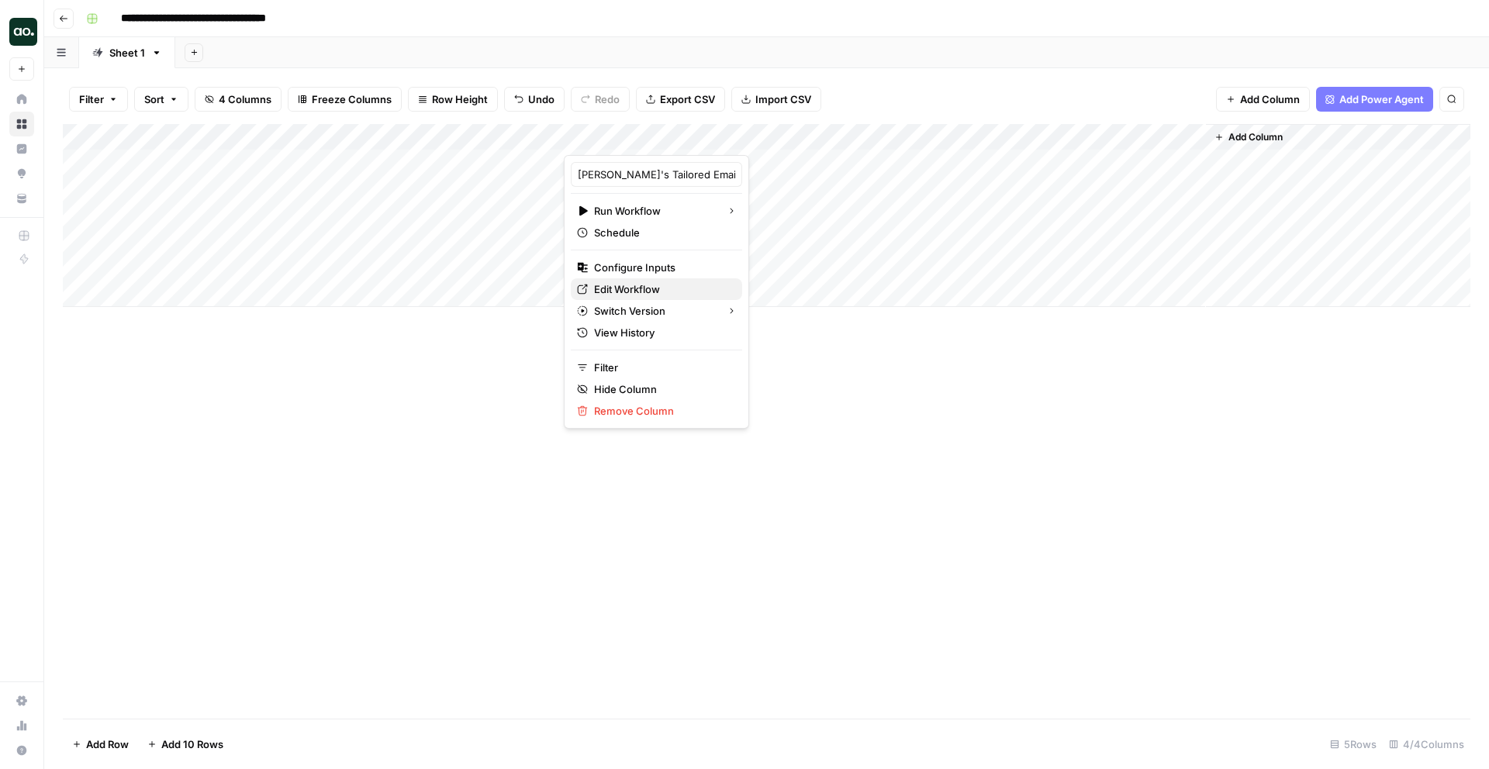
click at [659, 285] on span "Edit Workflow" at bounding box center [662, 290] width 136 height 16
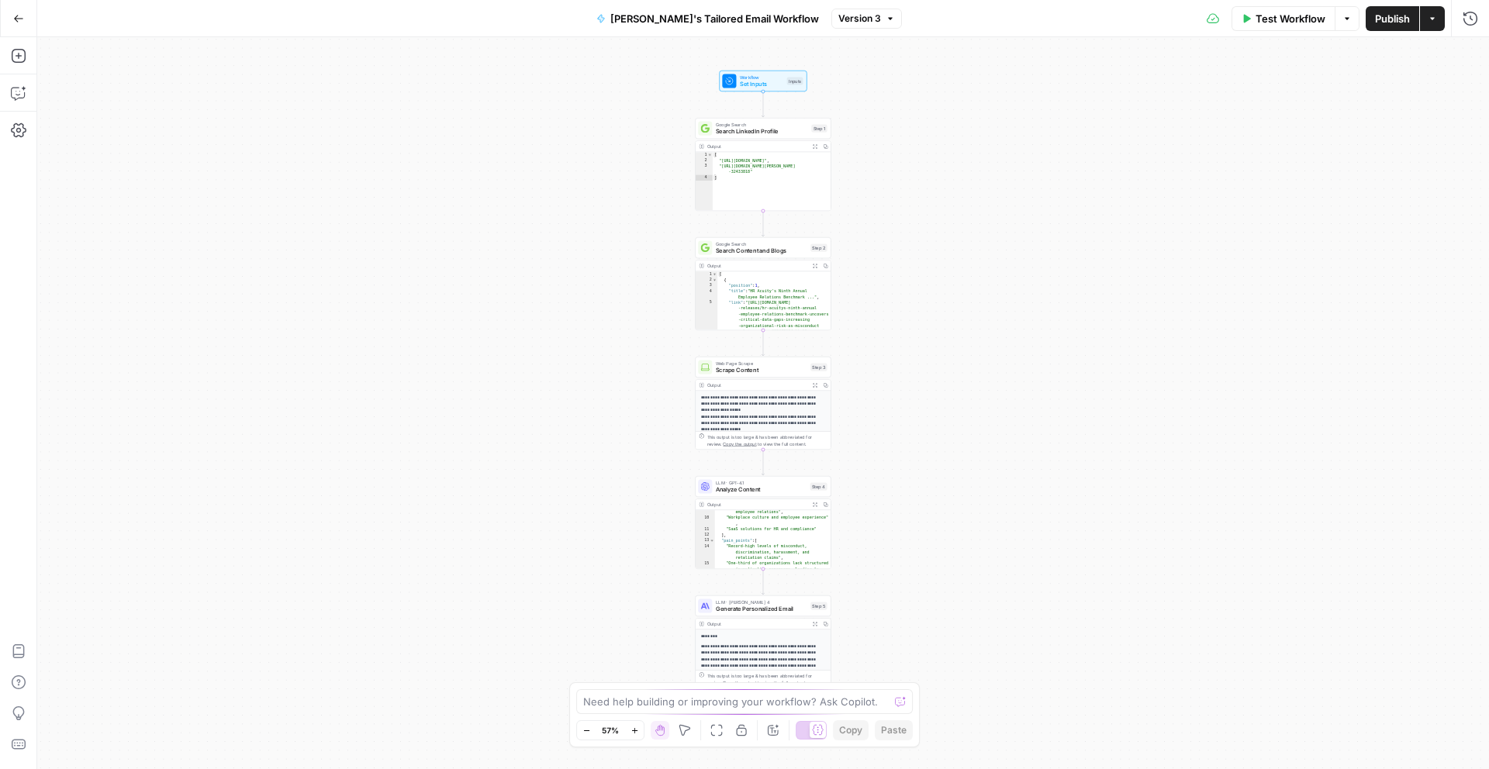
scroll to position [154, 0]
click at [797, 610] on span "Generate Personalized Email" at bounding box center [762, 609] width 92 height 9
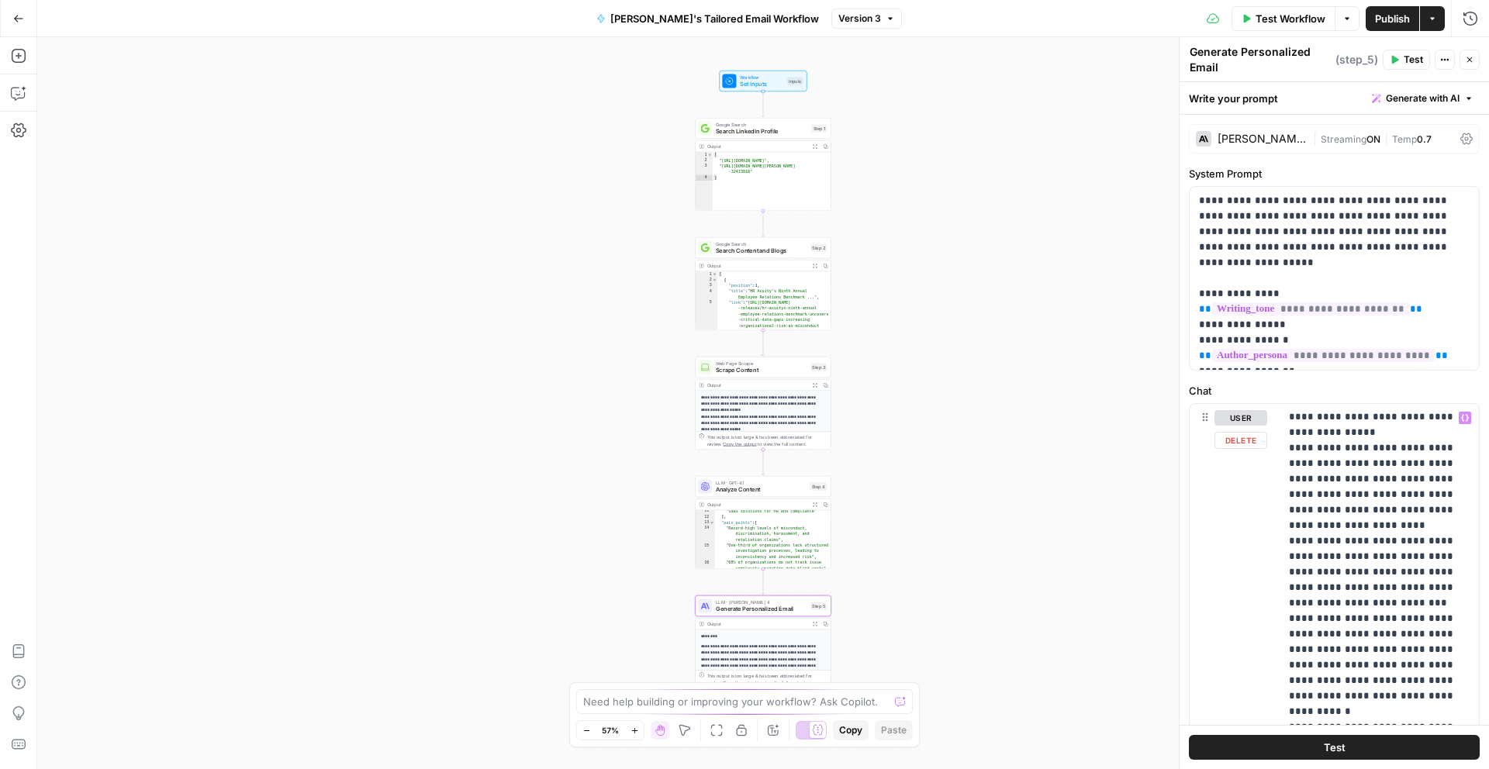
scroll to position [393, 0]
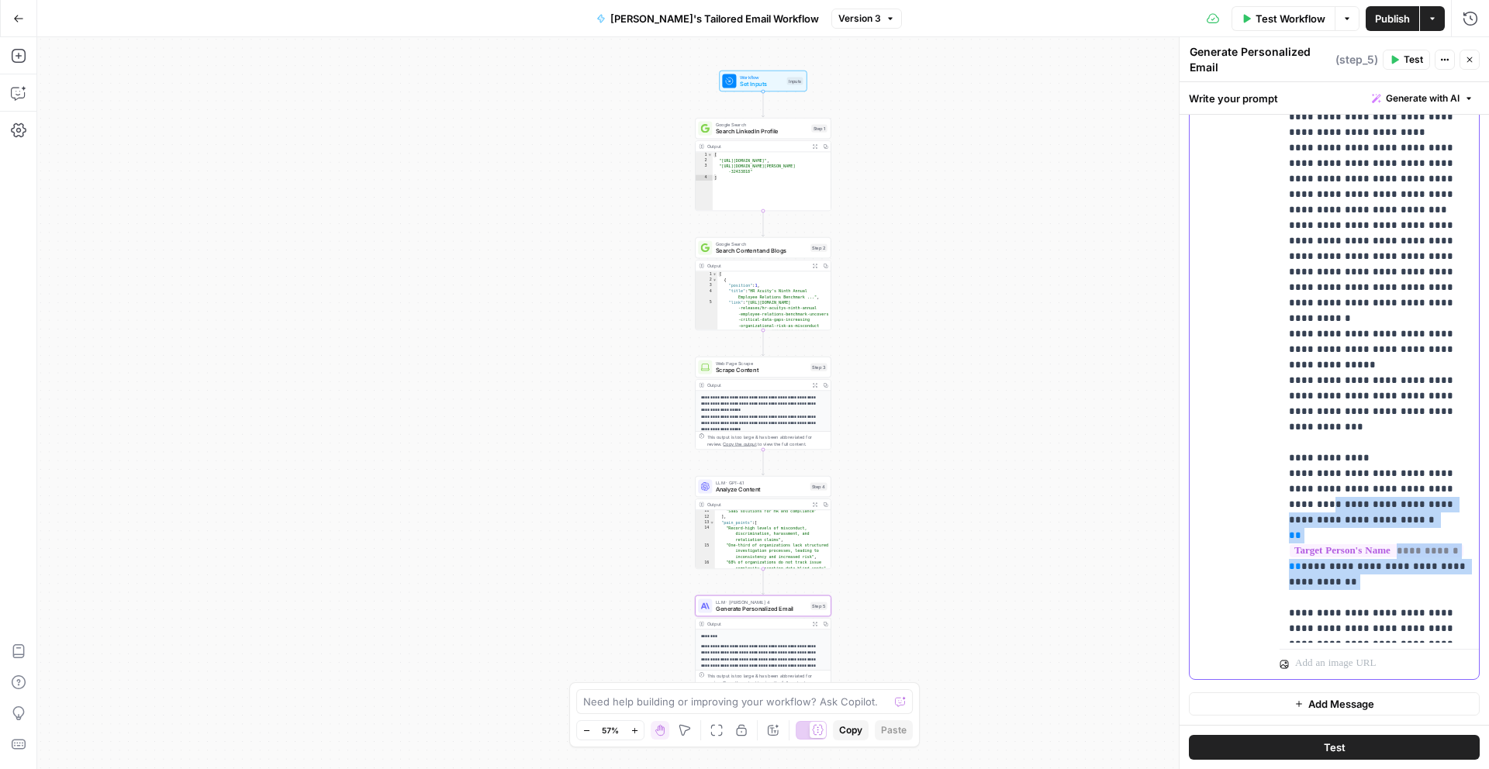
drag, startPoint x: 1331, startPoint y: 545, endPoint x: 1428, endPoint y: 445, distance: 138.8
click at [1428, 445] on p "**********" at bounding box center [1379, 195] width 181 height 884
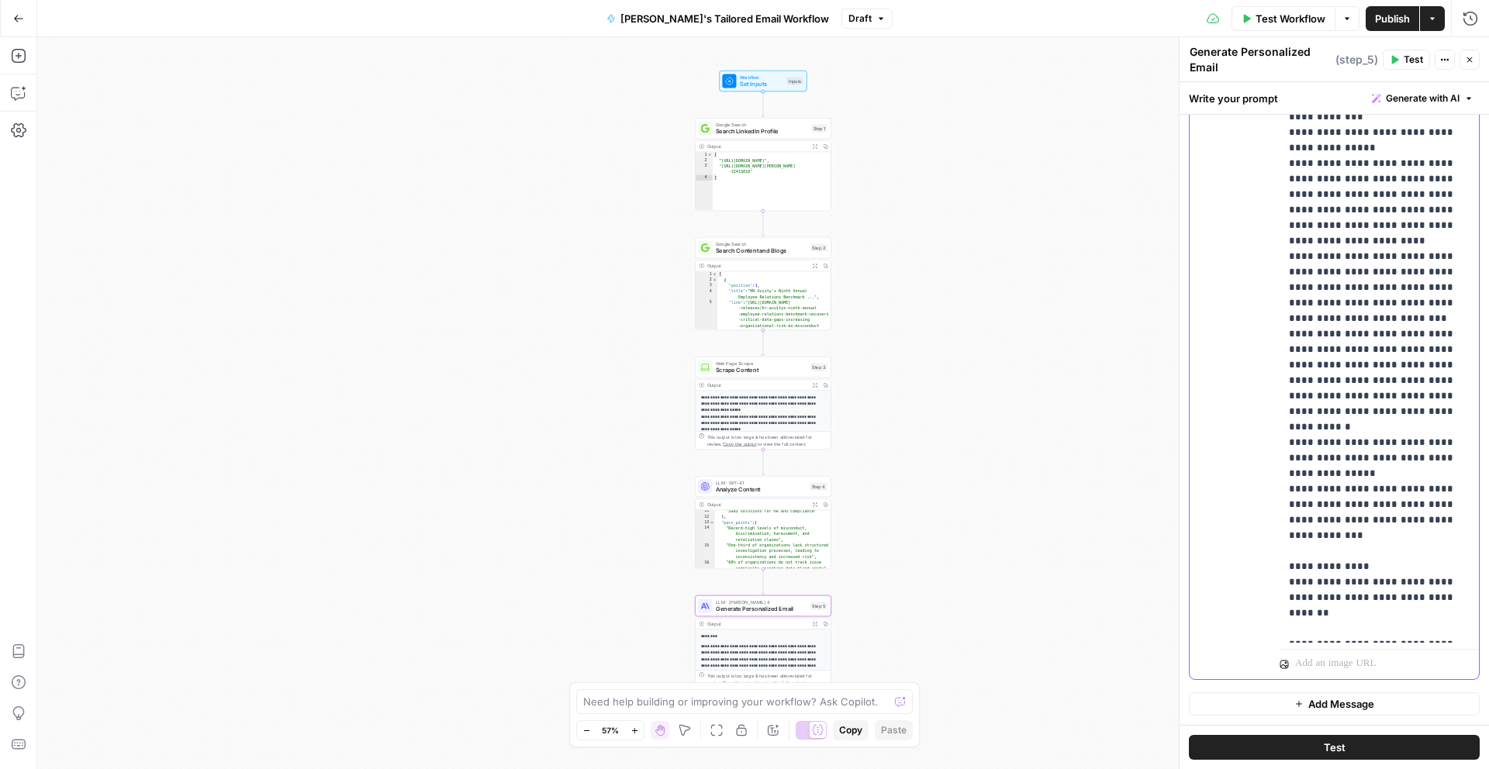
scroll to position [171, 0]
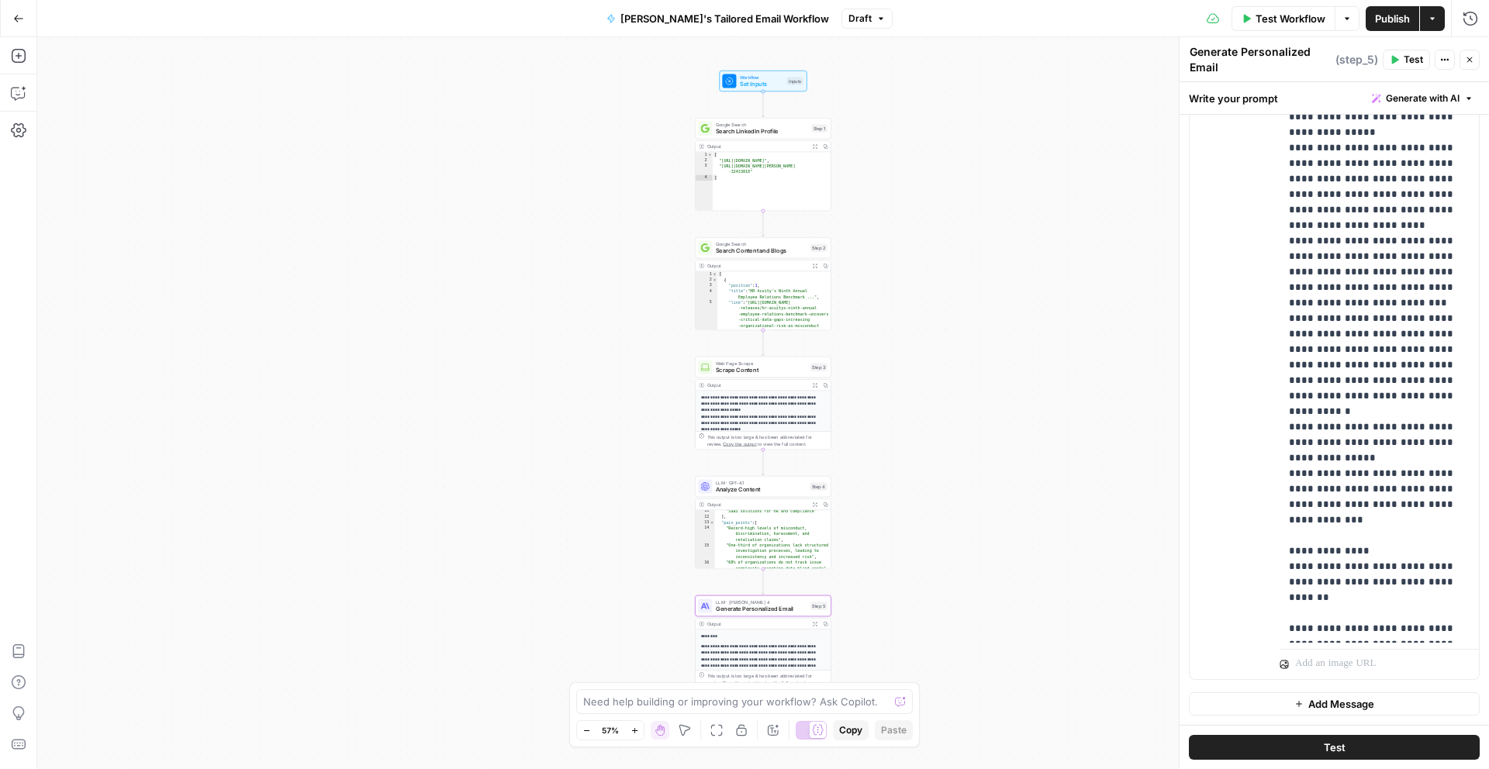
click at [1087, 337] on div "Workflow Set Inputs Inputs Google Search Search LinkedIn Profile Step 1 Output …" at bounding box center [763, 403] width 1452 height 732
click at [1399, 15] on span "Publish" at bounding box center [1392, 19] width 35 height 16
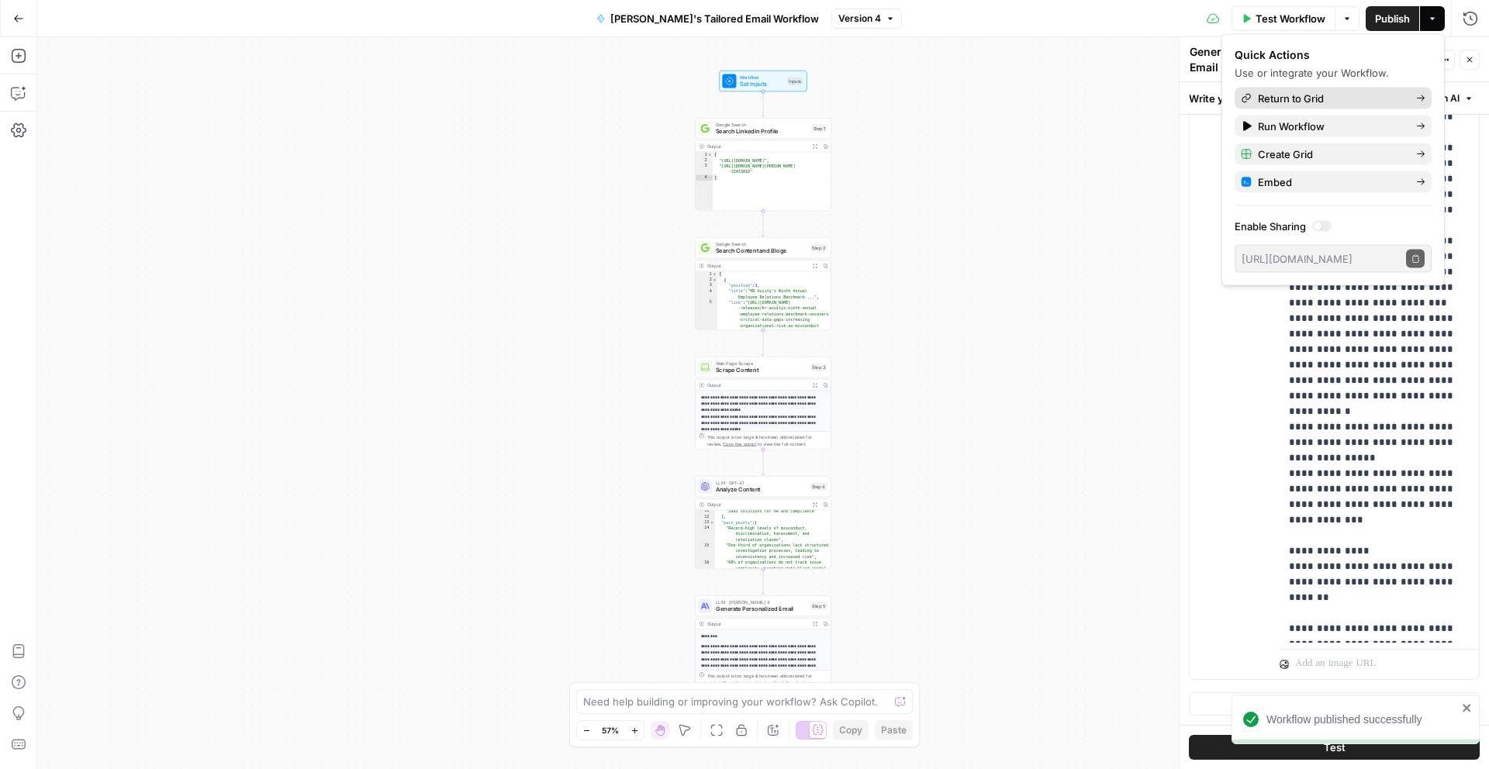
click at [1334, 99] on span "Return to Grid" at bounding box center [1331, 99] width 146 height 16
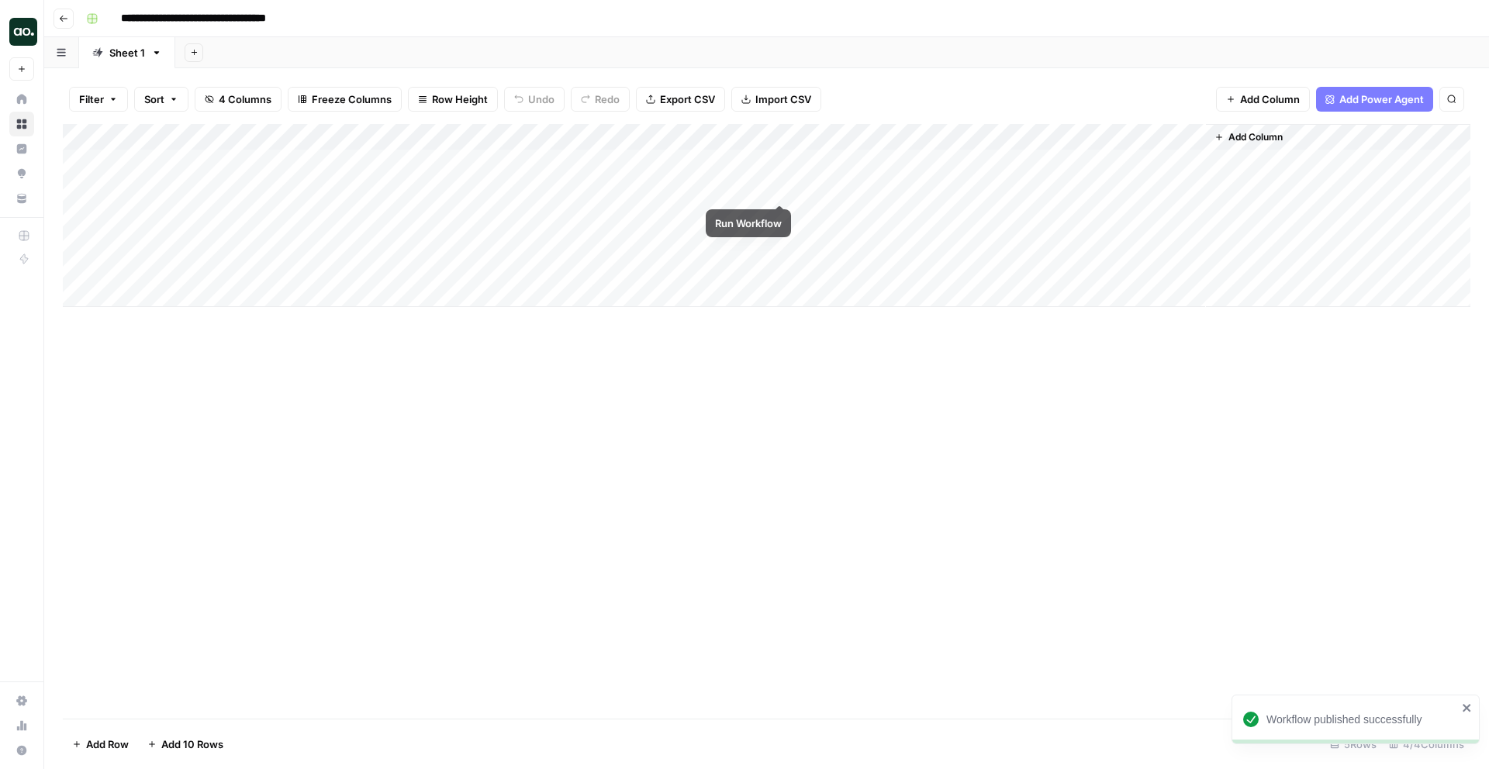
click at [780, 187] on div "Add Column" at bounding box center [767, 215] width 1408 height 183
click at [958, 185] on div "Add Column" at bounding box center [767, 215] width 1408 height 183
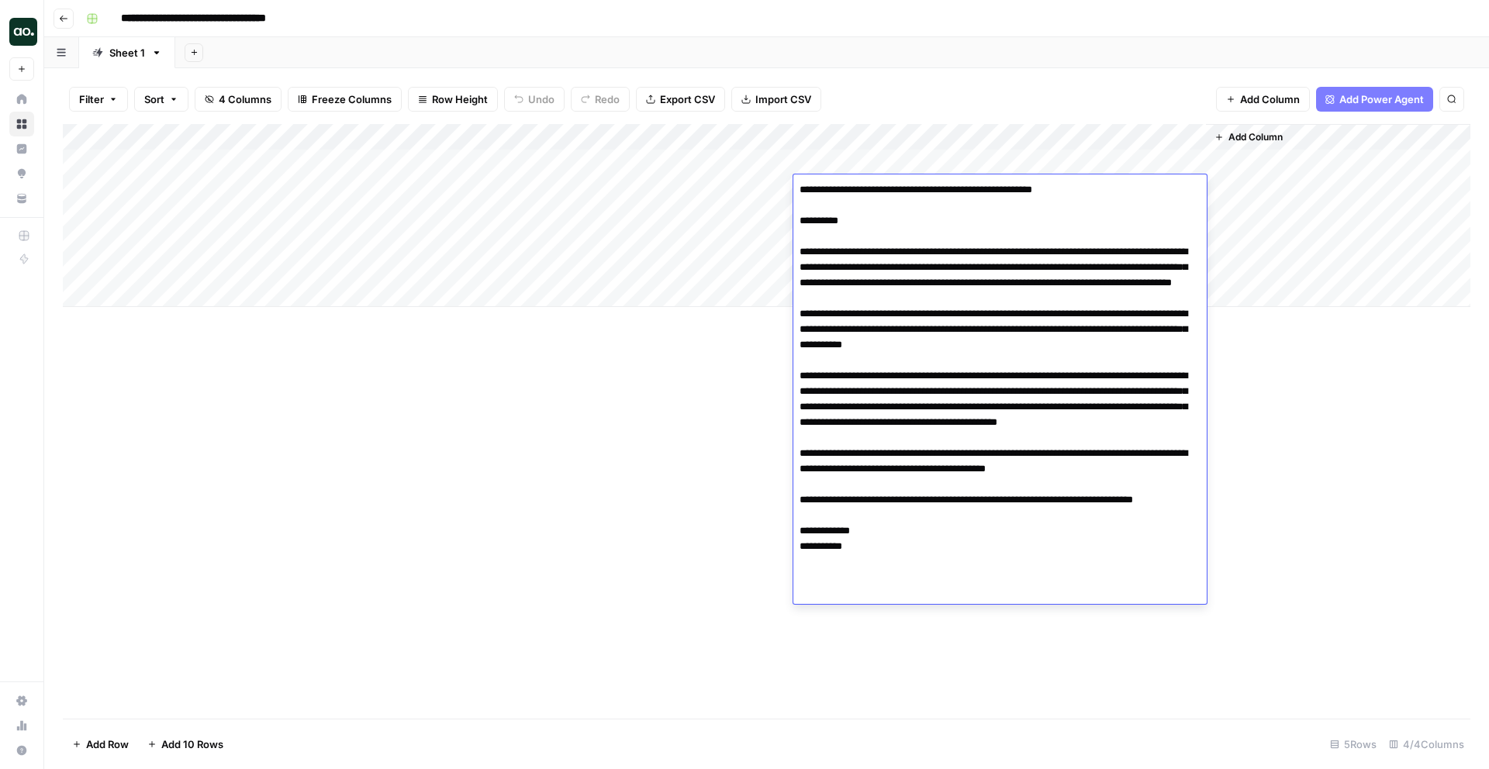
click at [568, 458] on div "Add Column" at bounding box center [767, 421] width 1408 height 595
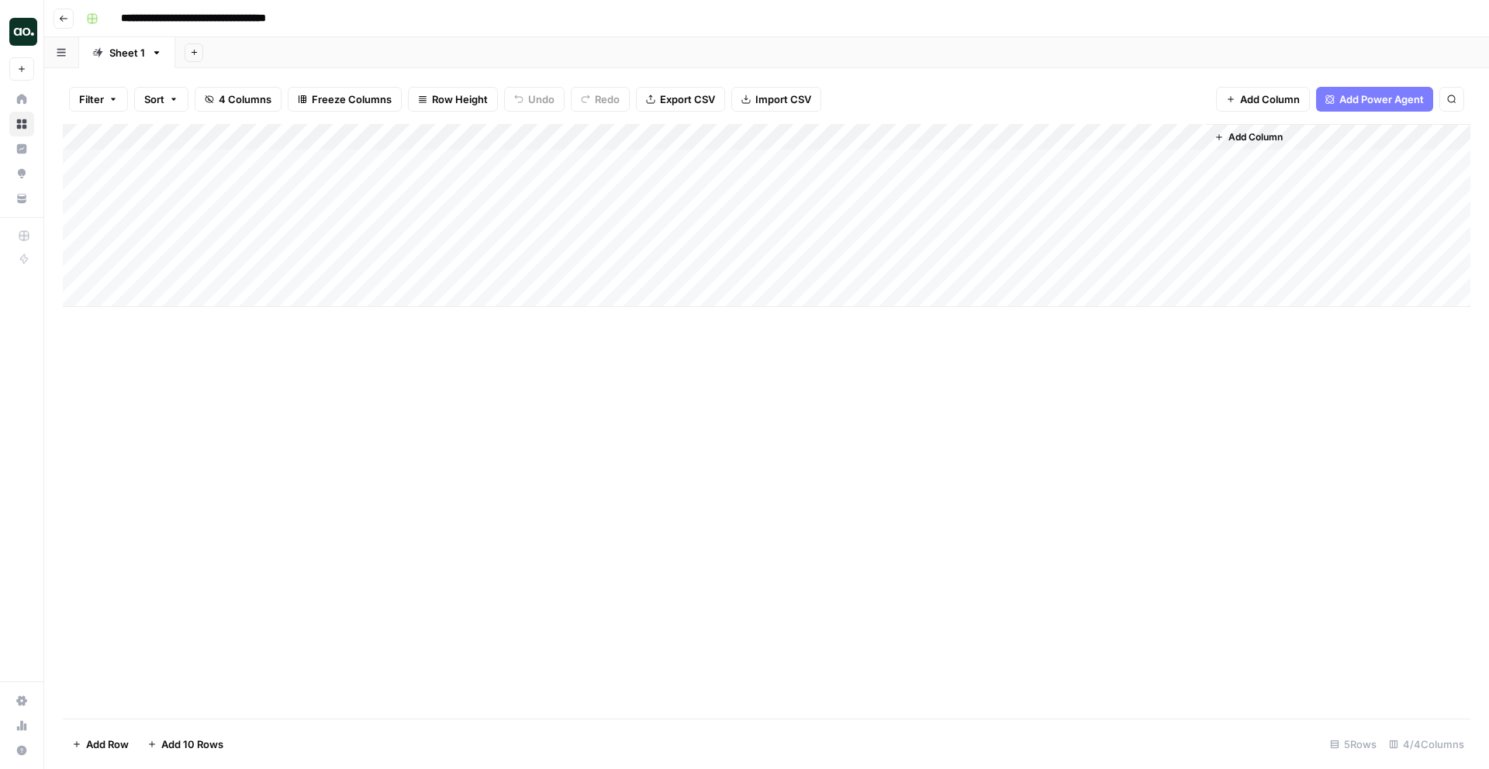
click at [247, 205] on div "Add Column" at bounding box center [767, 215] width 1408 height 183
type textarea "**********"
type textarea "********"
click at [677, 213] on div "Add Column" at bounding box center [767, 215] width 1408 height 183
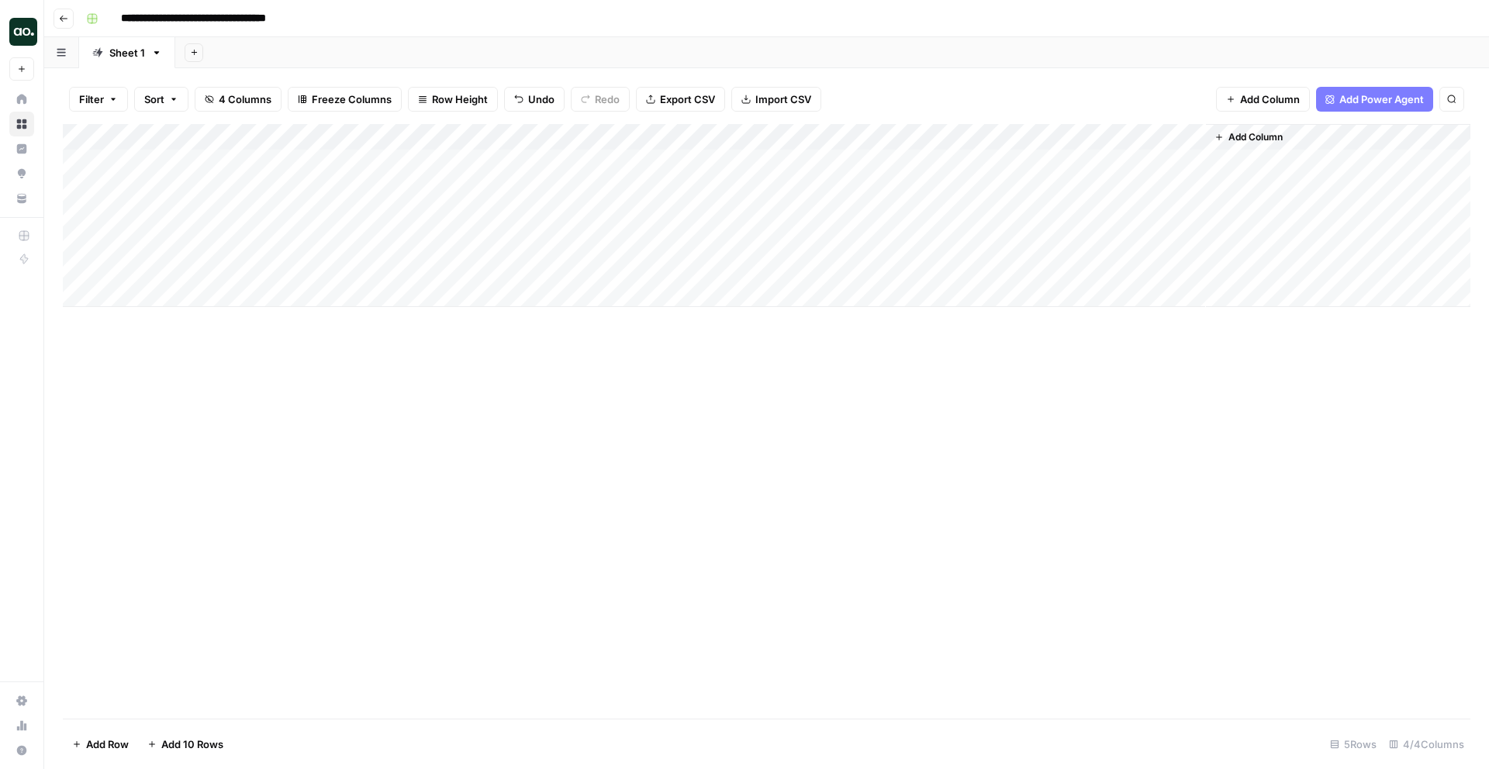
click at [264, 237] on div "Add Column" at bounding box center [767, 215] width 1408 height 183
type textarea "**********"
type textarea "*******"
click at [935, 213] on div "Add Column" at bounding box center [767, 215] width 1408 height 183
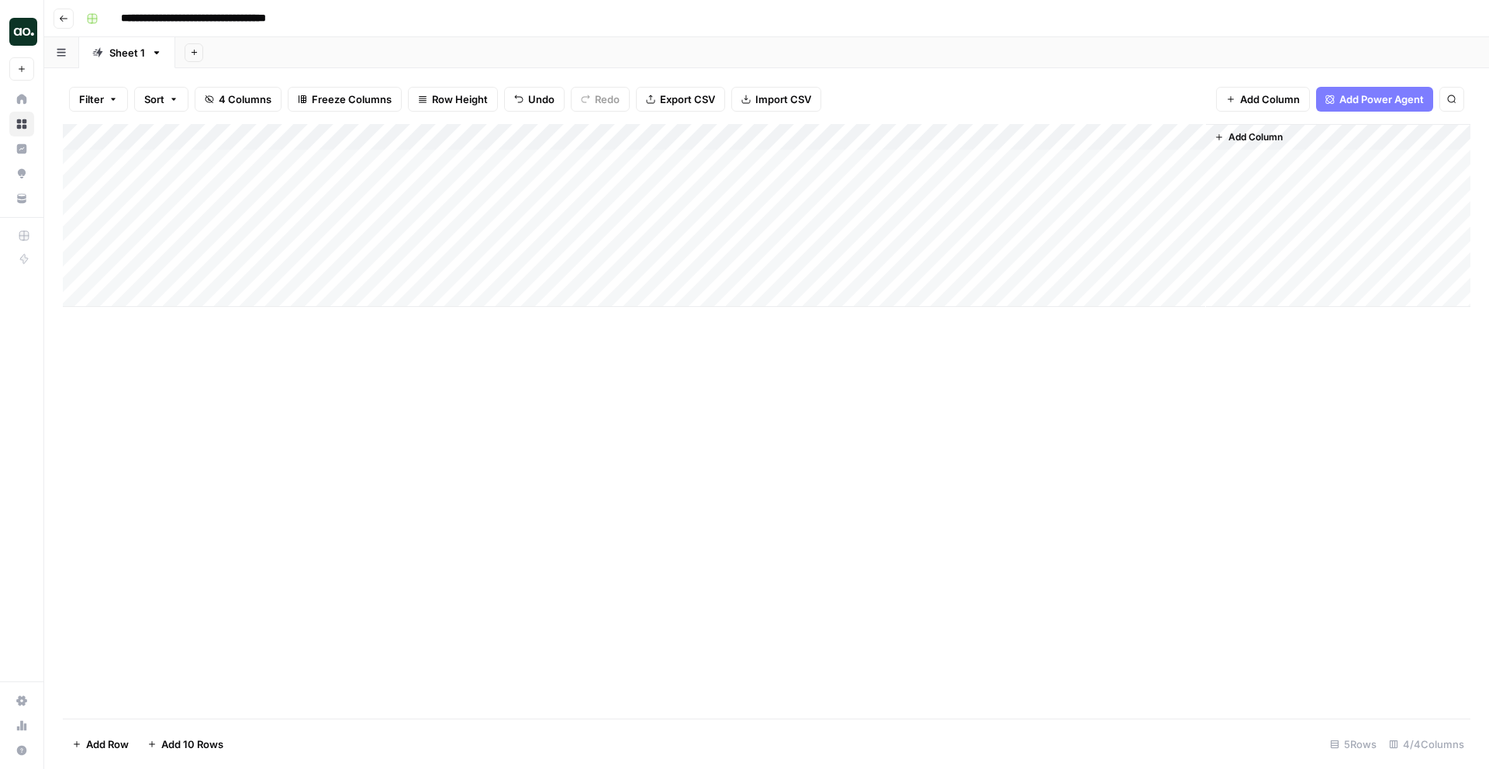
click at [681, 238] on div "Add Column" at bounding box center [767, 215] width 1408 height 183
click at [1059, 209] on div "Add Column" at bounding box center [767, 215] width 1408 height 183
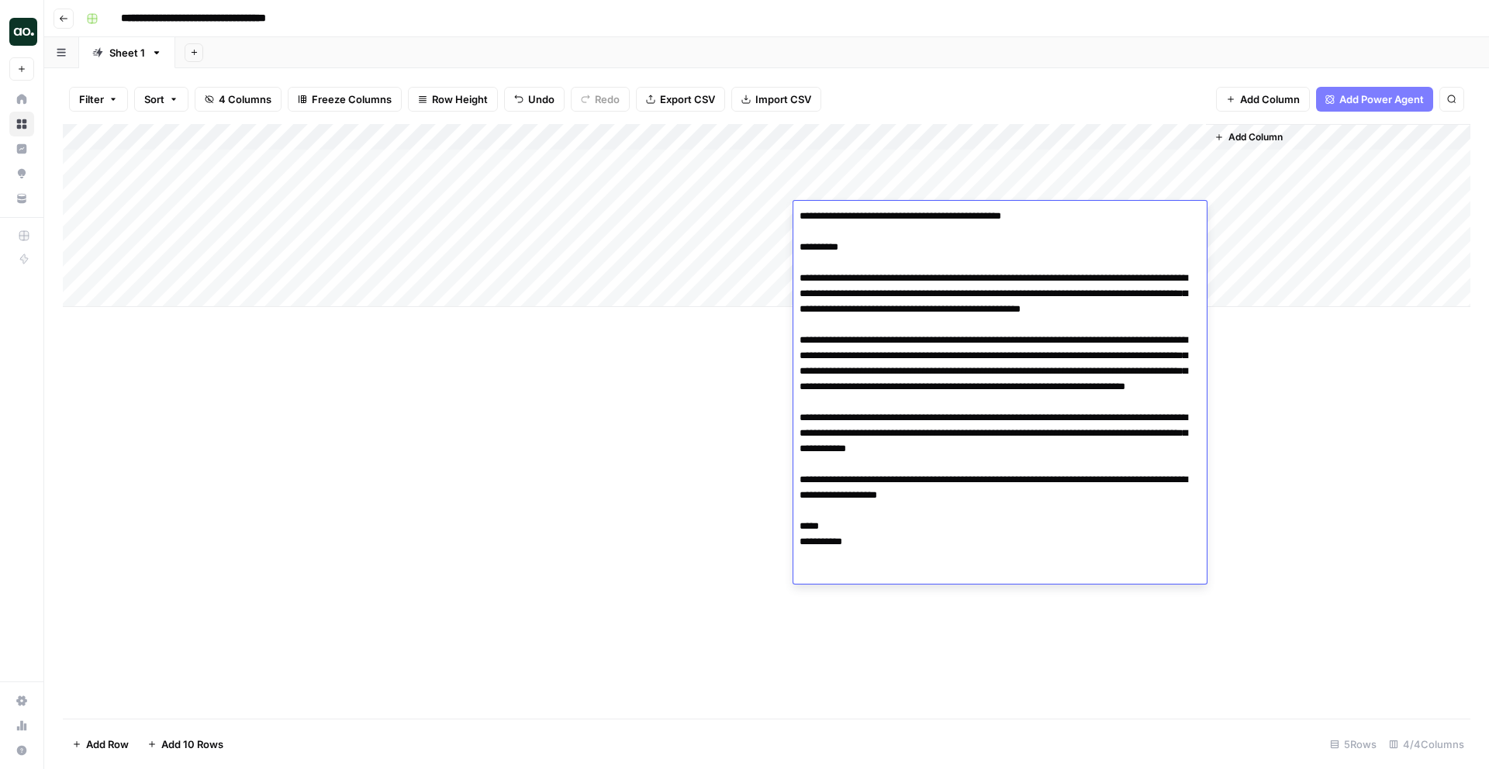
click at [728, 453] on div "Add Column" at bounding box center [767, 421] width 1408 height 595
